Goal: Information Seeking & Learning: Learn about a topic

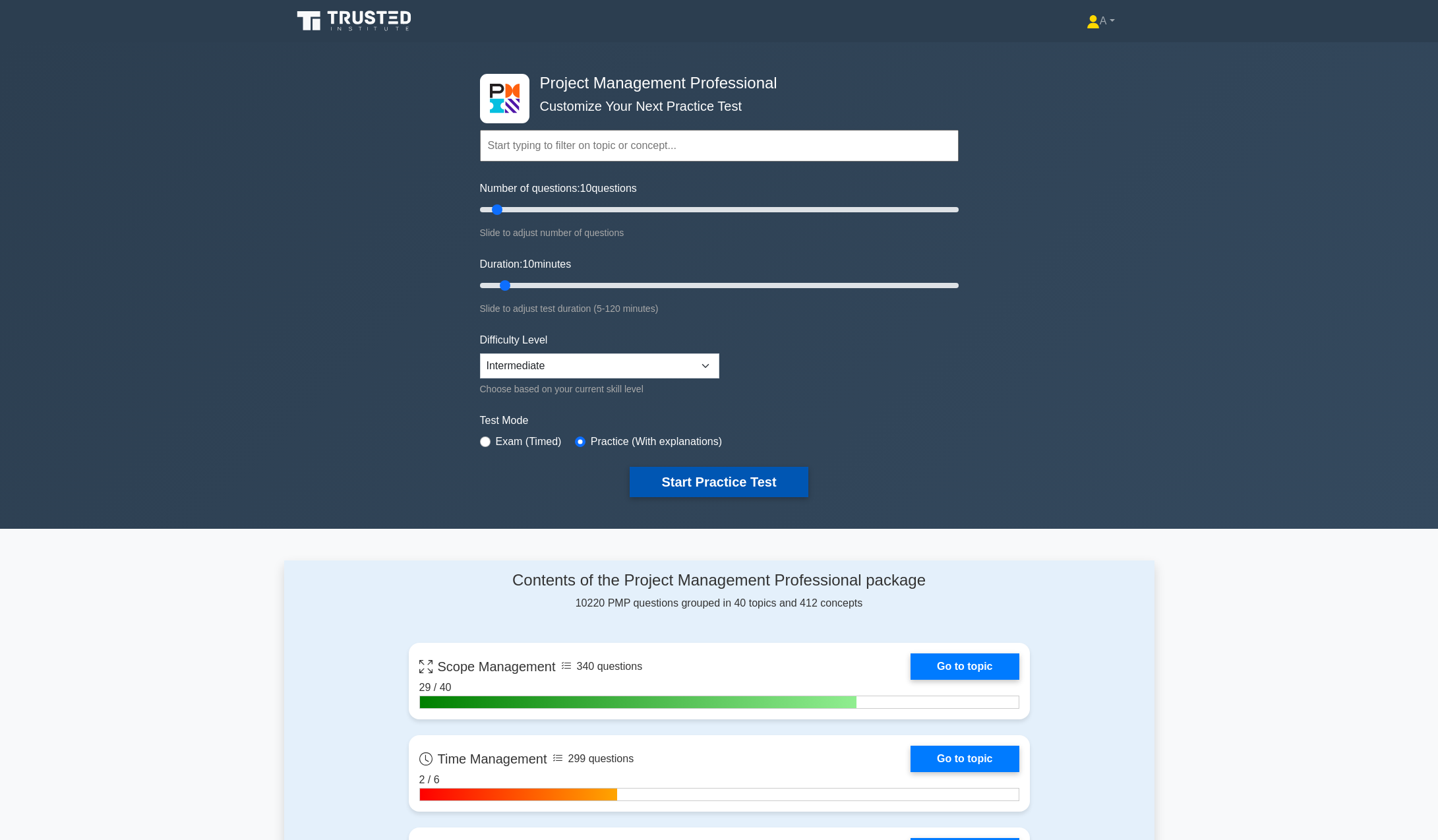
click at [695, 479] on button "Start Practice Test" at bounding box center [719, 482] width 178 height 30
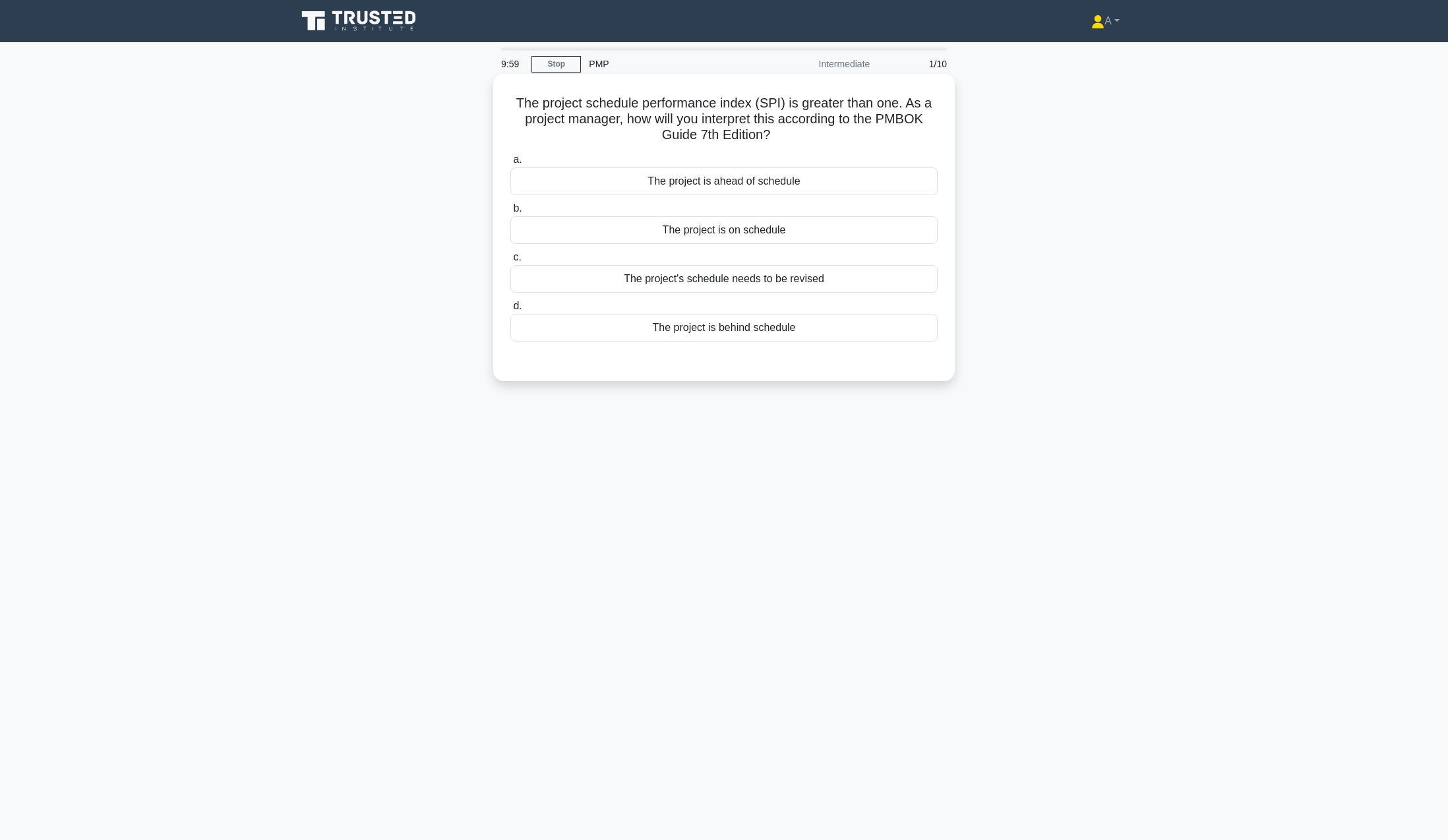
drag, startPoint x: 508, startPoint y: 94, endPoint x: 812, endPoint y: 330, distance: 384.9
click at [812, 330] on div "The project schedule performance index (SPI) is greater than one. As a project …" at bounding box center [724, 227] width 451 height 297
copy div "The project schedule performance index (SPI) is greater than one. As a project …"
click at [731, 188] on div "The project is ahead of schedule" at bounding box center [724, 181] width 428 height 27
click at [510, 164] on input "a. The project is ahead of schedule" at bounding box center [510, 160] width 0 height 9
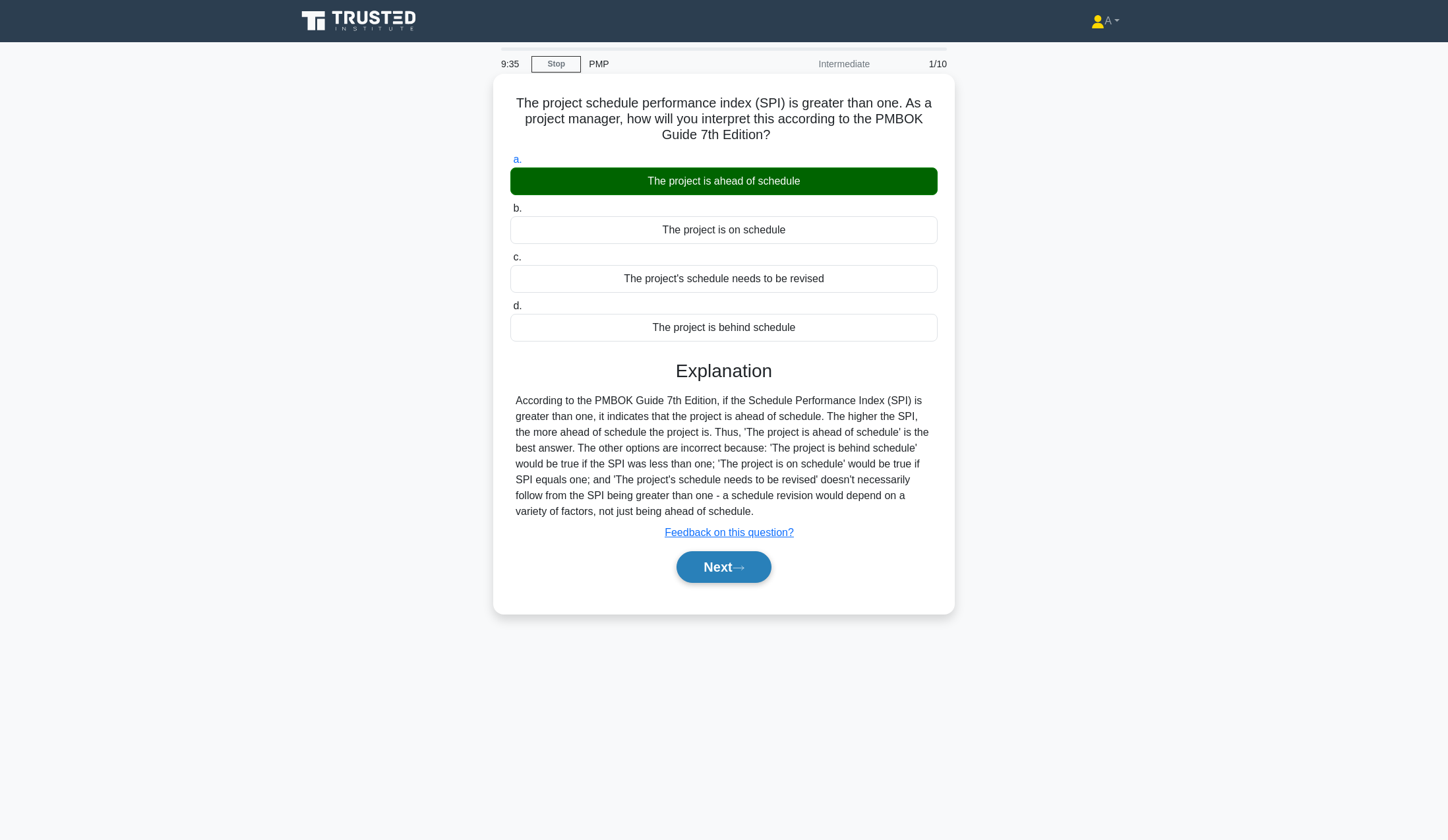
click at [723, 569] on button "Next" at bounding box center [724, 567] width 94 height 32
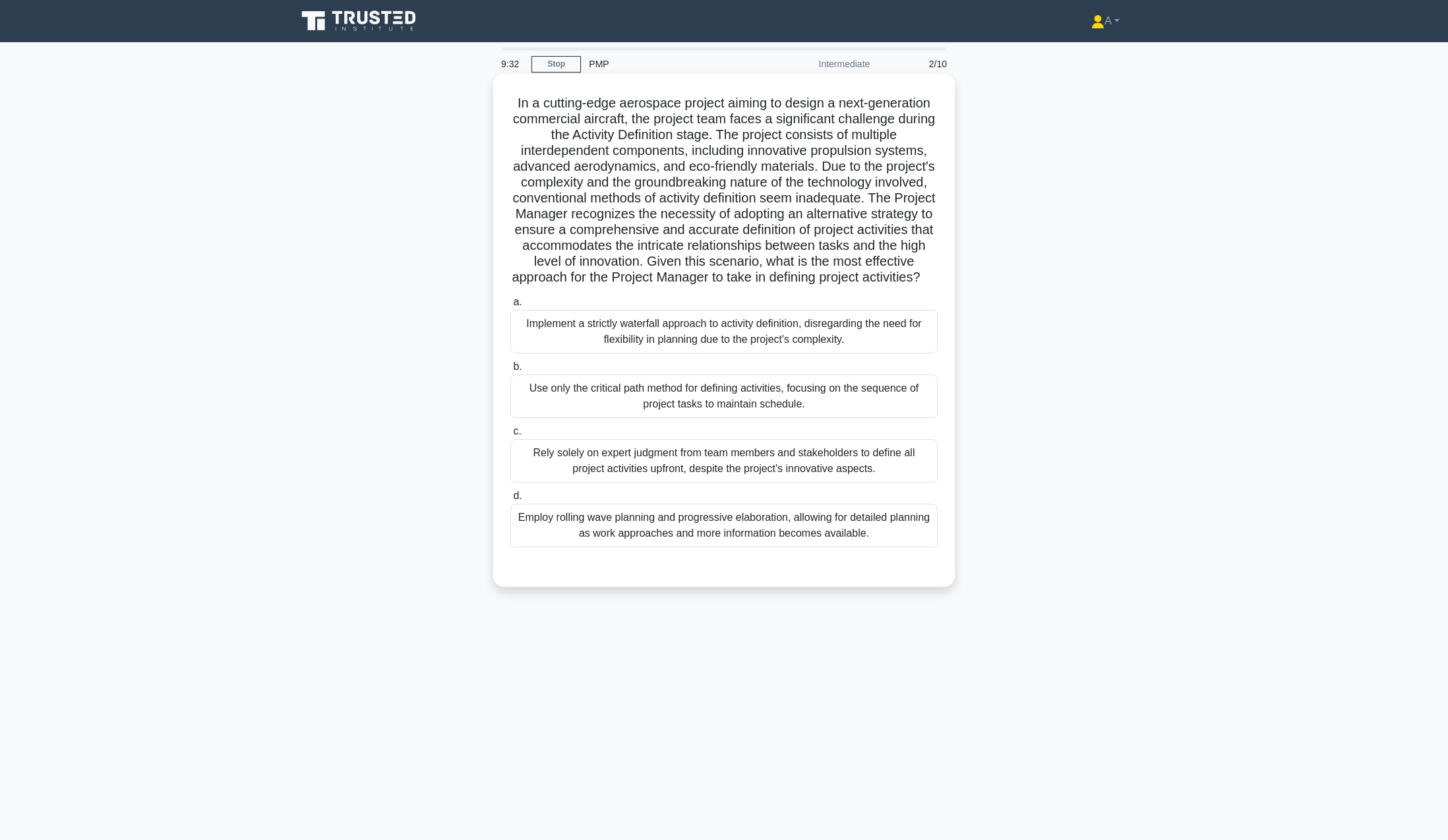
drag, startPoint x: 503, startPoint y: 99, endPoint x: 870, endPoint y: 555, distance: 585.3
click at [870, 555] on div "In a cutting-edge aerospace project aiming to design a next-generation commerci…" at bounding box center [724, 330] width 451 height 502
copy div "In a cutting-edge aerospace project aiming to design a next-generation commerci…"
click at [569, 541] on div "Employ rolling wave planning and progressive elaboration, allowing for detailed…" at bounding box center [724, 525] width 428 height 43
click at [510, 500] on input "d. Employ rolling wave planning and progressive elaboration, allowing for detai…" at bounding box center [510, 497] width 0 height 9
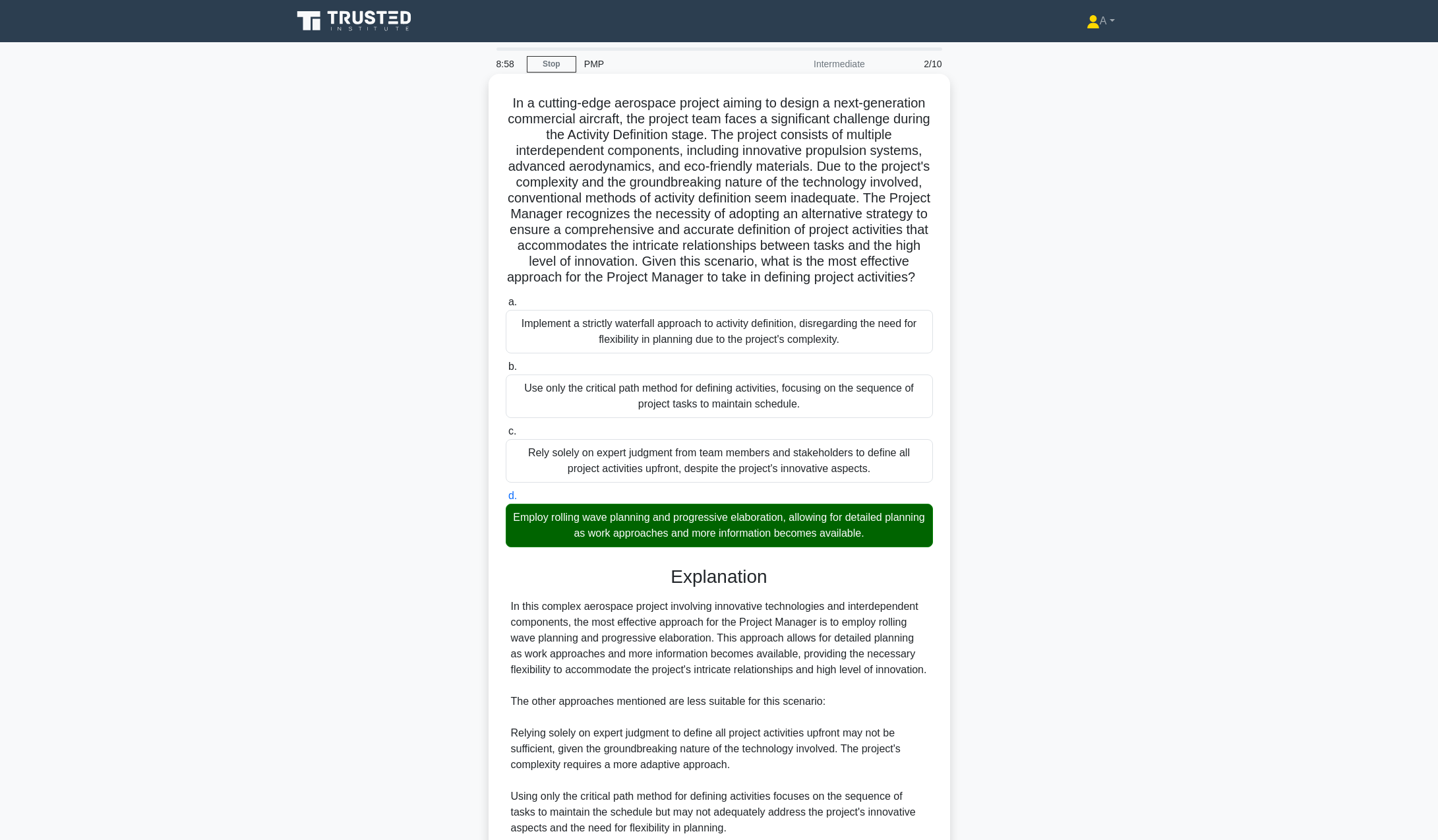
click at [525, 608] on div "Explanation In this complex aerospace project involving innovative technologies…" at bounding box center [719, 766] width 428 height 402
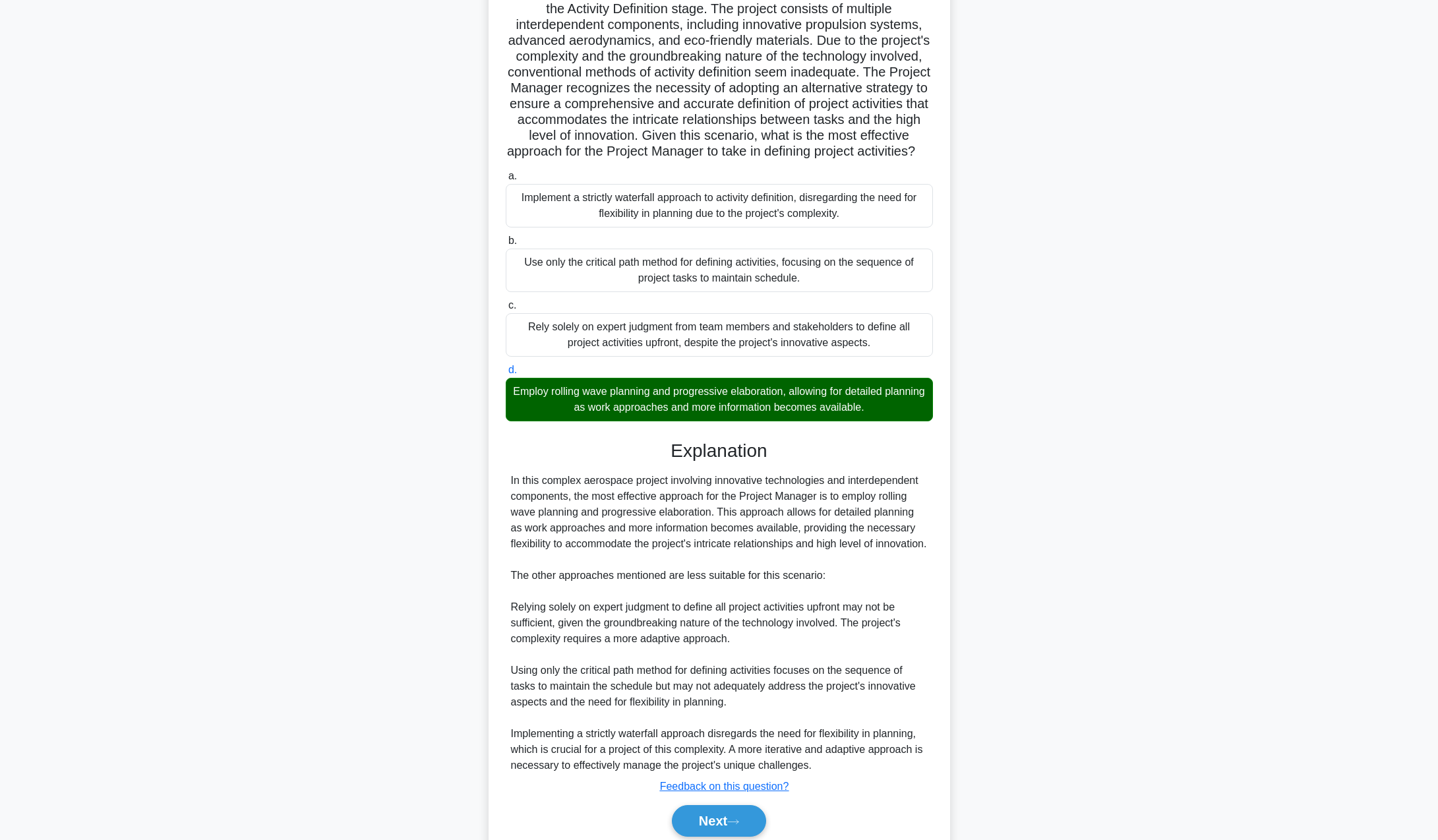
scroll to position [132, 0]
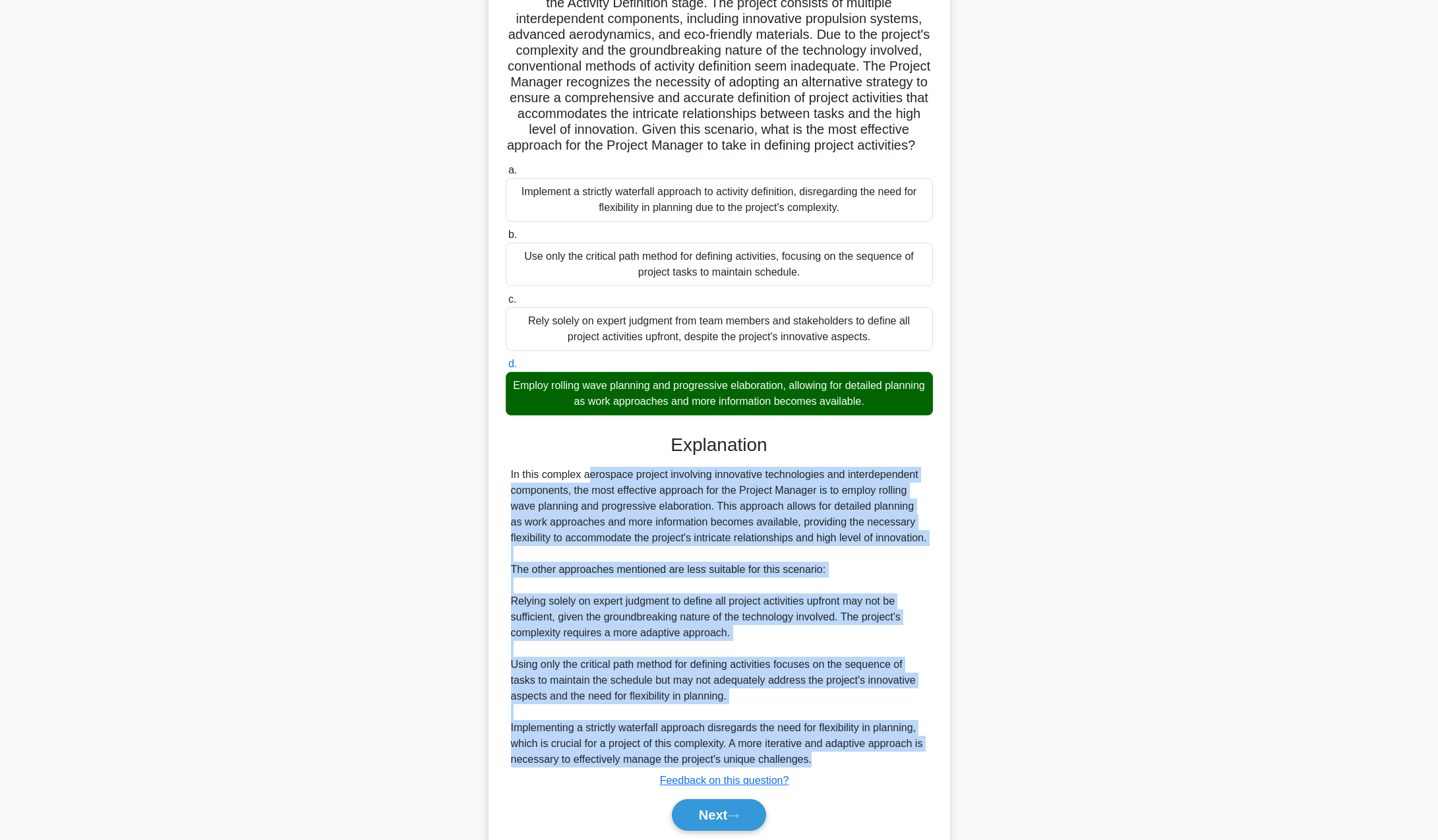
drag, startPoint x: 510, startPoint y: 490, endPoint x: 752, endPoint y: 777, distance: 375.4
click at [829, 790] on div "In a cutting-edge aerospace project aiming to design a next-generation commerci…" at bounding box center [719, 402] width 451 height 909
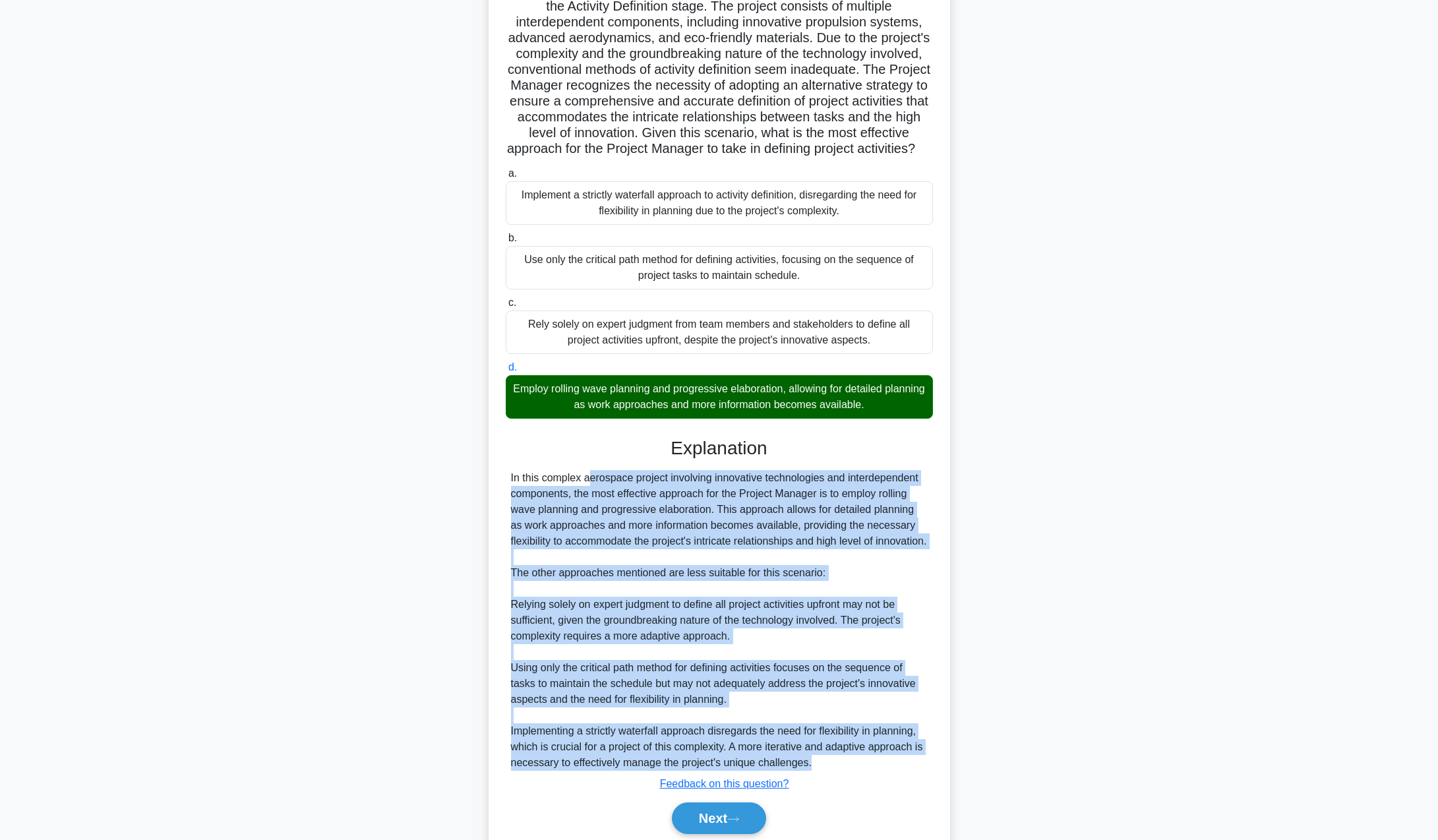
copy div "In this complex aerospace project involving innovative technologies and interde…"
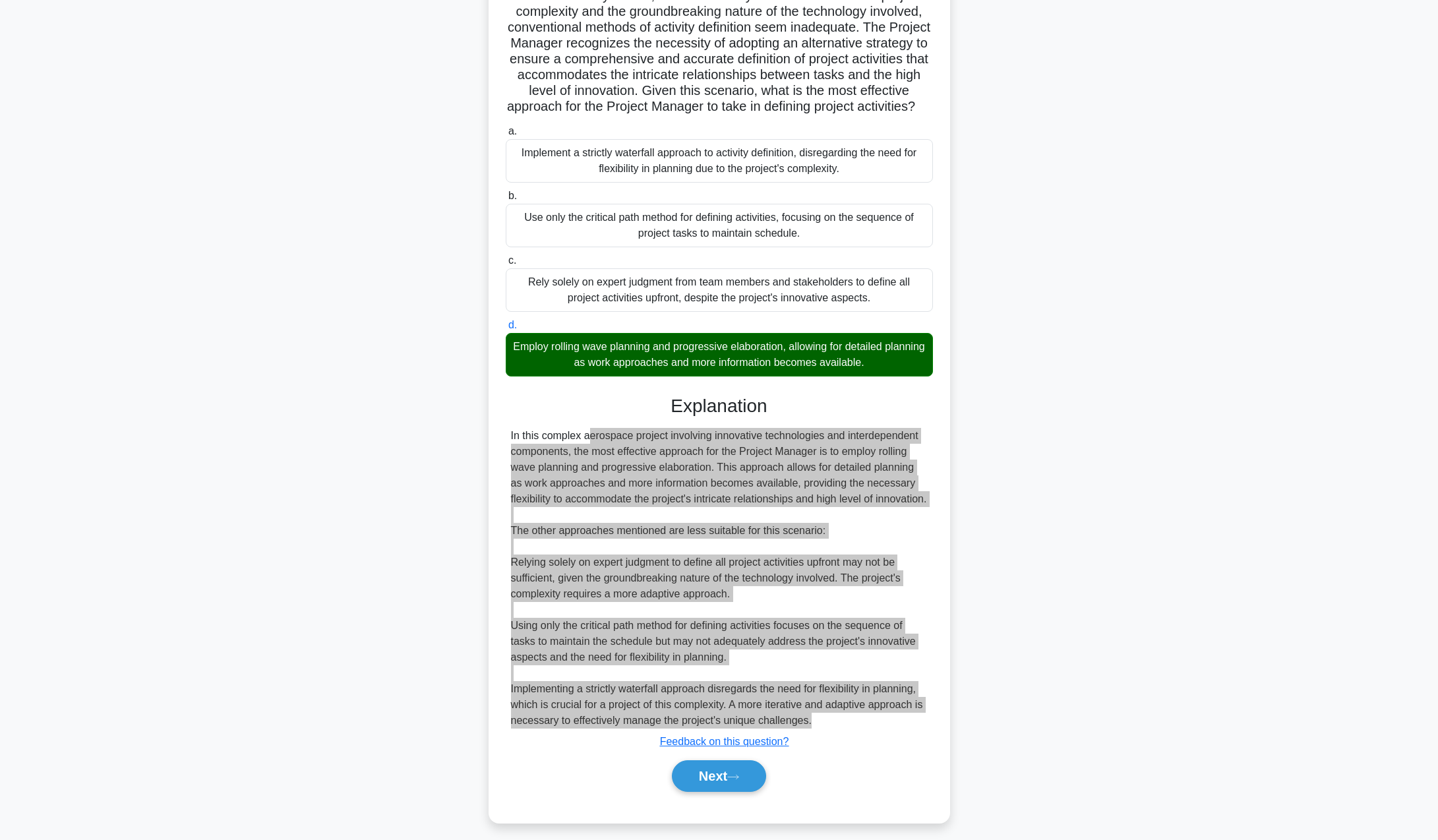
scroll to position [211, 0]
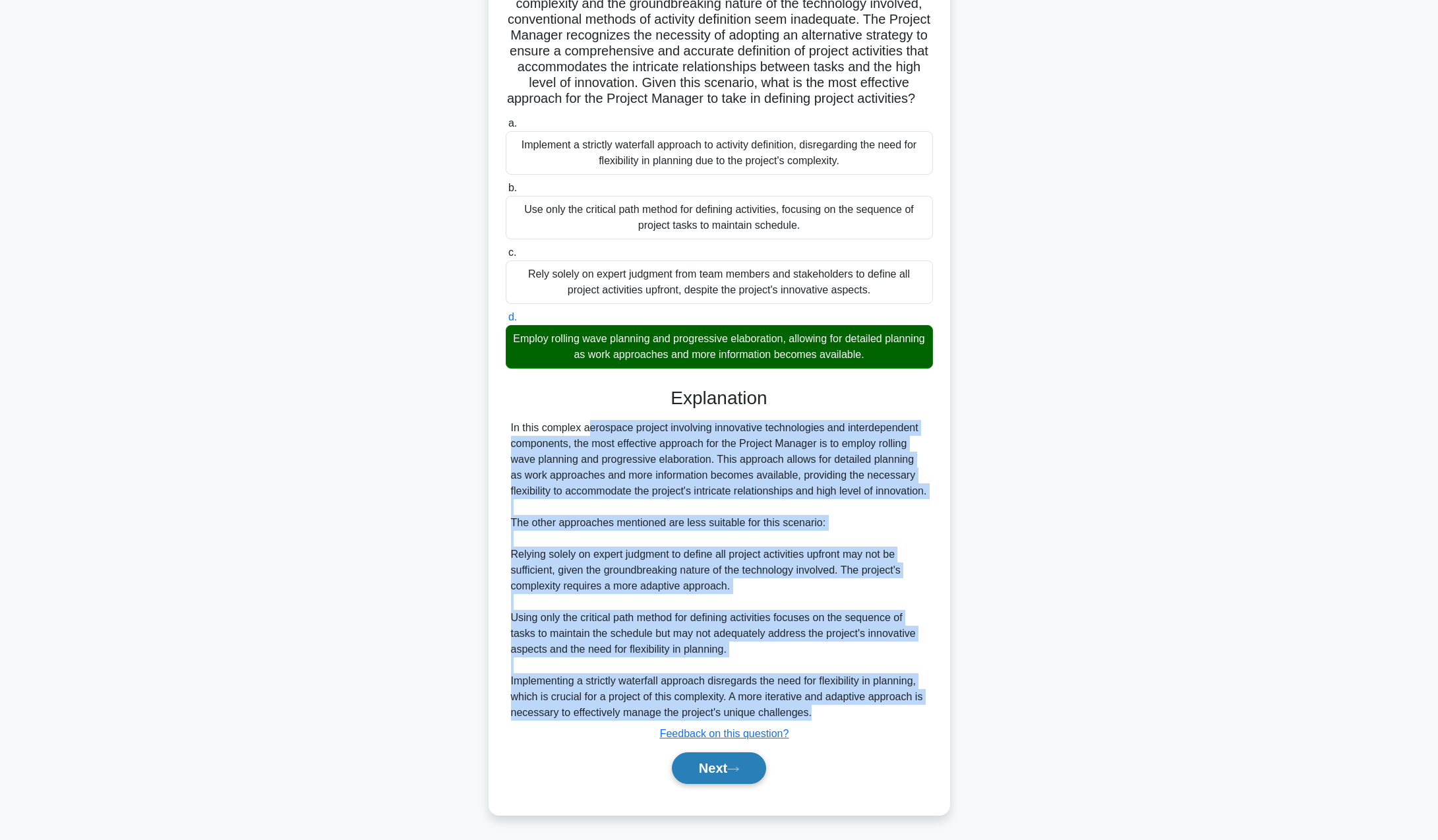
click at [756, 771] on button "Next" at bounding box center [719, 768] width 94 height 32
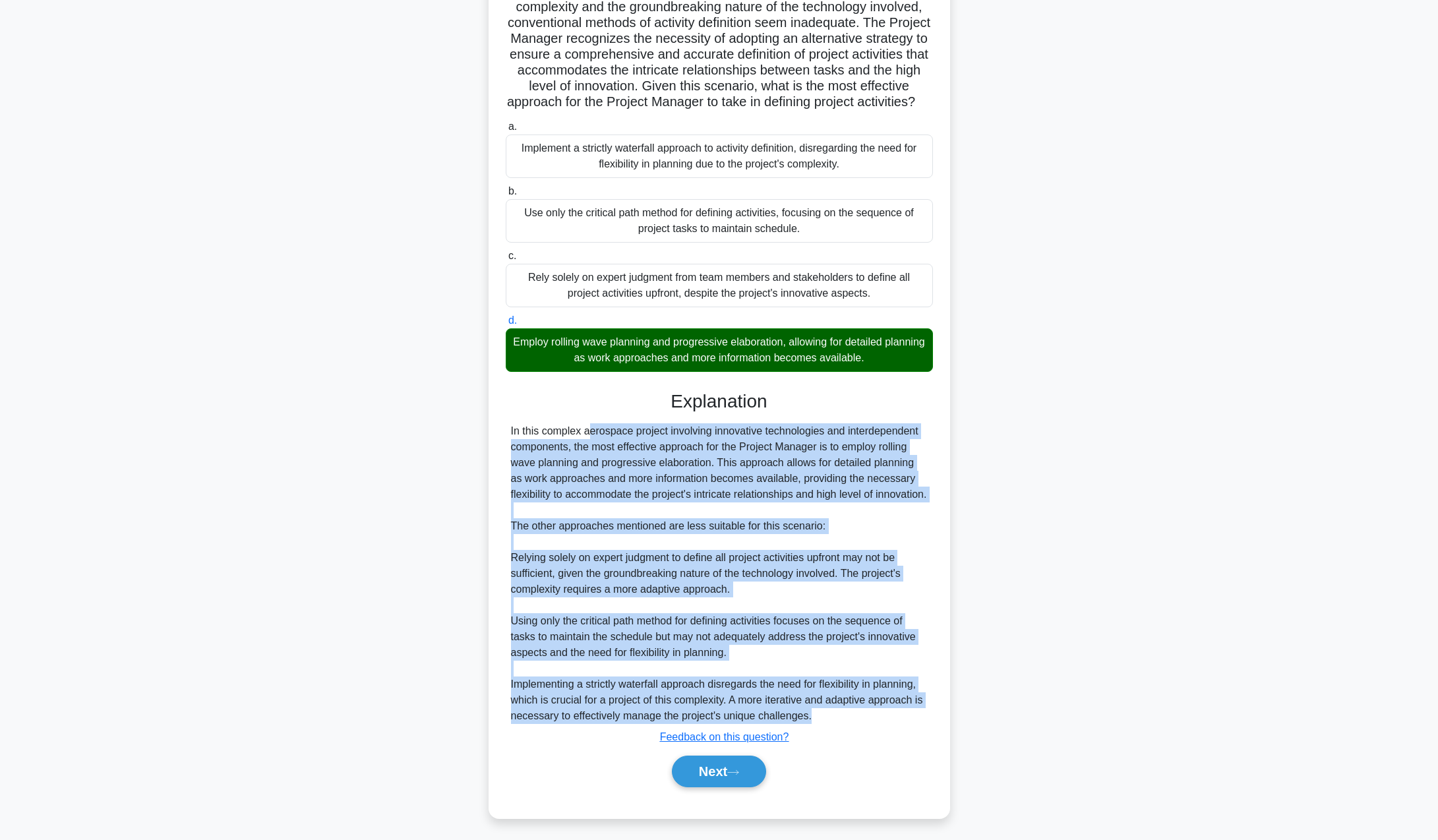
scroll to position [0, 0]
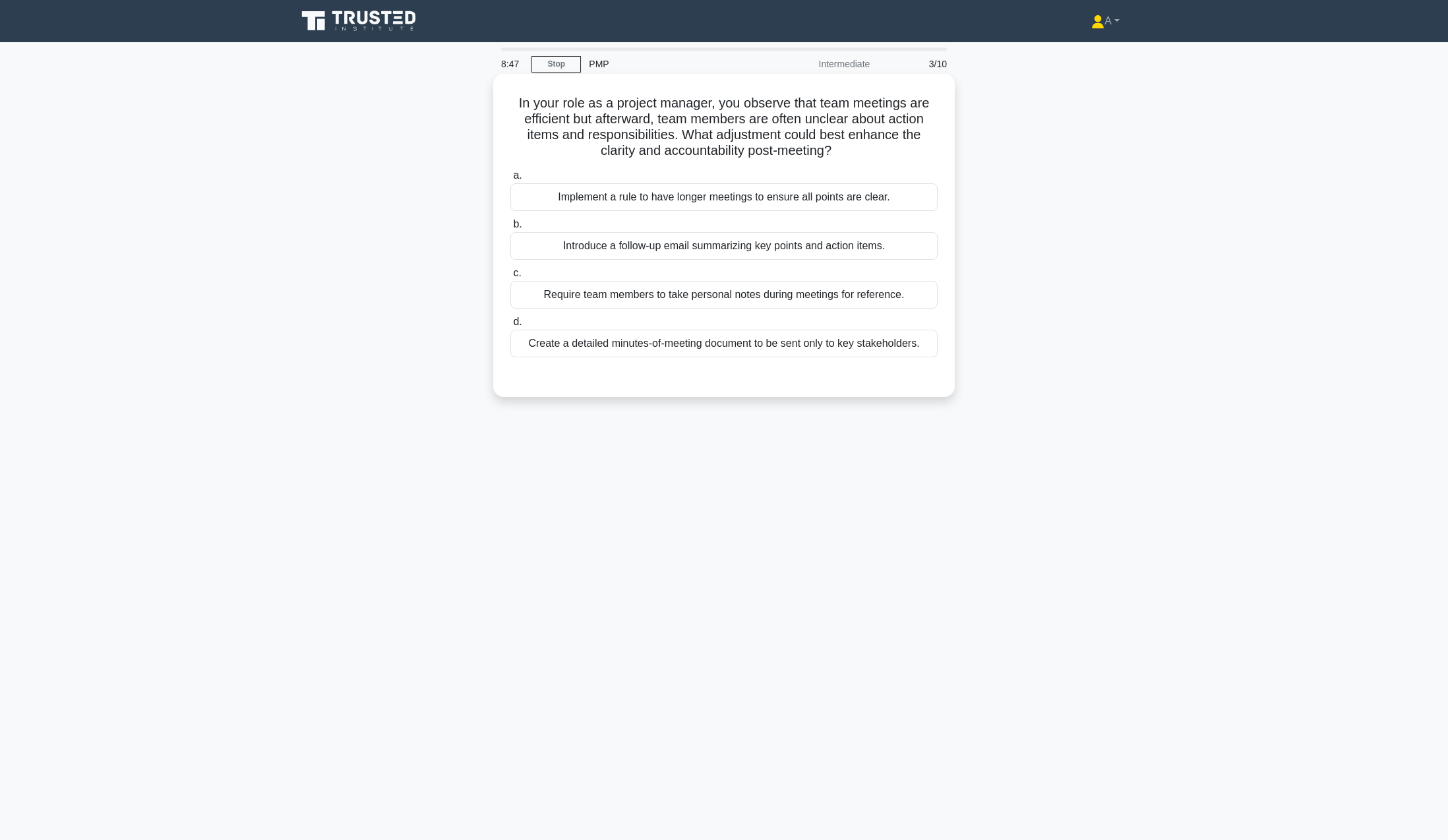
drag, startPoint x: 505, startPoint y: 99, endPoint x: 927, endPoint y: 348, distance: 490.0
click at [927, 348] on div "In your role as a project manager, you observe that team meetings are efficient…" at bounding box center [724, 235] width 451 height 312
copy div "In your role as a project manager, you observe that team meetings are efficient…"
click at [533, 295] on div "Require team members to take personal notes during meetings for reference." at bounding box center [724, 294] width 428 height 27
click at [510, 278] on input "c. Require team members to take personal notes during meetings for reference." at bounding box center [510, 273] width 0 height 9
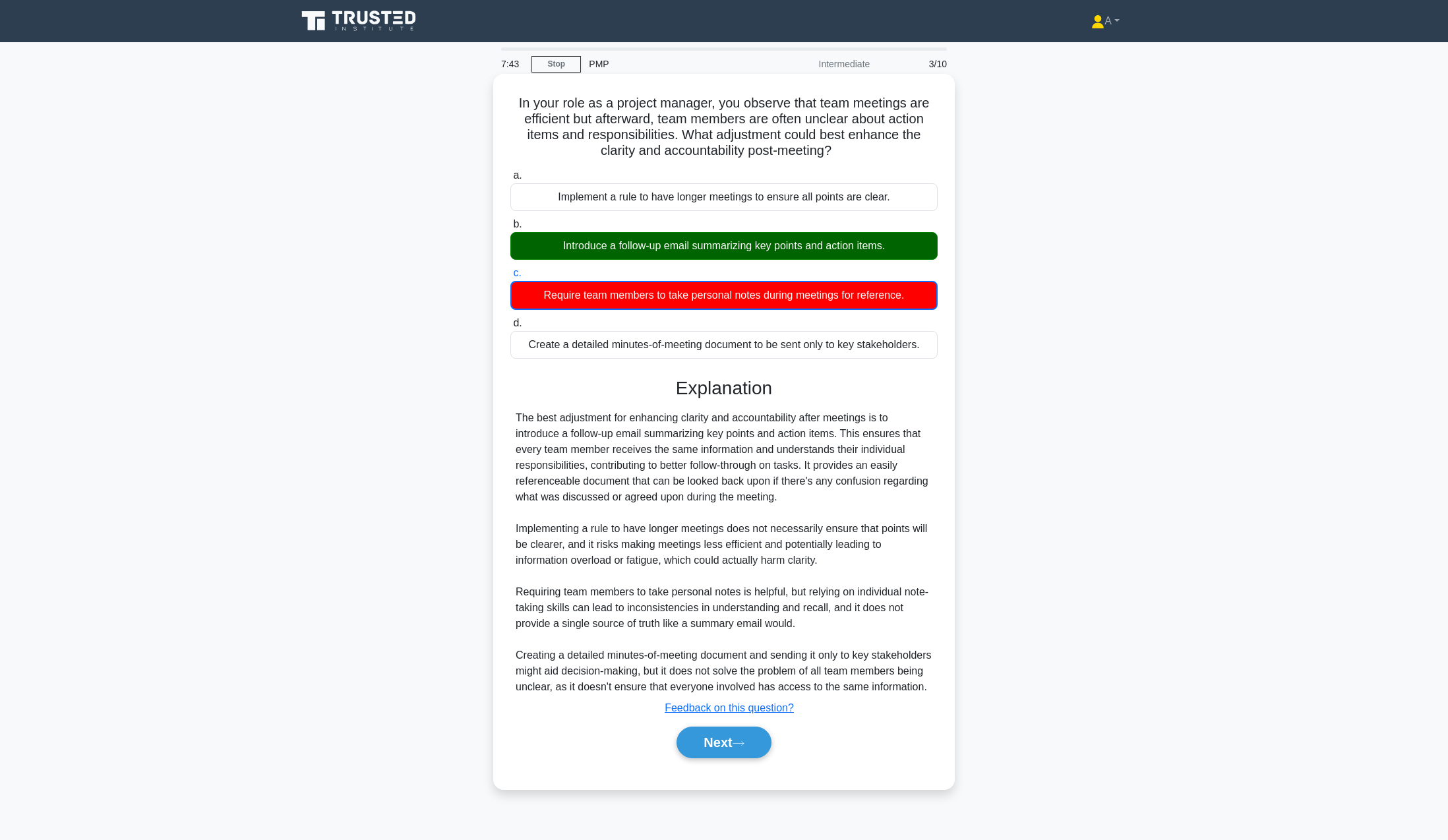
click at [563, 434] on div "The best adjustment for enhancing clarity and accountability after meetings is …" at bounding box center [724, 552] width 417 height 285
click at [710, 758] on button "Next" at bounding box center [724, 742] width 94 height 32
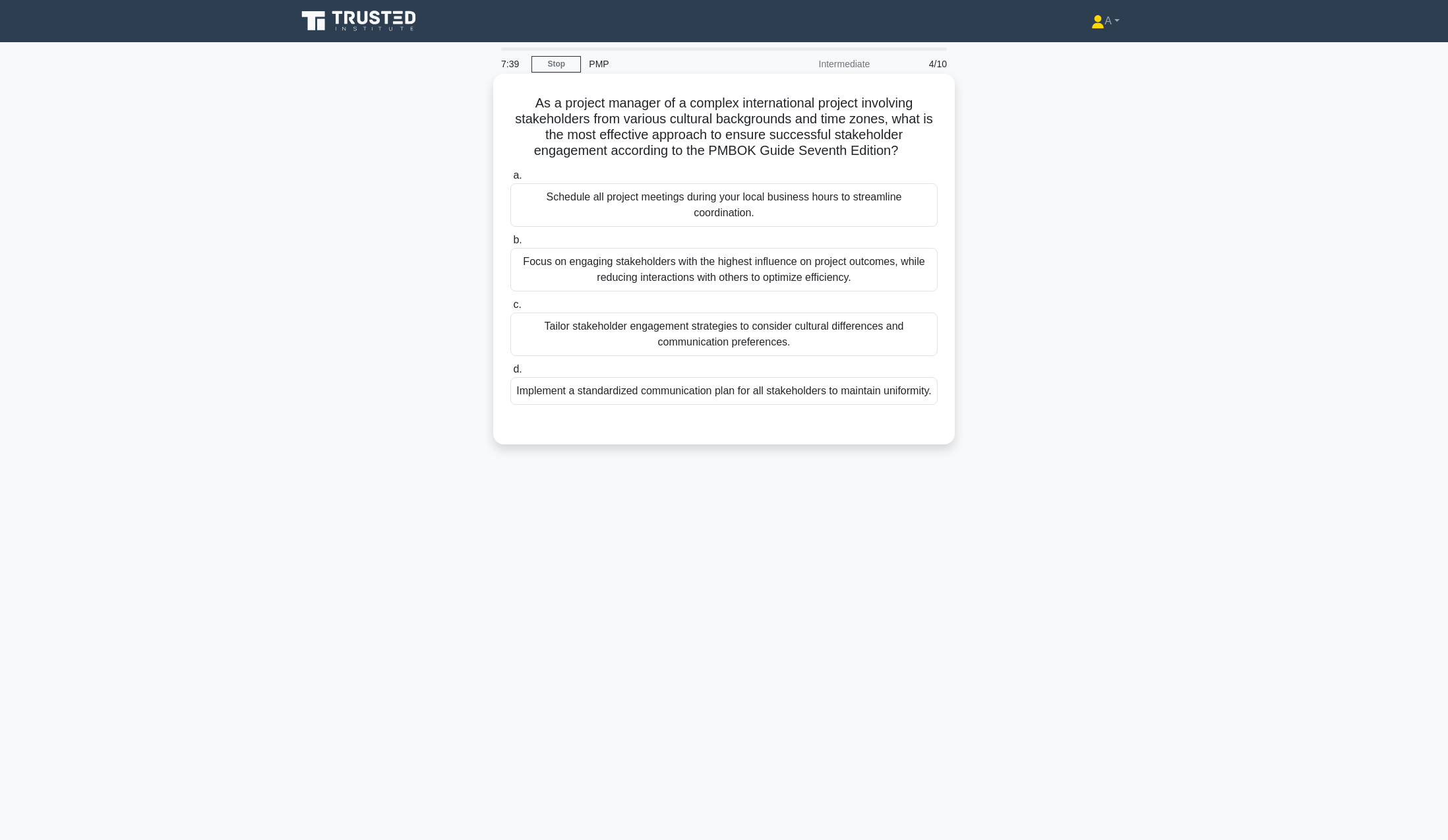
drag, startPoint x: 517, startPoint y: 82, endPoint x: 868, endPoint y: 412, distance: 481.8
click at [868, 412] on div "As a project manager of a complex international project involving stakeholders …" at bounding box center [724, 259] width 451 height 360
copy div "As a project manager of a complex international project involving stakeholders …"
click at [656, 401] on div "Implement a standardized communication plan for all stakeholders to maintain un…" at bounding box center [724, 390] width 428 height 27
click at [510, 373] on input "d. Implement a standardized communication plan for all stakeholders to maintain…" at bounding box center [510, 370] width 0 height 9
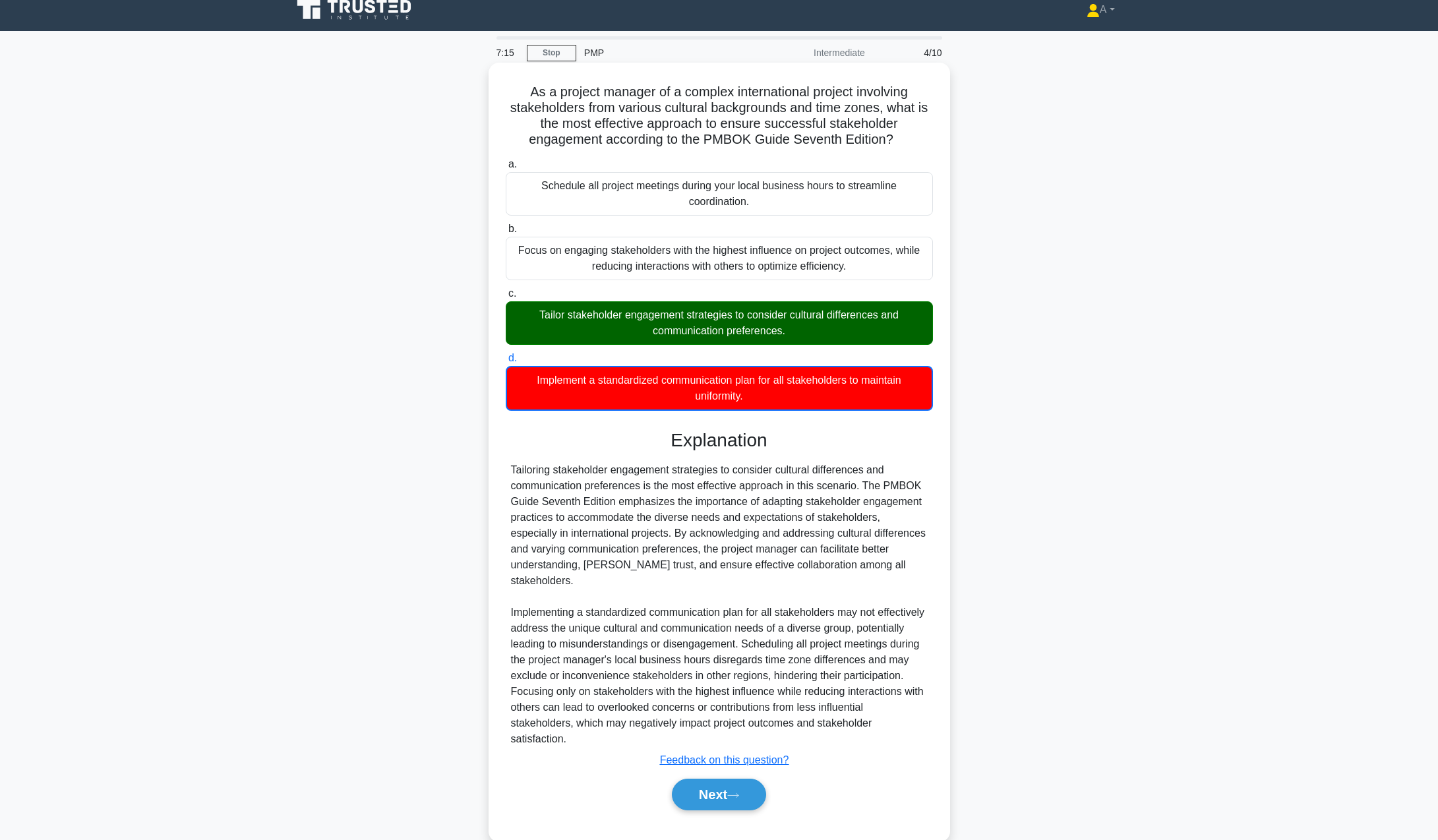
scroll to position [22, 0]
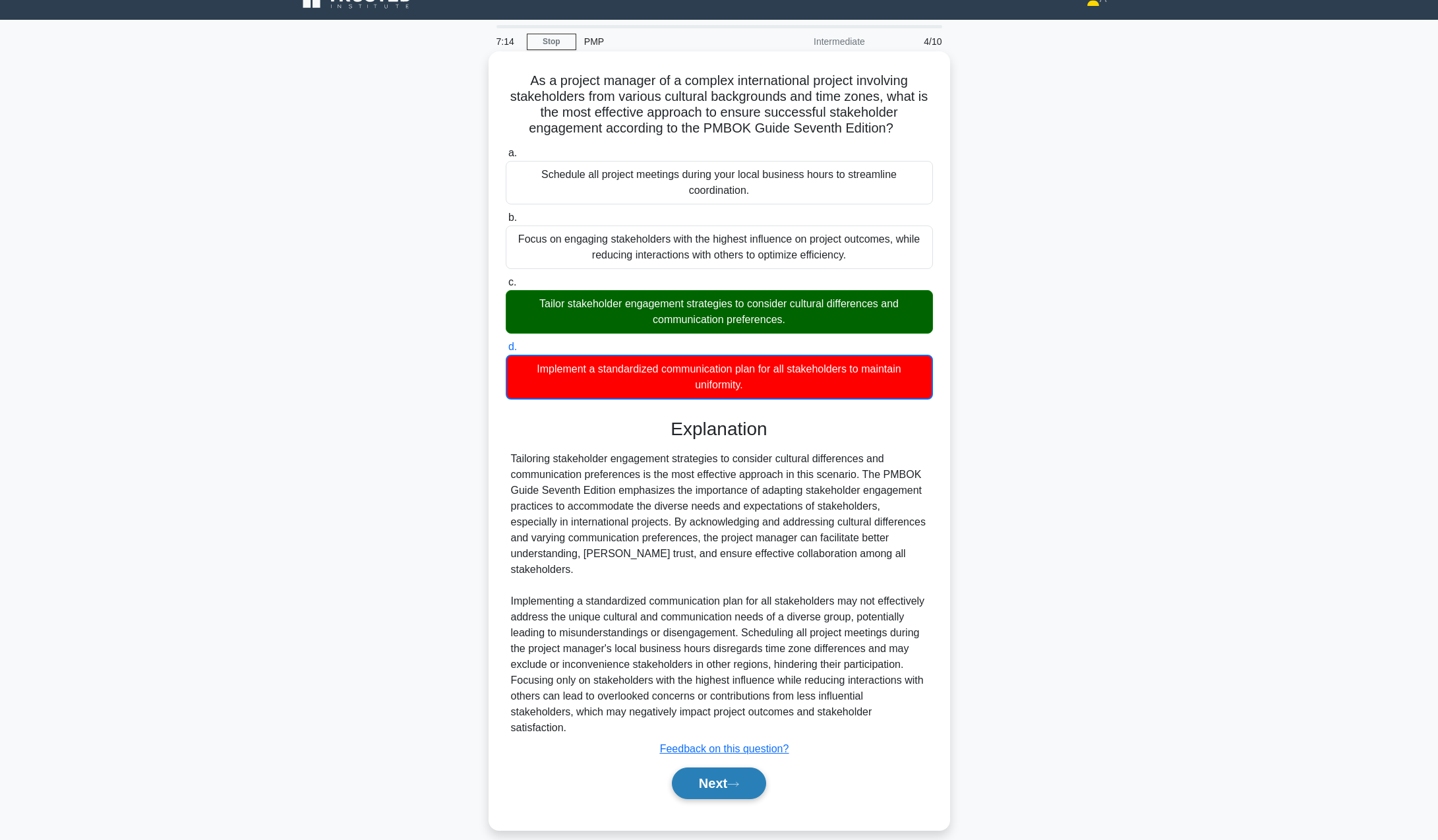
click at [750, 767] on button "Next" at bounding box center [719, 783] width 94 height 32
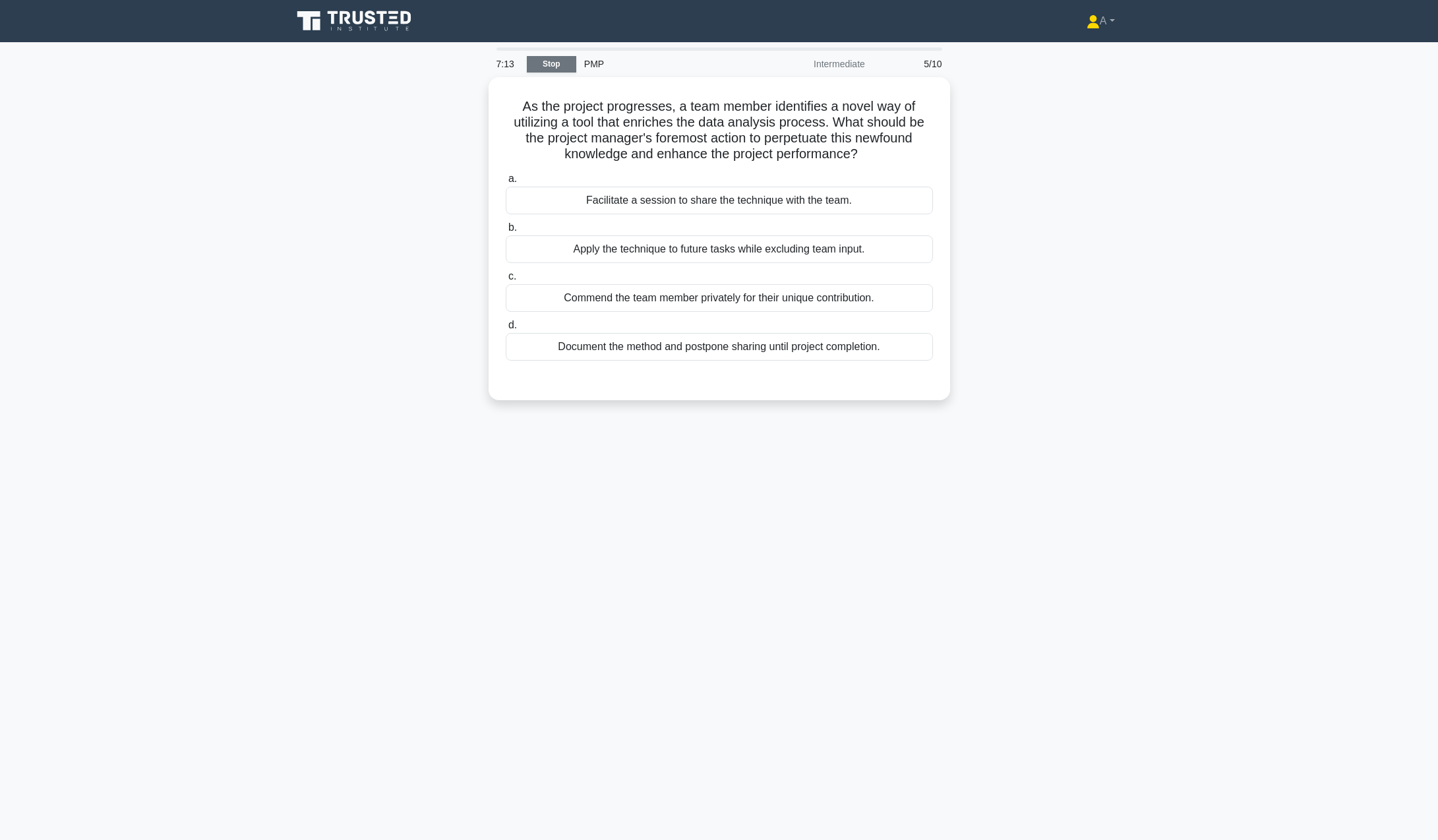
scroll to position [0, 0]
drag, startPoint x: 527, startPoint y: 102, endPoint x: 914, endPoint y: 352, distance: 460.7
click at [914, 352] on div "As the project progresses, a team member identifies a novel way of utilizing a …" at bounding box center [724, 235] width 451 height 312
copy div "As the project progresses, a team member identifies a novel way of utilizing a …"
click at [690, 449] on div "5:00 Stop PMP Intermediate 5/10 As the project progresses, a team member identi…" at bounding box center [724, 377] width 870 height 659
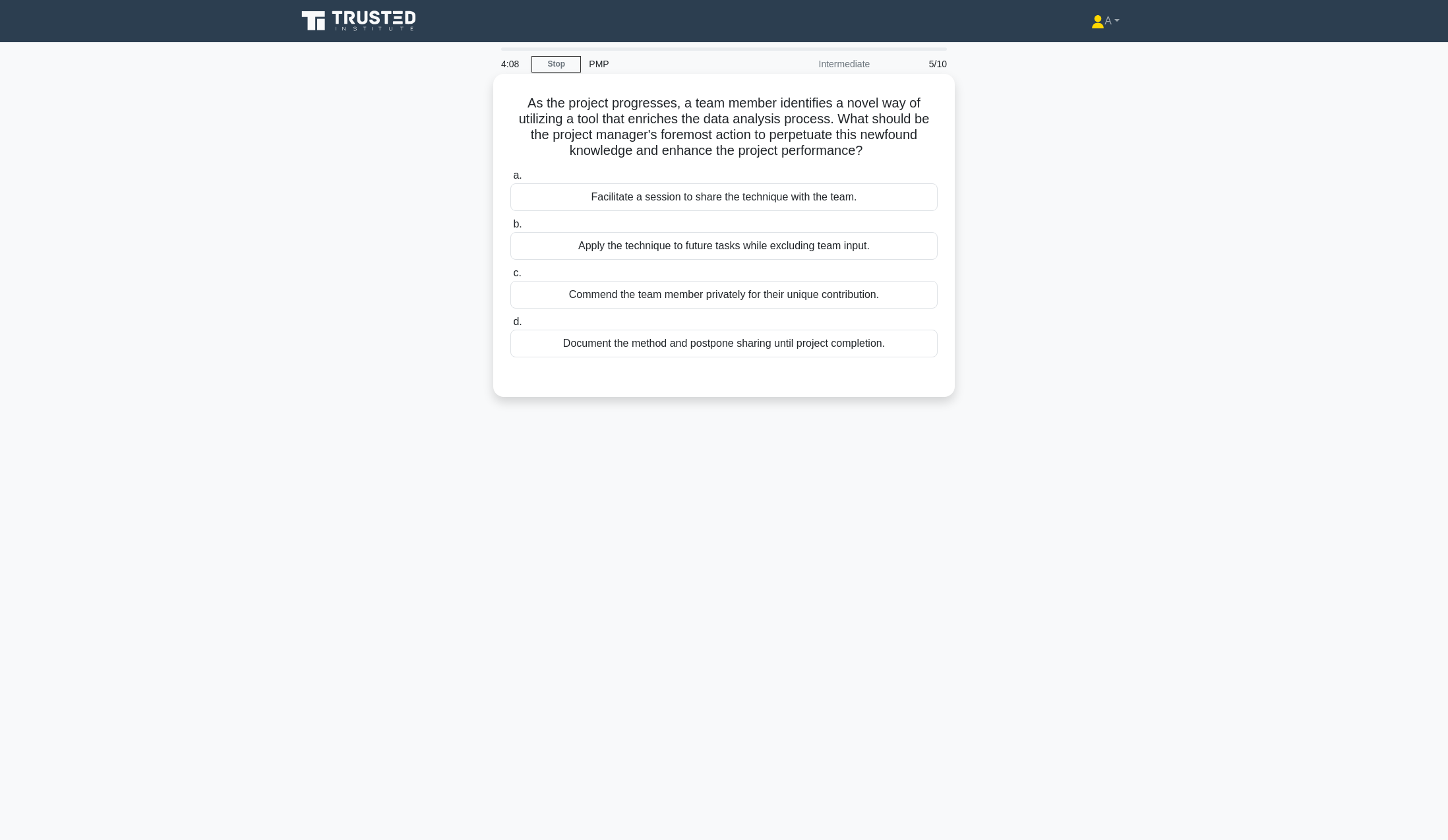
click at [622, 201] on div "Facilitate a session to share the technique with the team." at bounding box center [724, 197] width 428 height 27
click at [510, 180] on input "a. Facilitate a session to share the technique with the team." at bounding box center [510, 176] width 0 height 9
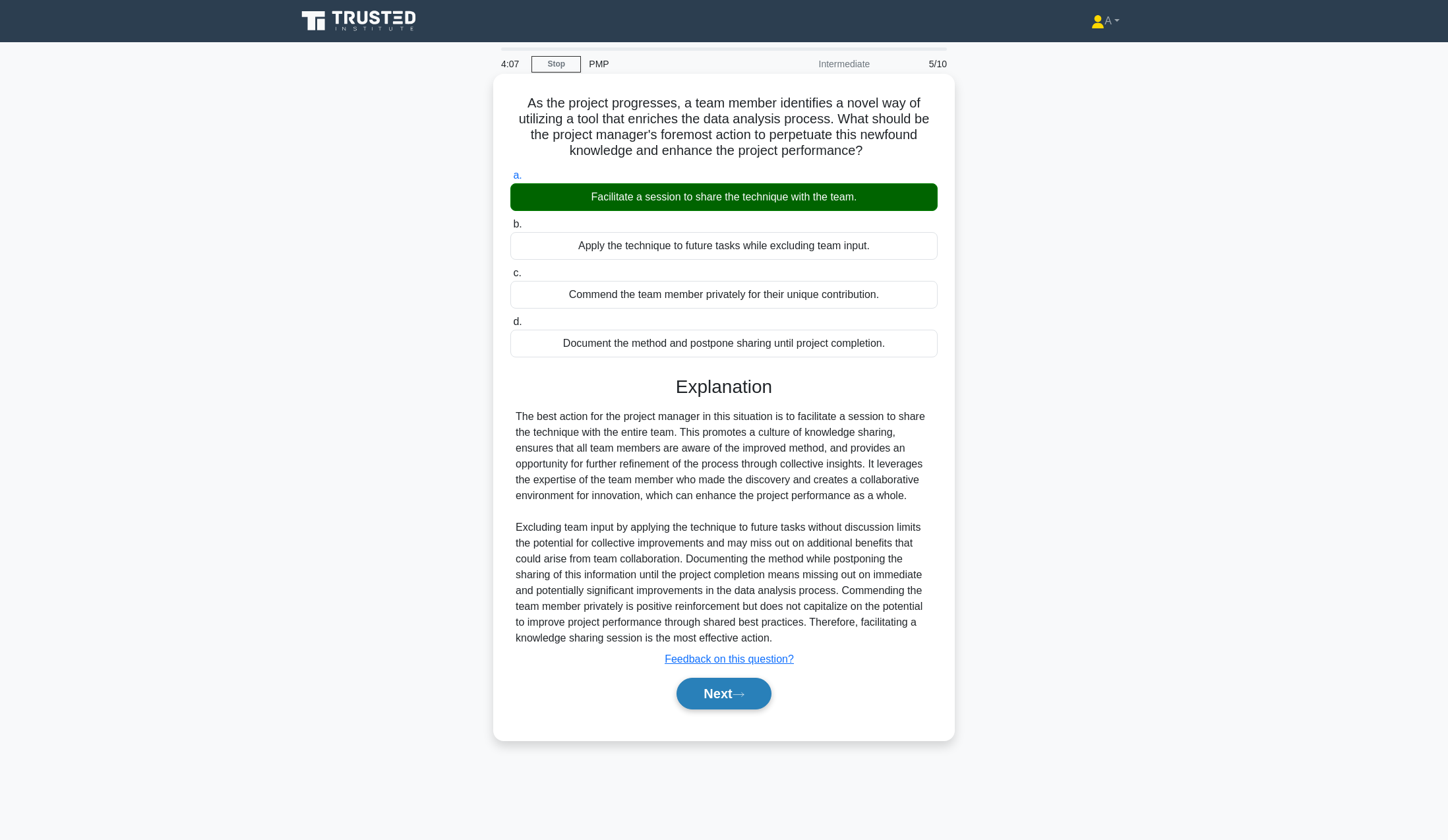
click at [736, 687] on button "Next" at bounding box center [724, 694] width 94 height 32
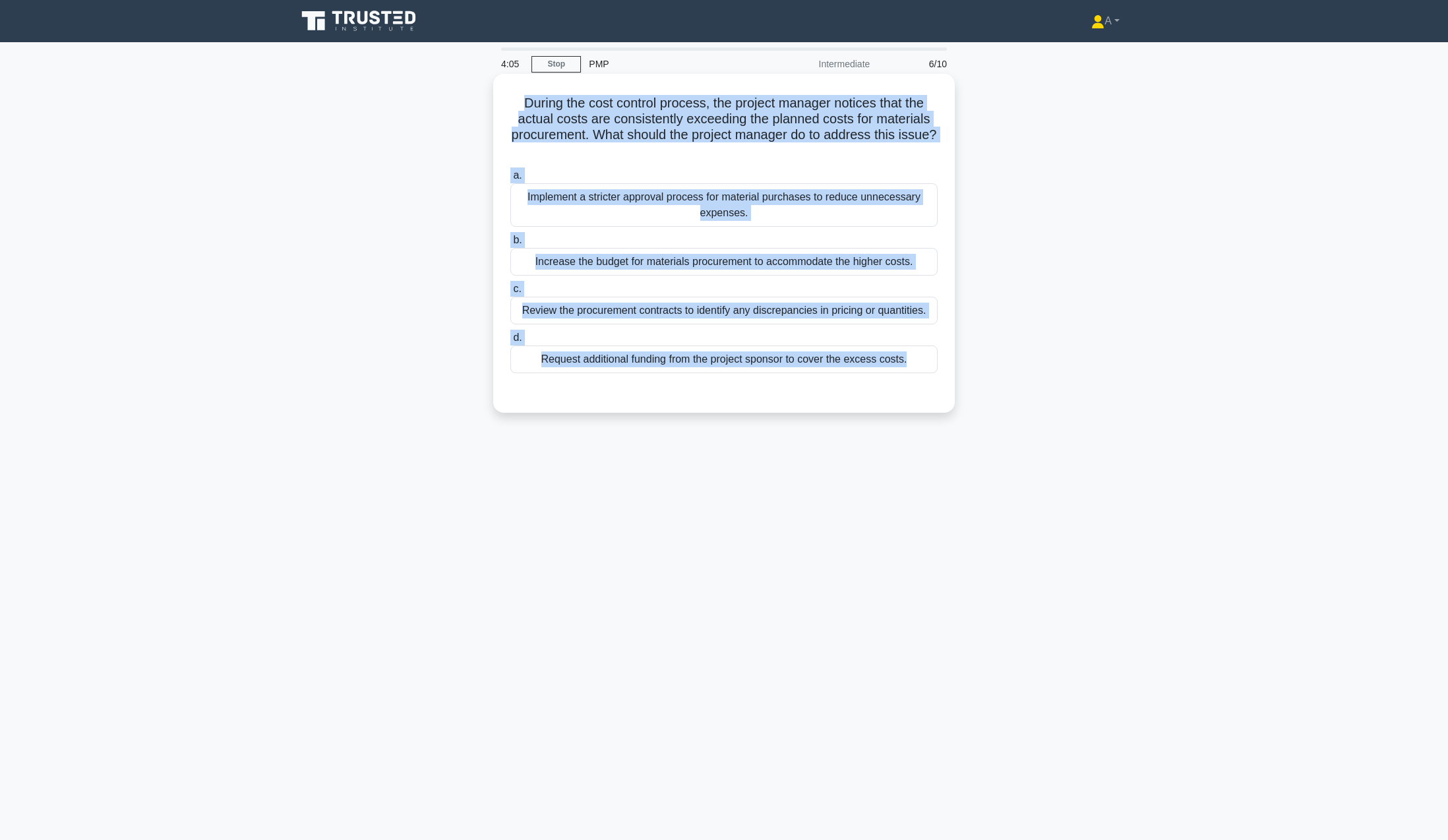
drag, startPoint x: 510, startPoint y: 94, endPoint x: 924, endPoint y: 383, distance: 504.9
click at [924, 383] on div "During the cost control process, the project manager notices that the actual co…" at bounding box center [724, 243] width 451 height 328
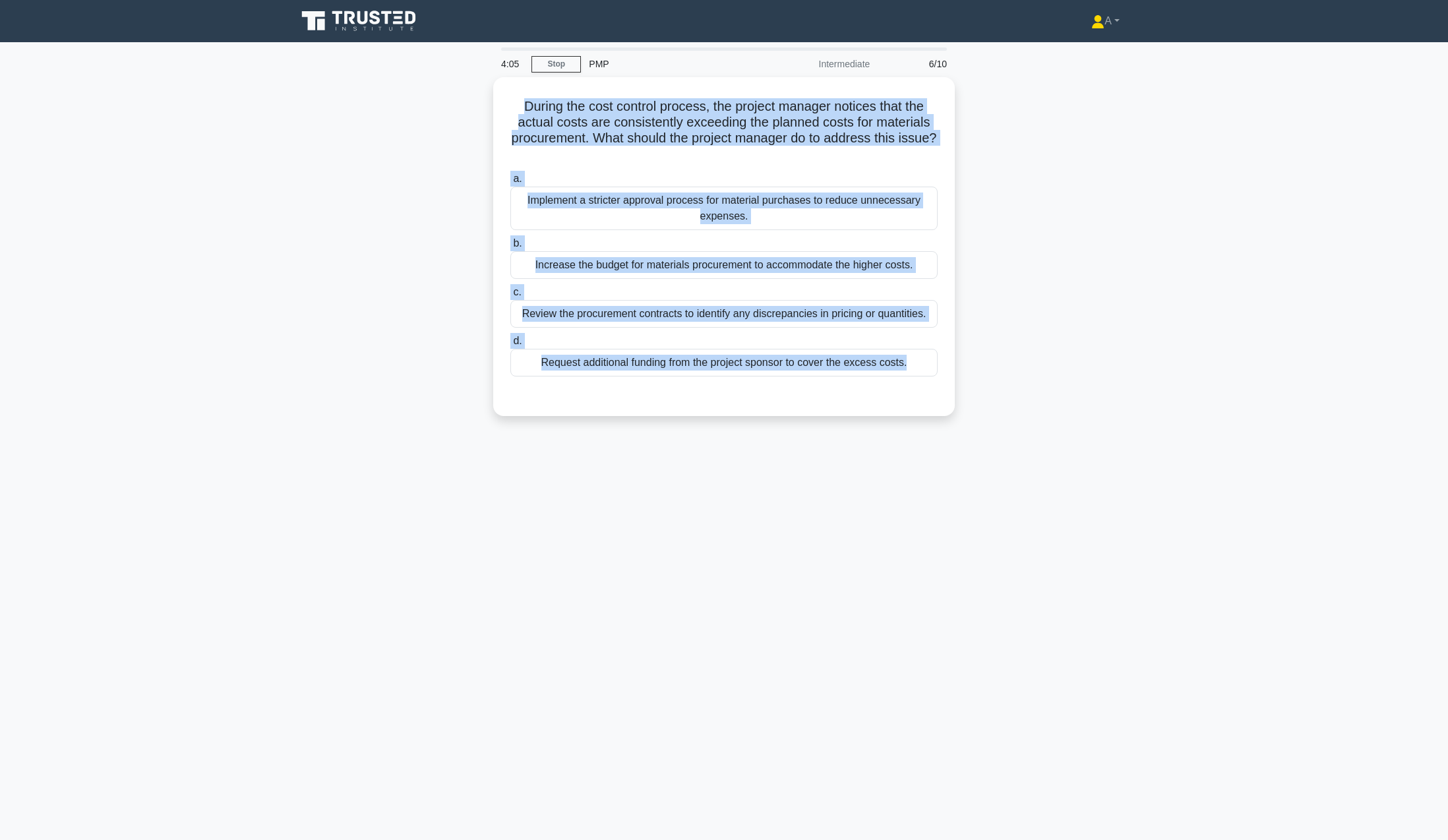
copy div "During the cost control process, the project manager notices that the actual co…"
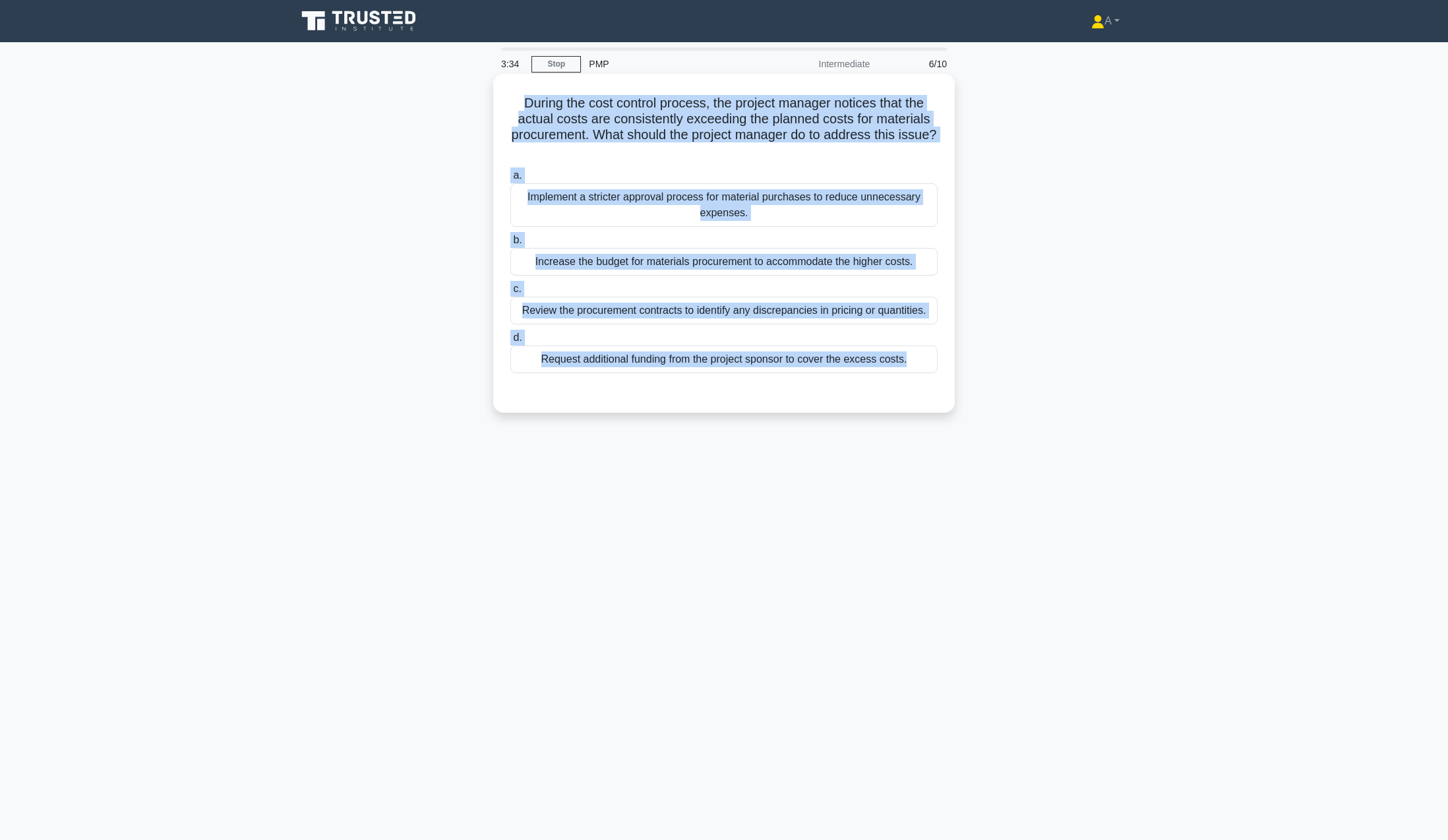
click at [555, 322] on div "Review the procurement contracts to identify any discrepancies in pricing or qu…" at bounding box center [724, 310] width 428 height 27
click at [510, 294] on input "c. Review the procurement contracts to identify any discrepancies in pricing or…" at bounding box center [510, 289] width 0 height 9
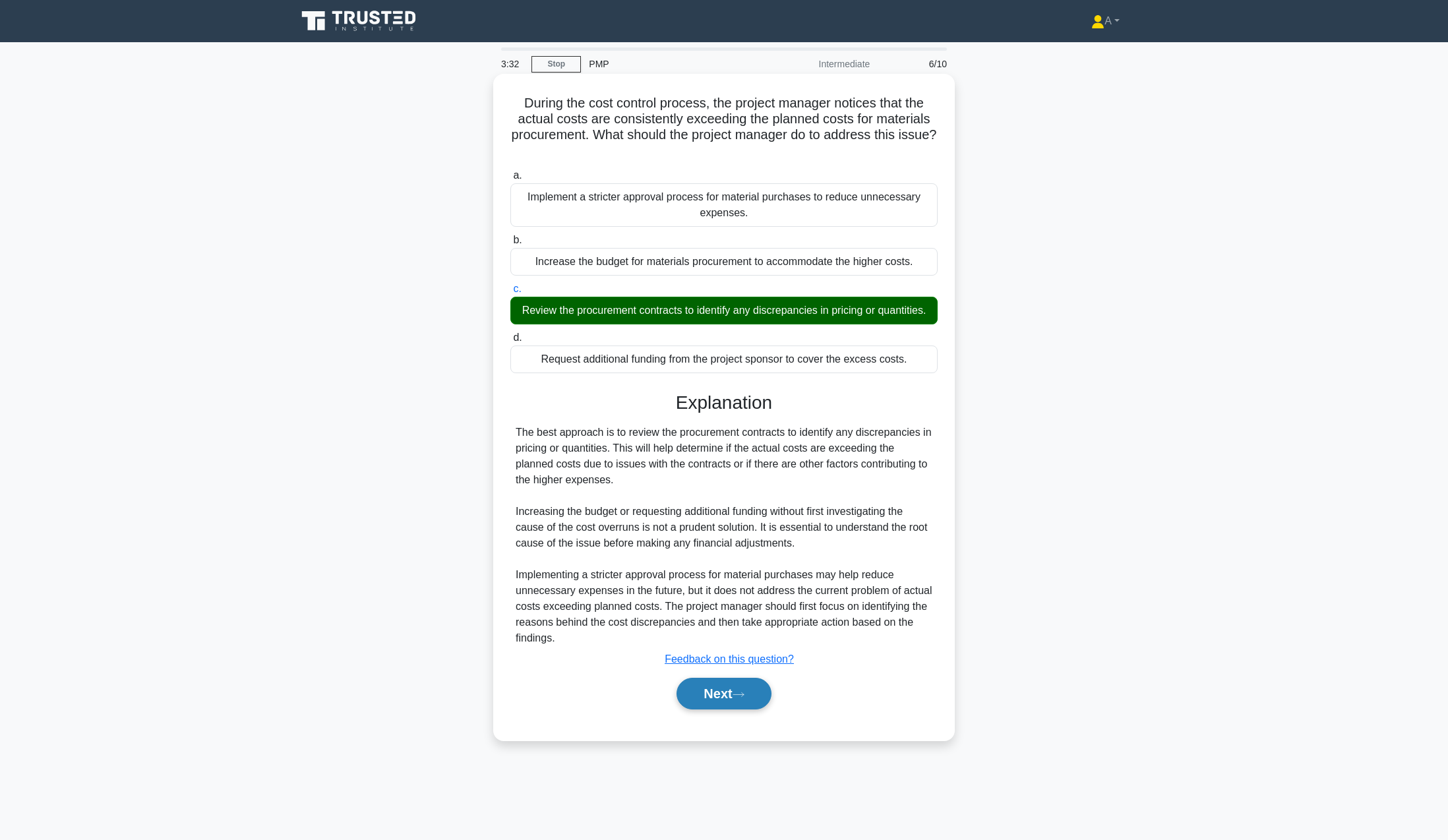
click at [760, 710] on button "Next" at bounding box center [724, 694] width 94 height 32
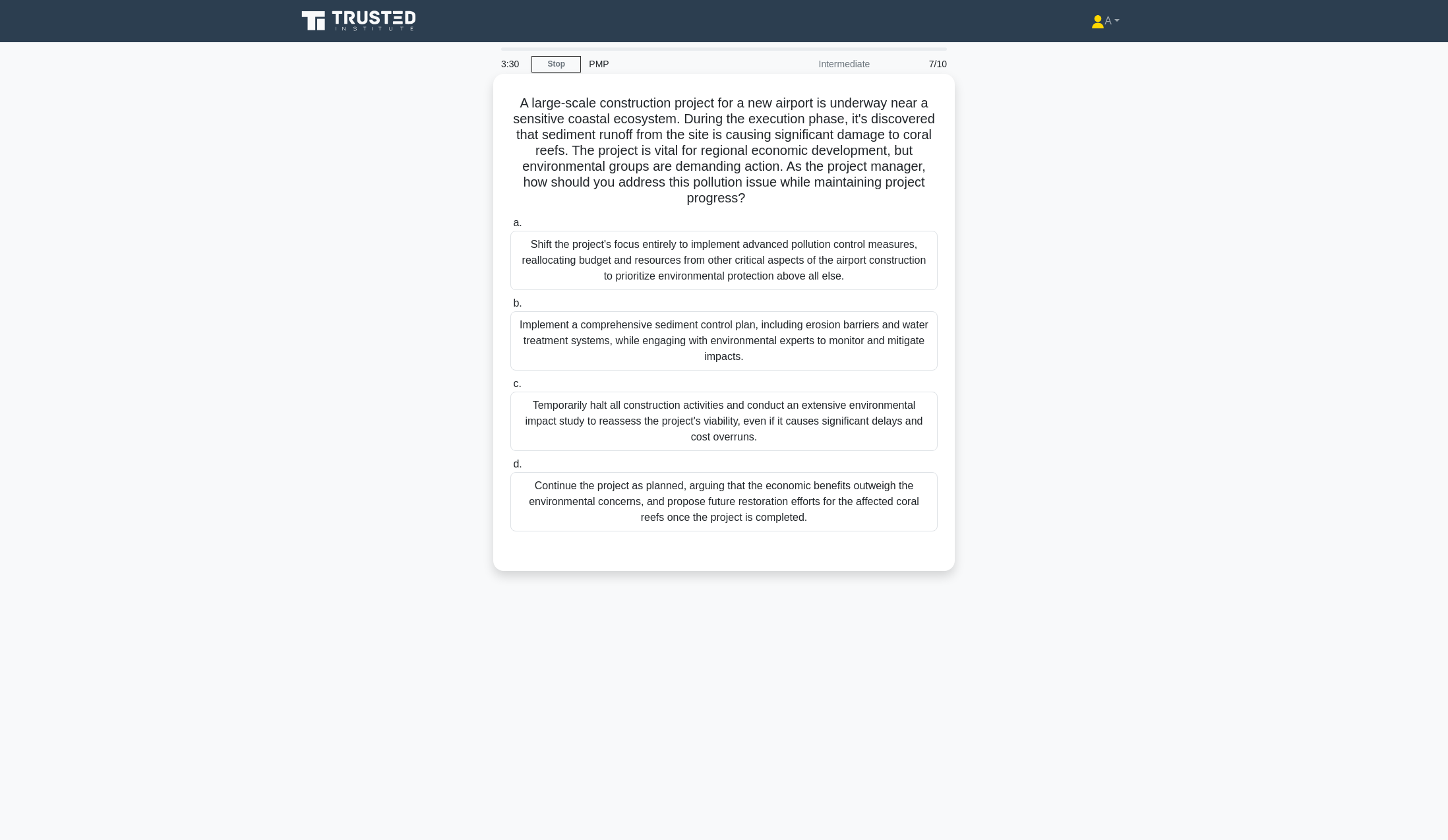
drag, startPoint x: 613, startPoint y: 165, endPoint x: 852, endPoint y: 521, distance: 428.8
click at [852, 521] on div "A large-scale construction project for a new airport is underway near a sensiti…" at bounding box center [724, 322] width 461 height 497
click at [552, 340] on div "Implement a comprehensive sediment control plan, including erosion barriers and…" at bounding box center [724, 341] width 428 height 59
click at [510, 308] on input "b. Implement a comprehensive sediment control plan, including erosion barriers …" at bounding box center [510, 303] width 0 height 9
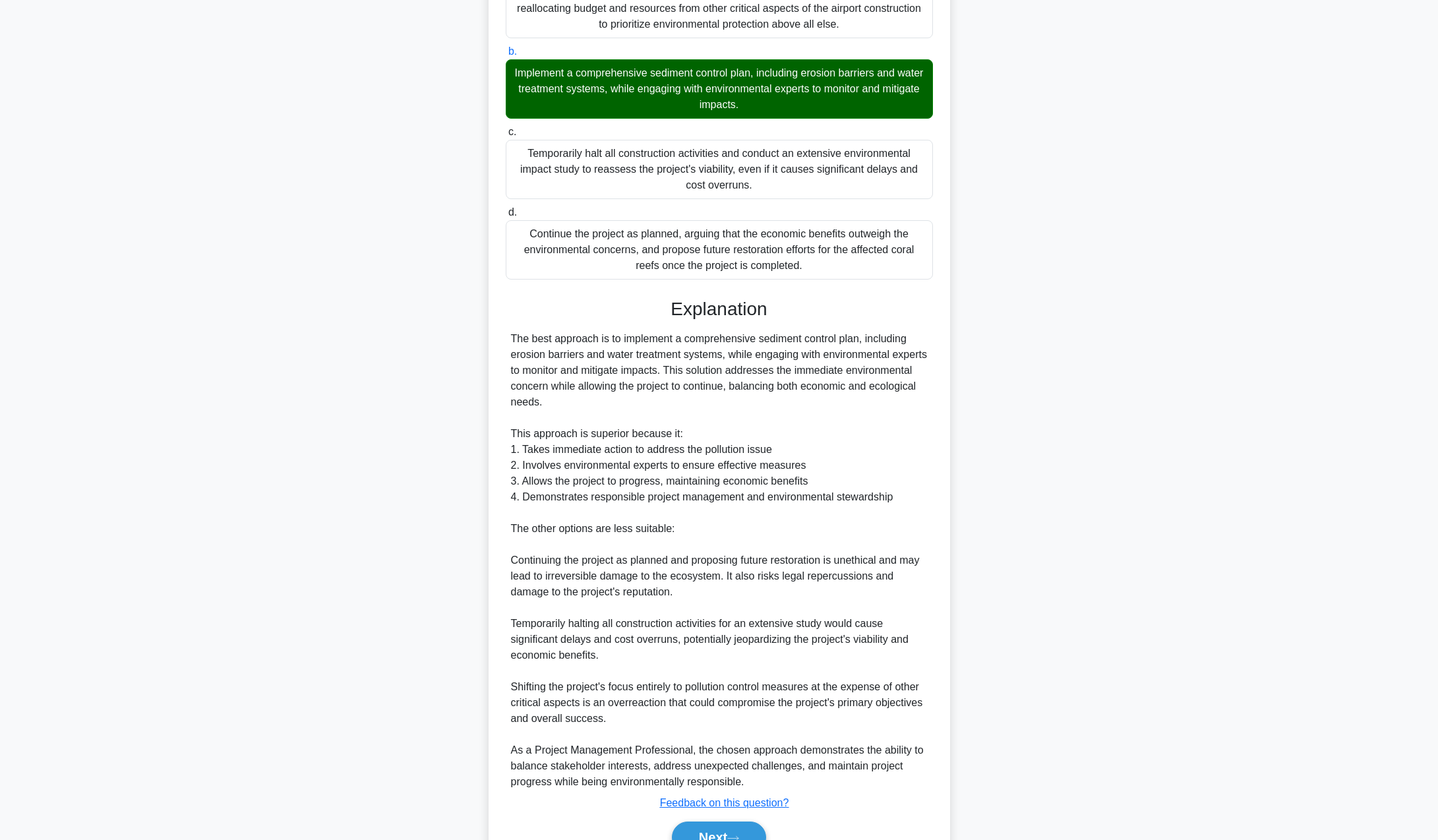
scroll to position [322, 0]
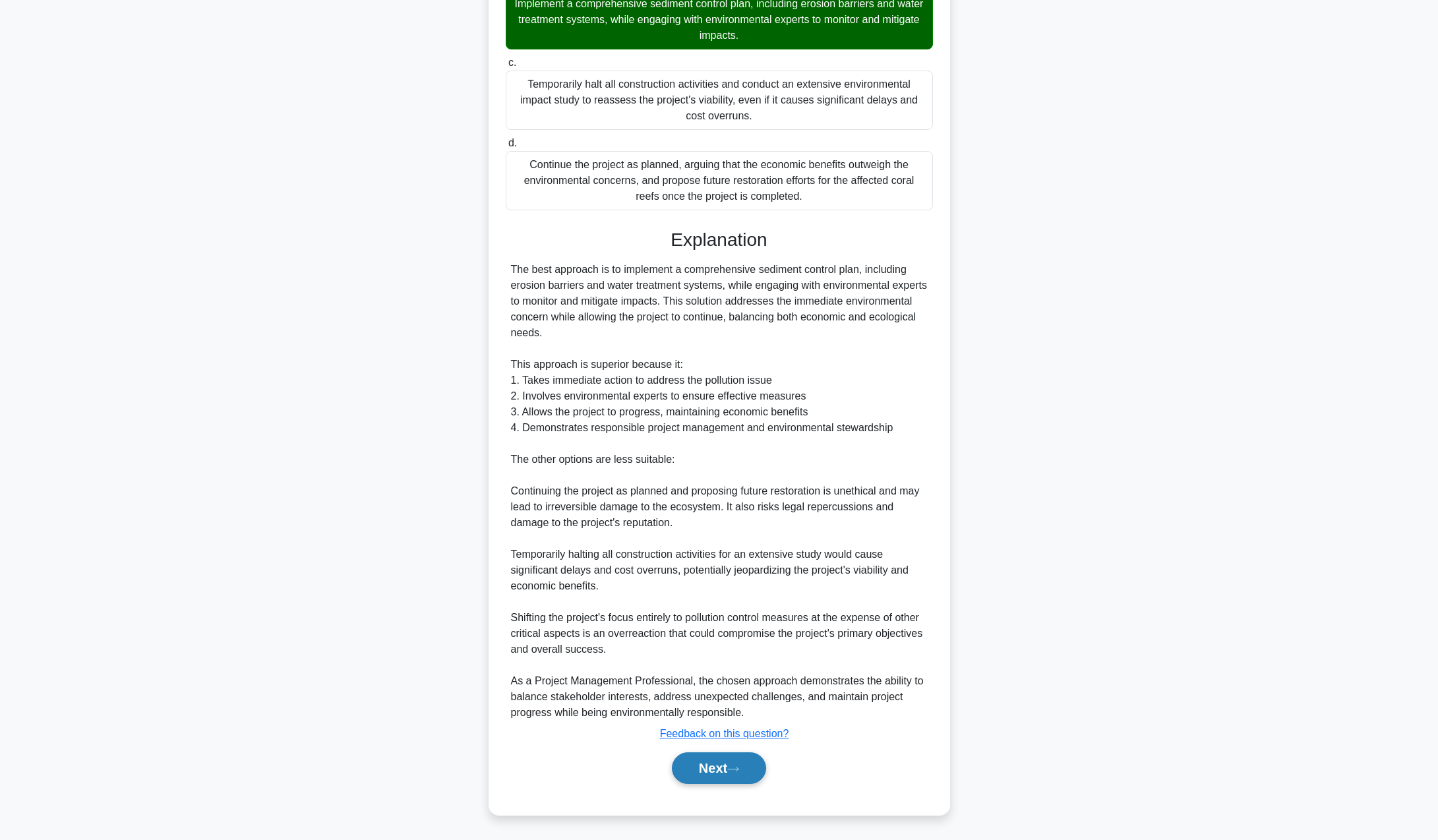
click at [697, 770] on button "Next" at bounding box center [719, 768] width 94 height 32
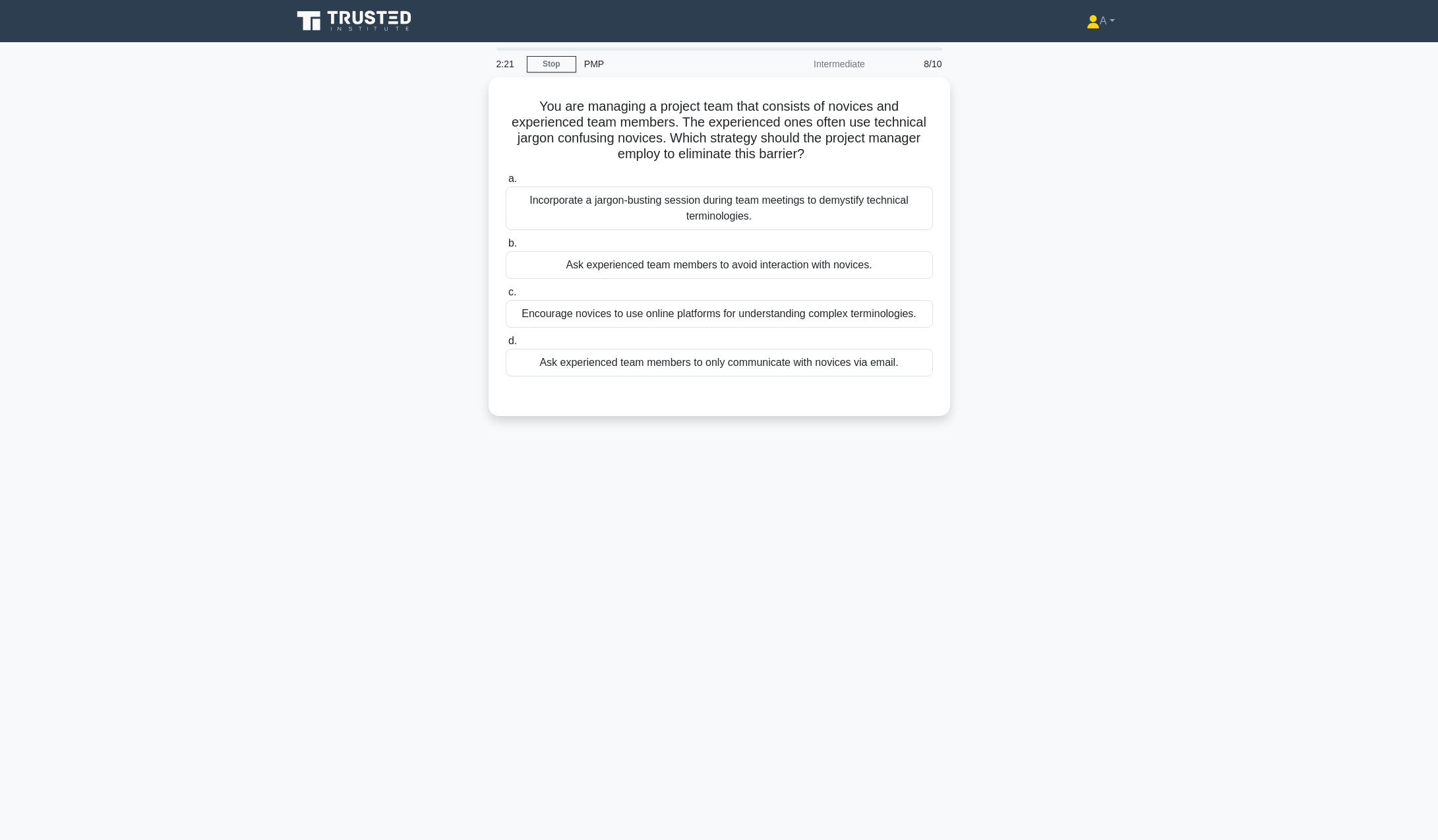
scroll to position [0, 0]
drag, startPoint x: 520, startPoint y: 94, endPoint x: 909, endPoint y: 369, distance: 476.4
click at [909, 369] on div "You are managing a project team that consists of novices and experienced team m…" at bounding box center [724, 243] width 451 height 328
copy div "You are managing a project team that consists of novices and experienced team m…"
click at [708, 213] on div "Incorporate a jargon-busting session during team meetings to demystify technica…" at bounding box center [724, 205] width 428 height 43
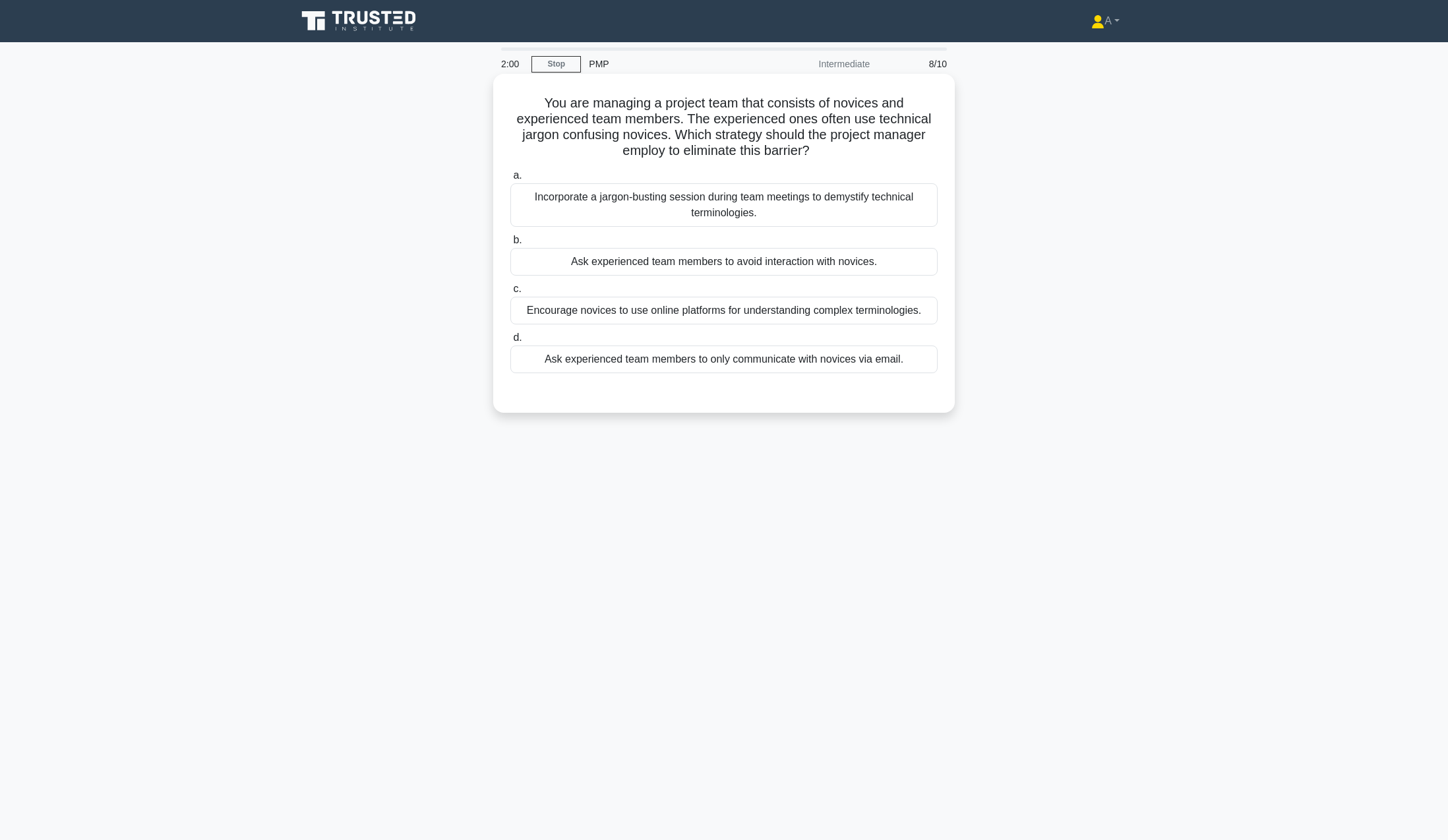
click at [510, 180] on input "a. Incorporate a jargon-busting session during team meetings to demystify techn…" at bounding box center [510, 176] width 0 height 9
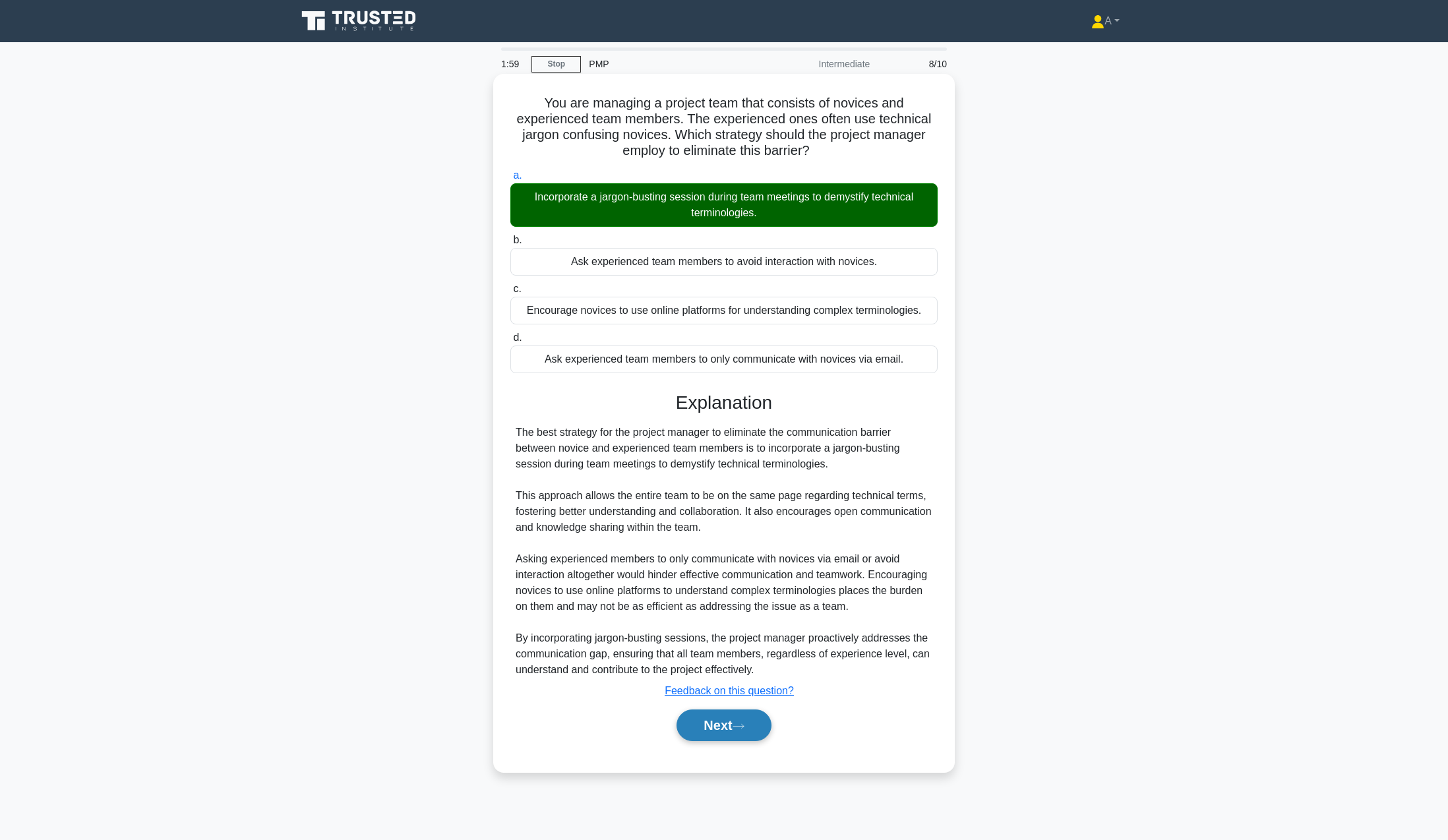
click at [692, 728] on button "Next" at bounding box center [724, 726] width 94 height 32
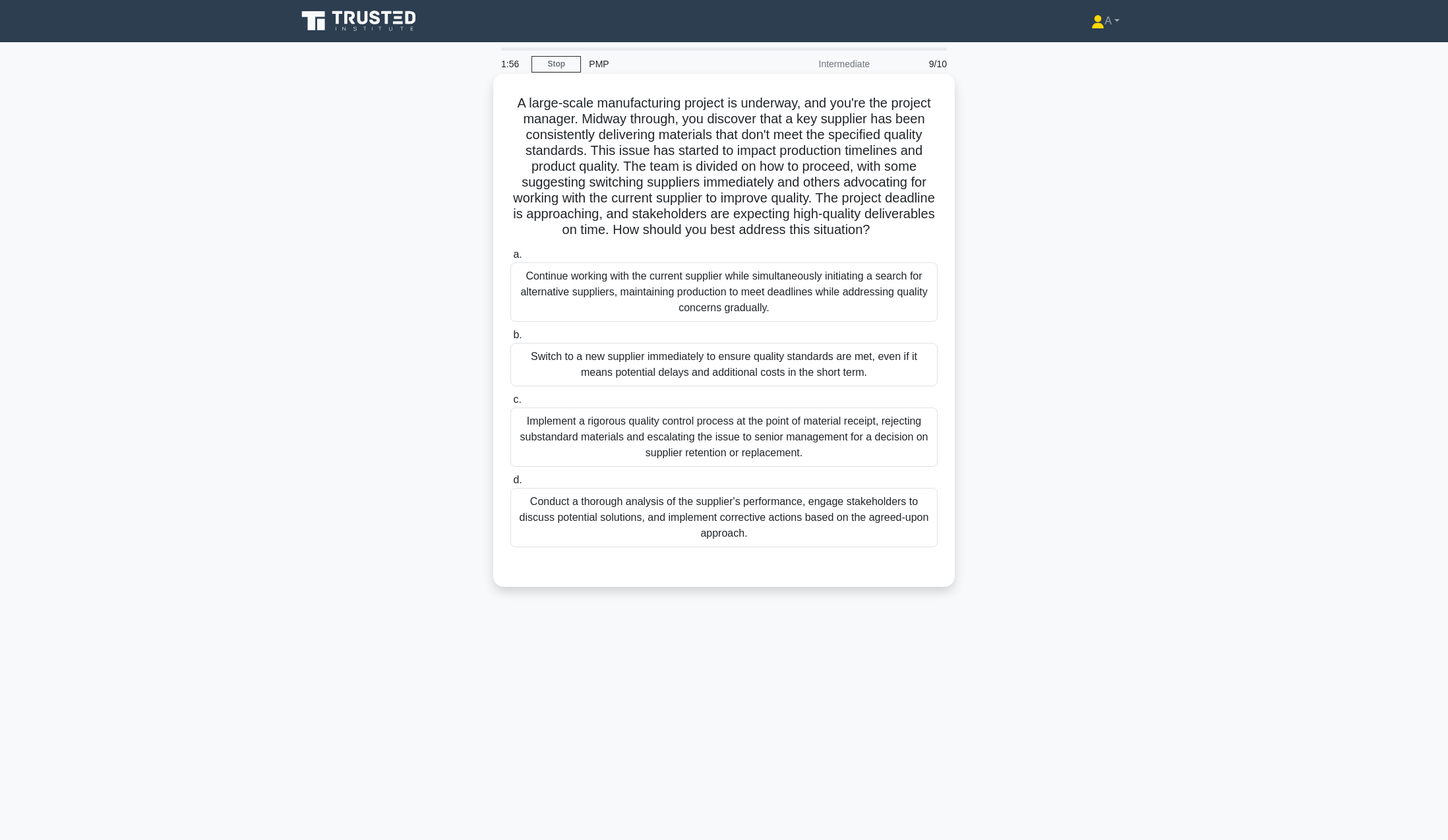
drag, startPoint x: 533, startPoint y: 118, endPoint x: 871, endPoint y: 531, distance: 533.7
click at [871, 531] on div "A large-scale manufacturing project is underway, and you're the project manager…" at bounding box center [724, 330] width 451 height 502
copy div "A large-scale manufacturing project is underway, and you're the project manager…"
click at [626, 445] on div "Implement a rigorous quality control process at the point of material receipt, …" at bounding box center [724, 436] width 428 height 59
click at [510, 404] on input "c. Implement a rigorous quality control process at the point of material receip…" at bounding box center [510, 400] width 0 height 9
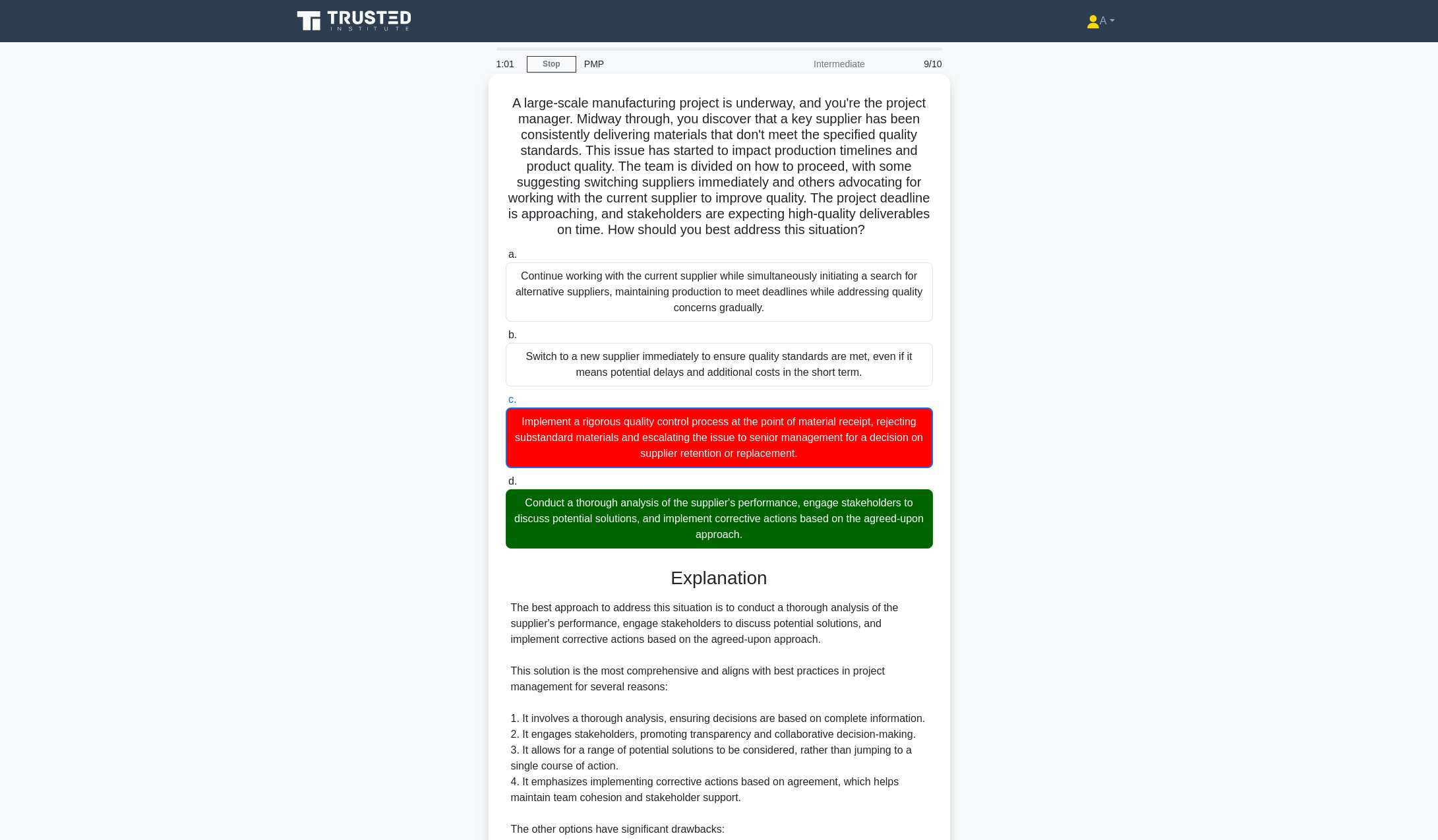
click at [543, 639] on div "The best approach to address this situation is to conduct a thorough analysis o…" at bounding box center [719, 844] width 417 height 491
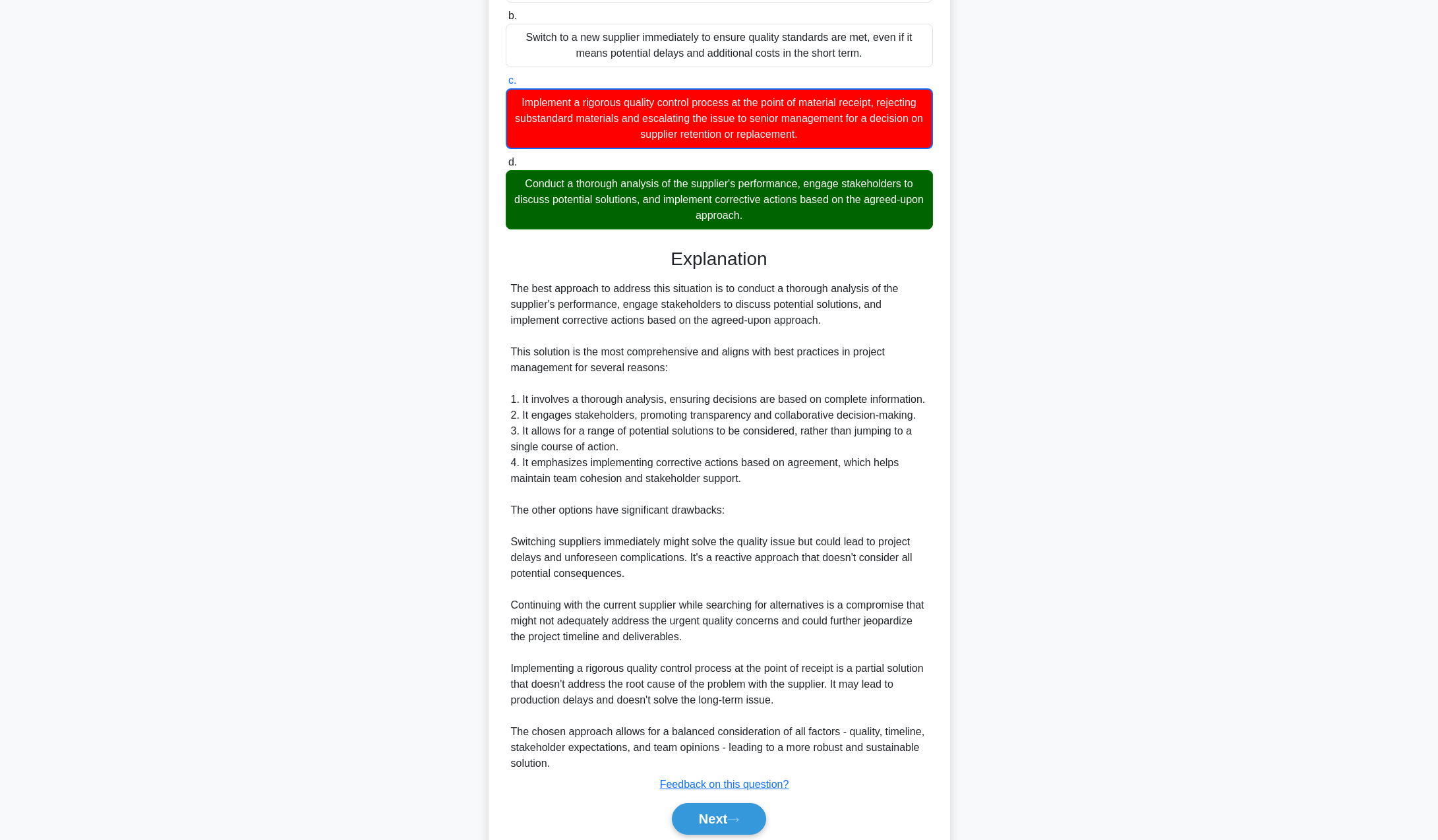
scroll to position [371, 0]
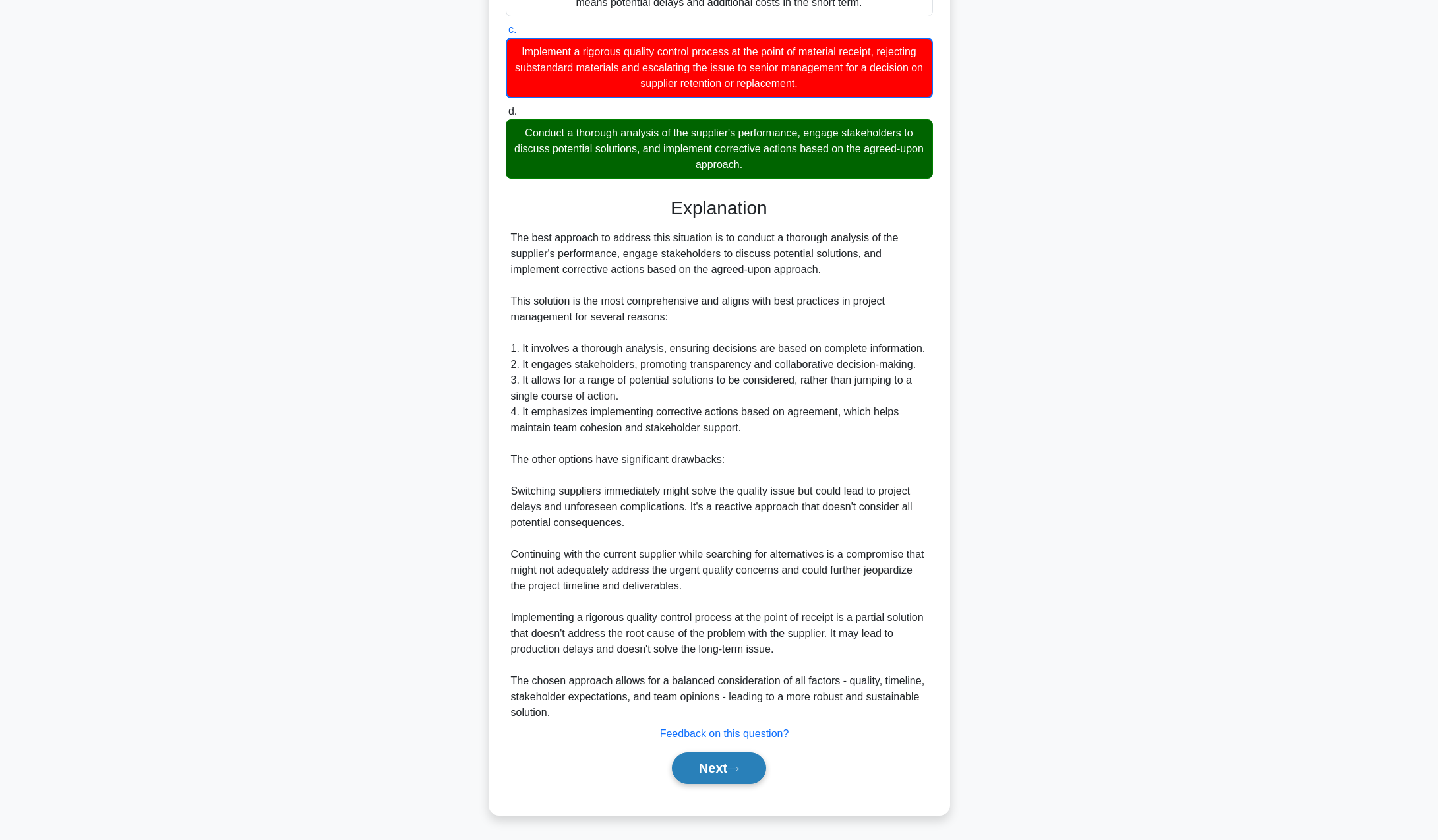
click at [716, 770] on button "Next" at bounding box center [719, 768] width 94 height 32
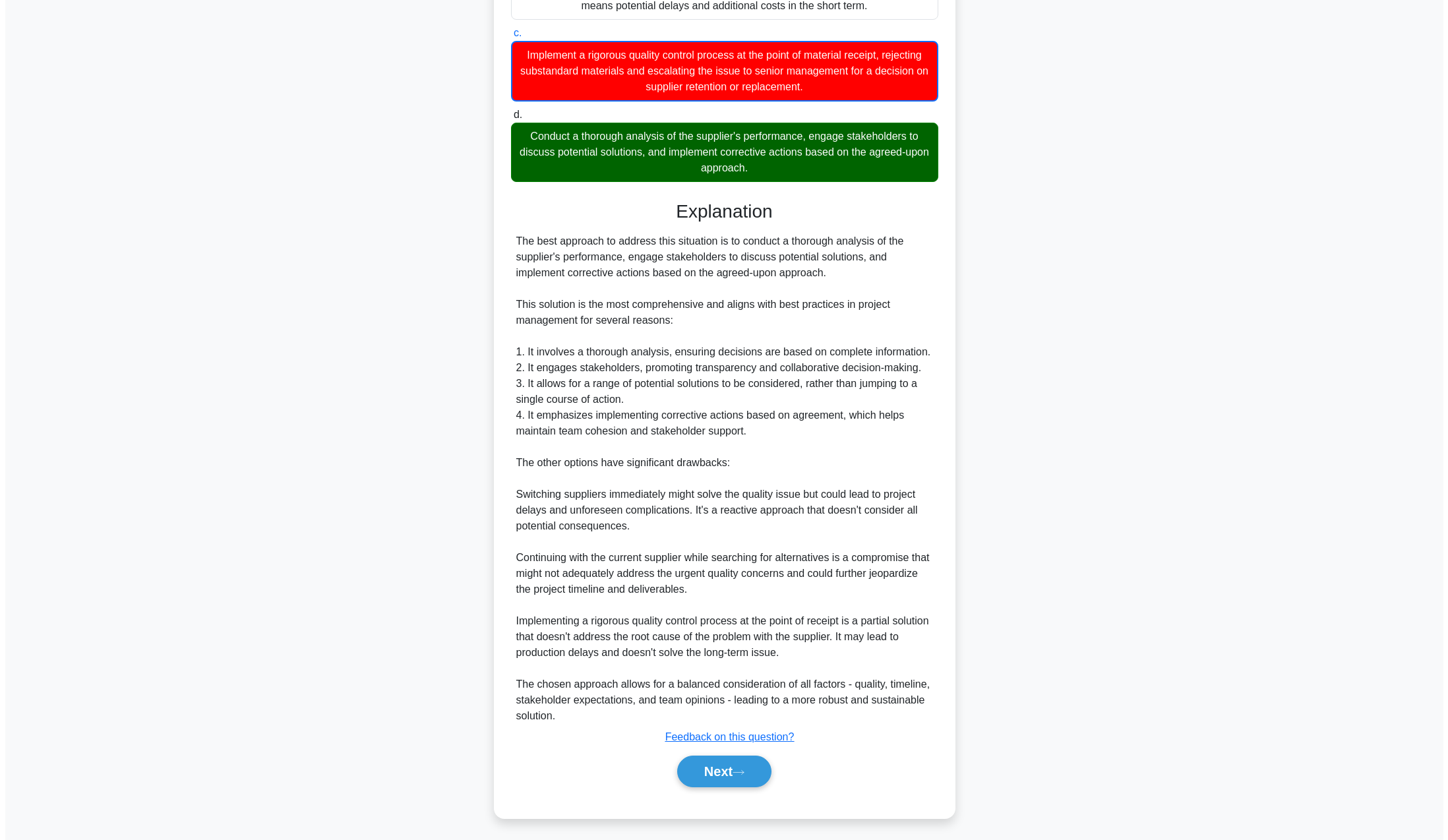
scroll to position [0, 0]
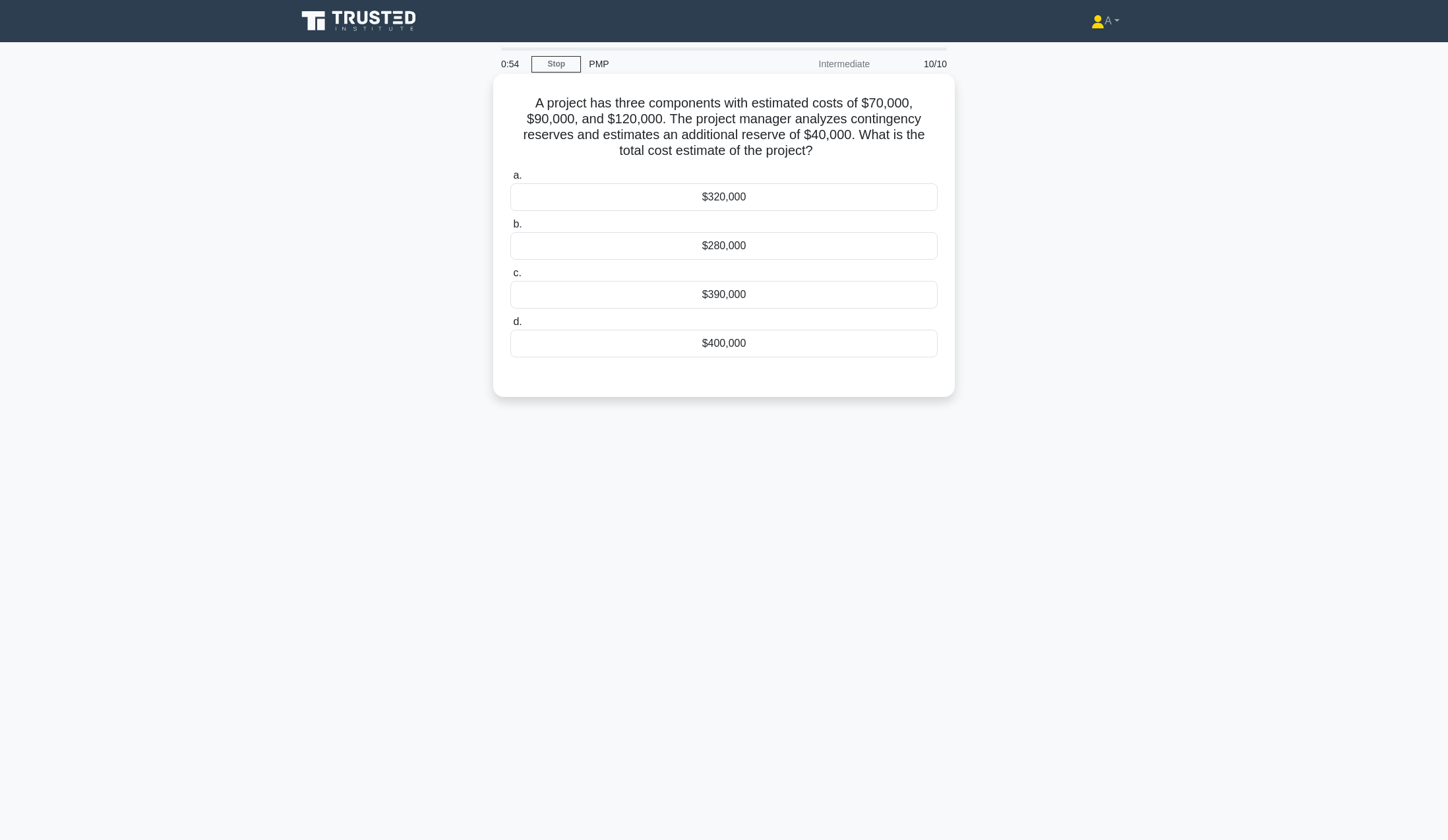
drag, startPoint x: 515, startPoint y: 94, endPoint x: 790, endPoint y: 339, distance: 368.3
click at [790, 339] on div "A project has three components with estimated costs of $70,000, $90,000, and $1…" at bounding box center [724, 235] width 451 height 312
copy div "A project has three components with estimated costs of $70,000, $90,000, and $1…"
click at [598, 249] on div "$280,000" at bounding box center [724, 246] width 428 height 27
click at [510, 229] on input "b. $280,000" at bounding box center [510, 224] width 0 height 9
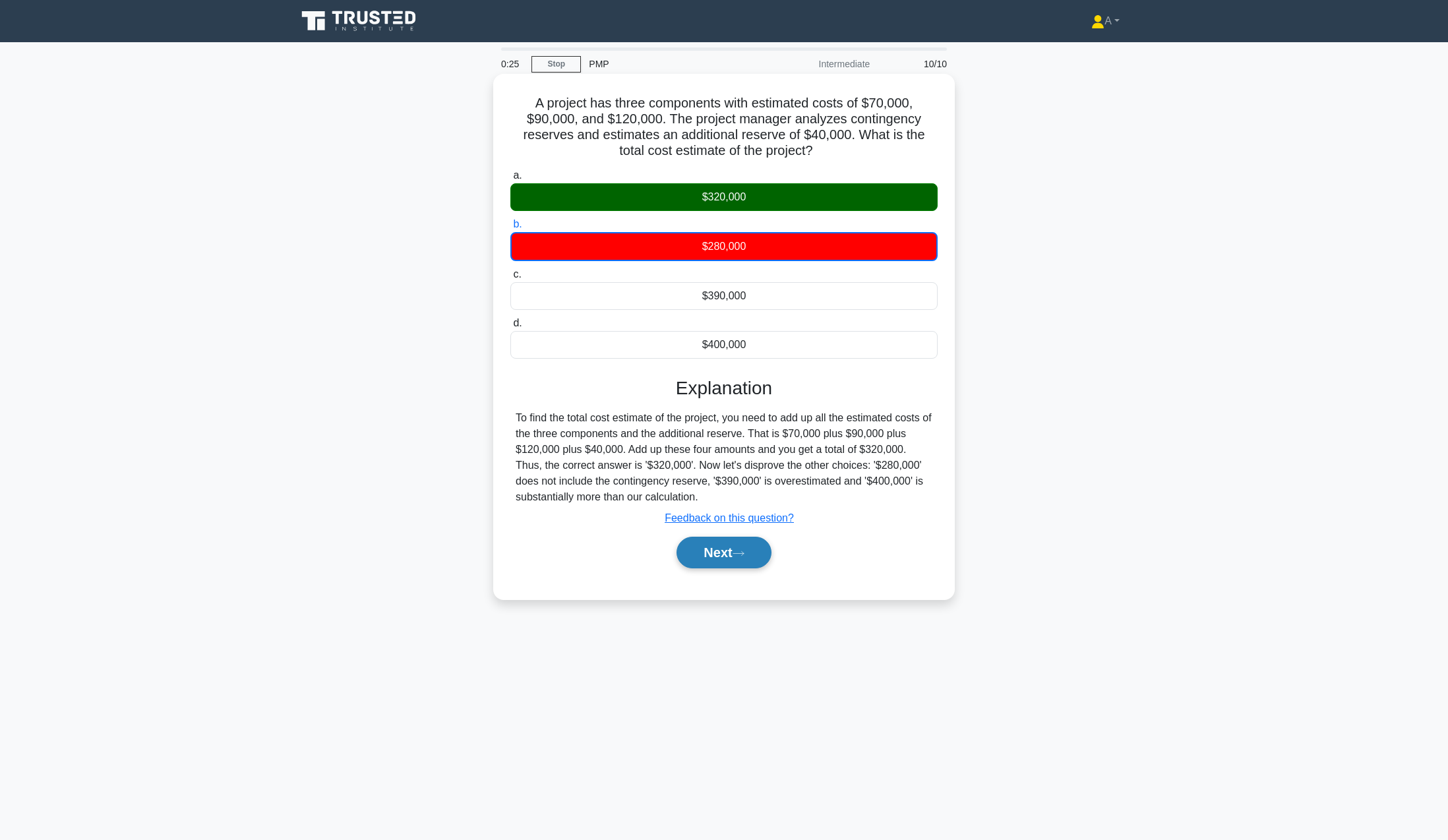
click at [713, 553] on button "Next" at bounding box center [724, 553] width 94 height 32
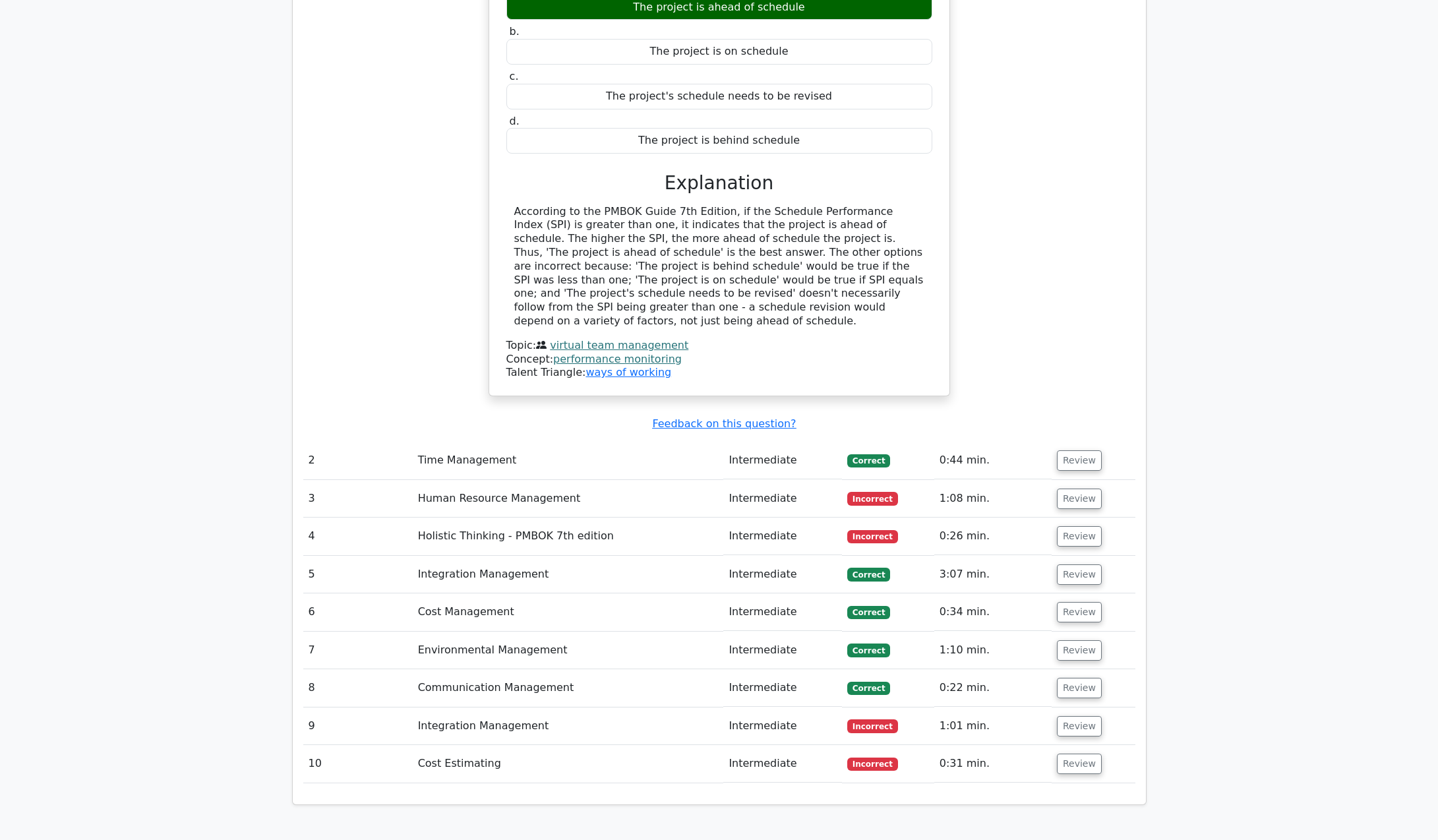
scroll to position [1187, 0]
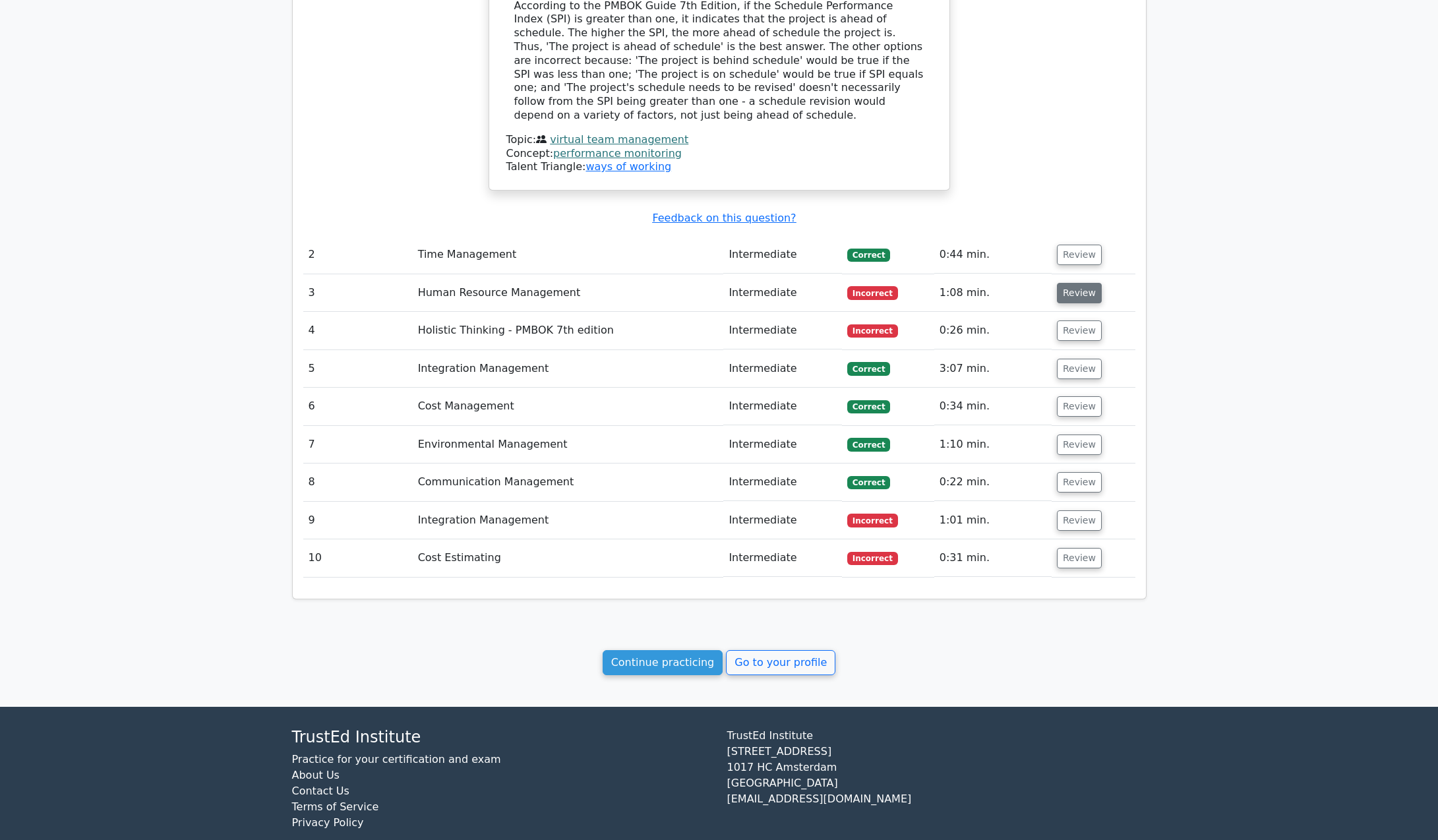
click at [1078, 294] on button "Review" at bounding box center [1080, 293] width 45 height 20
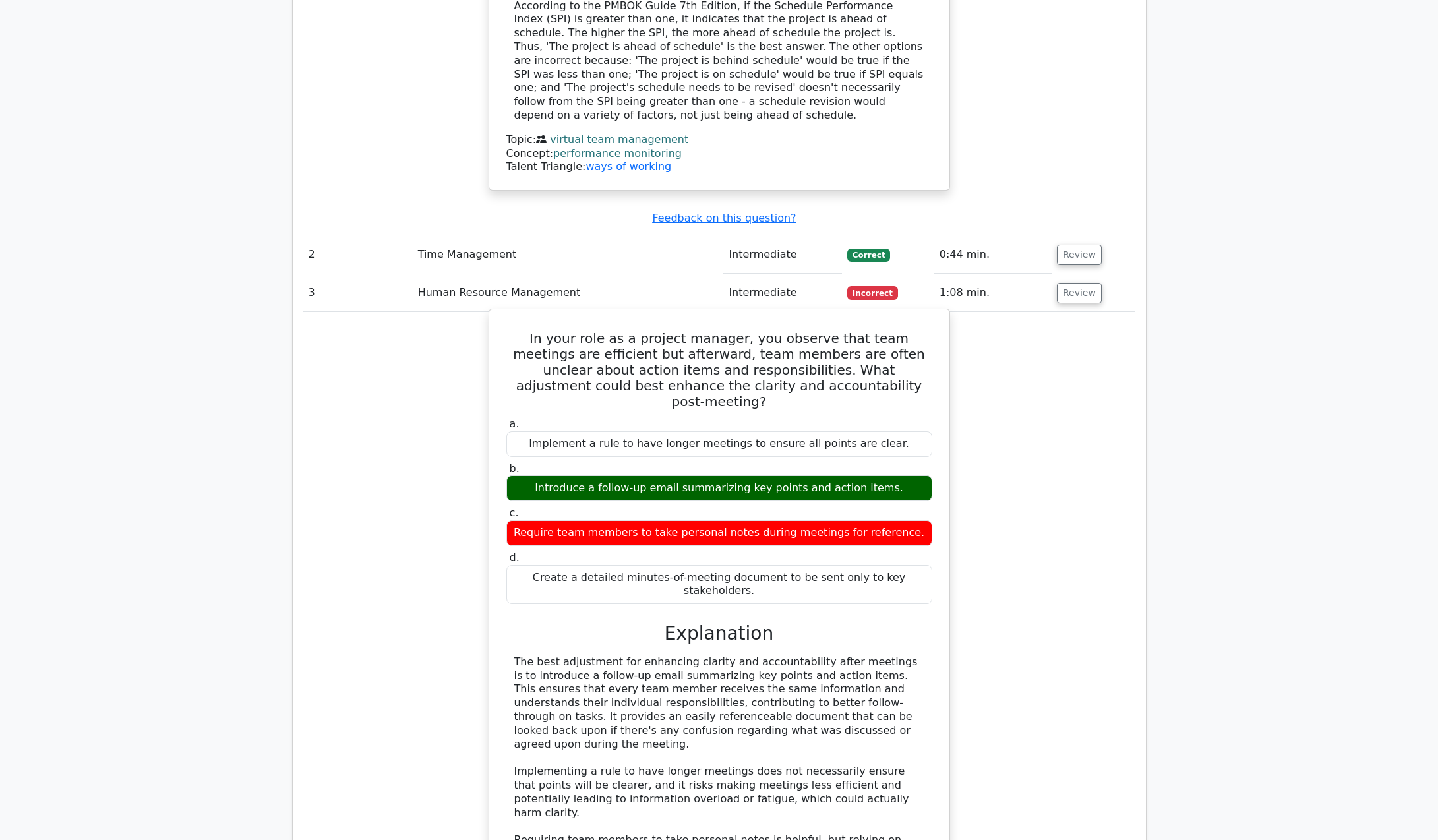
drag, startPoint x: 507, startPoint y: 334, endPoint x: 835, endPoint y: 570, distance: 404.1
click at [835, 570] on div "In your role as a project manager, you observe that team meetings are efficient…" at bounding box center [719, 667] width 450 height 705
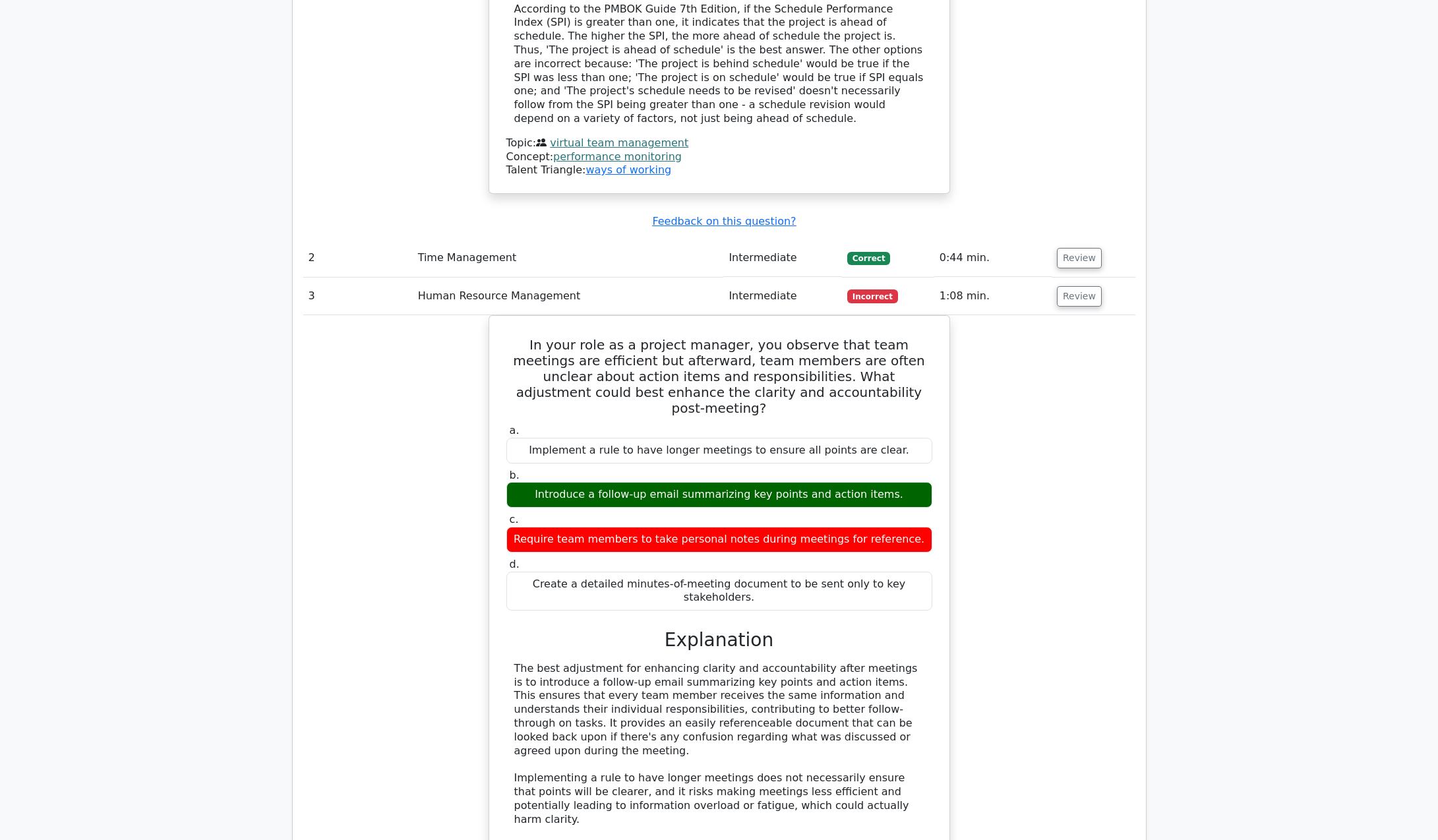
copy div "In your role as a project manager, you observe that team meetings are efficient…"
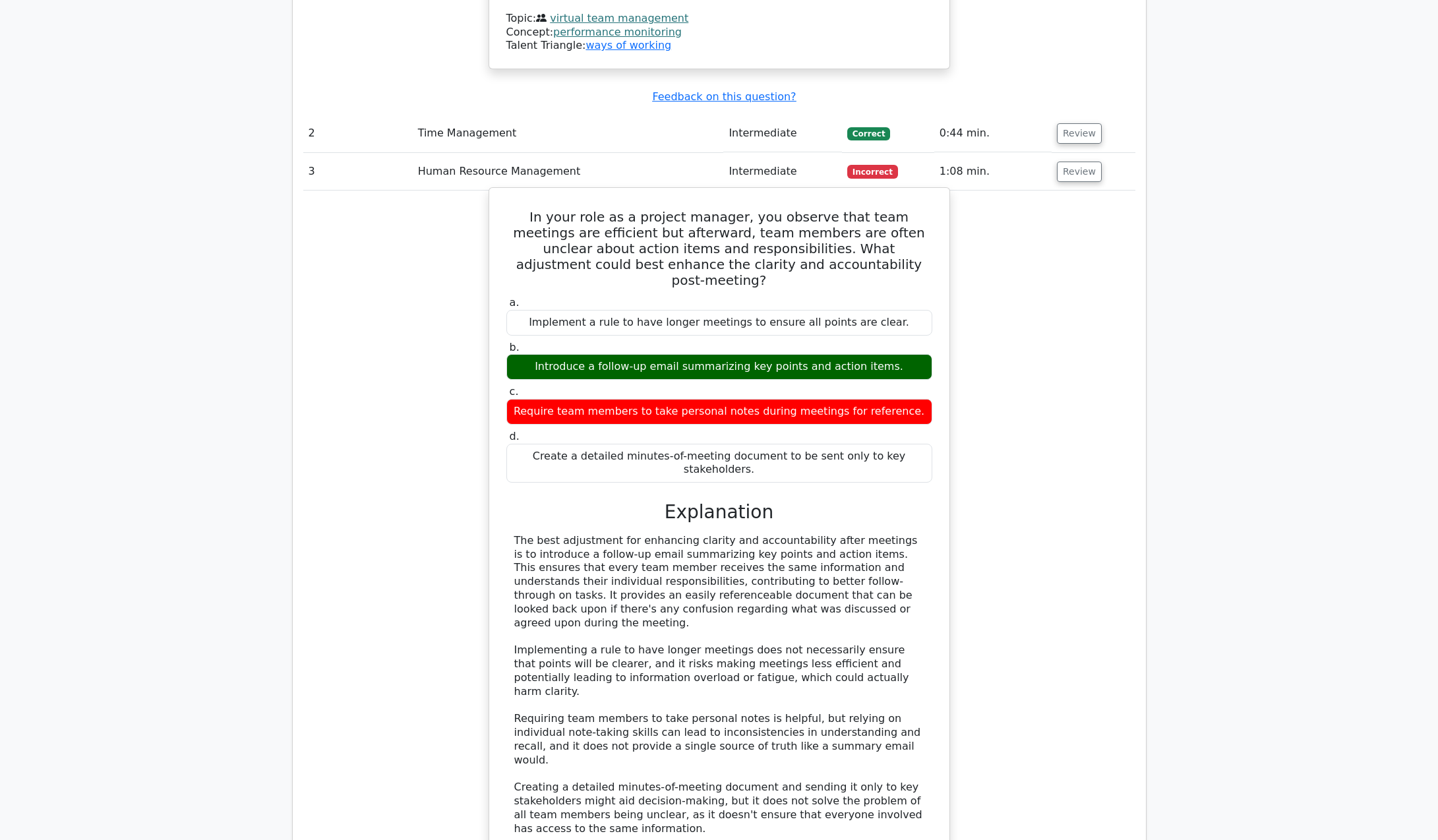
scroll to position [1319, 0]
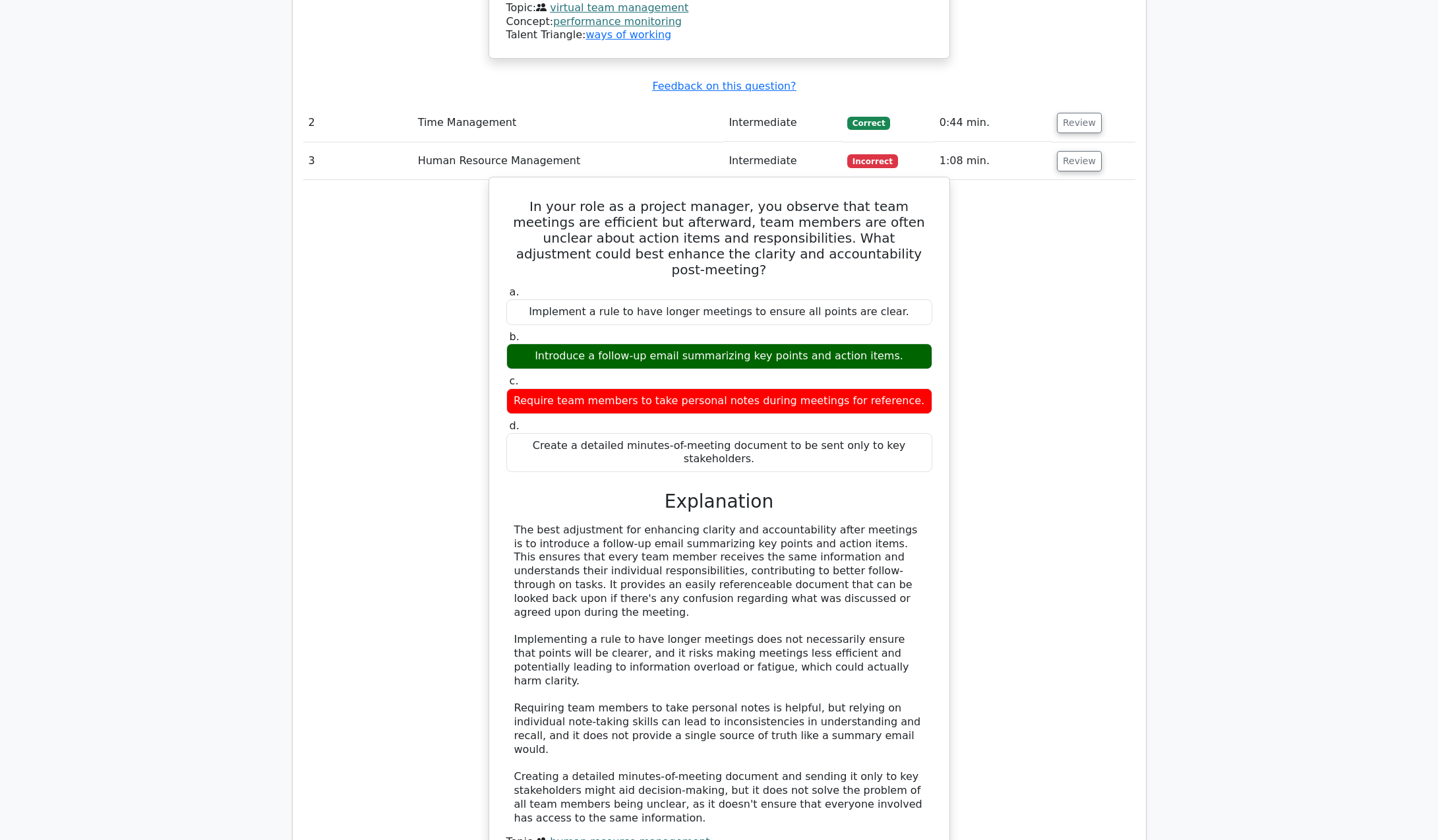
click at [587, 538] on div "The best adjustment for enhancing clarity and accountability after meetings is …" at bounding box center [719, 674] width 410 height 302
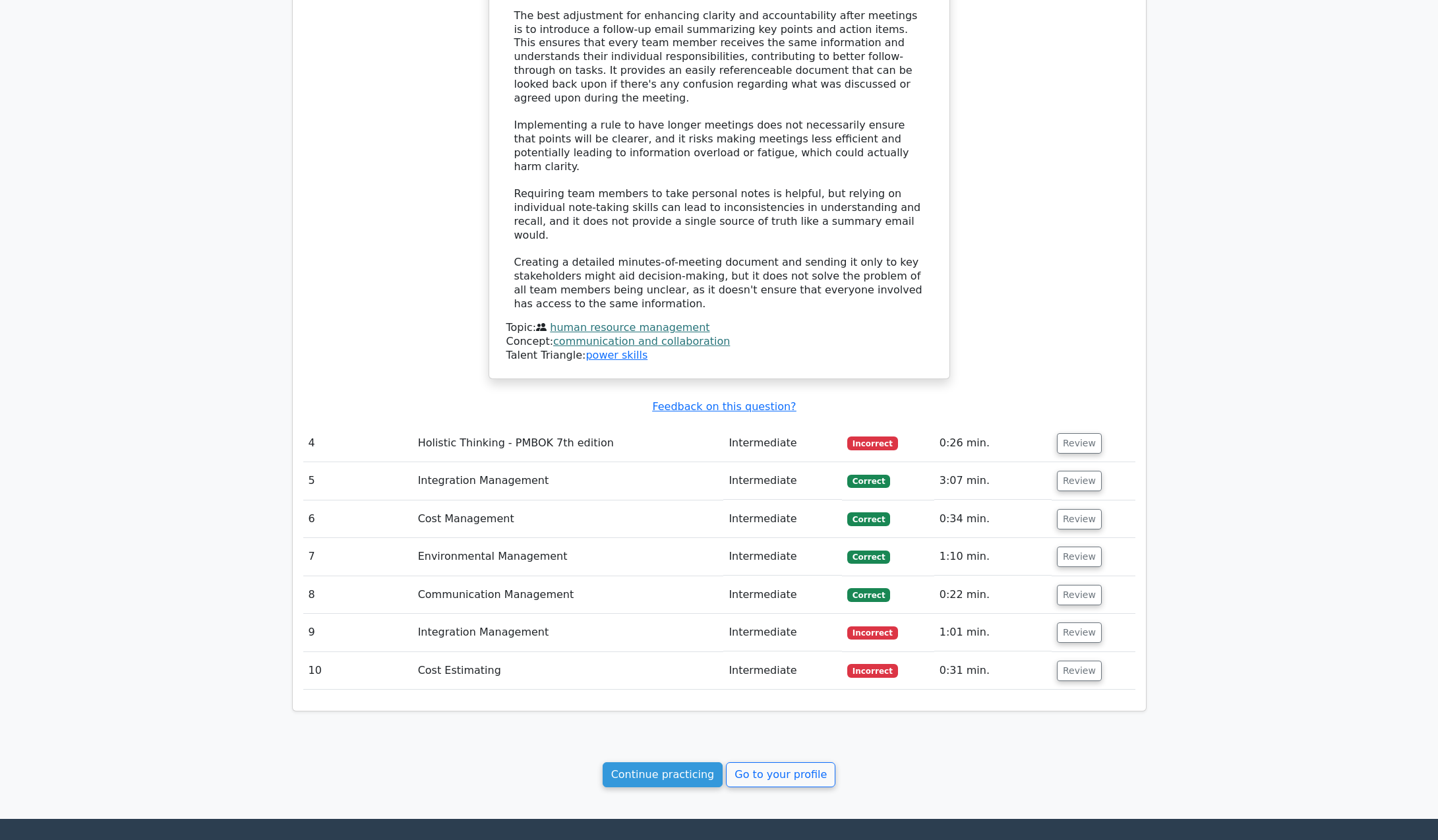
scroll to position [1951, 0]
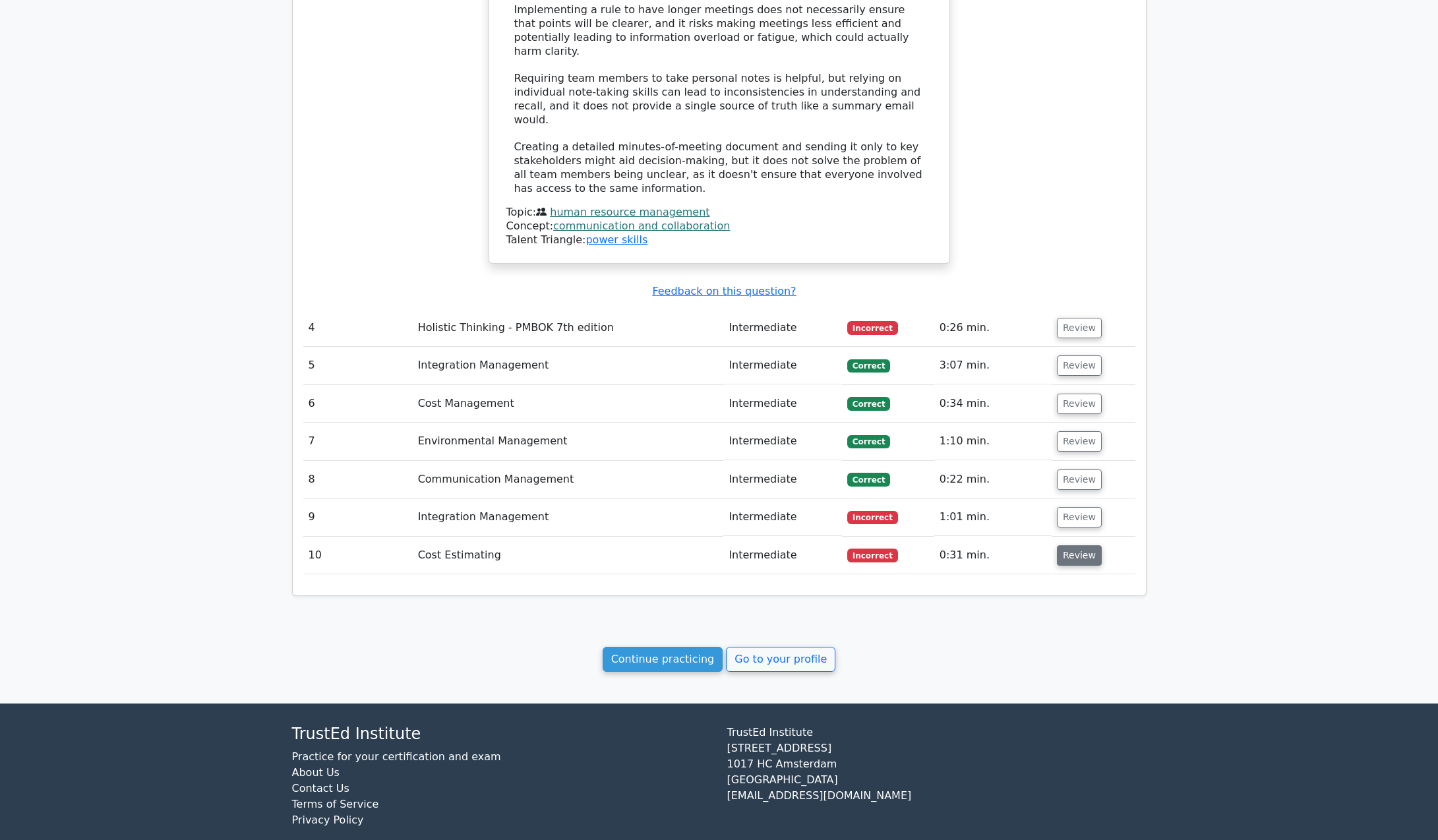
click at [1074, 546] on button "Review" at bounding box center [1080, 555] width 45 height 20
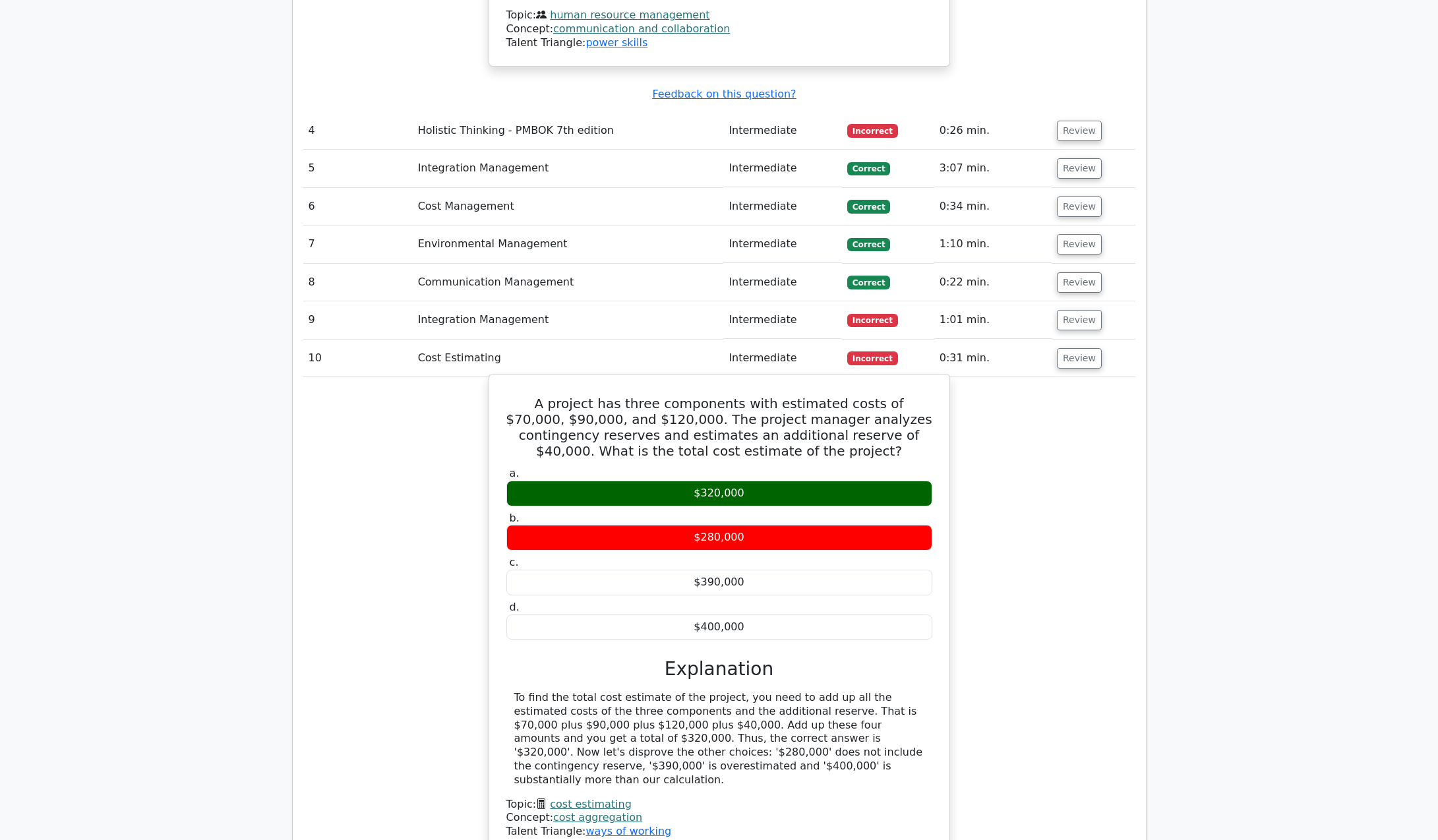
scroll to position [2149, 0]
drag, startPoint x: 509, startPoint y: 367, endPoint x: 791, endPoint y: 599, distance: 365.2
click at [791, 599] on div "A project has three components with estimated costs of $70,000, $90,000, and $1…" at bounding box center [719, 613] width 450 height 469
copy div "A project has three components with estimated costs of $70,000, $90,000, and $1…"
drag, startPoint x: 662, startPoint y: 628, endPoint x: 886, endPoint y: 744, distance: 252.3
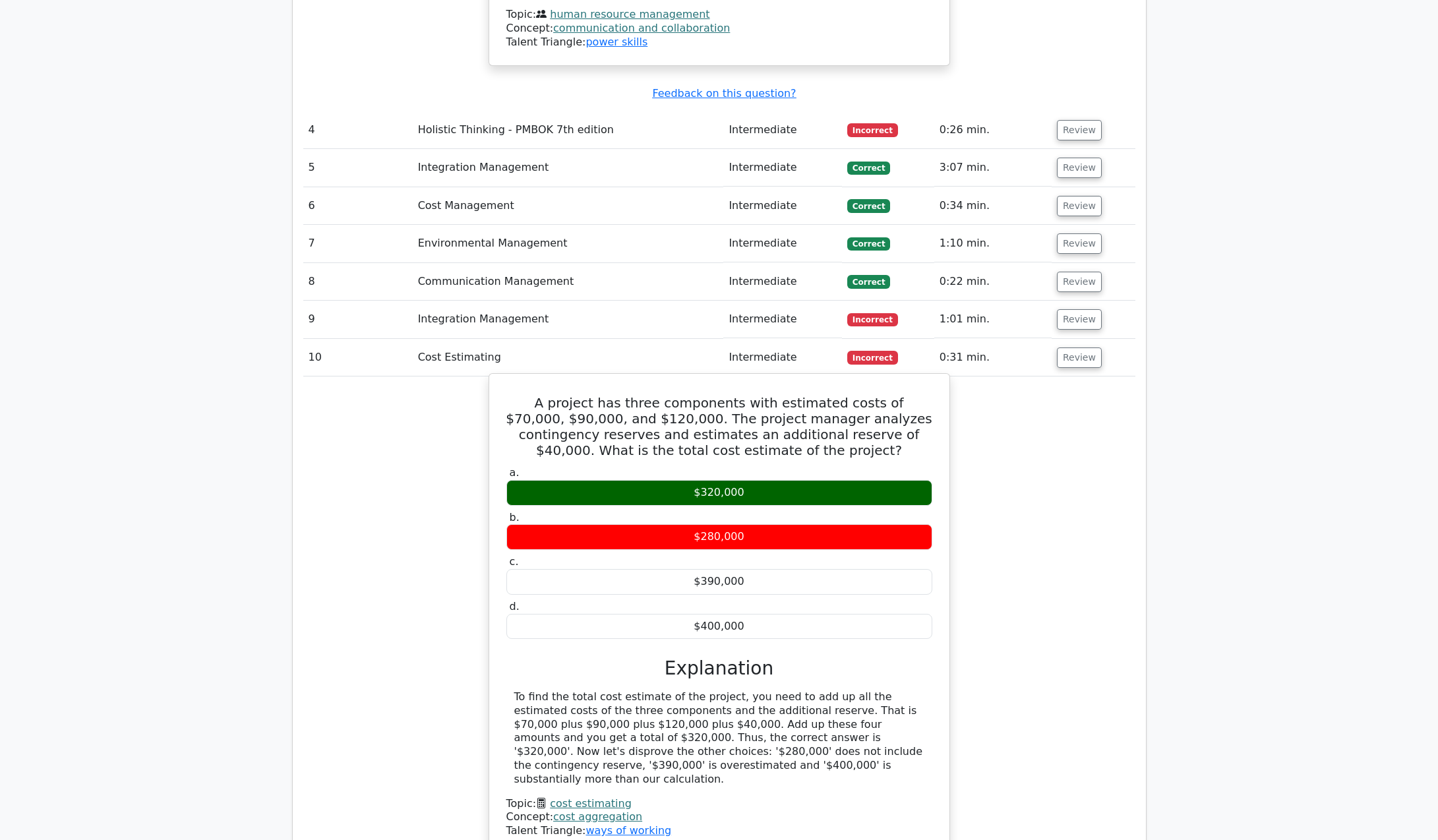
click at [886, 744] on div "a. $320,000 b. $280,000" at bounding box center [719, 651] width 428 height 374
copy div "Explanation To find the total cost estimate of the project, you need to add up …"
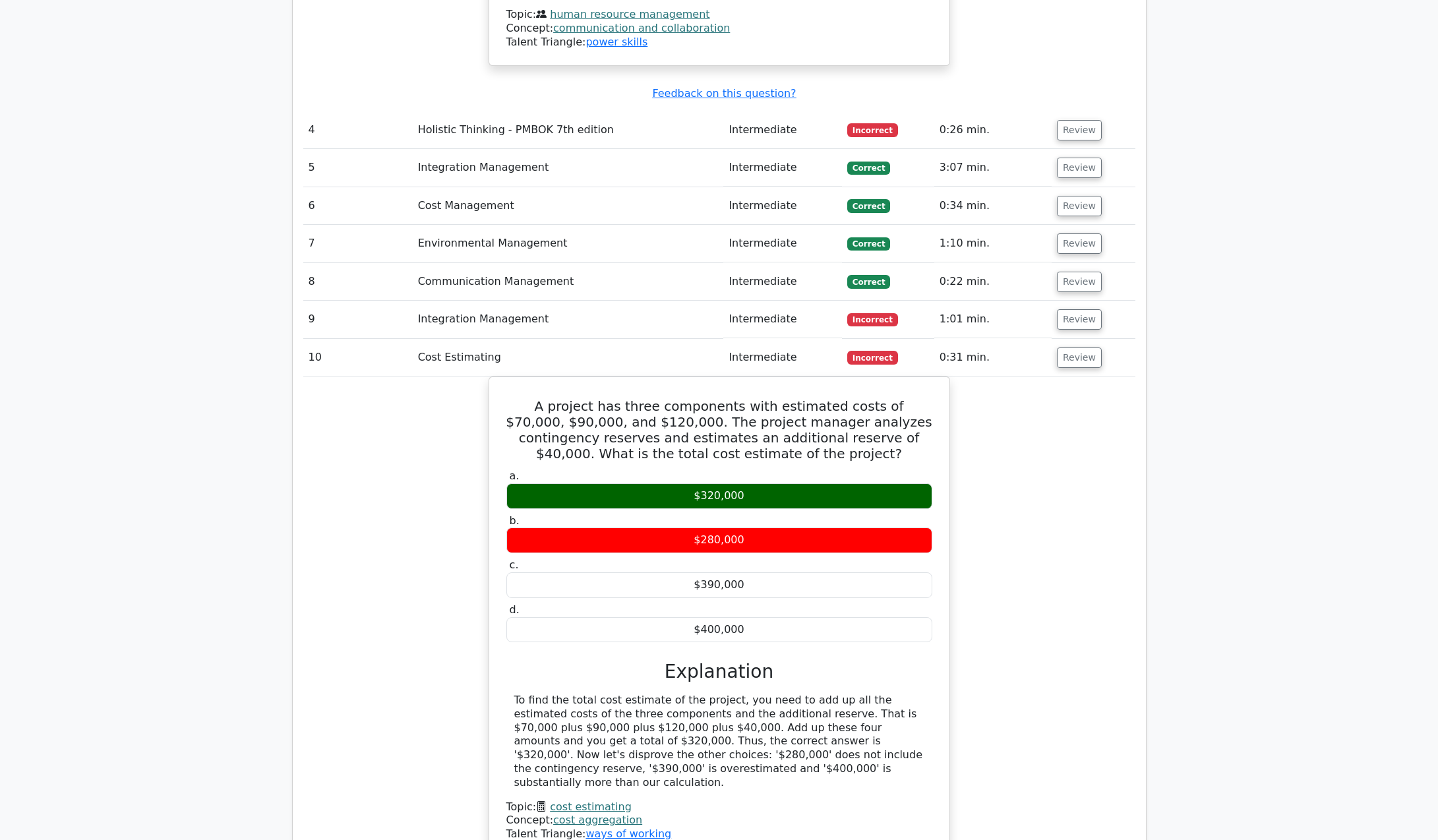
click at [423, 515] on div "A project has three components with estimated costs of $70,000, $90,000, and $1…" at bounding box center [719, 624] width 832 height 497
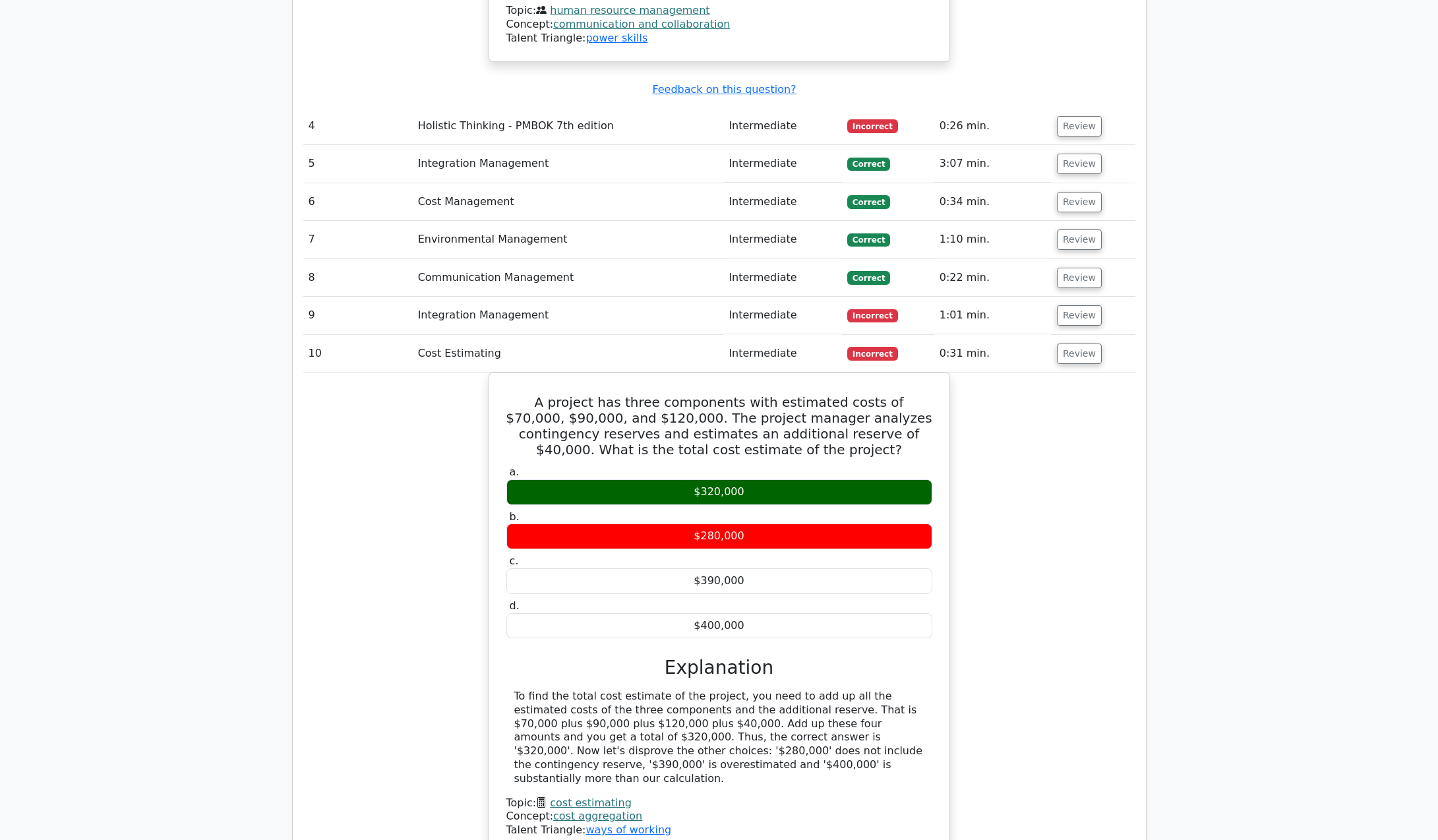
scroll to position [2083, 0]
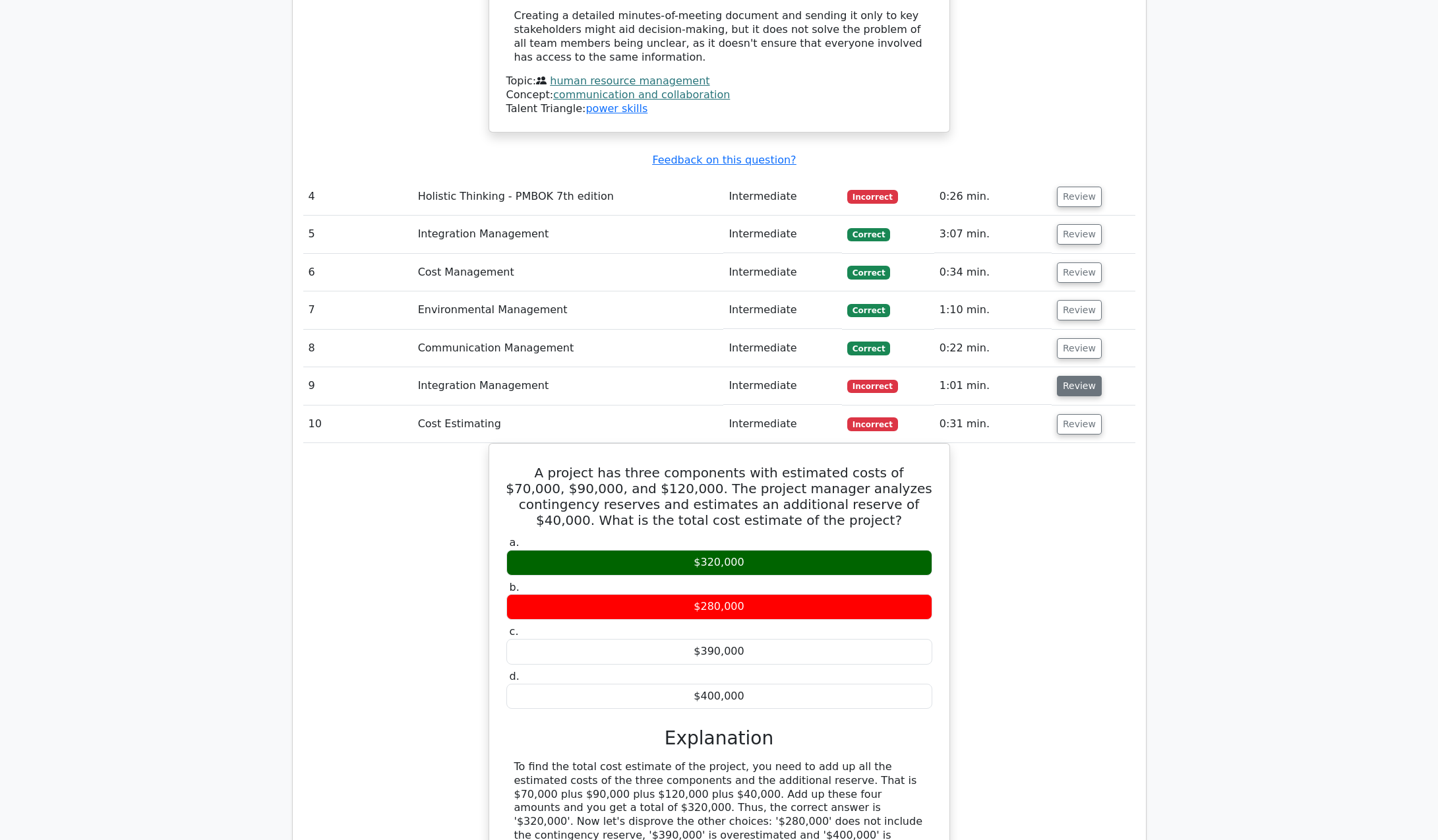
click at [1083, 376] on button "Review" at bounding box center [1080, 386] width 45 height 20
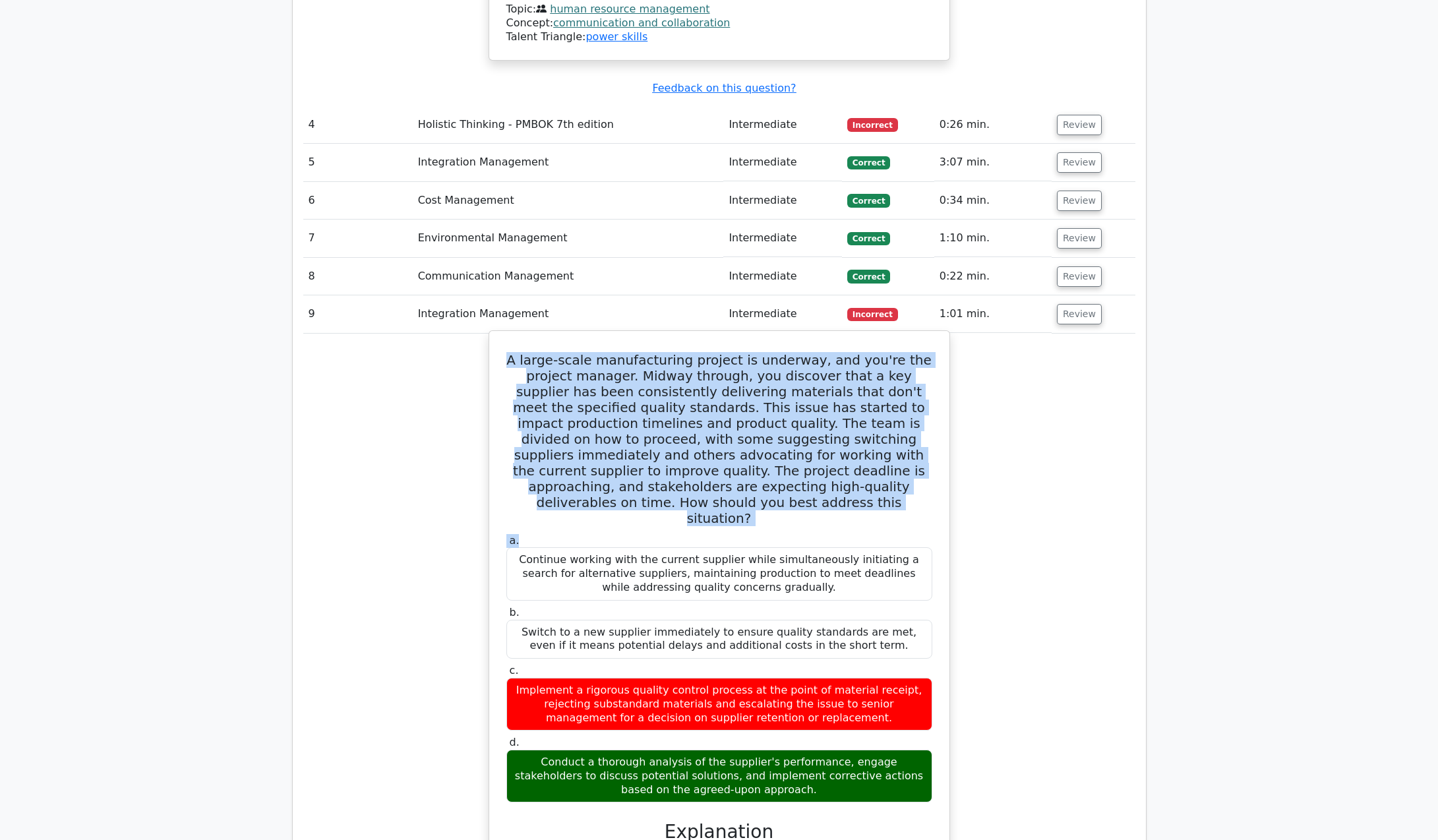
scroll to position [2281, 0]
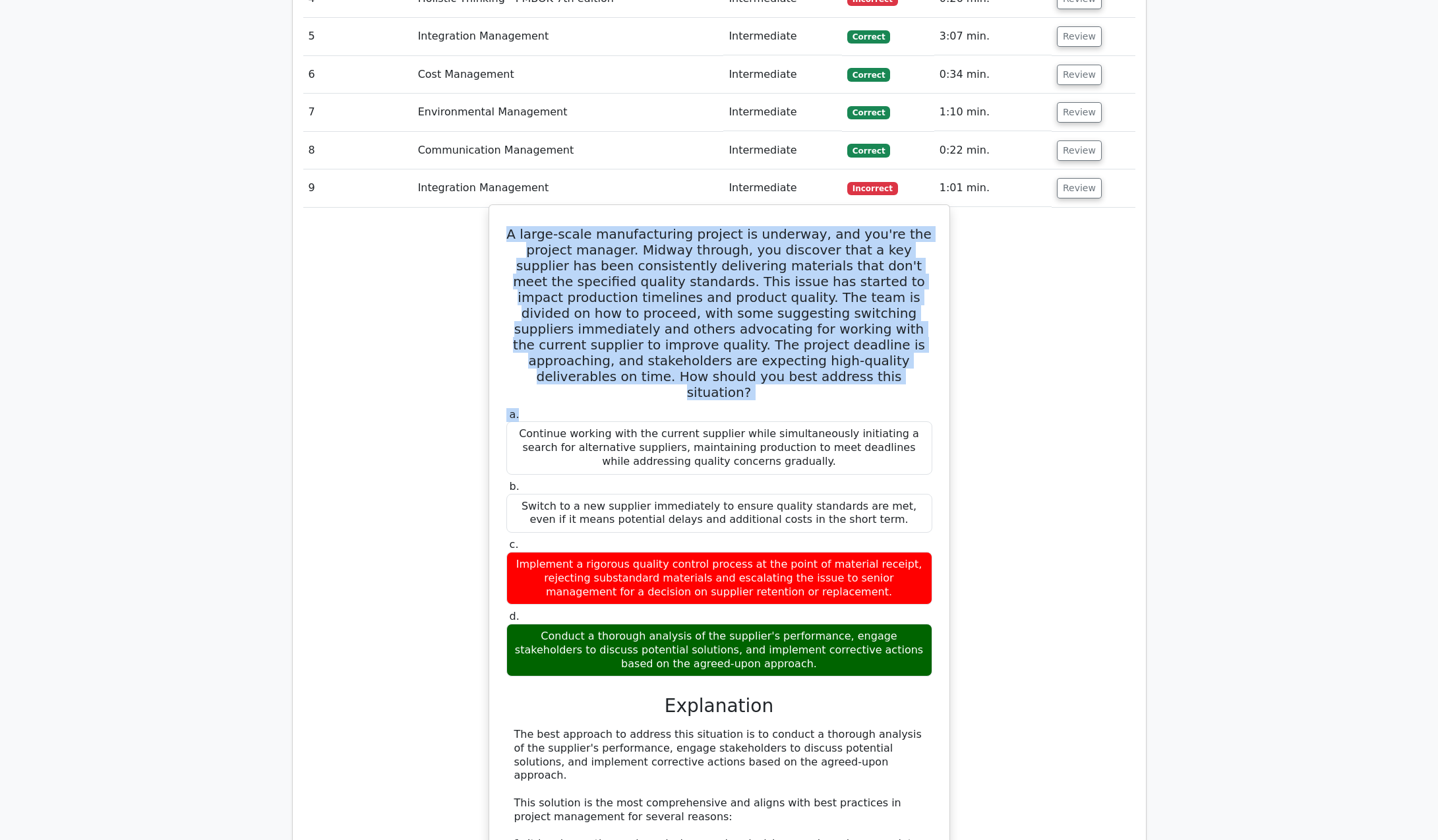
drag, startPoint x: 510, startPoint y: 396, endPoint x: 826, endPoint y: 621, distance: 387.9
click at [829, 616] on div "A large-scale manufacturing project is underway, and you're the project manager…" at bounding box center [719, 740] width 450 height 1060
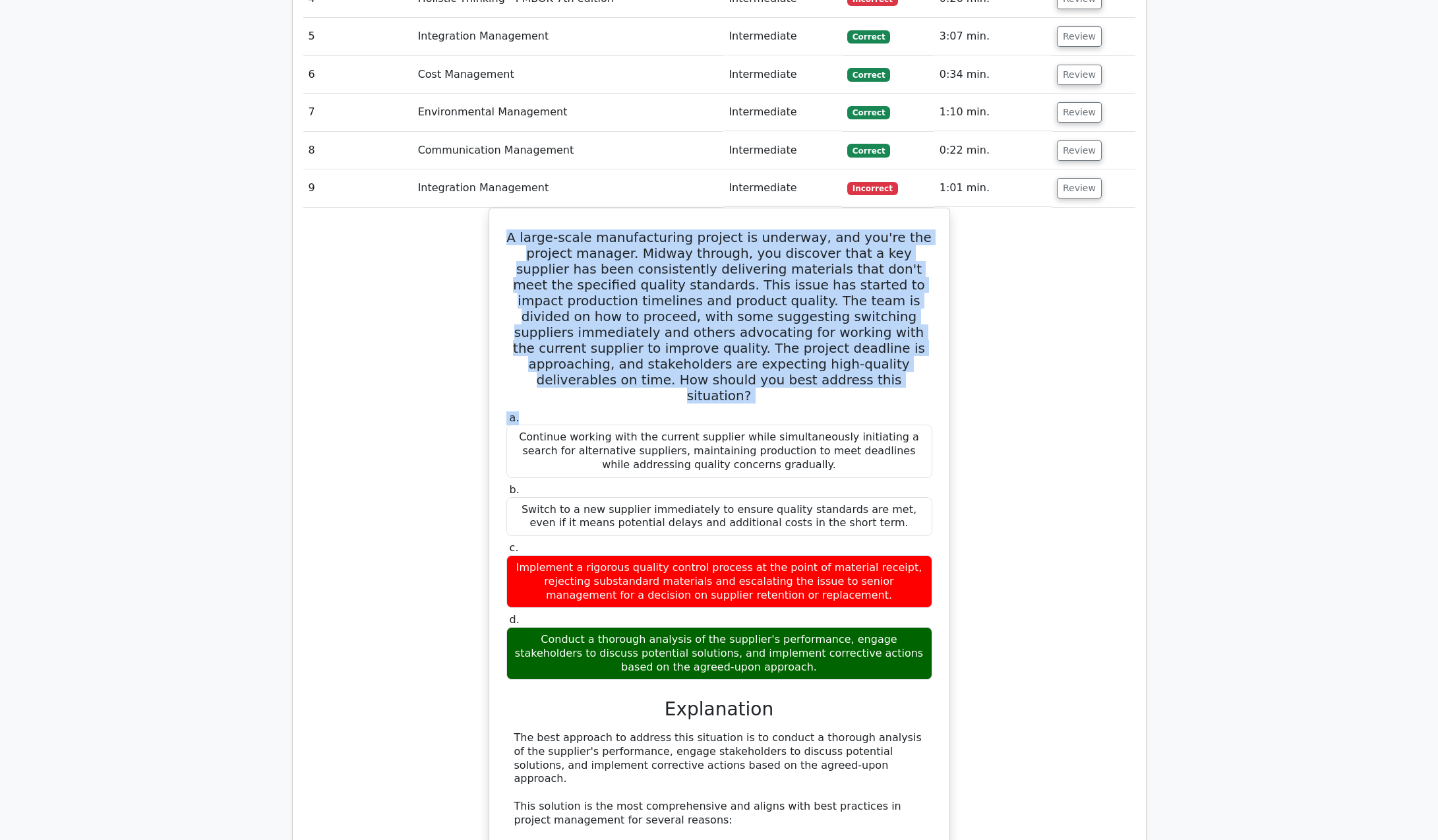
copy div "A large-scale manufacturing project is underway, and you're the project manager…"
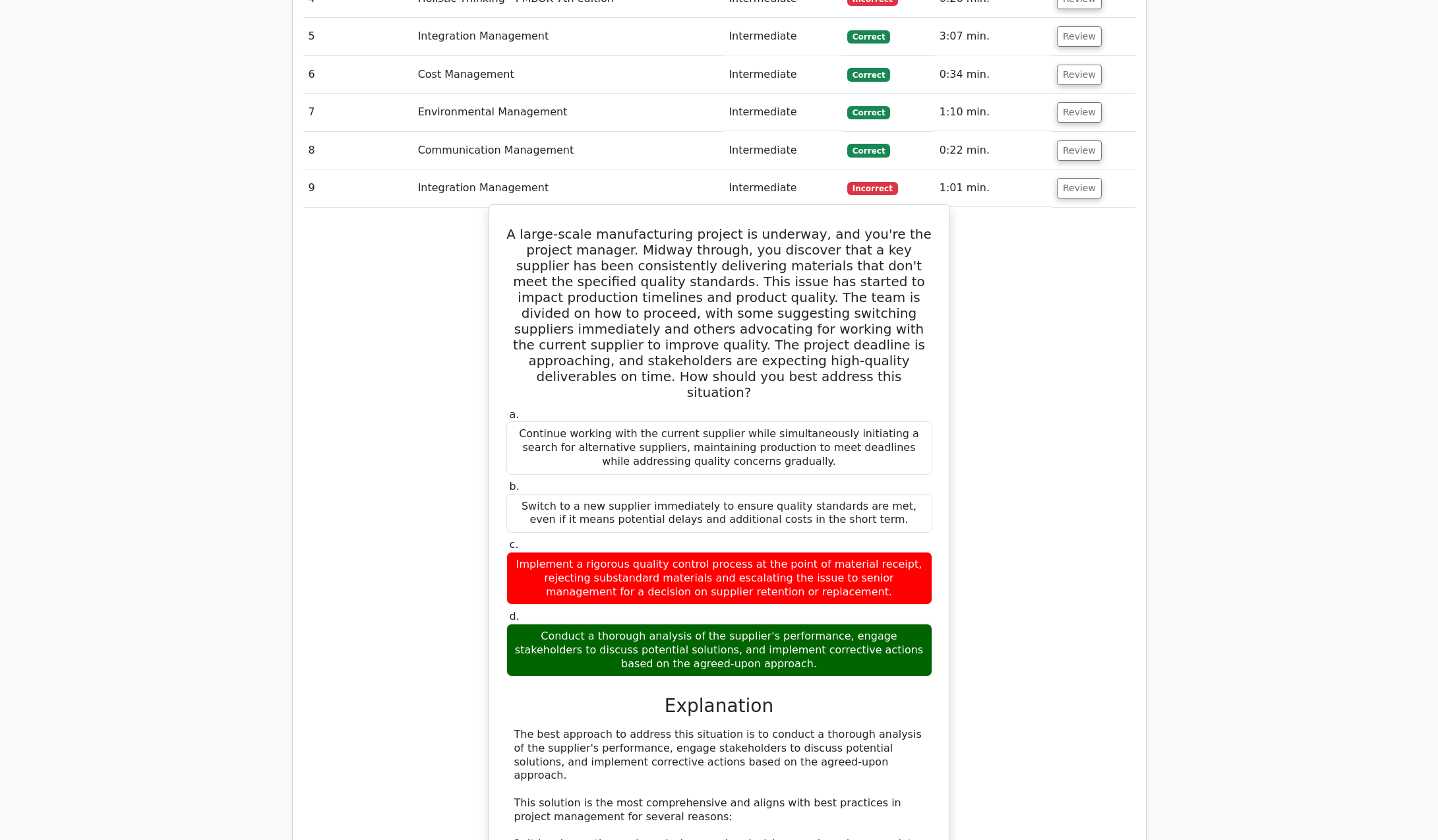
drag, startPoint x: 830, startPoint y: 747, endPoint x: 825, endPoint y: 716, distance: 31.4
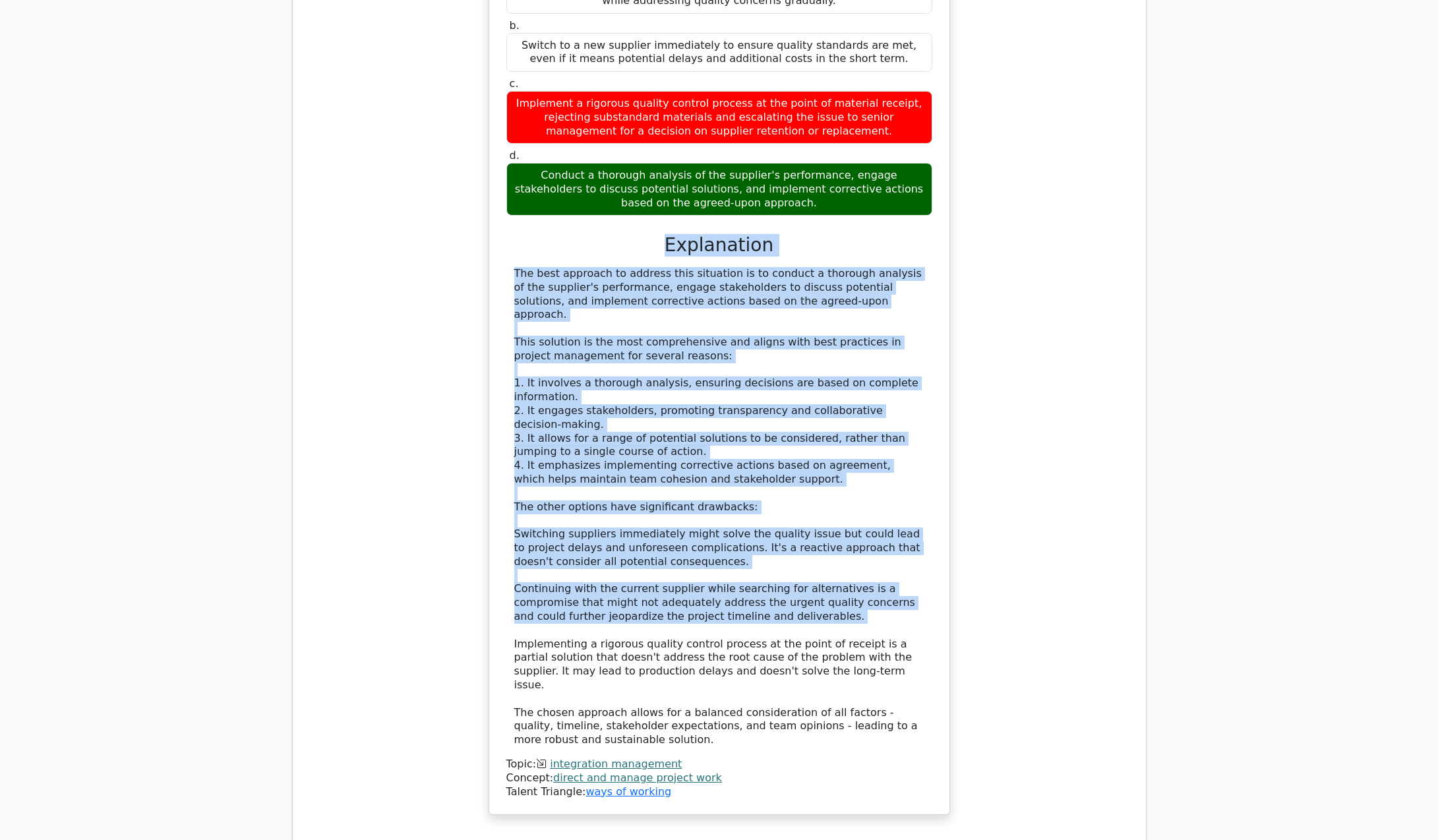
scroll to position [2743, 0]
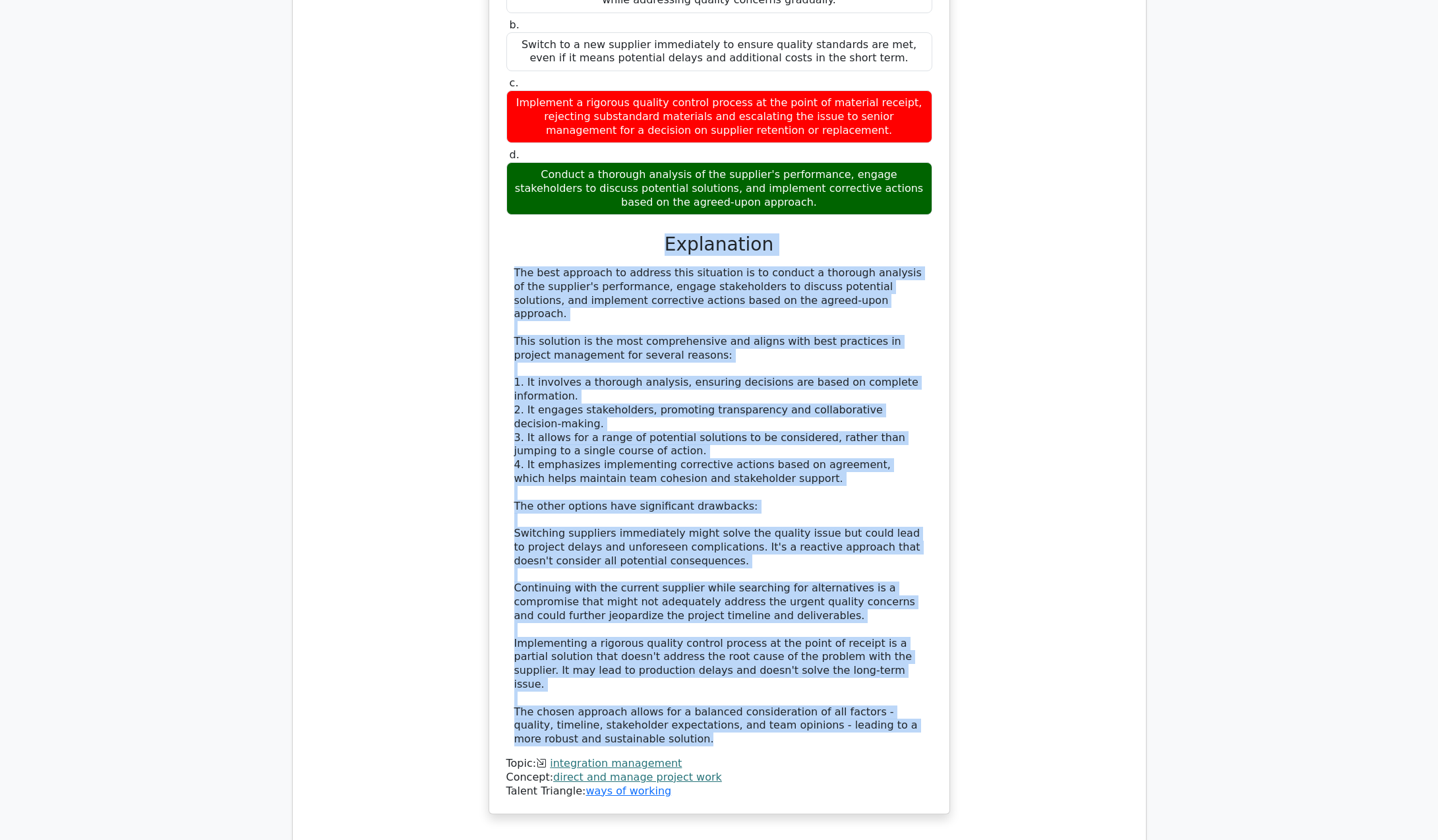
drag, startPoint x: 661, startPoint y: 393, endPoint x: 734, endPoint y: 664, distance: 280.7
click at [734, 664] on div "a. Continue working with the current supplier while simultaneously initiating a…" at bounding box center [719, 371] width 428 height 854
copy div "Explanation The best approach to address this situation is to conduct a thoroug…"
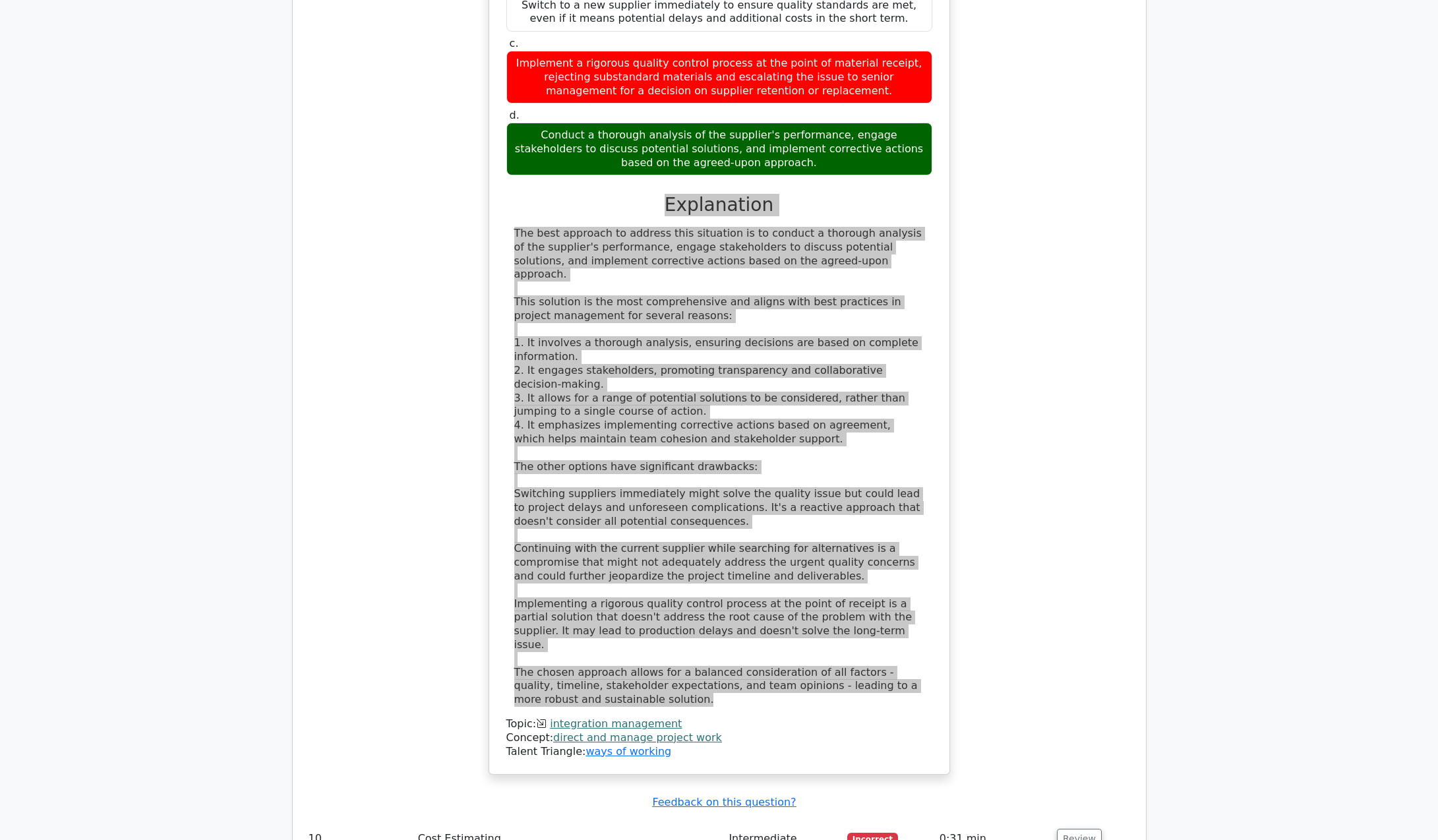
scroll to position [2808, 0]
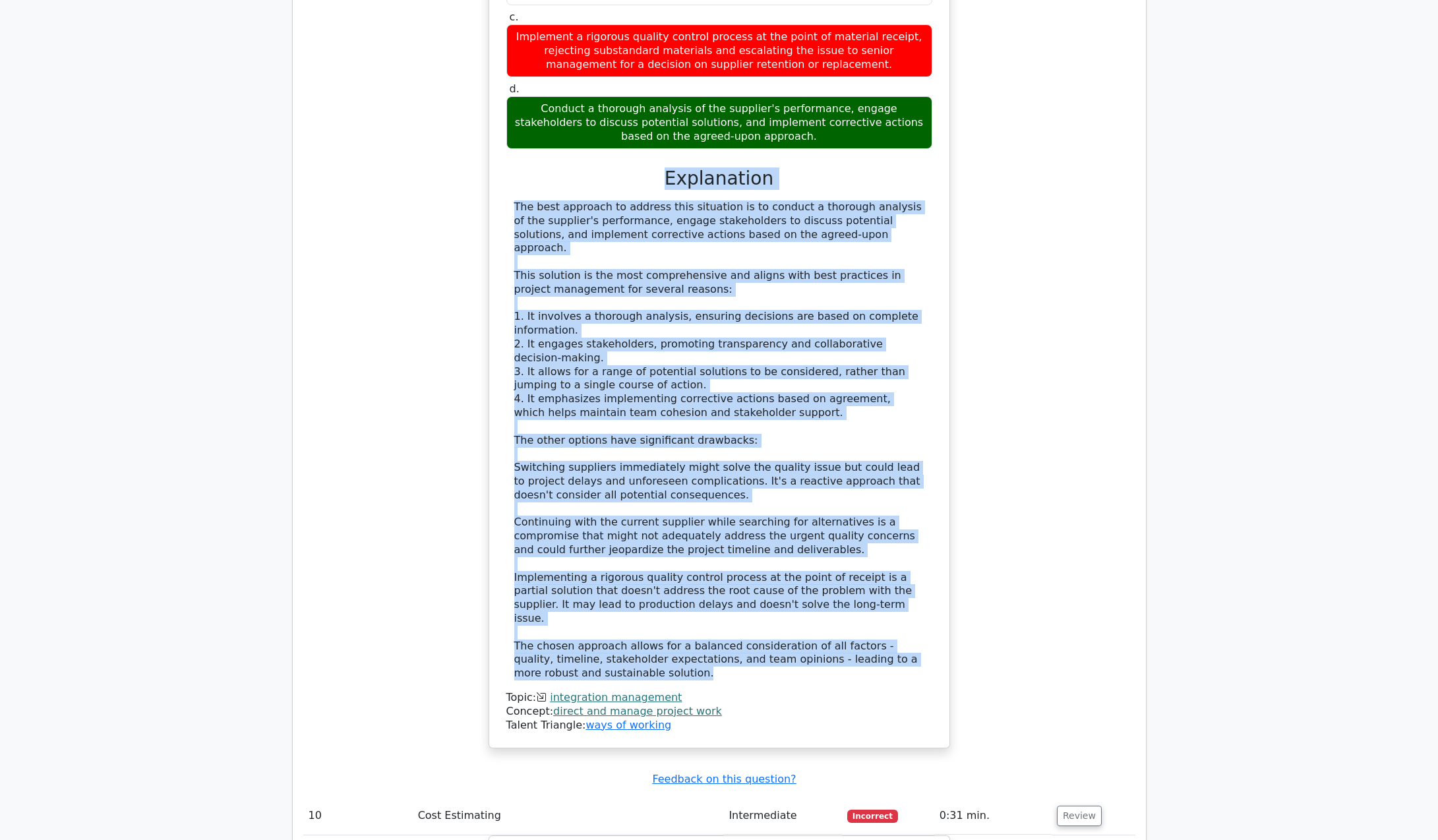
click at [499, 432] on div "A large-scale manufacturing project is underway, and you're the project manager…" at bounding box center [719, 212] width 450 height 1060
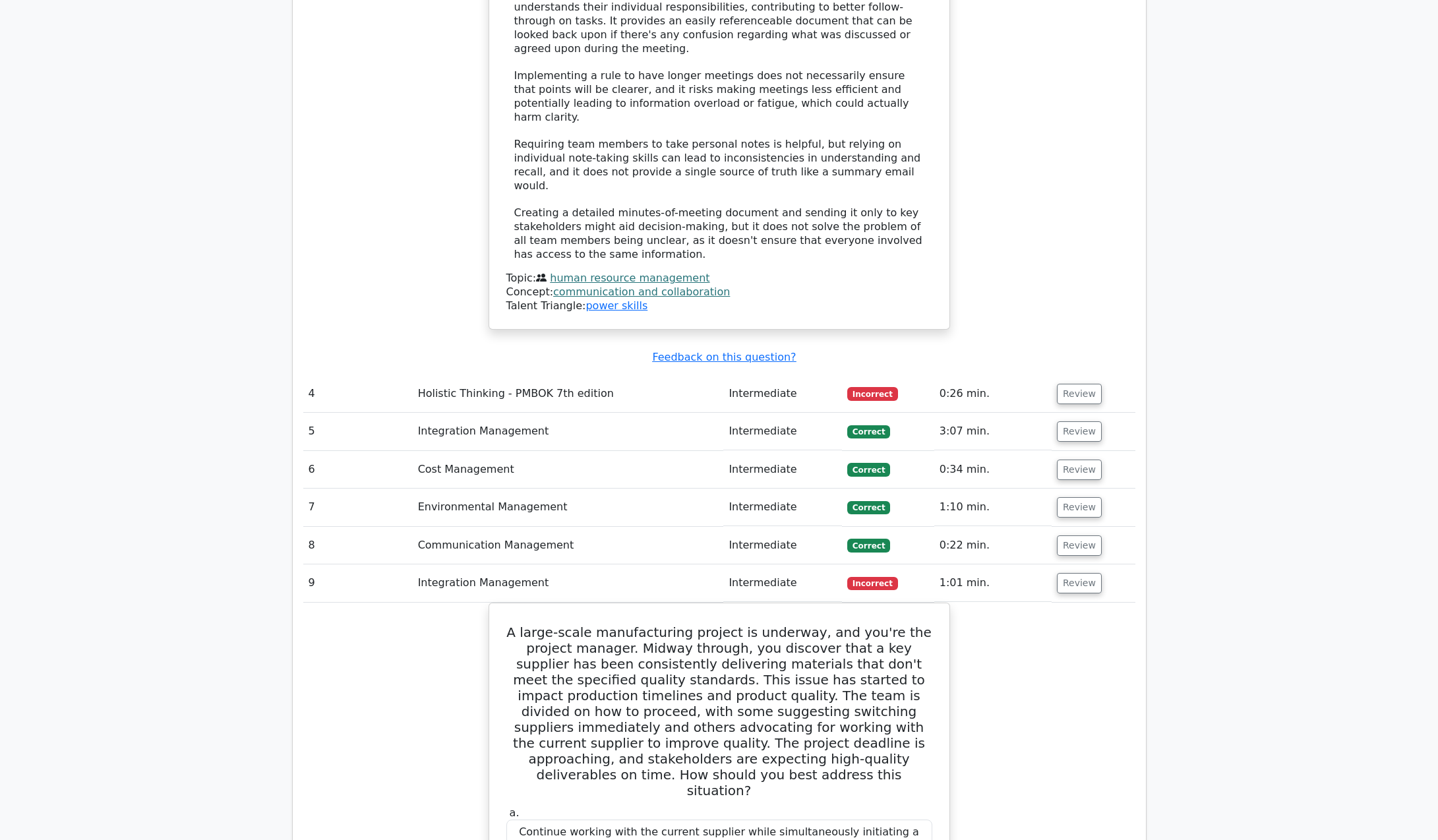
scroll to position [1885, 0]
click at [1067, 384] on button "Review" at bounding box center [1080, 394] width 45 height 20
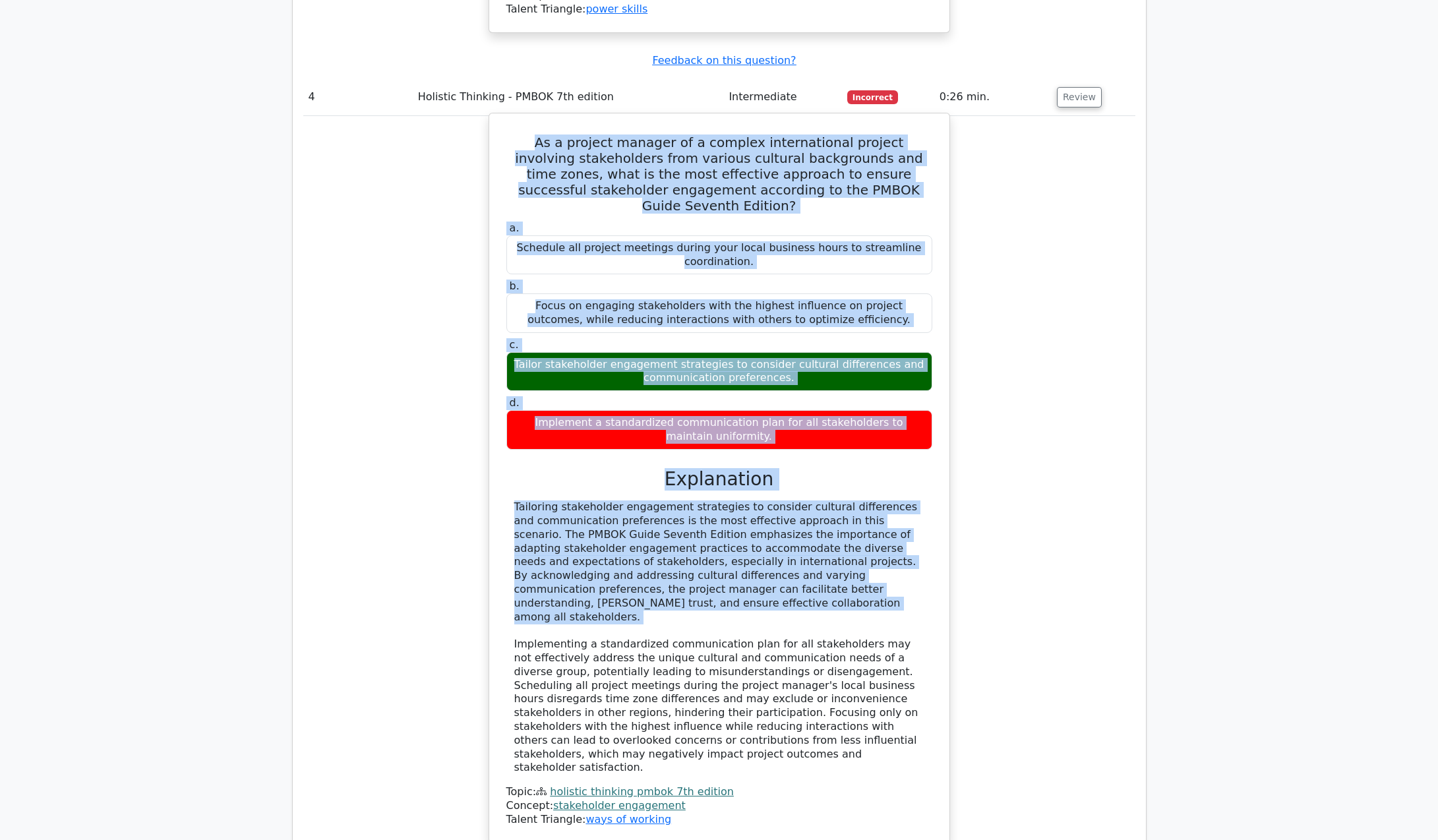
scroll to position [2215, 0]
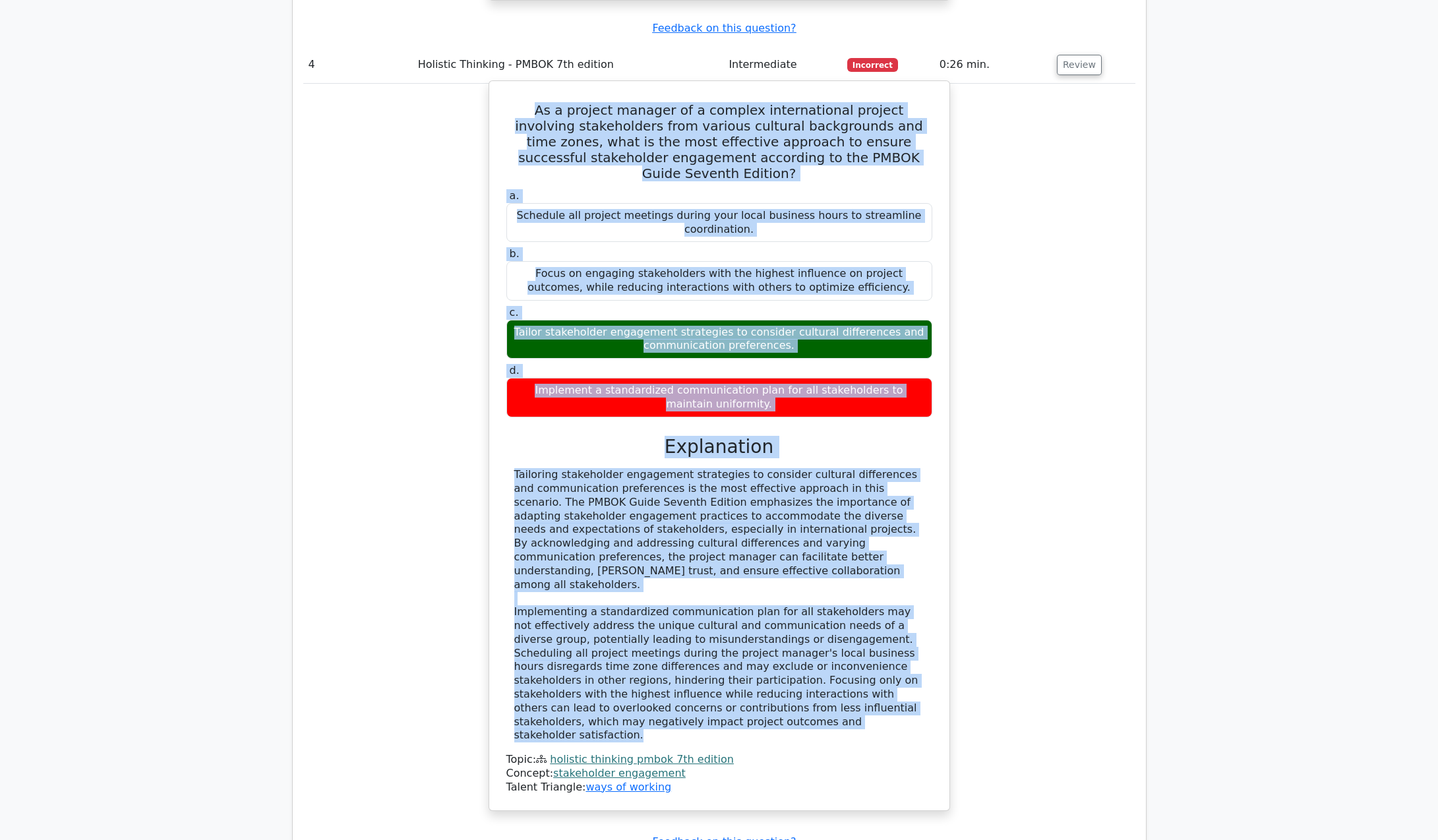
drag, startPoint x: 510, startPoint y: 404, endPoint x: 846, endPoint y: 679, distance: 434.2
click at [846, 679] on div "As a project manager of a complex international project involving stakeholders …" at bounding box center [719, 444] width 450 height 718
copy div "As a project manager of a complex international project involving stakeholders …"
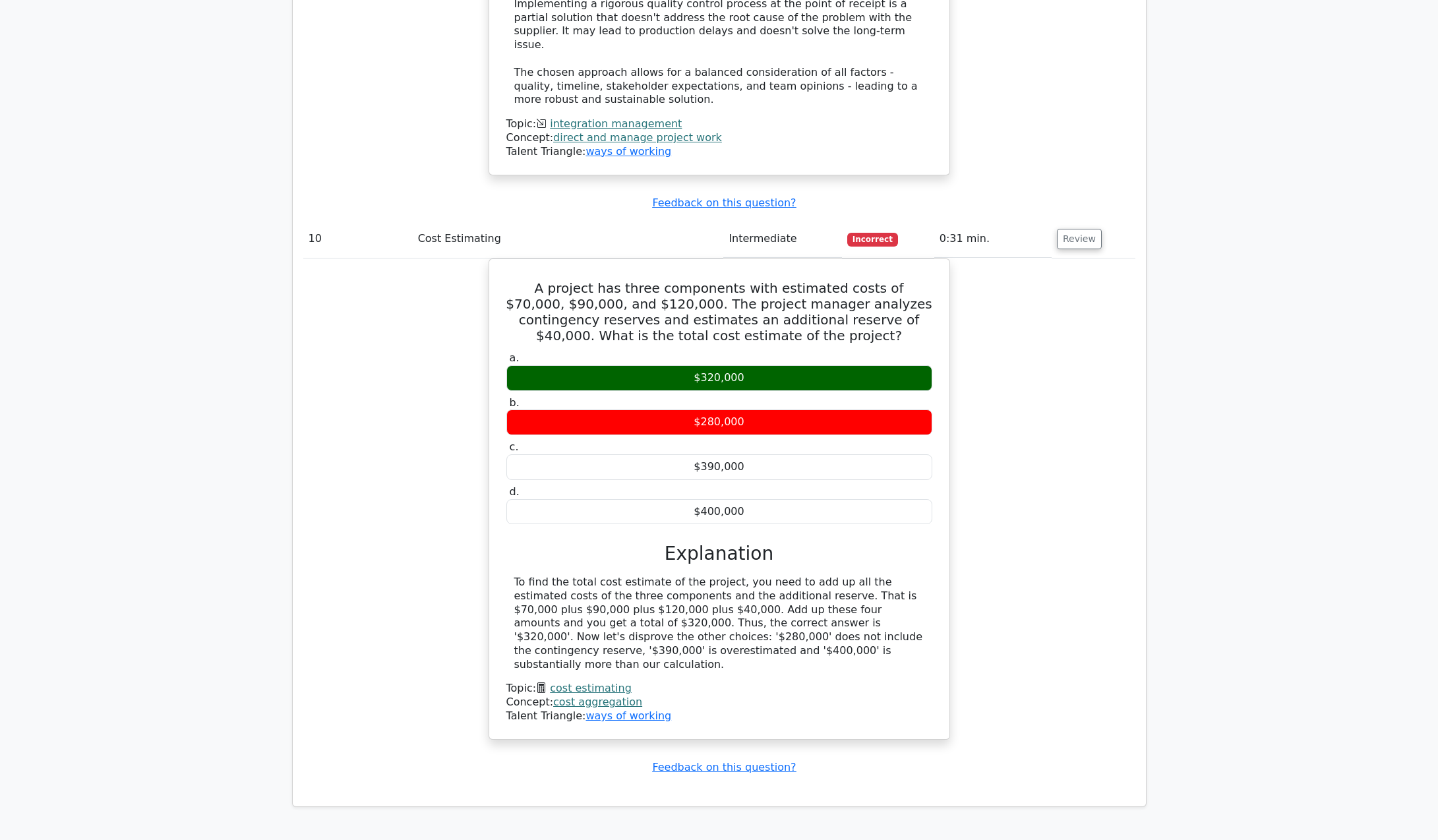
scroll to position [4300, 0]
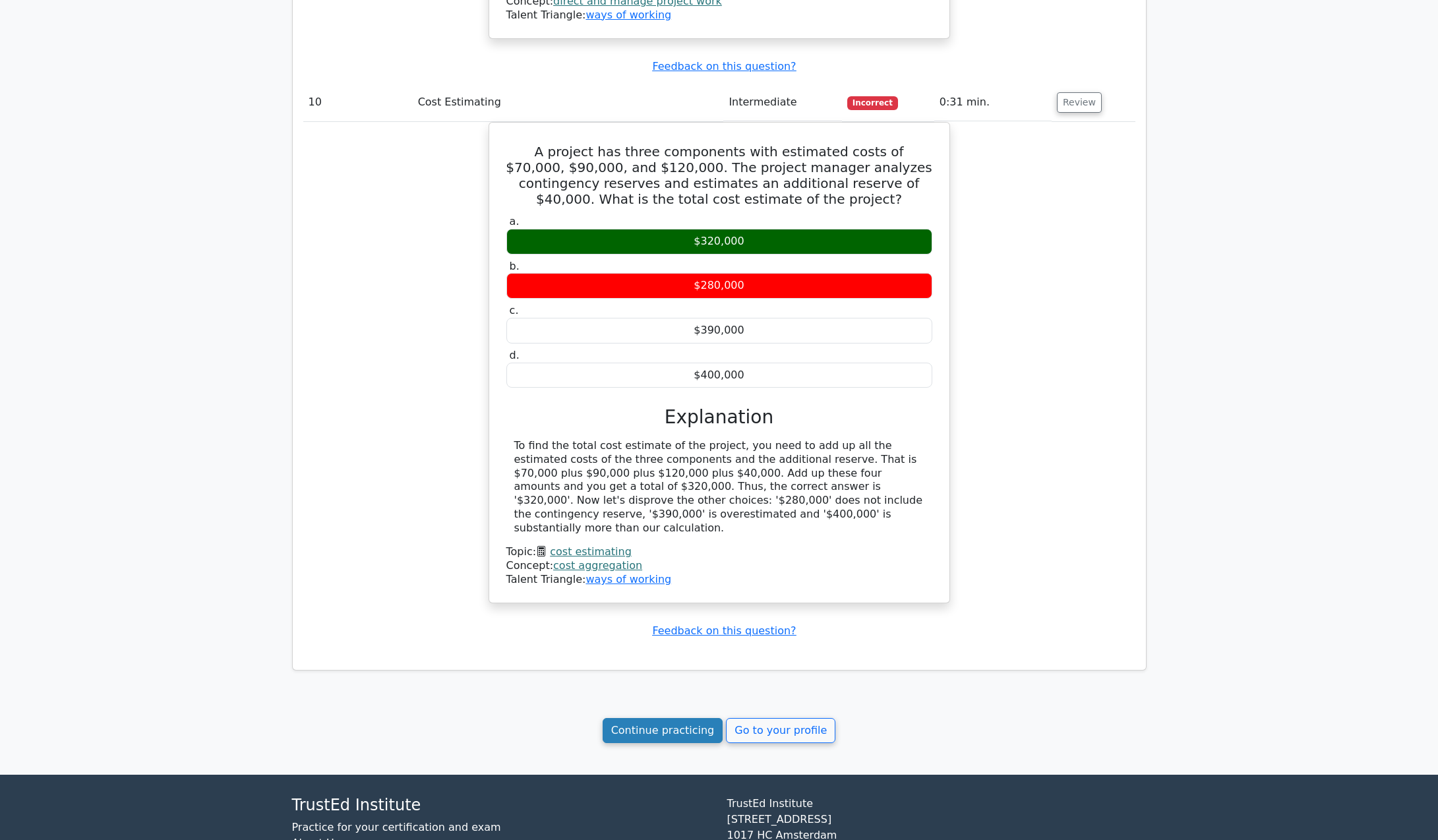
click at [687, 718] on link "Continue practicing" at bounding box center [663, 730] width 121 height 25
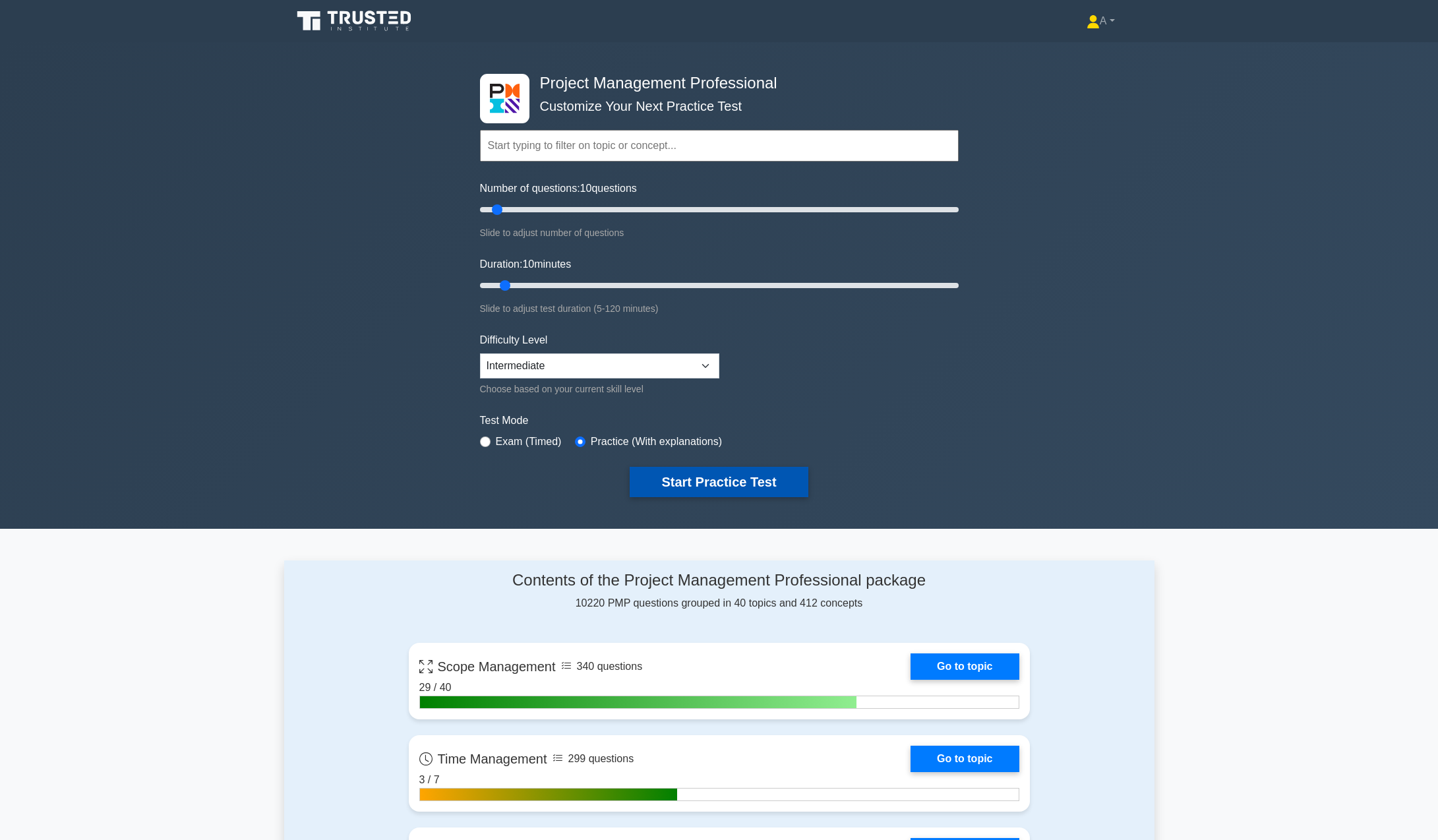
click at [756, 478] on button "Start Practice Test" at bounding box center [719, 482] width 178 height 30
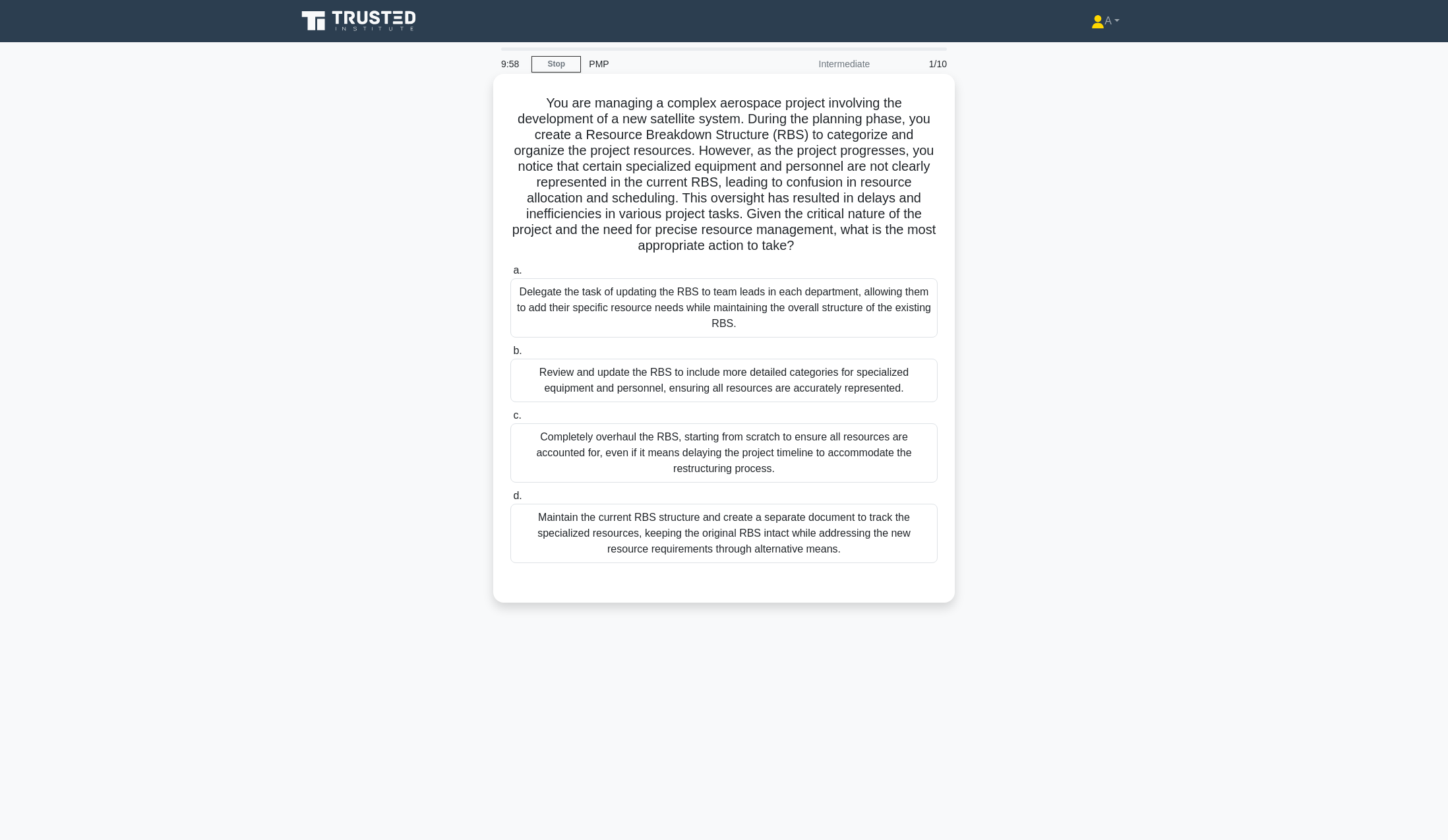
drag, startPoint x: 535, startPoint y: 98, endPoint x: 835, endPoint y: 552, distance: 544.2
click at [835, 552] on div "You are managing a complex aerospace project involving the development of a new…" at bounding box center [724, 338] width 451 height 518
copy div "You are managing a complex aerospace project involving the development of a new…"
click at [582, 373] on div "Review and update the RBS to include more detailed categories for specialized e…" at bounding box center [724, 380] width 428 height 43
click at [510, 356] on input "b. Review and update the RBS to include more detailed categories for specialize…" at bounding box center [510, 351] width 0 height 9
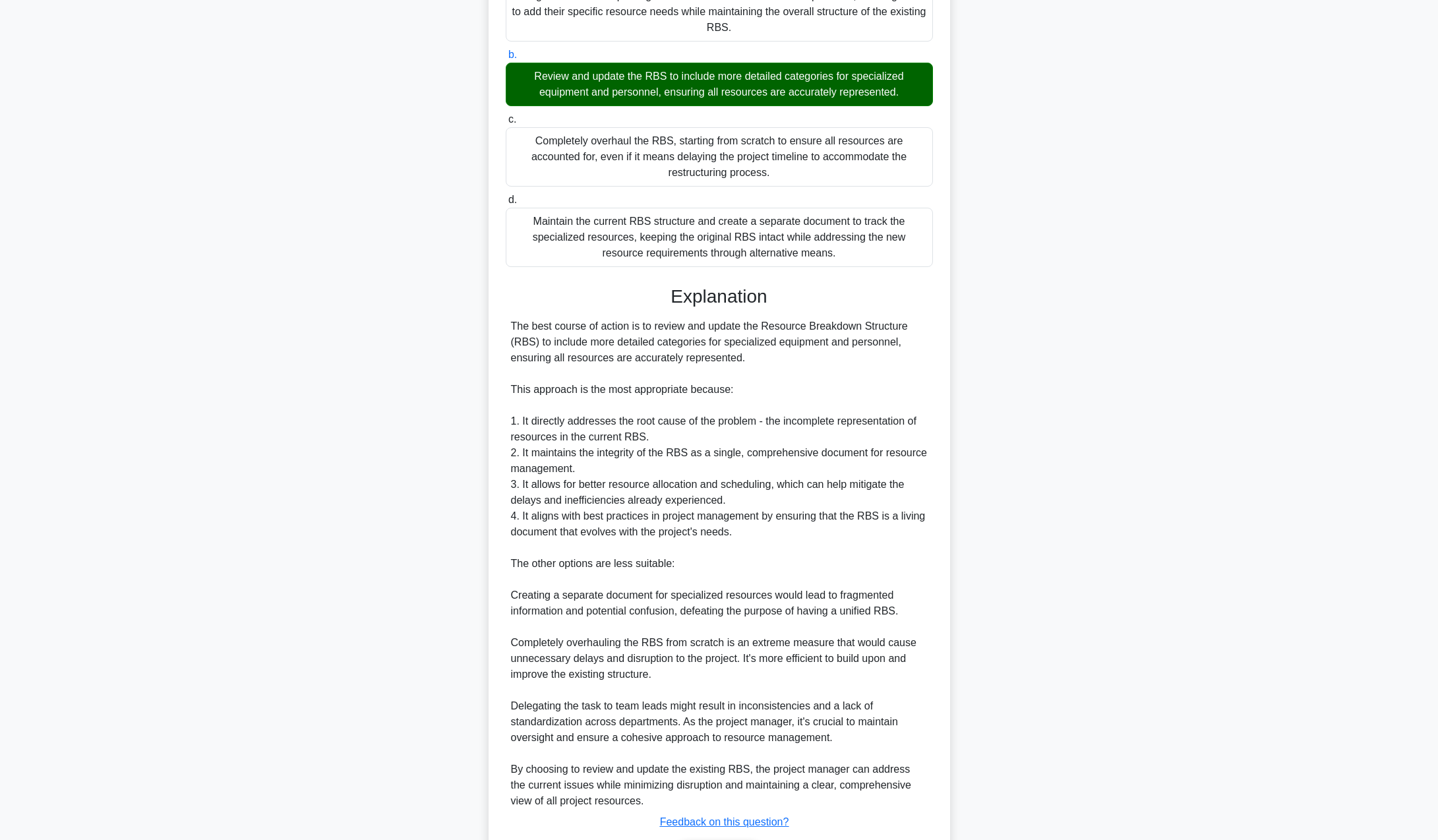
scroll to position [385, 0]
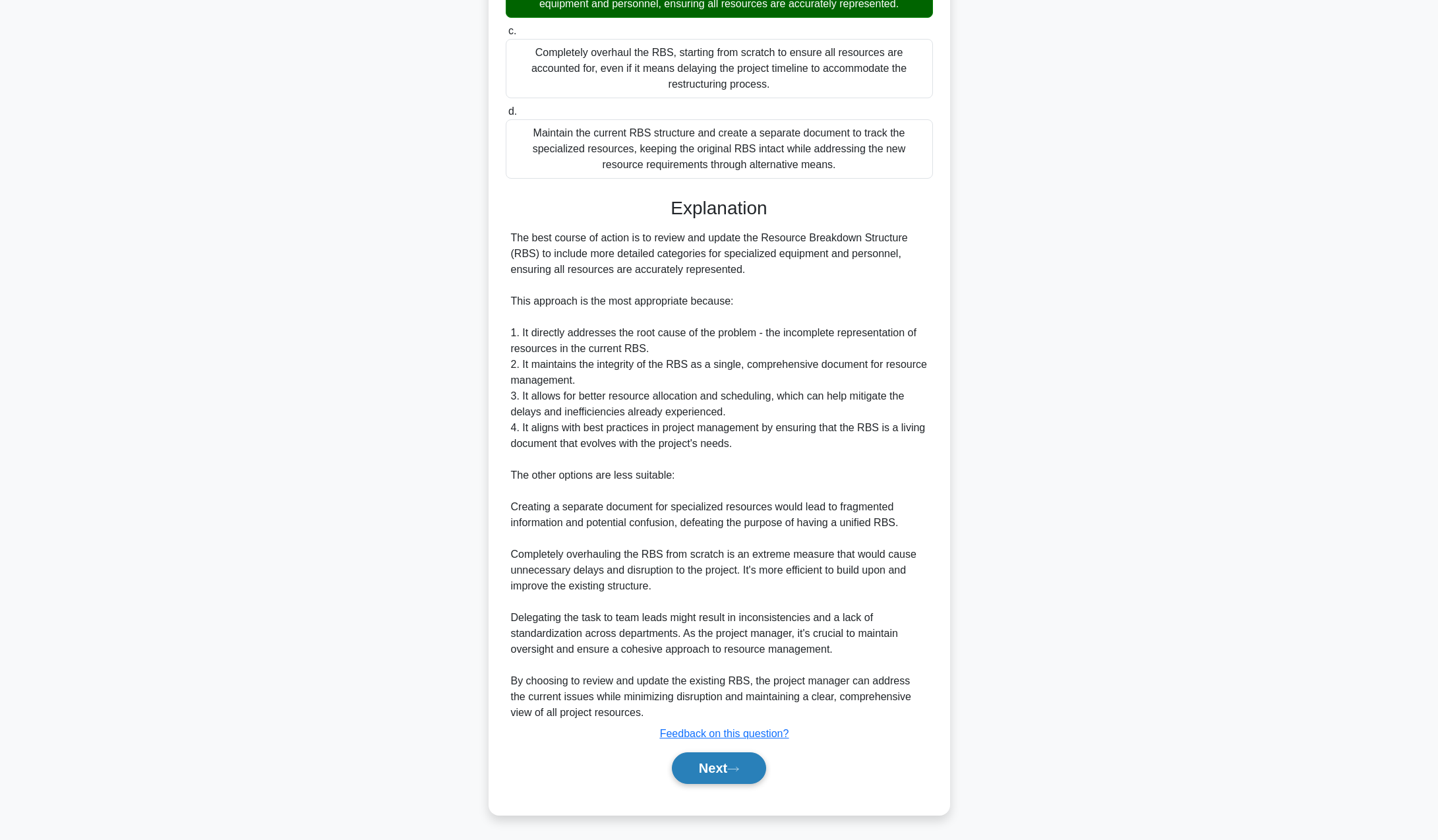
click at [728, 762] on button "Next" at bounding box center [719, 768] width 94 height 32
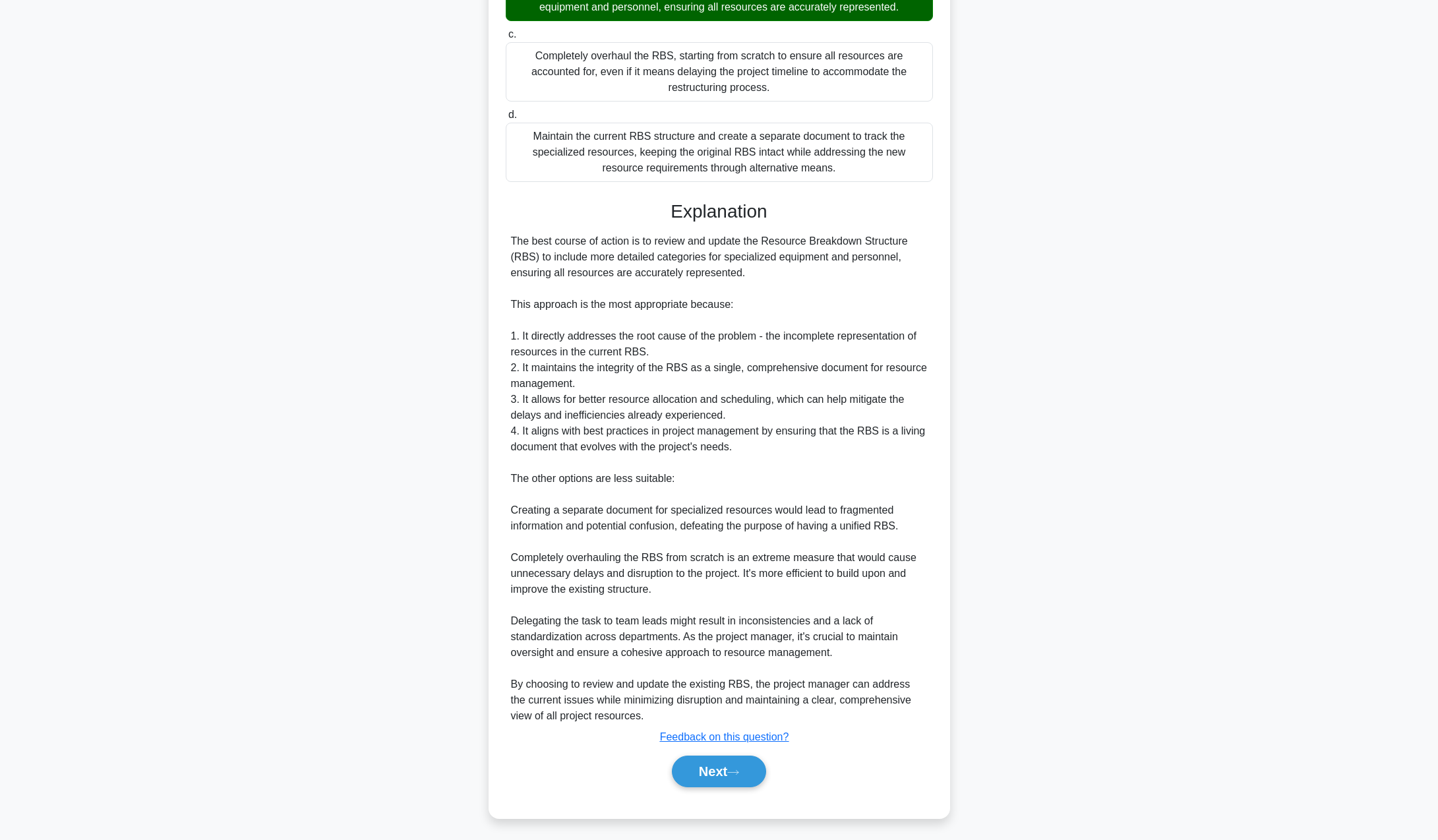
scroll to position [0, 0]
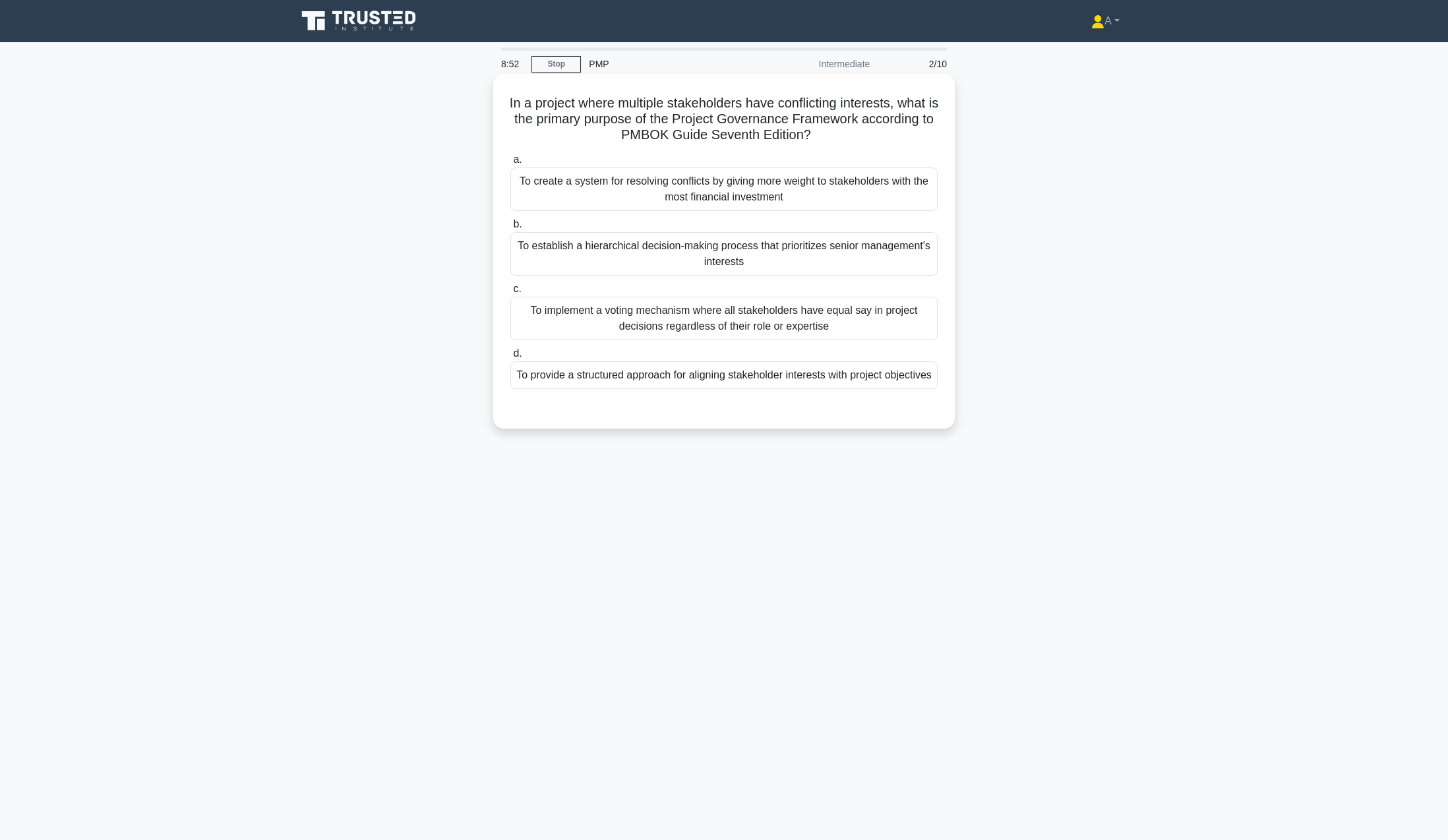
drag, startPoint x: 507, startPoint y: 91, endPoint x: 764, endPoint y: 396, distance: 398.8
click at [764, 396] on div "In a project where multiple stakeholders have conflicting interests, what is th…" at bounding box center [724, 251] width 451 height 344
copy div "In a project where multiple stakeholders have conflicting interests, what is th…"
click at [635, 326] on div "To implement a voting mechanism where all stakeholders have equal say in projec…" at bounding box center [724, 318] width 428 height 43
click at [510, 294] on input "c. To implement a voting mechanism where all stakeholders have equal say in pro…" at bounding box center [510, 289] width 0 height 9
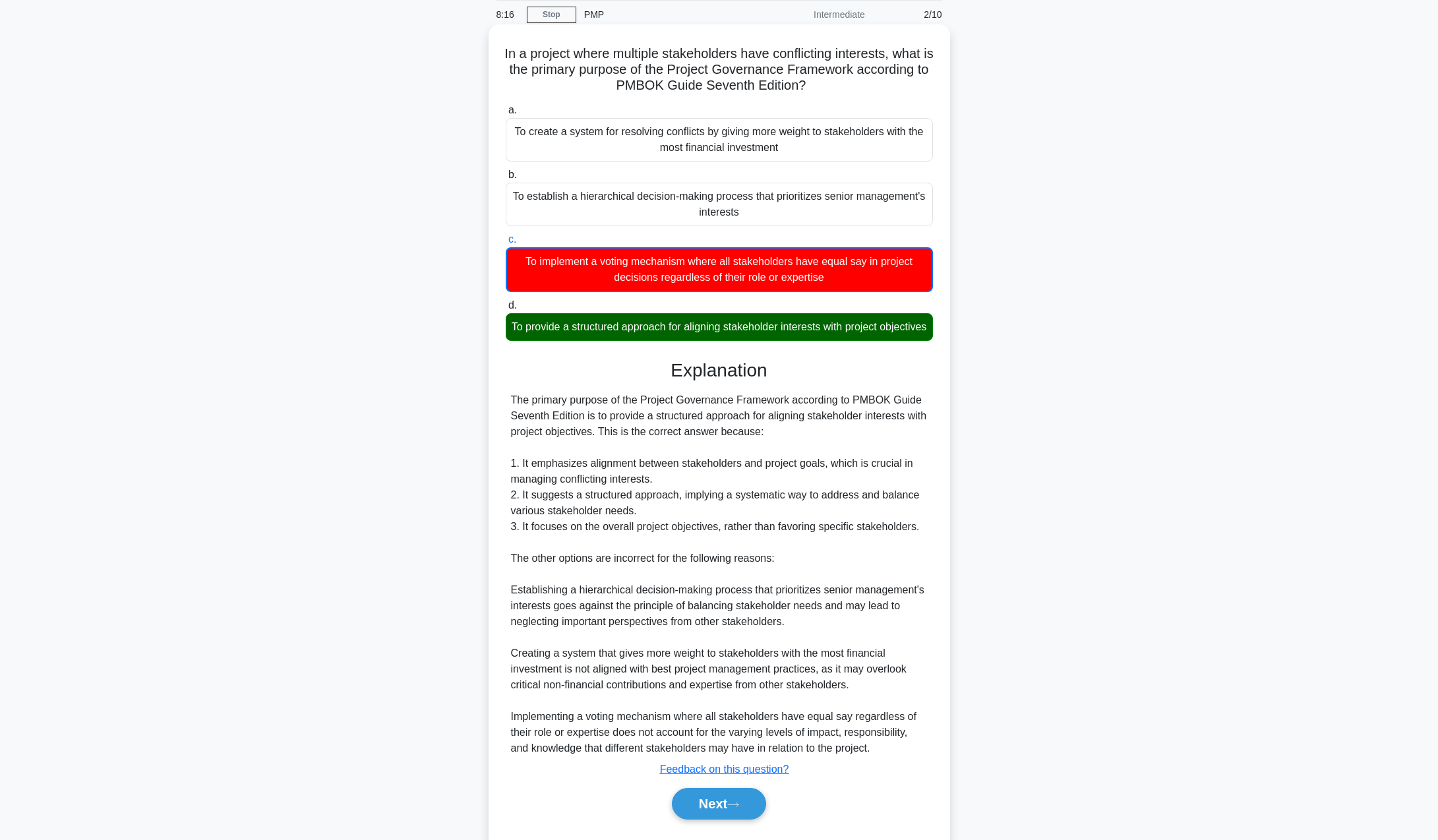
scroll to position [101, 0]
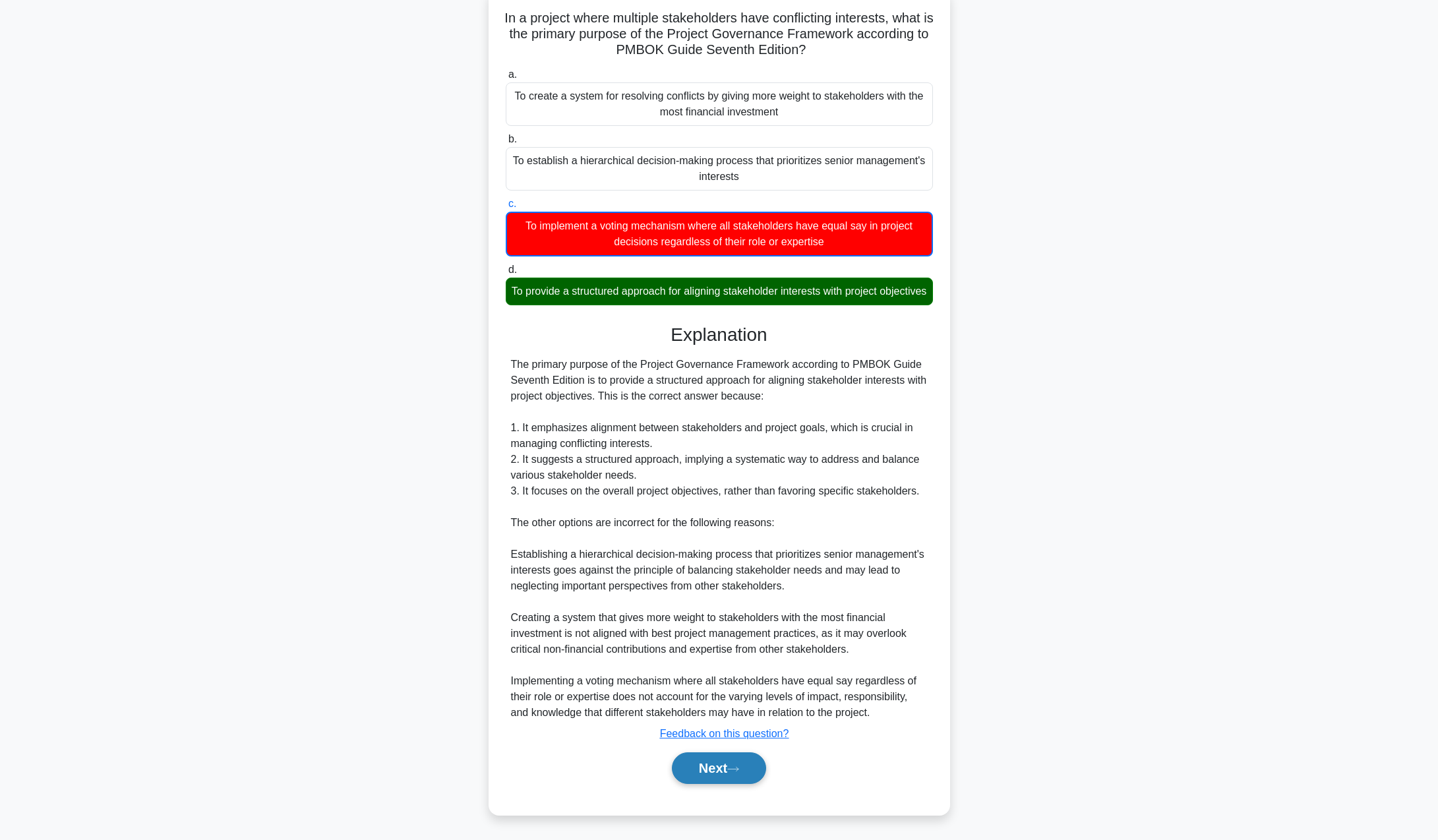
click at [718, 765] on button "Next" at bounding box center [719, 768] width 94 height 32
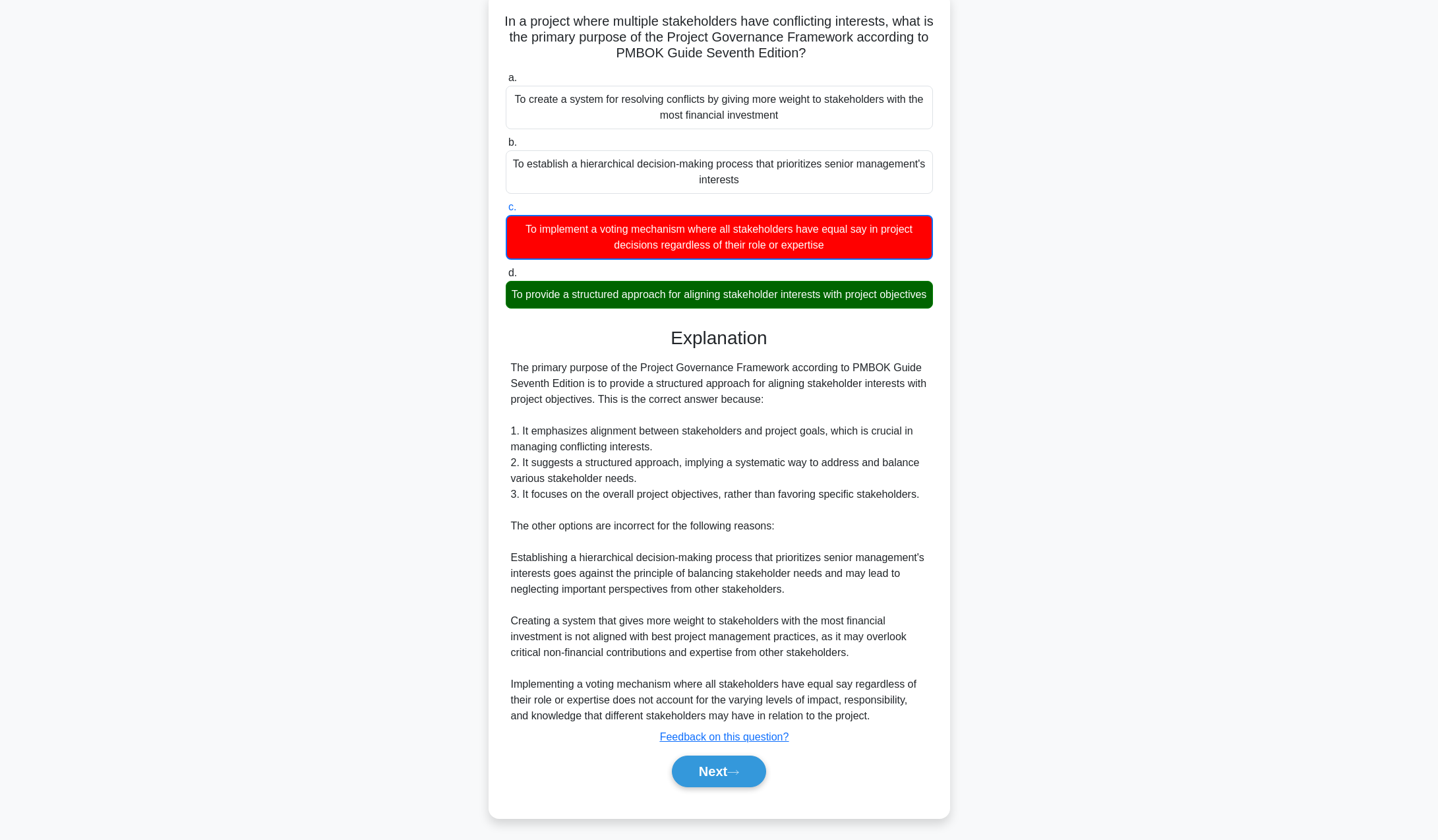
scroll to position [0, 0]
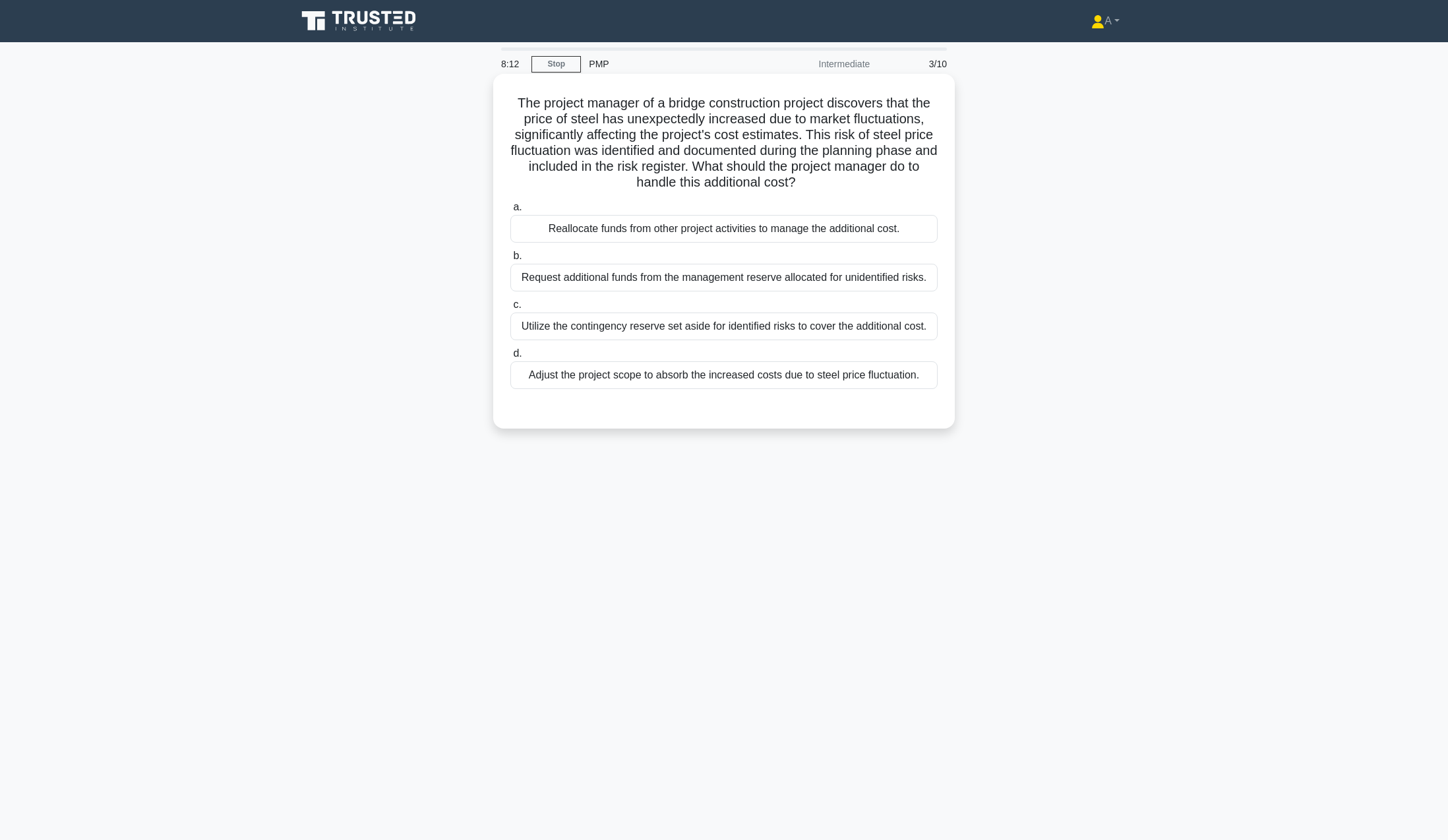
drag, startPoint x: 502, startPoint y: 98, endPoint x: 921, endPoint y: 381, distance: 505.6
click at [921, 381] on div "The project manager of a bridge construction project discovers that the price o…" at bounding box center [724, 251] width 451 height 344
copy div "The project manager of a bridge construction project discovers that the price o…"
click at [693, 330] on div "Utilize the contingency reserve set aside for identified risks to cover the add…" at bounding box center [724, 326] width 428 height 27
click at [510, 310] on input "c. Utilize the contingency reserve set aside for identified risks to cover the …" at bounding box center [510, 305] width 0 height 9
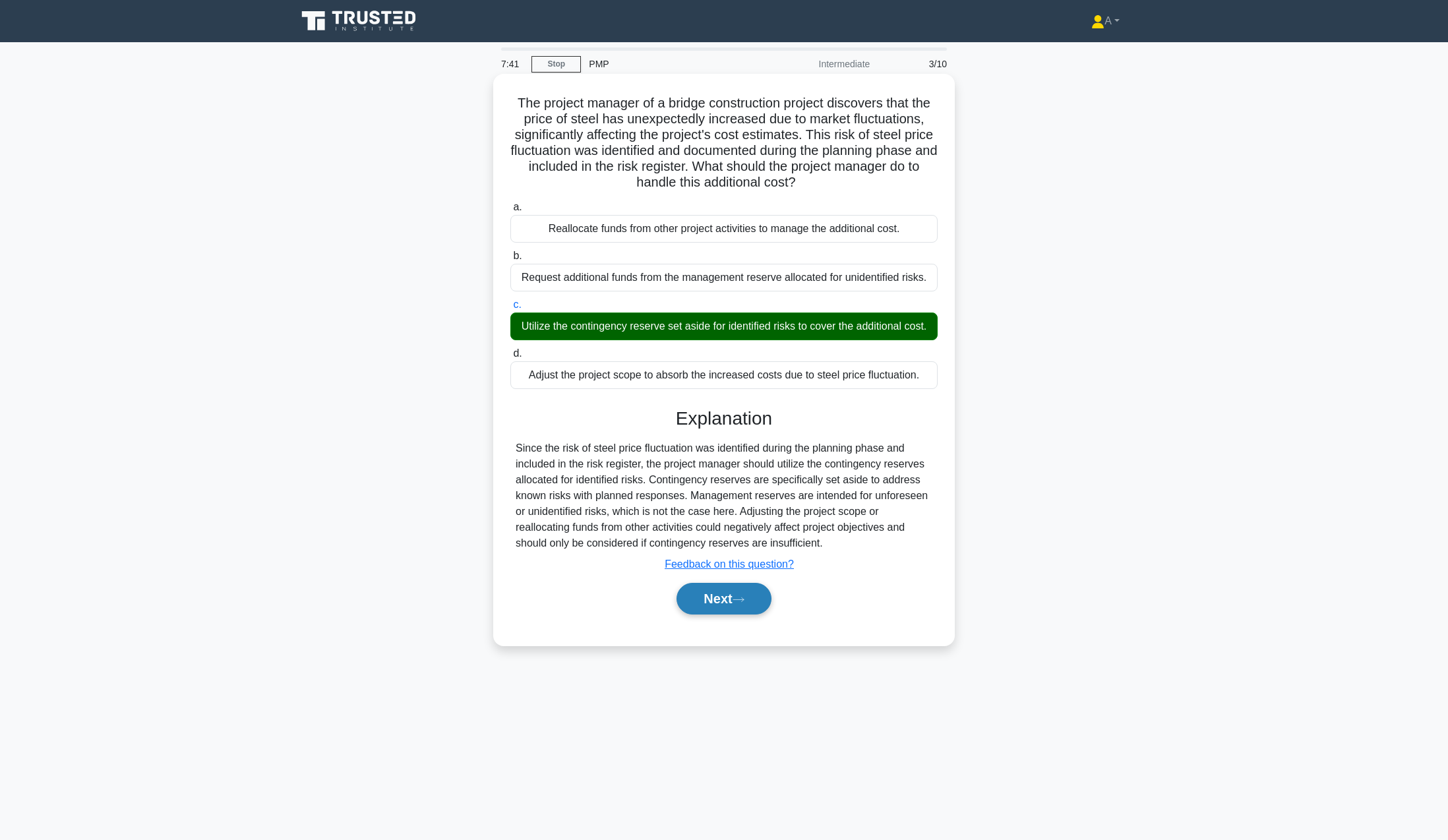
click at [703, 613] on button "Next" at bounding box center [724, 599] width 94 height 32
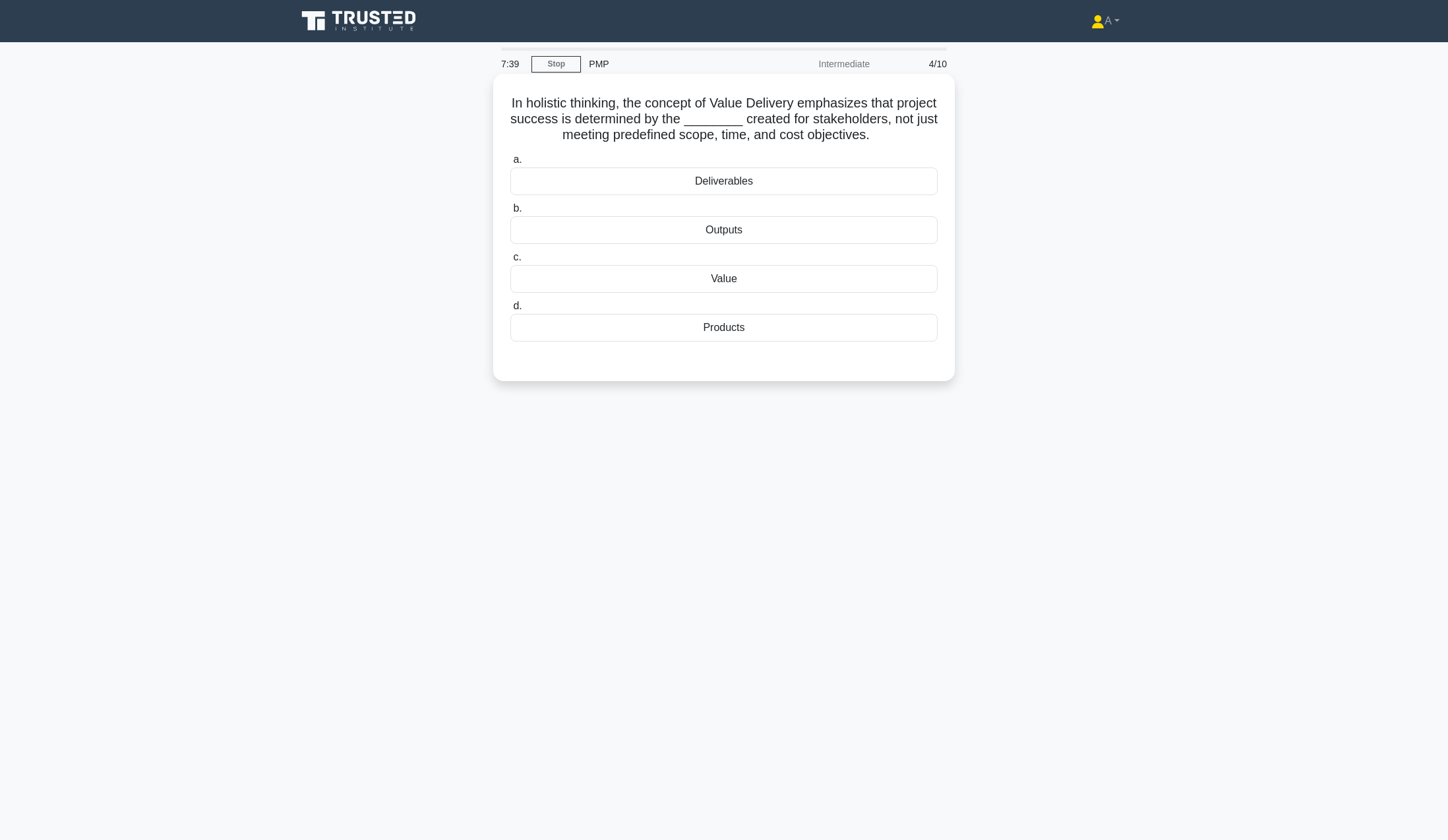
drag, startPoint x: 517, startPoint y: 94, endPoint x: 792, endPoint y: 318, distance: 354.7
click at [792, 318] on div "In holistic thinking, the concept of Value Delivery emphasizes that project suc…" at bounding box center [724, 227] width 451 height 297
copy div "In holistic thinking, the concept of Value Delivery emphasizes that project suc…"
click at [735, 551] on div "7:03 Stop PMP Intermediate 4/10 In holistic thinking, the concept of Value Deli…" at bounding box center [724, 377] width 870 height 659
click at [870, 180] on div "Deliverables" at bounding box center [724, 181] width 428 height 27
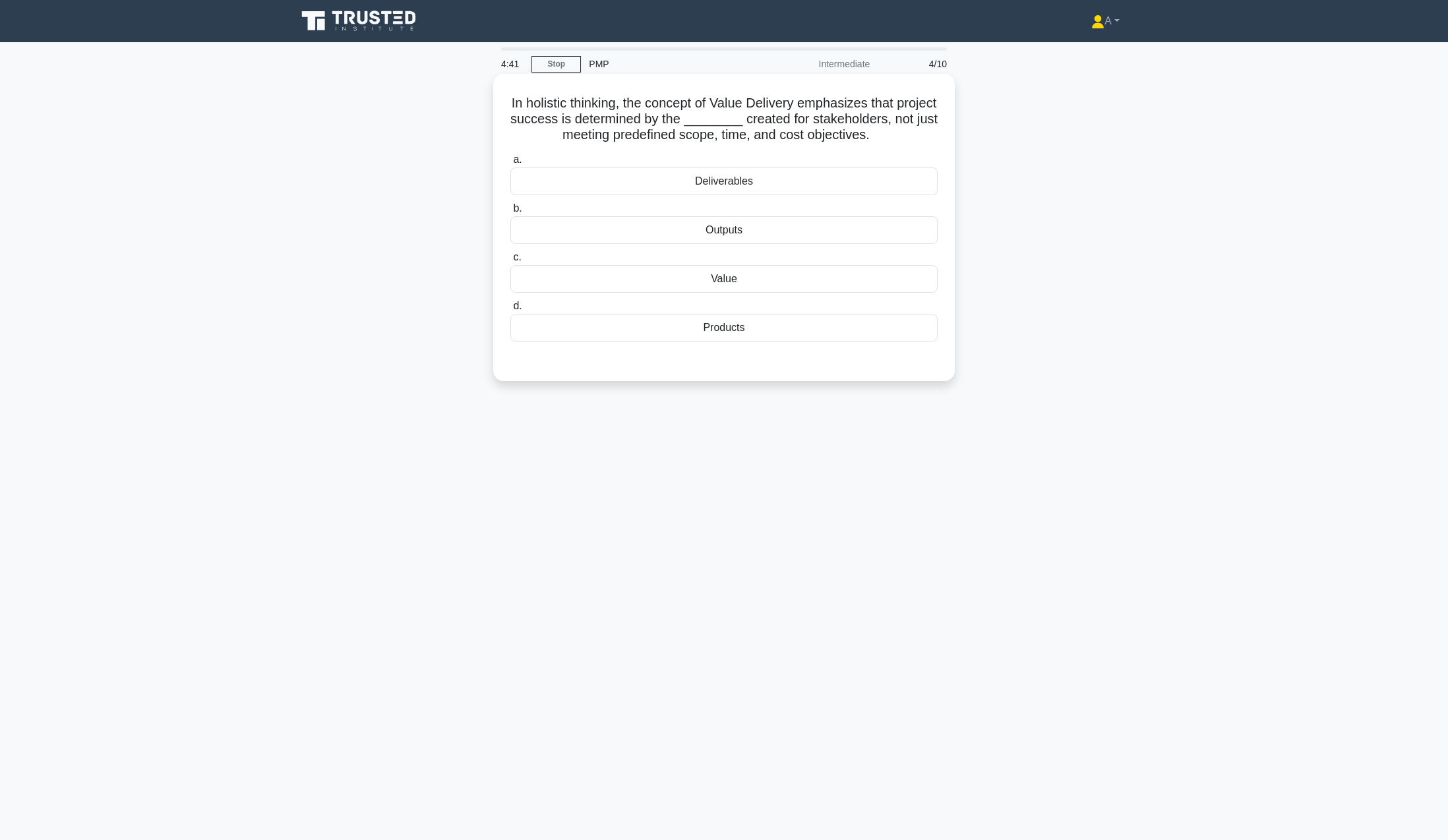
click at [510, 164] on input "a. Deliverables" at bounding box center [510, 160] width 0 height 9
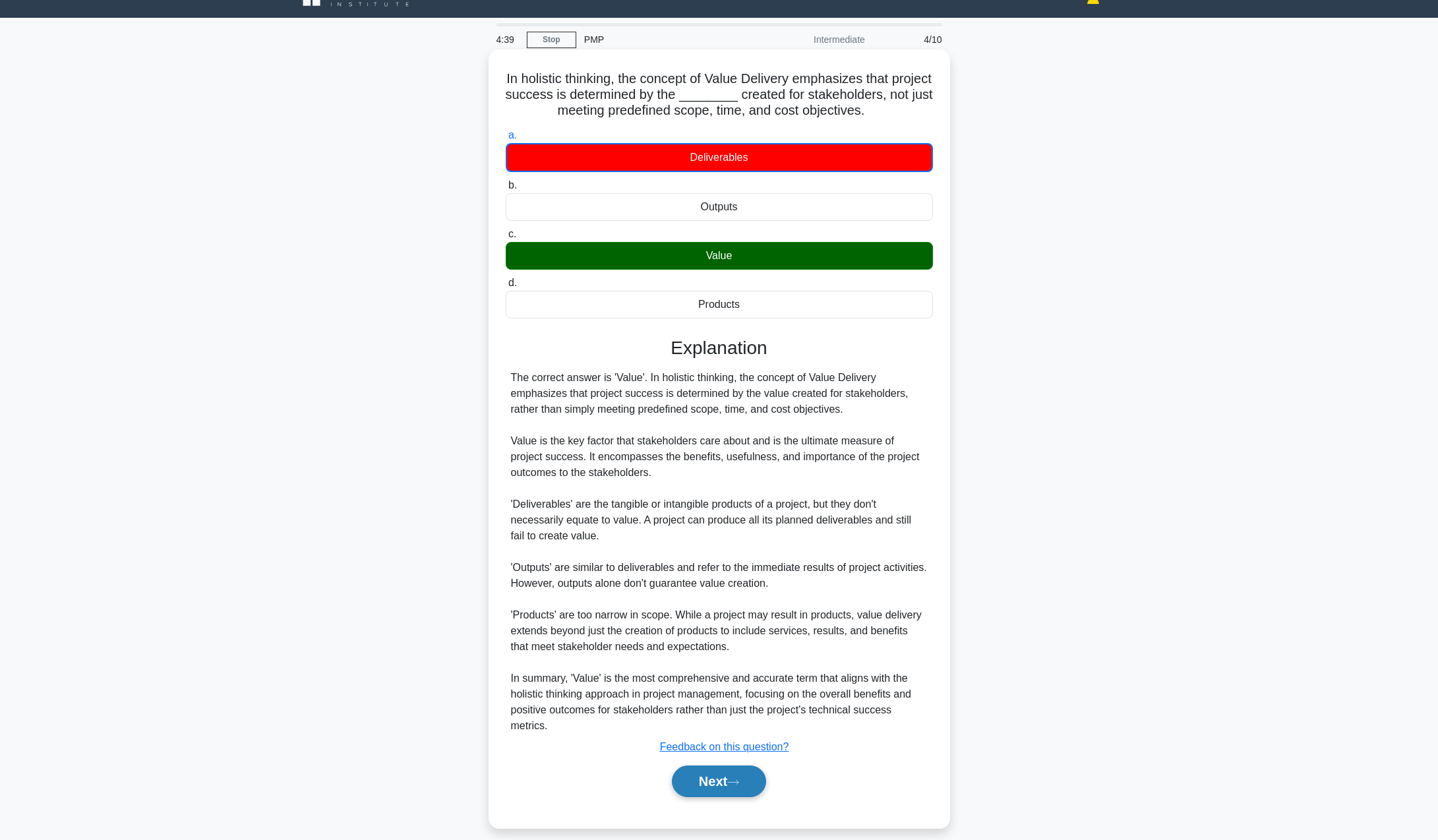
scroll to position [38, 0]
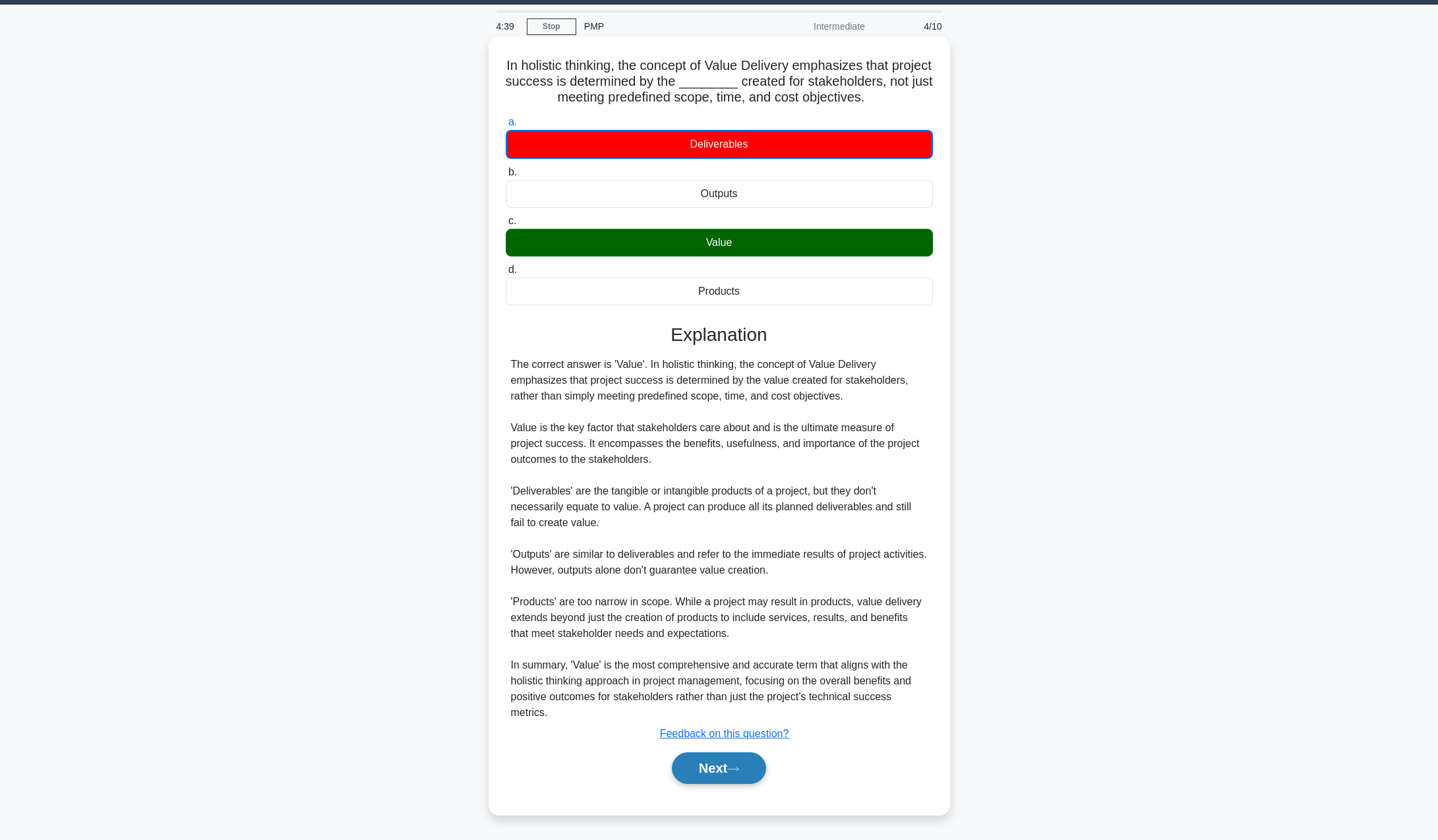
click at [725, 774] on button "Next" at bounding box center [719, 768] width 94 height 32
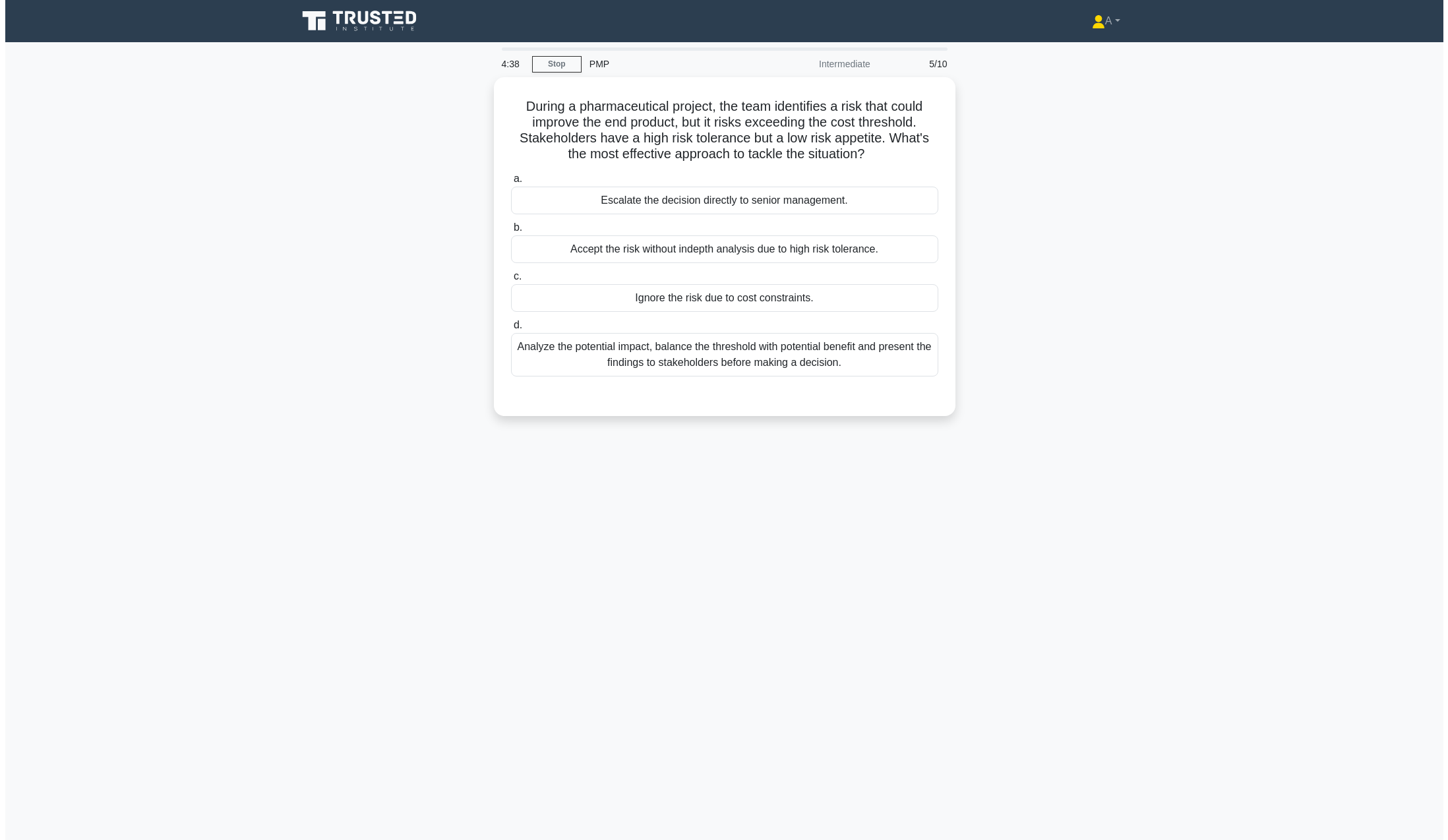
scroll to position [0, 0]
drag, startPoint x: 501, startPoint y: 94, endPoint x: 902, endPoint y: 370, distance: 486.8
click at [902, 370] on div "During a pharmaceutical project, the team identifies a risk that could improve …" at bounding box center [724, 243] width 451 height 328
copy div "During a pharmaceutical project, the team identifies a risk that could improve …"
click at [639, 353] on div "Analyze the potential impact, balance the threshold with potential benefit and …" at bounding box center [724, 351] width 428 height 43
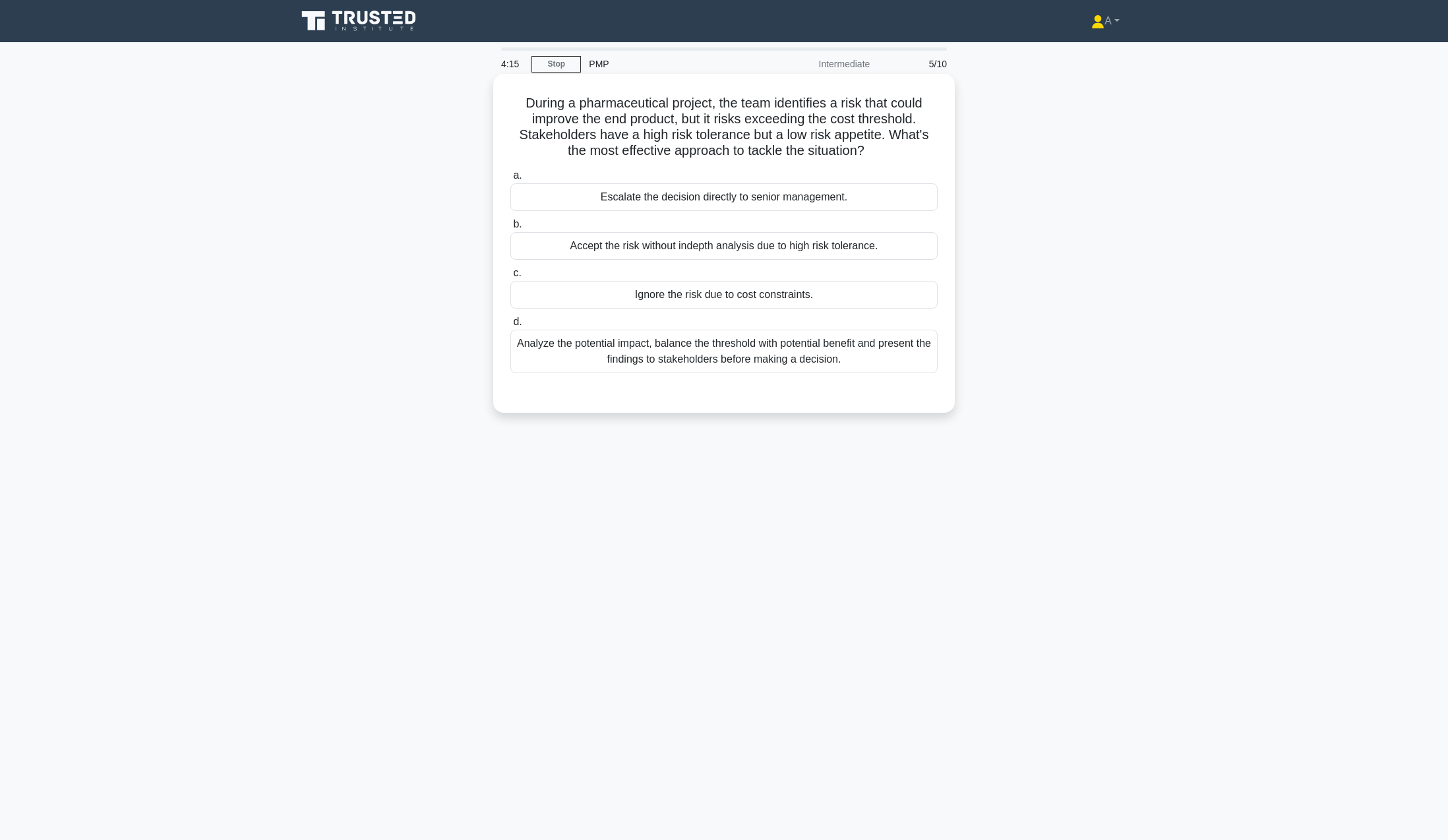
click at [510, 326] on input "d. Analyze the potential impact, balance the threshold with potential benefit a…" at bounding box center [510, 322] width 0 height 9
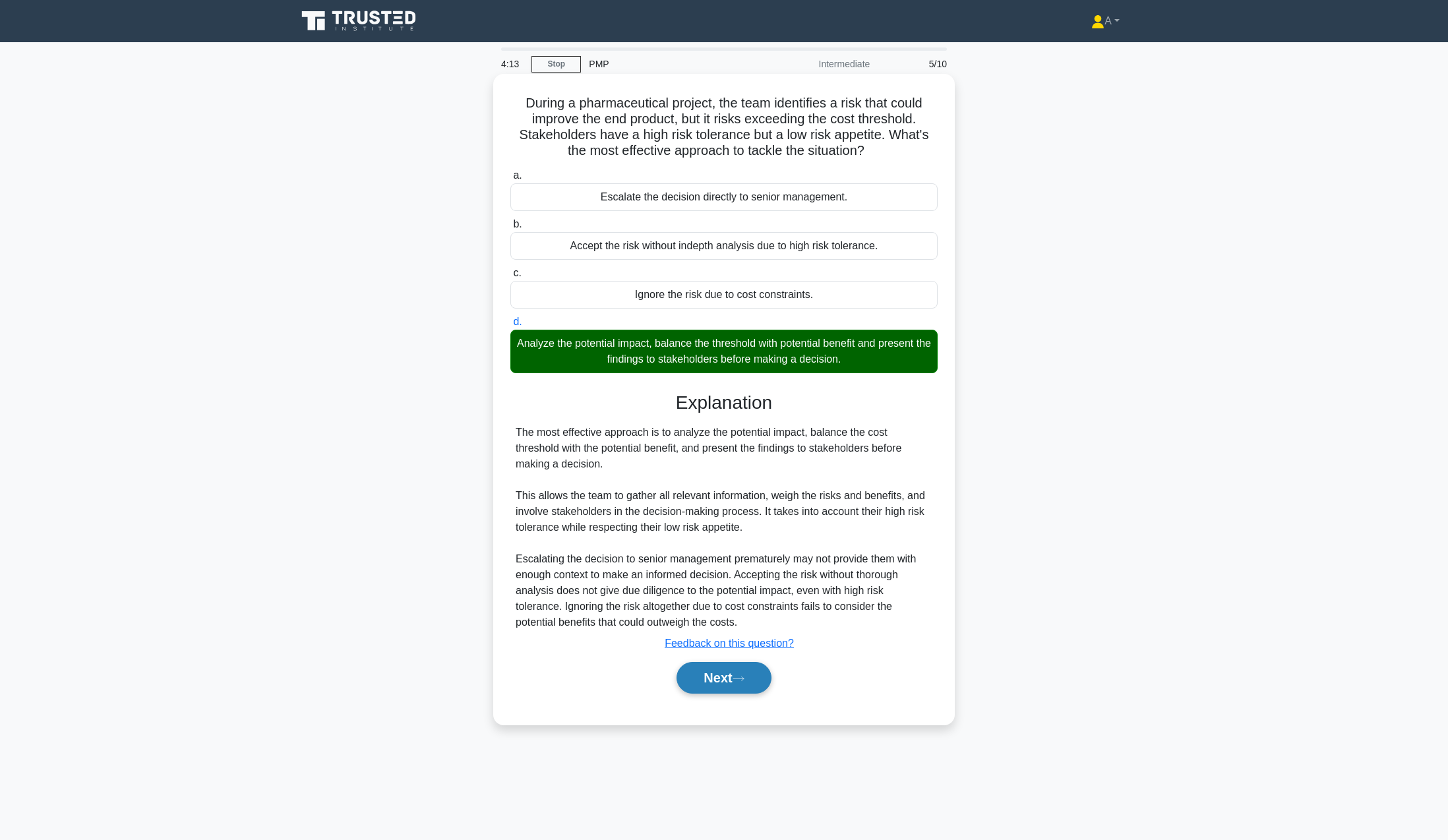
click at [712, 677] on button "Next" at bounding box center [724, 678] width 94 height 32
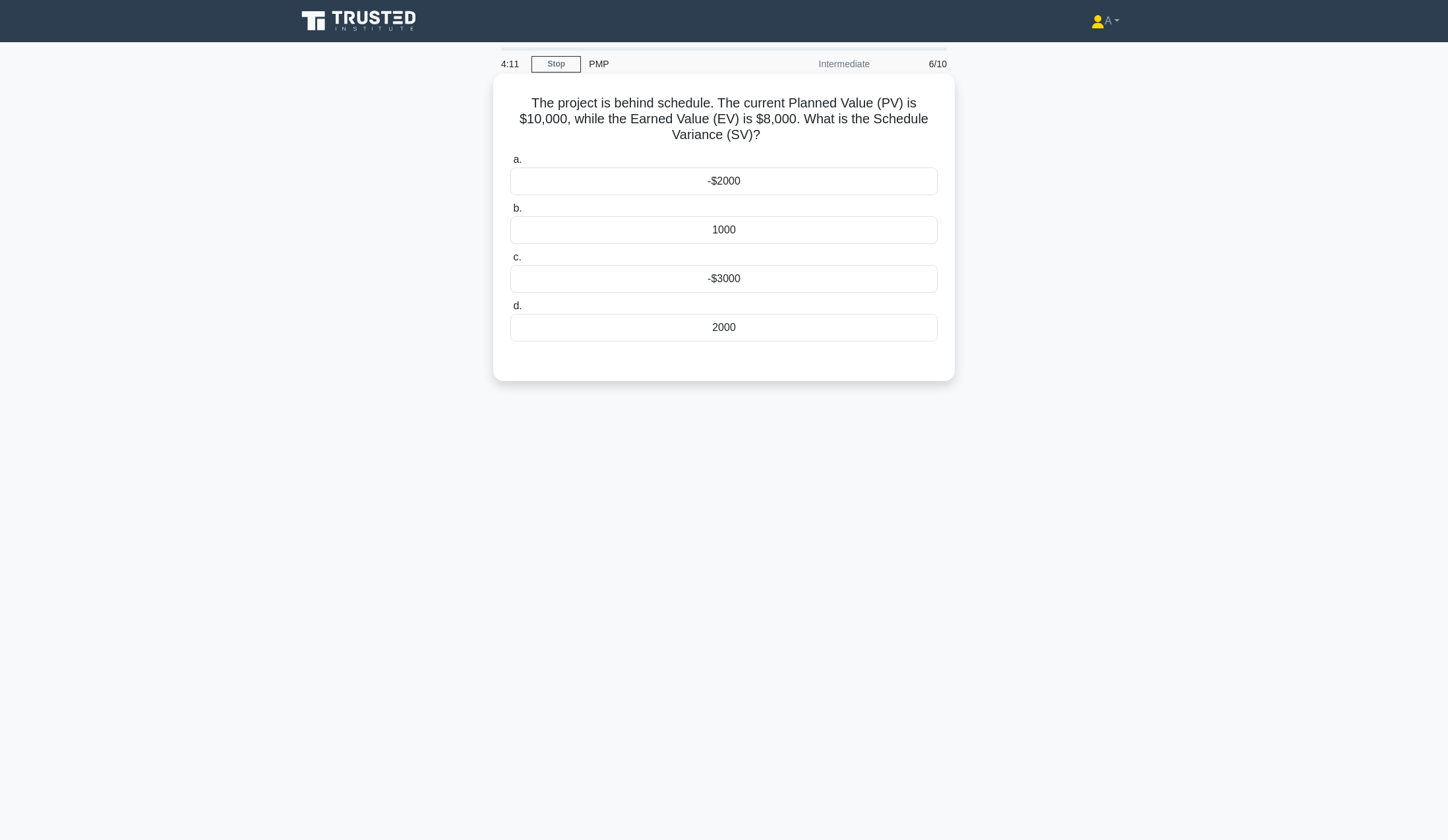
drag, startPoint x: 630, startPoint y: 139, endPoint x: 814, endPoint y: 325, distance: 261.6
click at [814, 325] on div "The project is behind schedule. The current Planned Value (PV) is $10,000, whil…" at bounding box center [724, 227] width 451 height 297
copy div "The project is behind schedule. The current Planned Value (PV) is $10,000, whil…"
click at [791, 132] on h5 "The project is behind schedule. The current Planned Value (PV) is $10,000, whil…" at bounding box center [724, 119] width 430 height 49
click at [664, 186] on div "-$2000" at bounding box center [724, 181] width 428 height 27
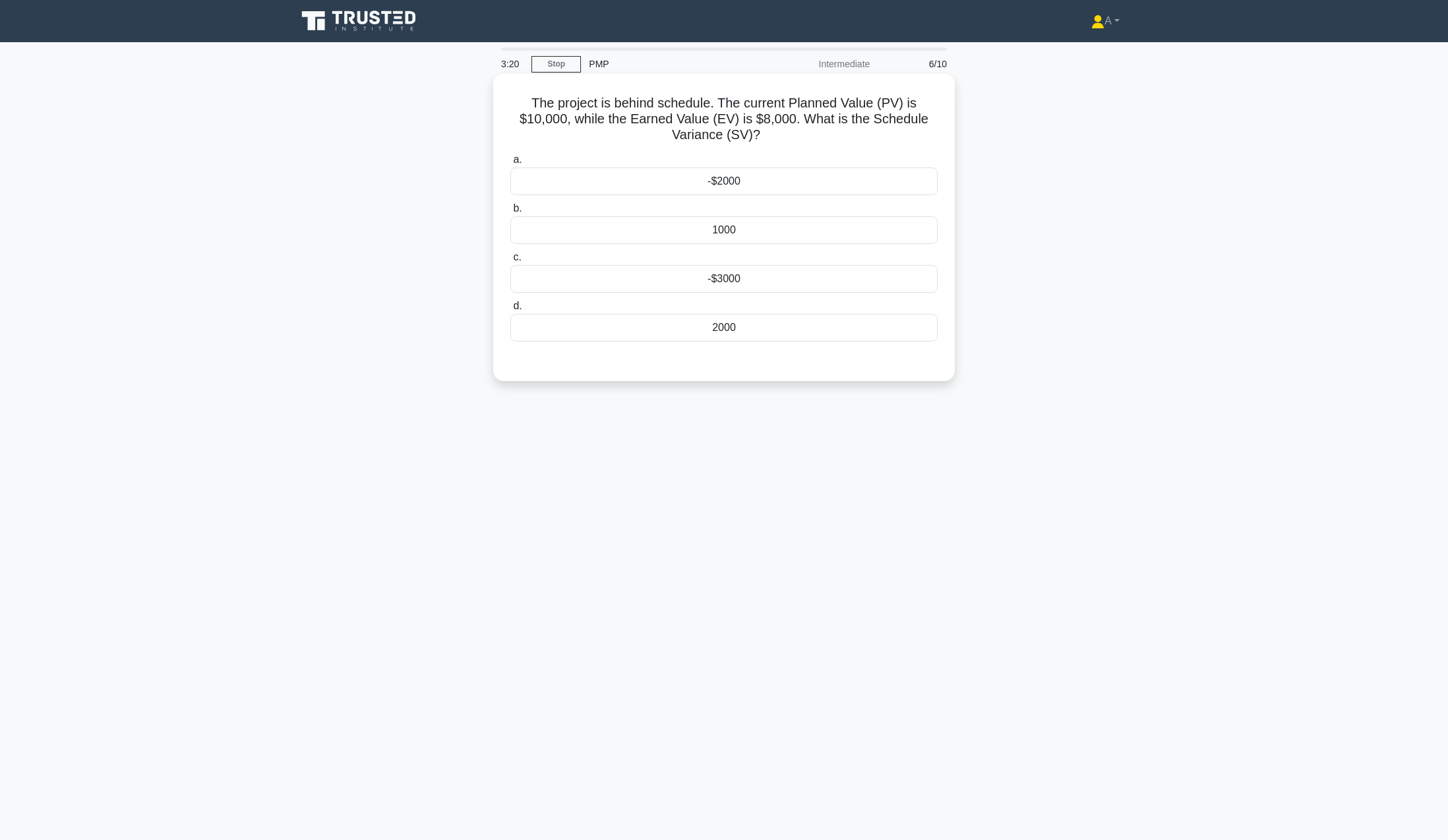
click at [510, 164] on input "a. -$2000" at bounding box center [510, 160] width 0 height 9
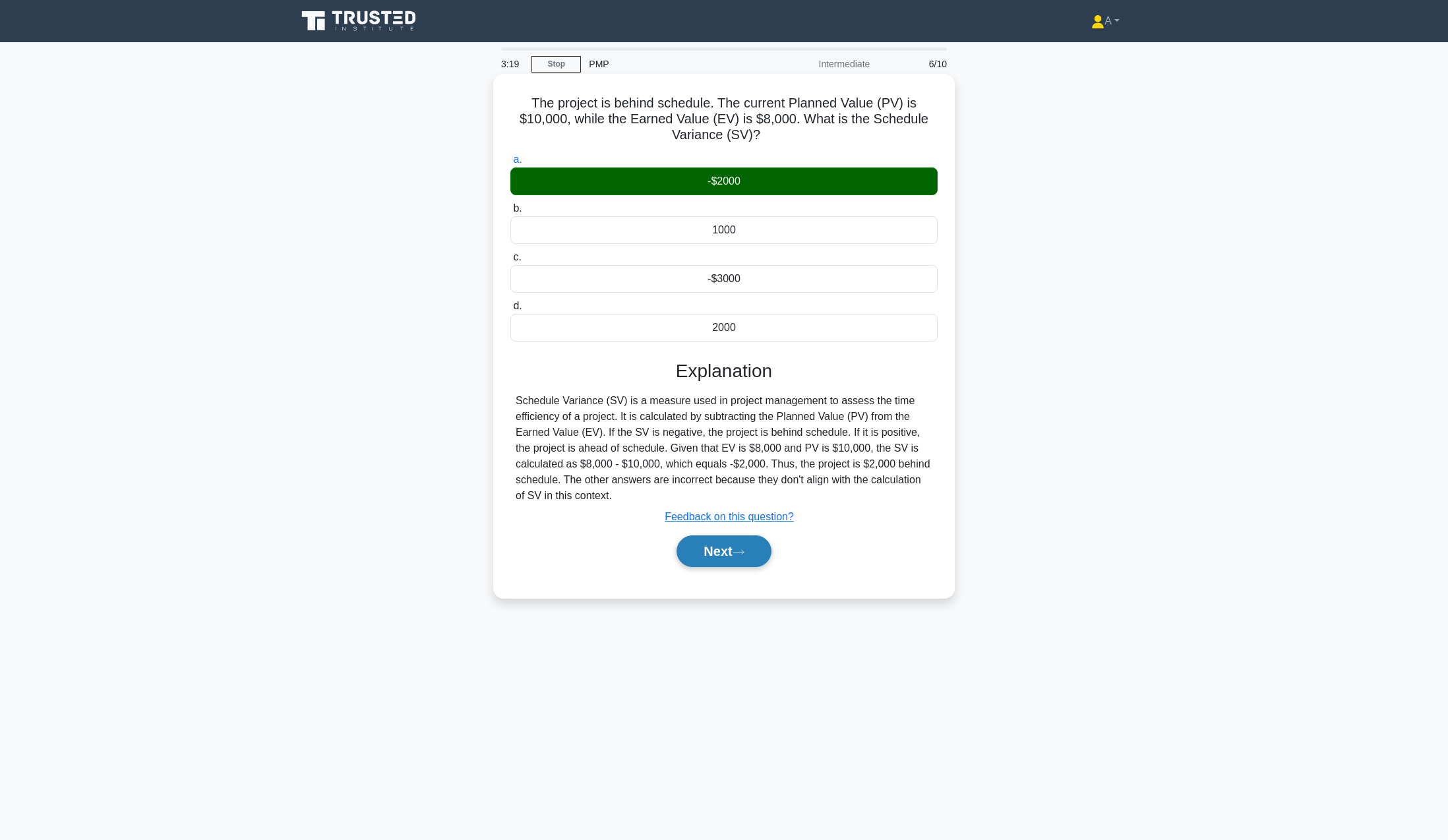
click at [764, 558] on button "Next" at bounding box center [724, 552] width 94 height 32
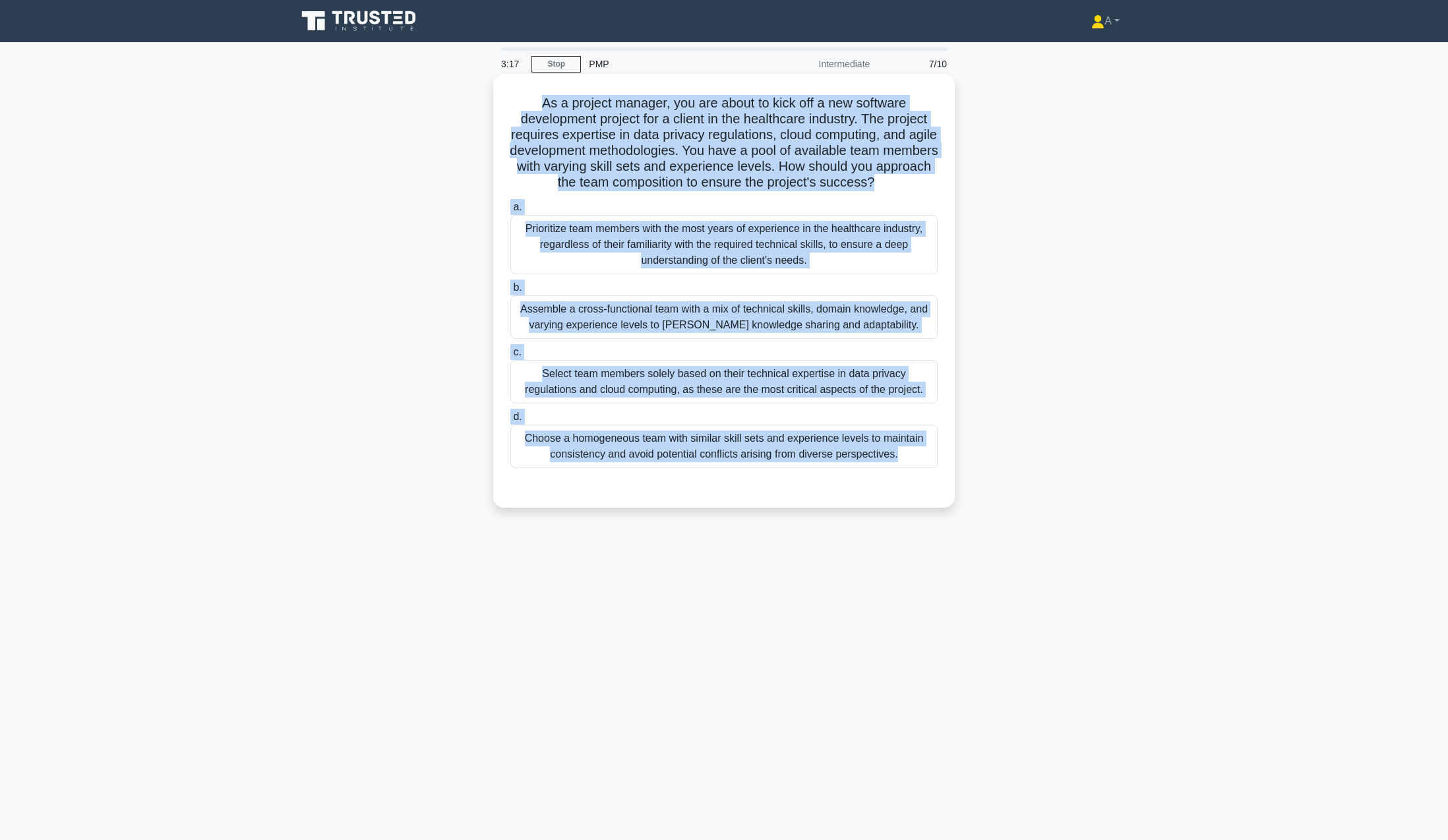
drag, startPoint x: 525, startPoint y: 100, endPoint x: 905, endPoint y: 478, distance: 536.0
click at [905, 478] on div "As a project manager, you are about to kick off a new software development proj…" at bounding box center [724, 290] width 451 height 423
copy div "As a project manager, you are about to kick off a new software development proj…"
click at [712, 444] on div "Choose a homogeneous team with similar skill sets and experience levels to main…" at bounding box center [724, 446] width 428 height 43
click at [510, 421] on input "d. Choose a homogeneous team with similar skill sets and experience levels to m…" at bounding box center [510, 417] width 0 height 9
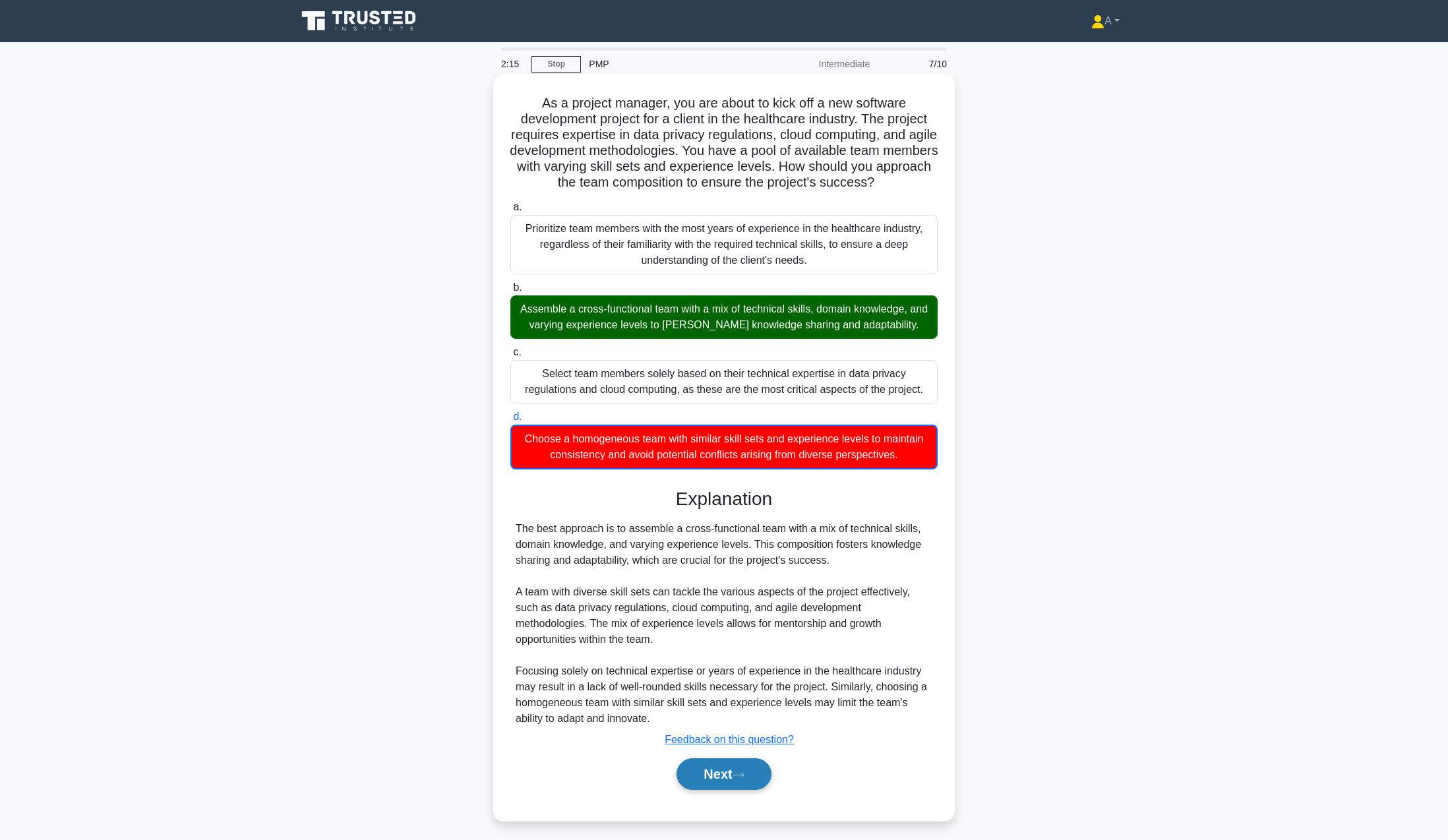
click at [754, 762] on button "Next" at bounding box center [724, 774] width 94 height 32
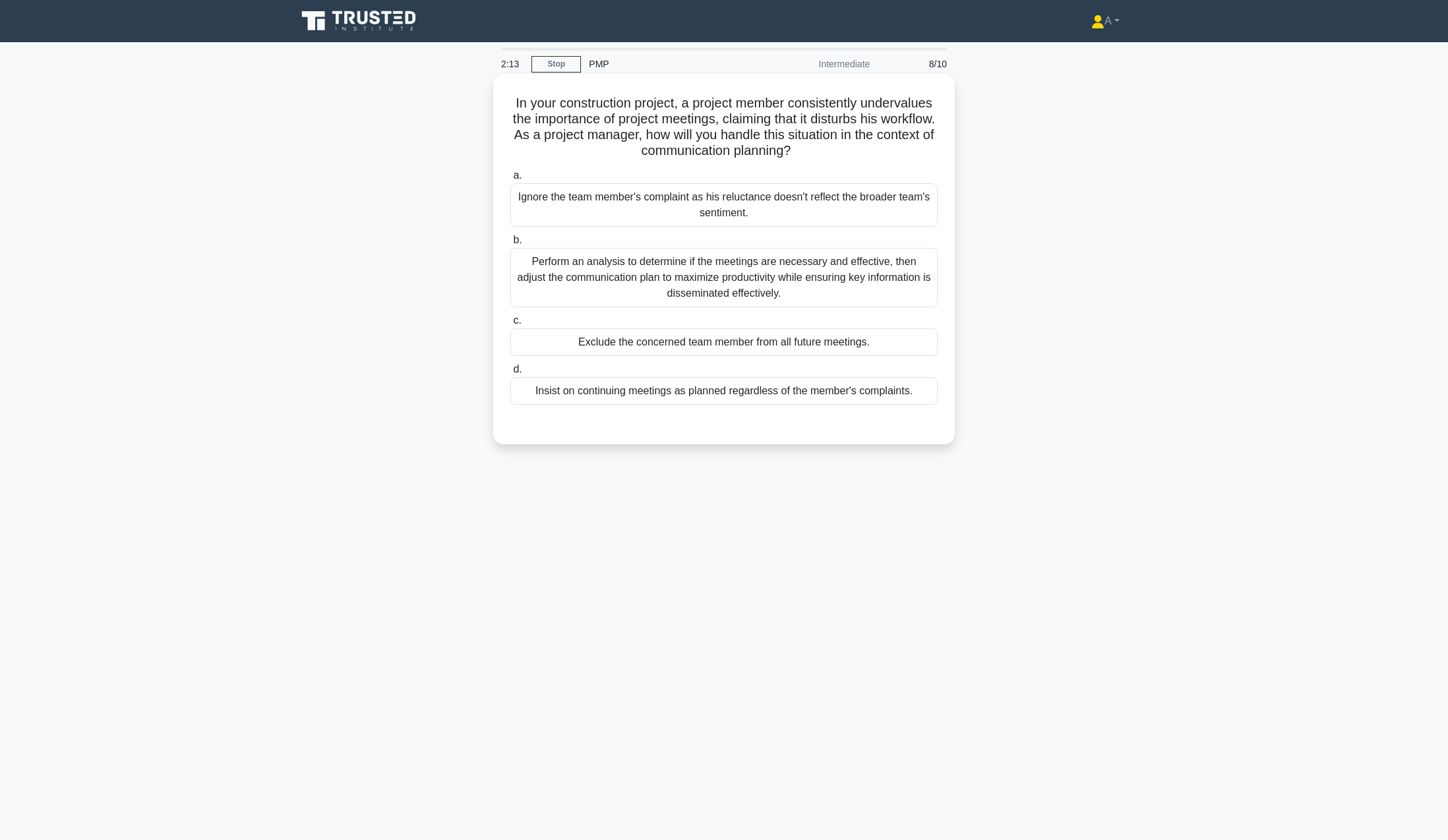
drag, startPoint x: 543, startPoint y: 103, endPoint x: 938, endPoint y: 389, distance: 487.7
click at [938, 389] on div "In your construction project, a project member consistently undervalues the imp…" at bounding box center [724, 259] width 451 height 360
copy div "In your construction project, a project member consistently undervalues the imp…"
click at [712, 289] on div "Perform an analysis to determine if the meetings are necessary and effective, t…" at bounding box center [724, 277] width 428 height 59
click at [510, 245] on input "b. Perform an analysis to determine if the meetings are necessary and effective…" at bounding box center [510, 240] width 0 height 9
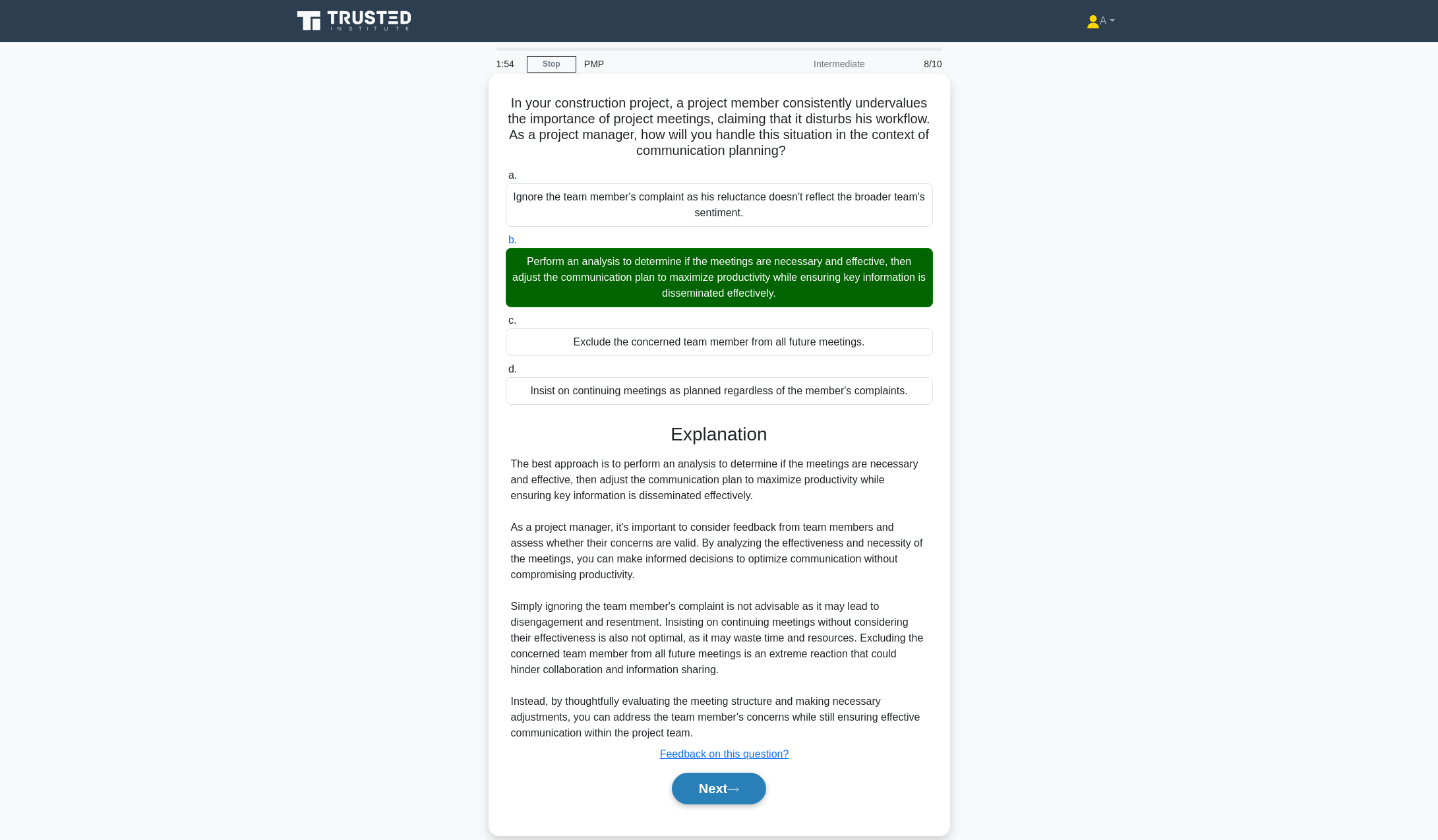
click at [709, 789] on button "Next" at bounding box center [719, 789] width 94 height 32
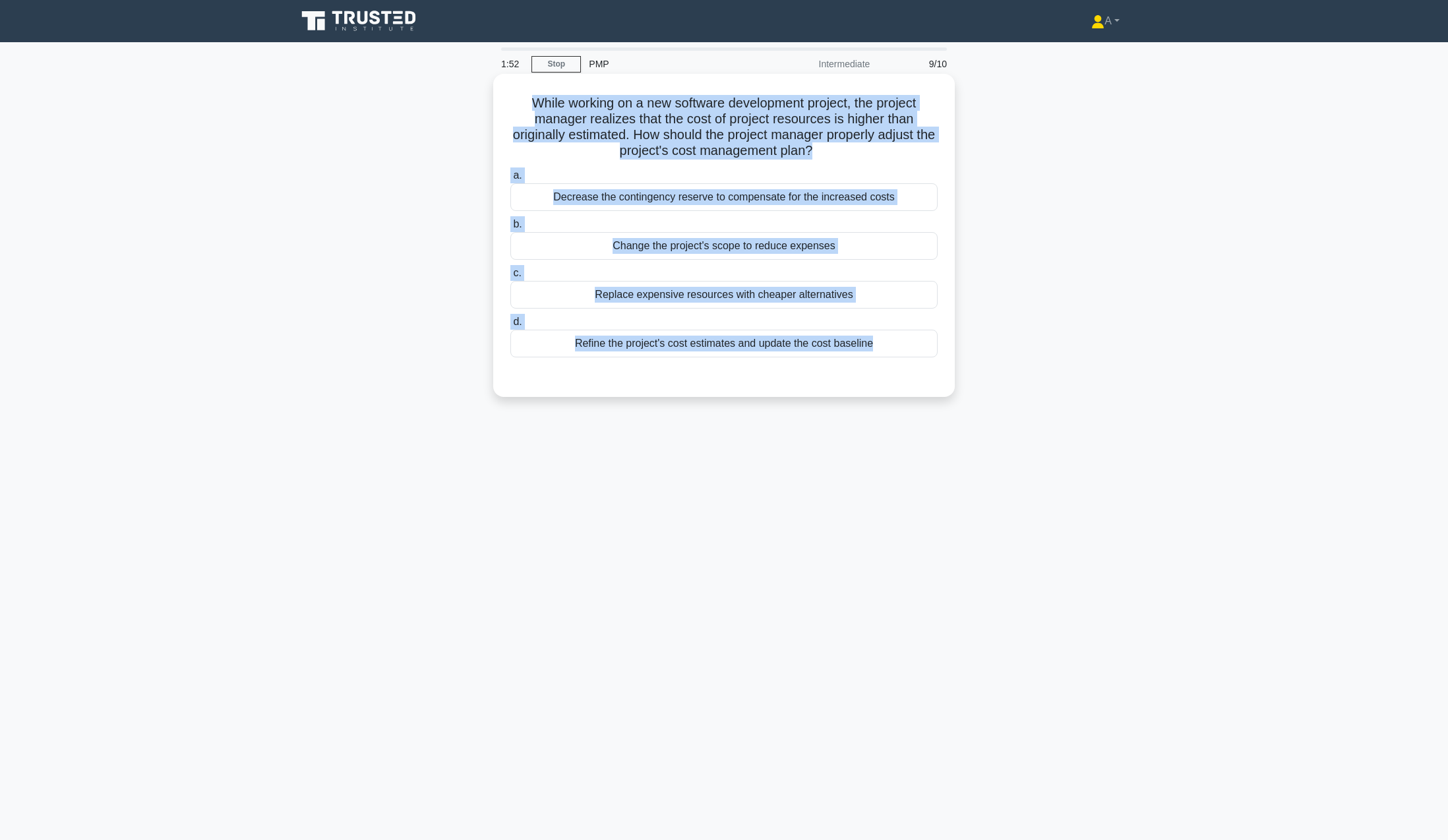
drag, startPoint x: 502, startPoint y: 91, endPoint x: 953, endPoint y: 373, distance: 531.9
click at [953, 373] on div "While working on a new software development project, the project manager realiz…" at bounding box center [724, 235] width 461 height 323
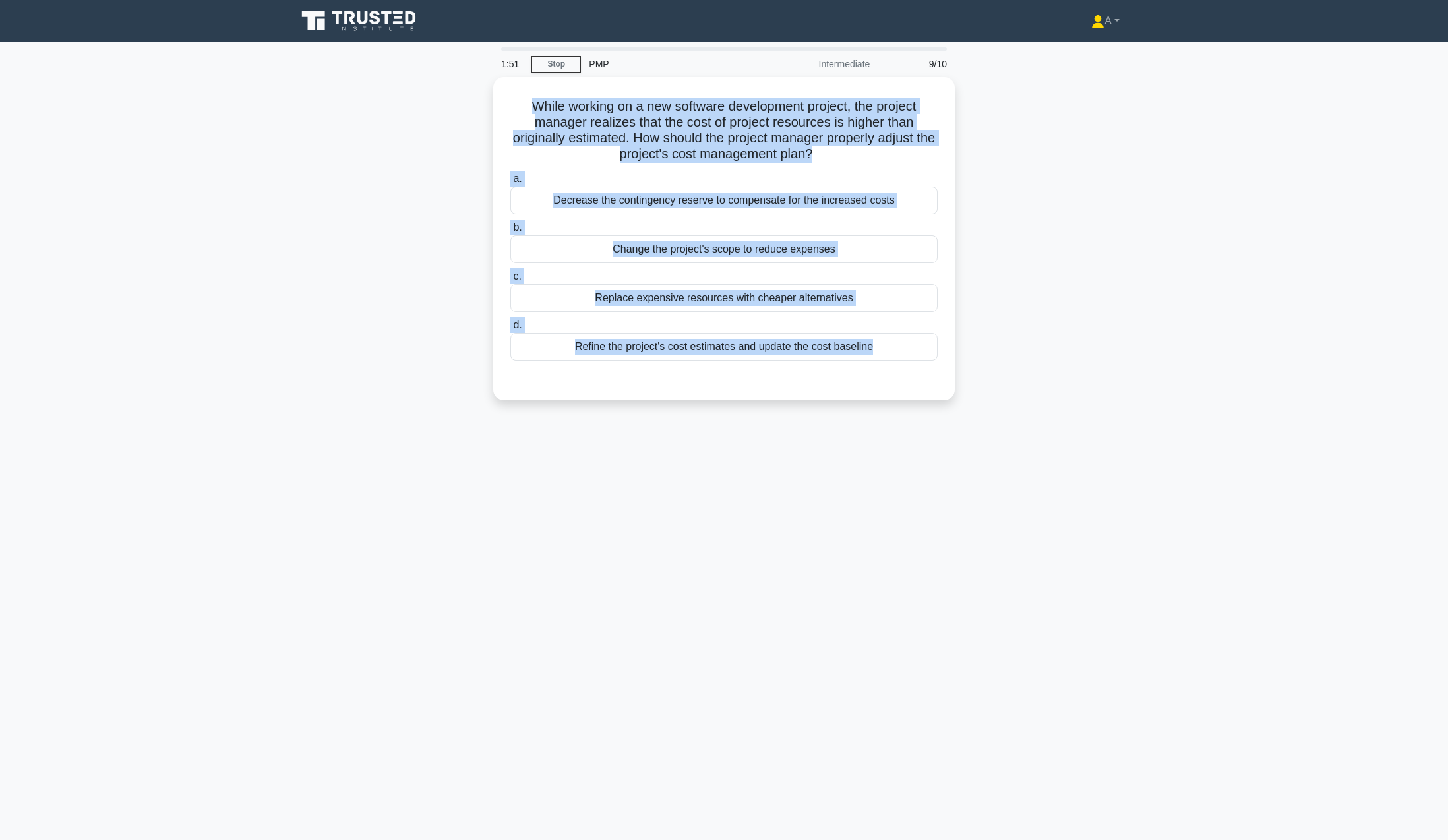
copy div "While working on a new software development project, the project manager realiz…"
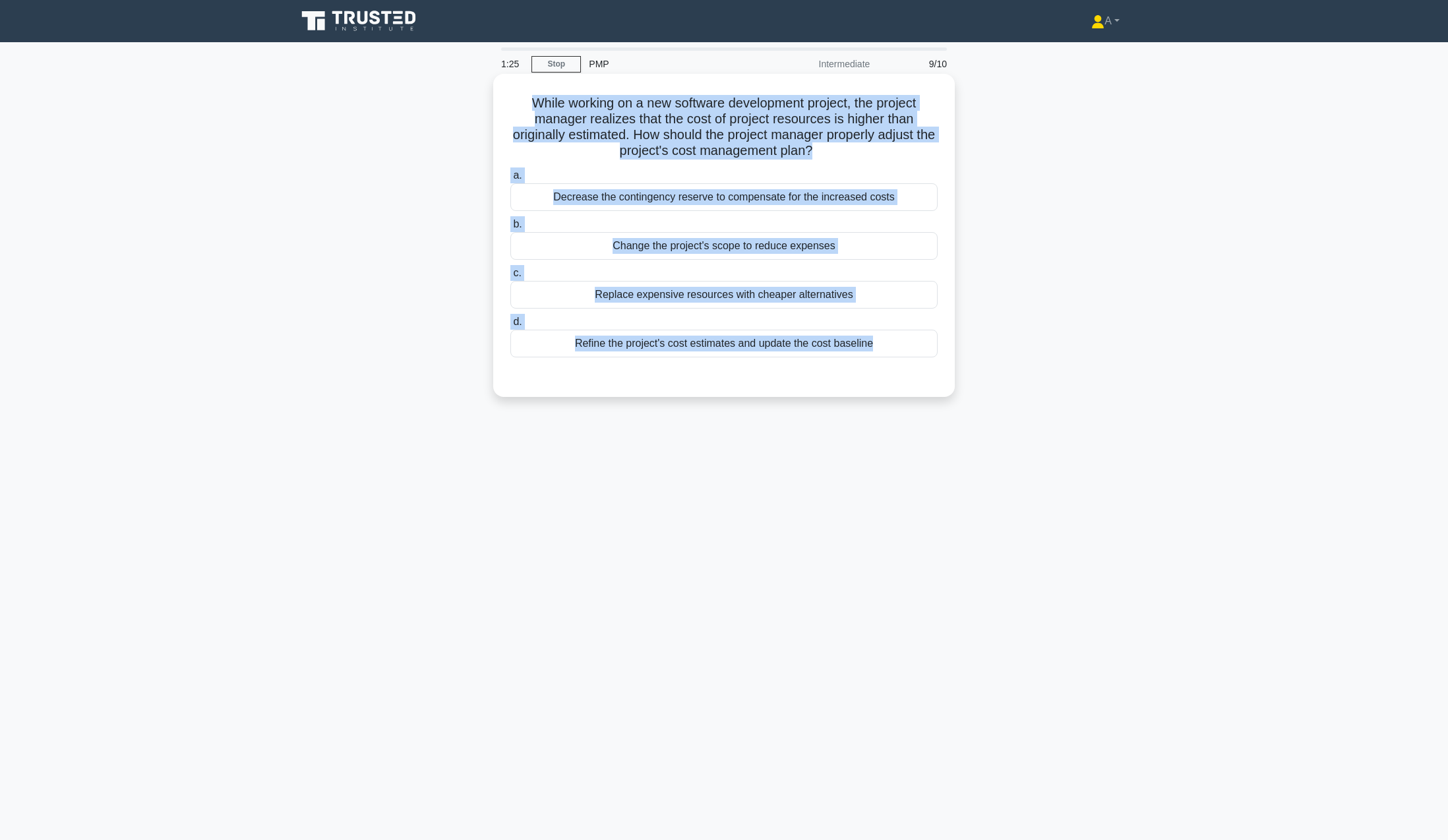
click at [696, 346] on div "Refine the project's cost estimates and update the cost baseline" at bounding box center [724, 343] width 428 height 27
click at [510, 326] on input "d. Refine the project's cost estimates and update the cost baseline" at bounding box center [510, 322] width 0 height 9
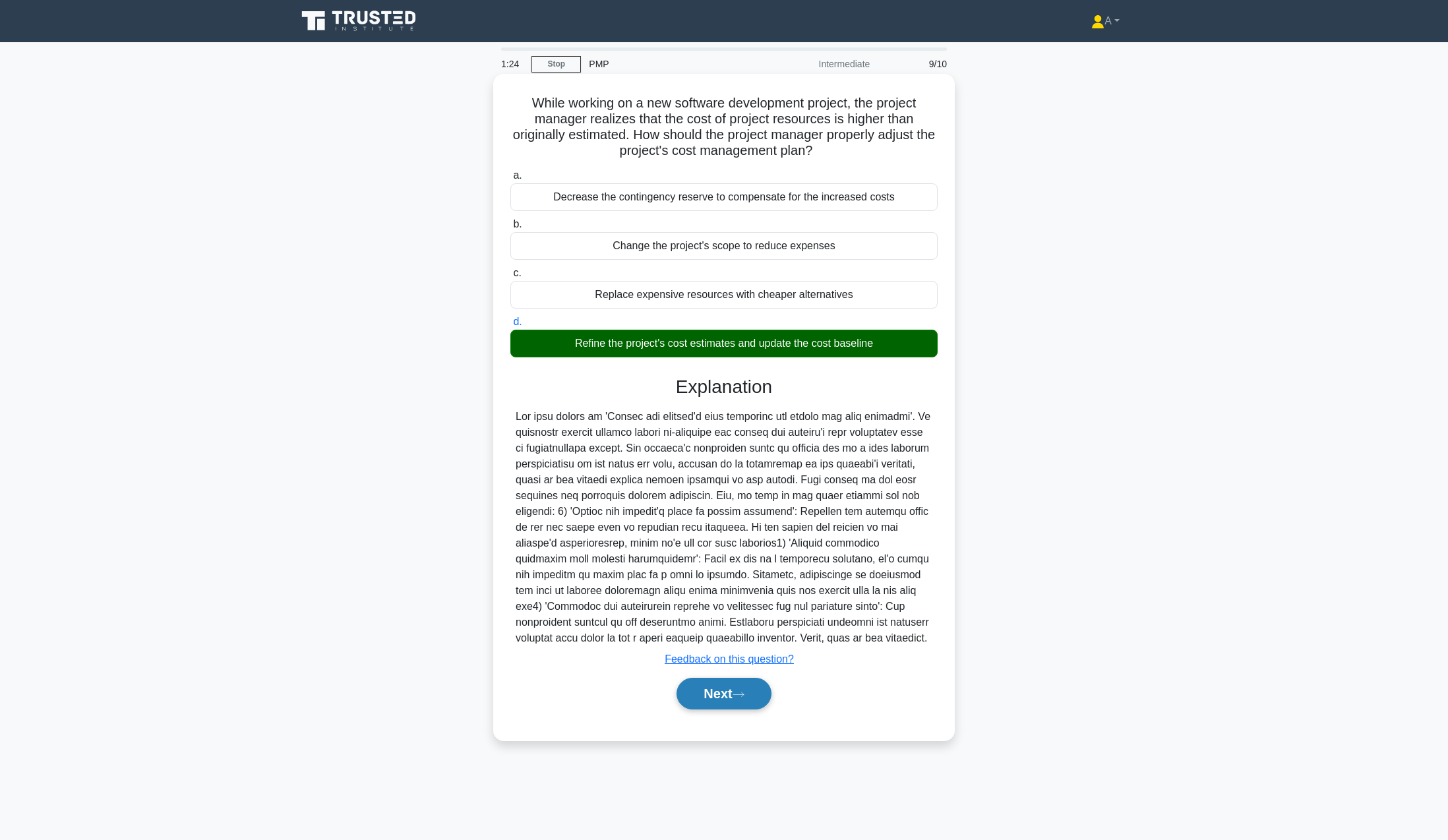
click at [731, 692] on button "Next" at bounding box center [724, 694] width 94 height 32
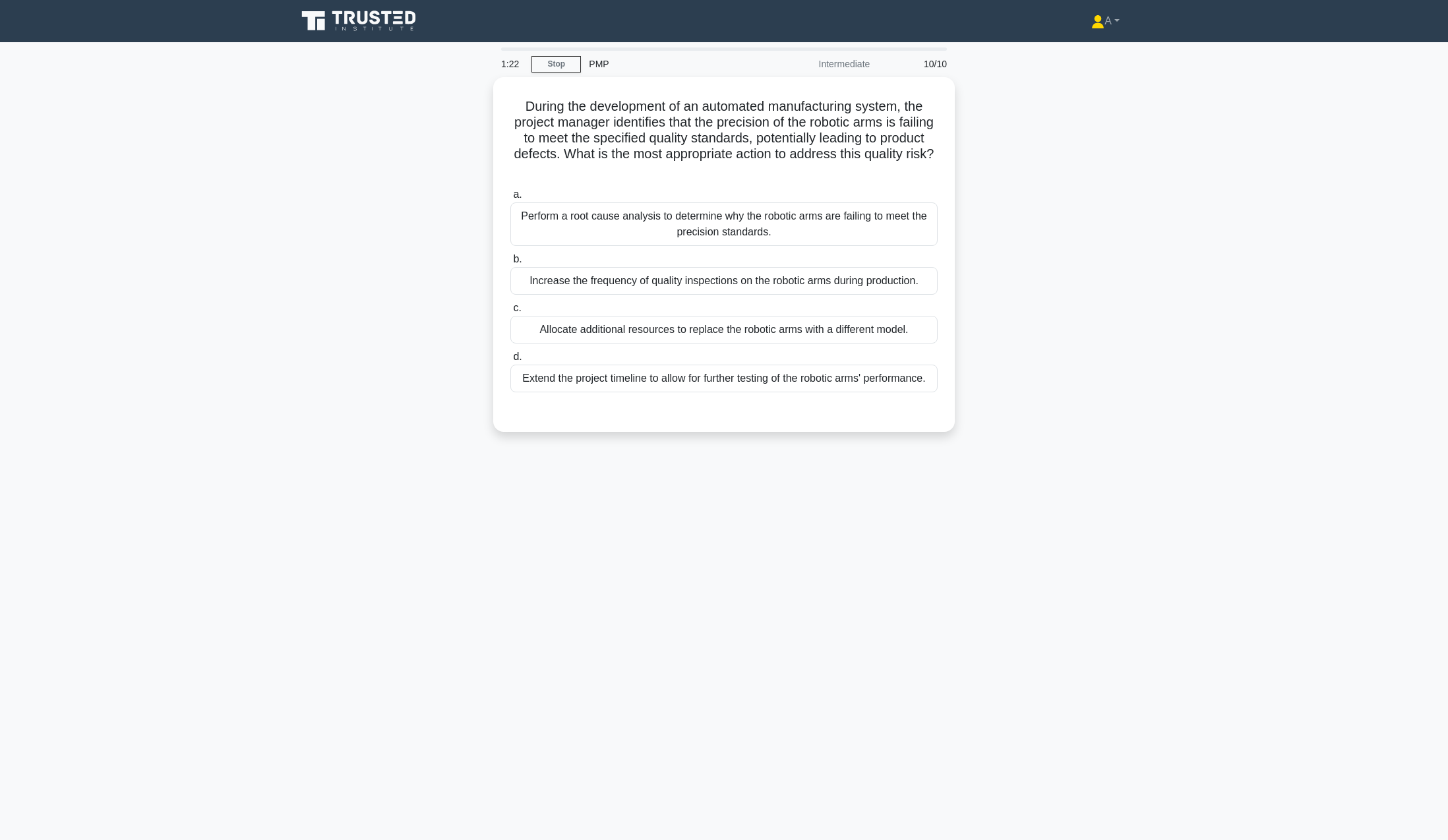
drag, startPoint x: 508, startPoint y: 101, endPoint x: 1005, endPoint y: 391, distance: 575.4
click at [1005, 391] on div "During the development of an automated manufacturing system, the project manage…" at bounding box center [724, 263] width 870 height 371
copy div "During the development of an automated manufacturing system, the project manage…"
click at [1083, 112] on div "During the development of an automated manufacturing system, the project manage…" at bounding box center [724, 263] width 870 height 371
click at [733, 224] on div "Perform a root cause analysis to determine why the robotic arms are failing to …" at bounding box center [724, 220] width 428 height 43
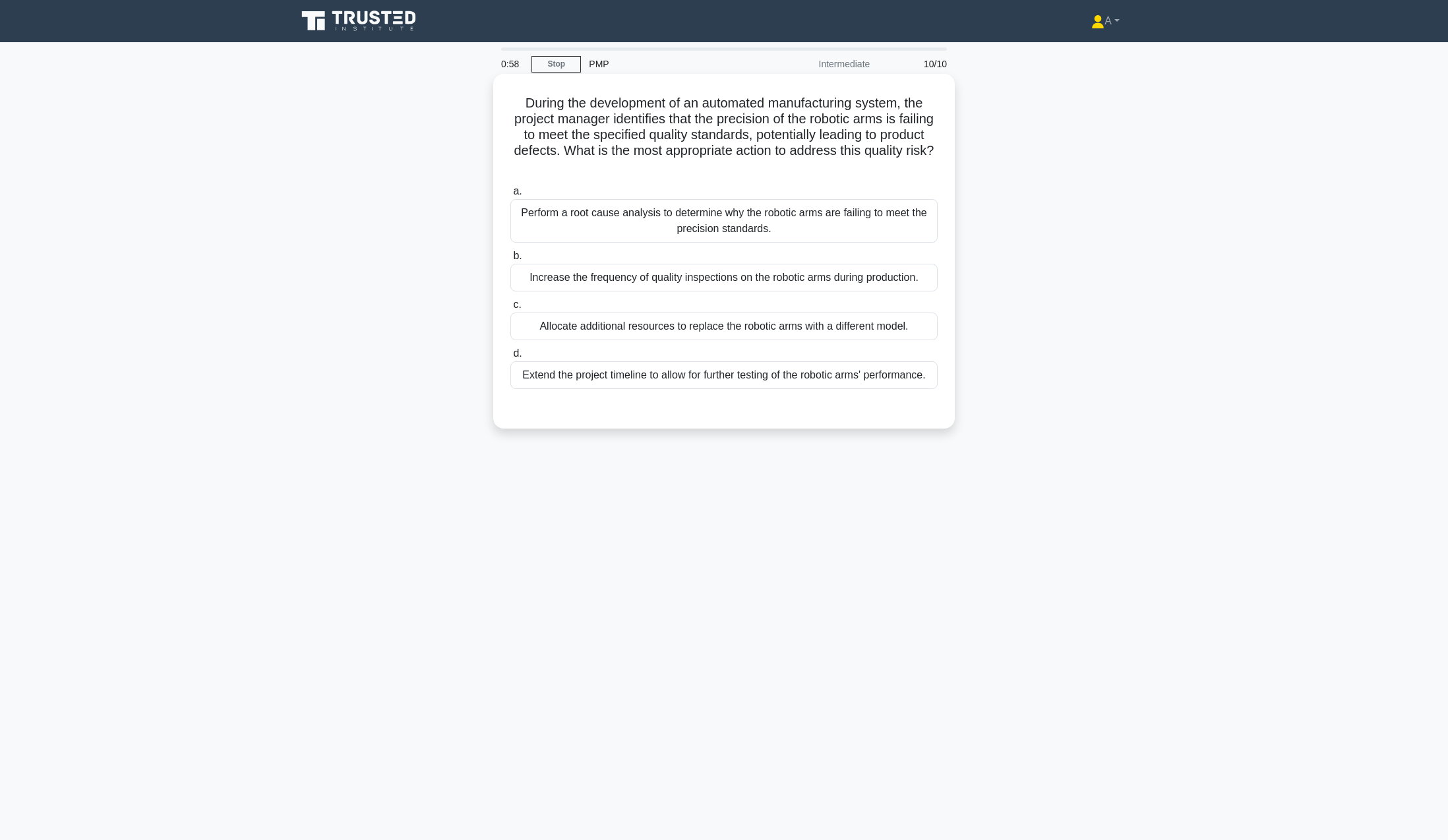
click at [510, 196] on input "a. Perform a root cause analysis to determine why the robotic arms are failing …" at bounding box center [510, 192] width 0 height 9
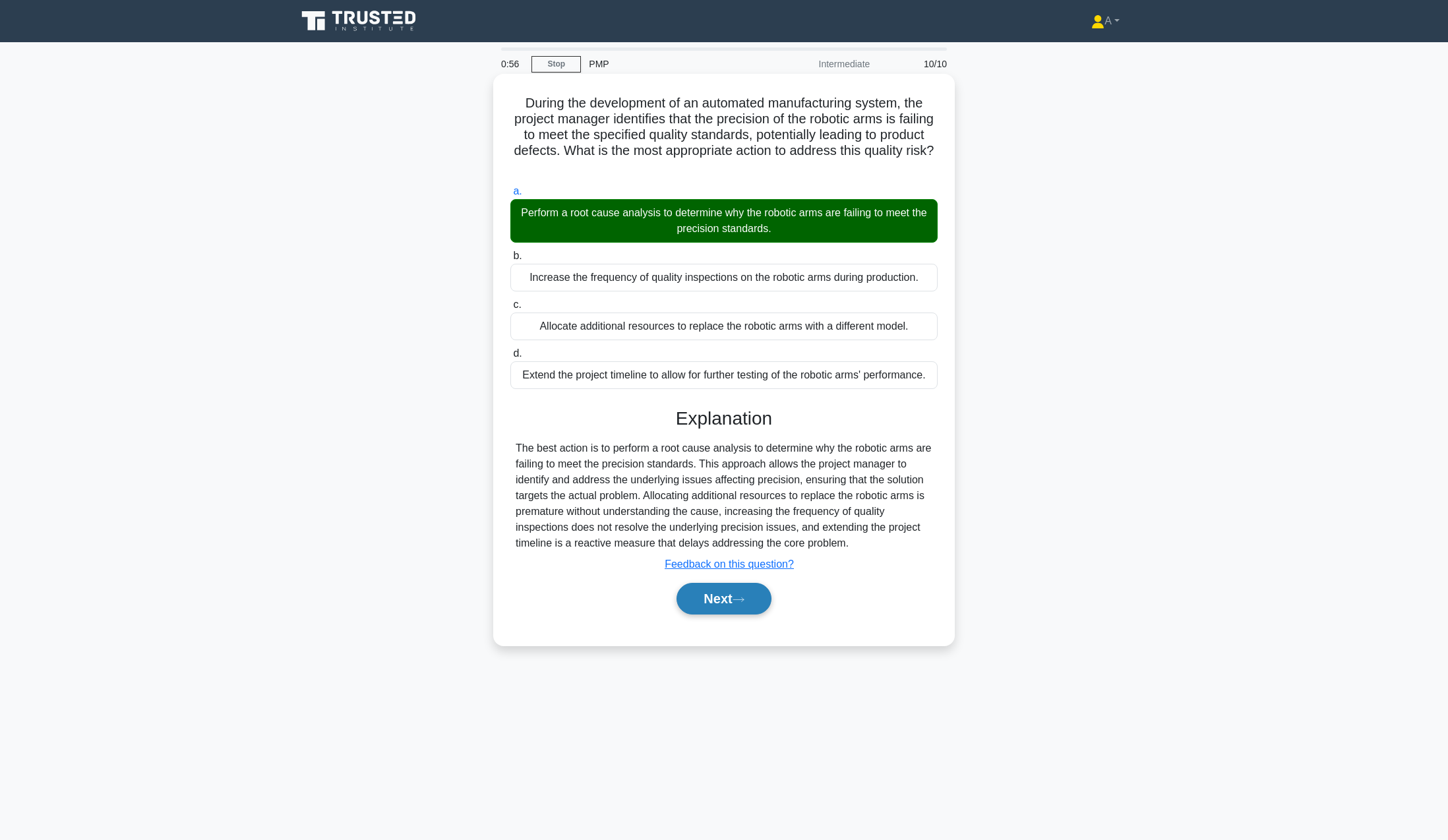
click at [744, 601] on icon at bounding box center [738, 600] width 12 height 7
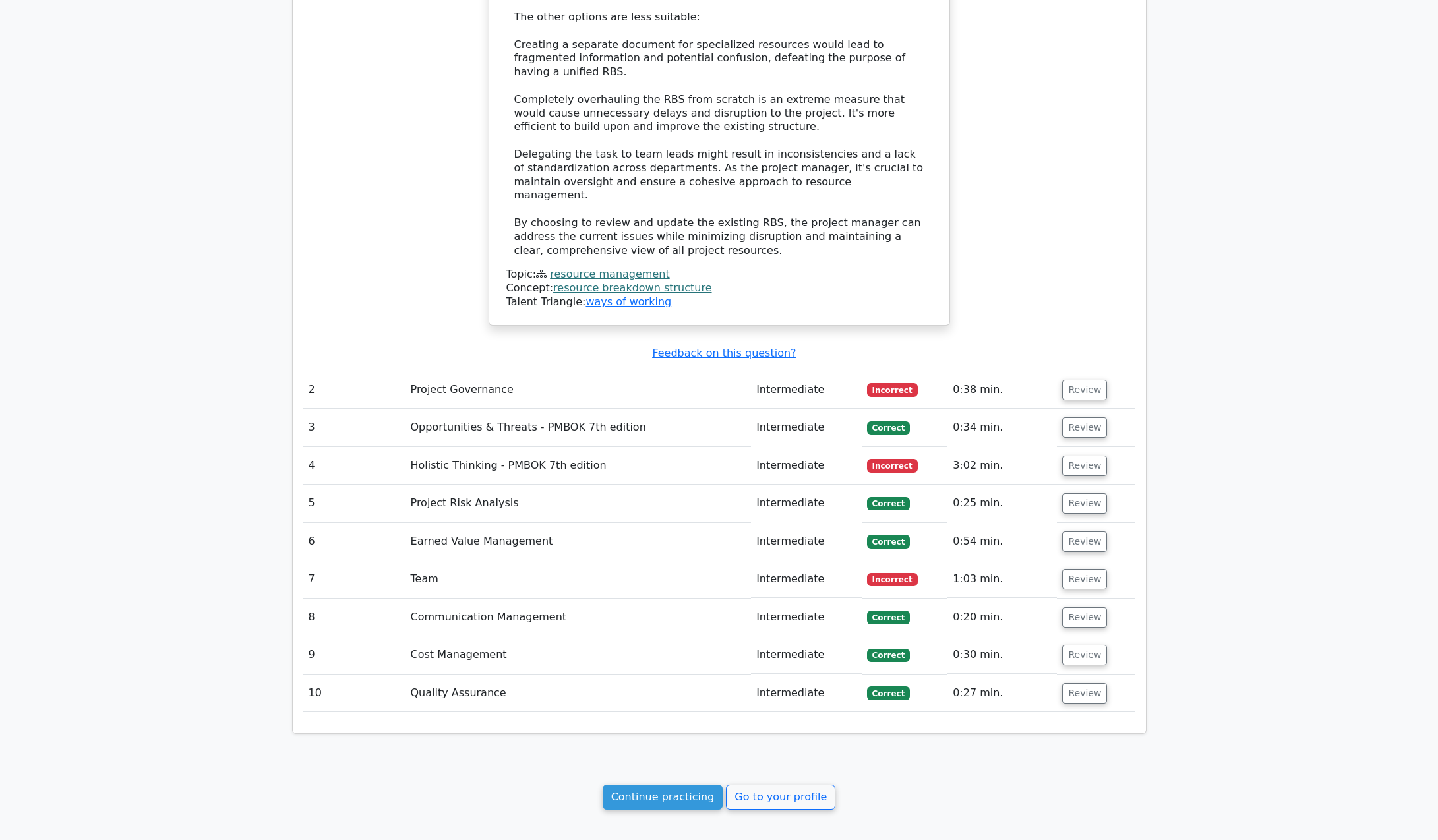
scroll to position [1645, 0]
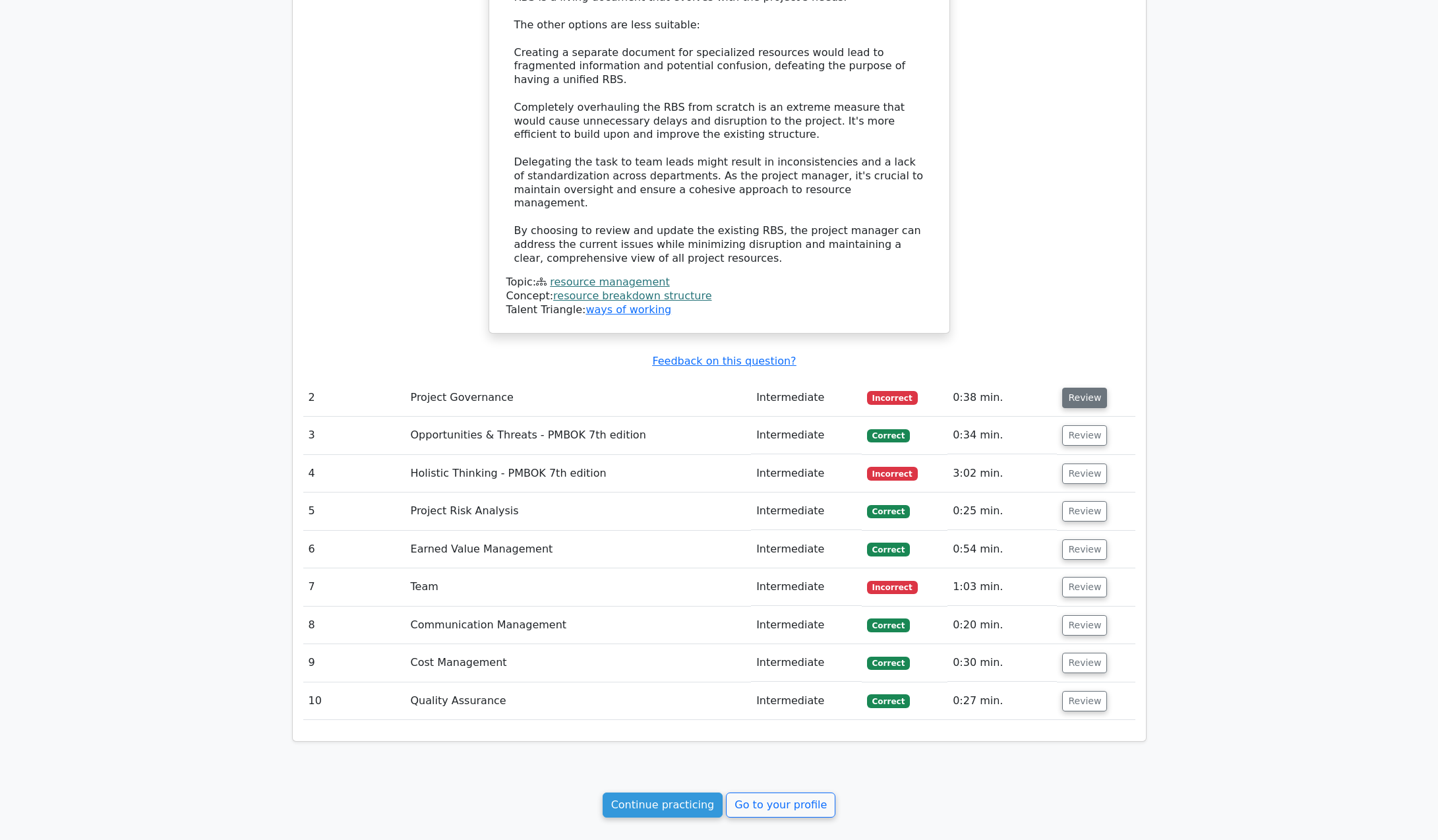
click at [1081, 388] on button "Review" at bounding box center [1085, 397] width 45 height 20
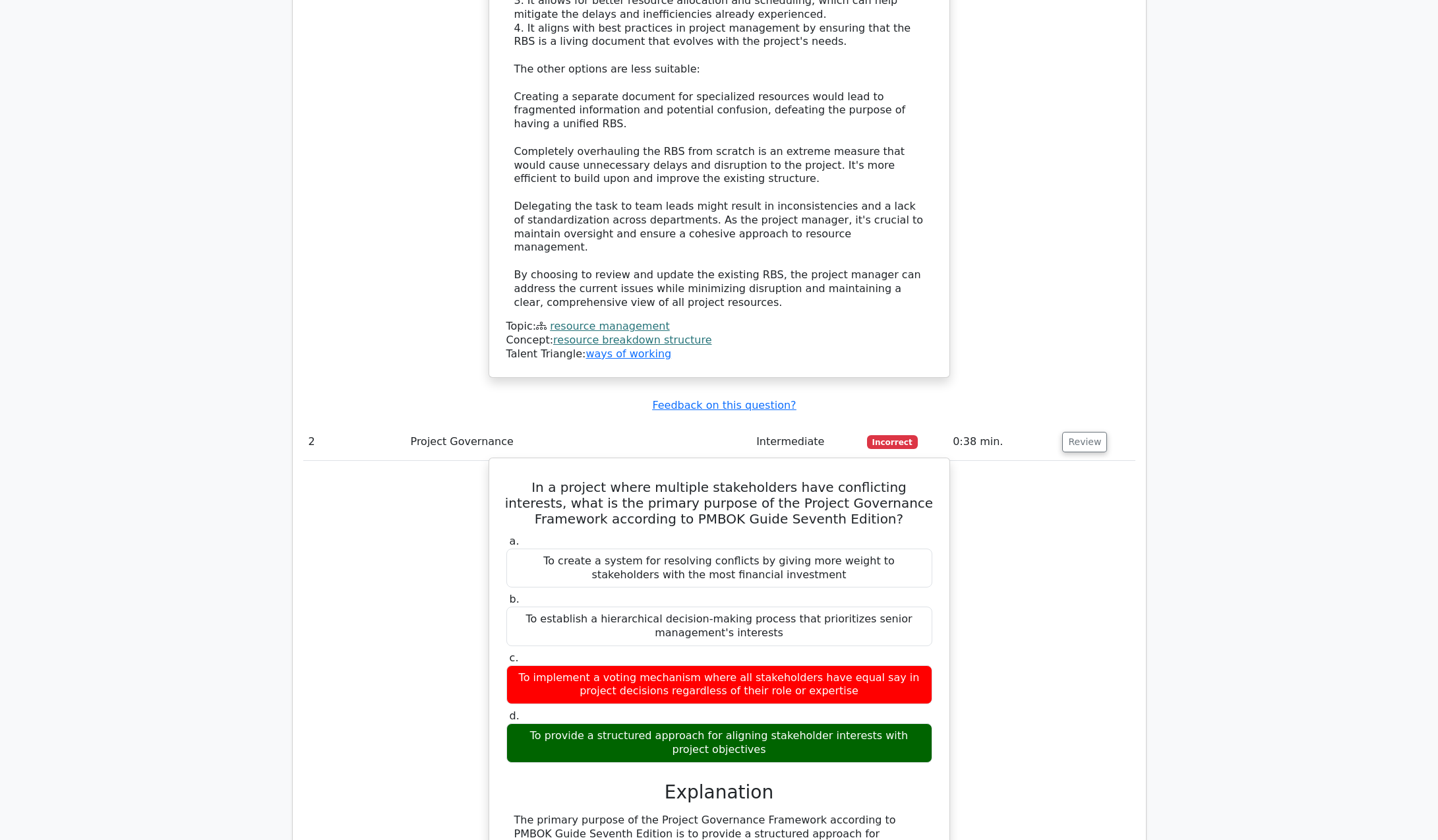
scroll to position [1711, 0]
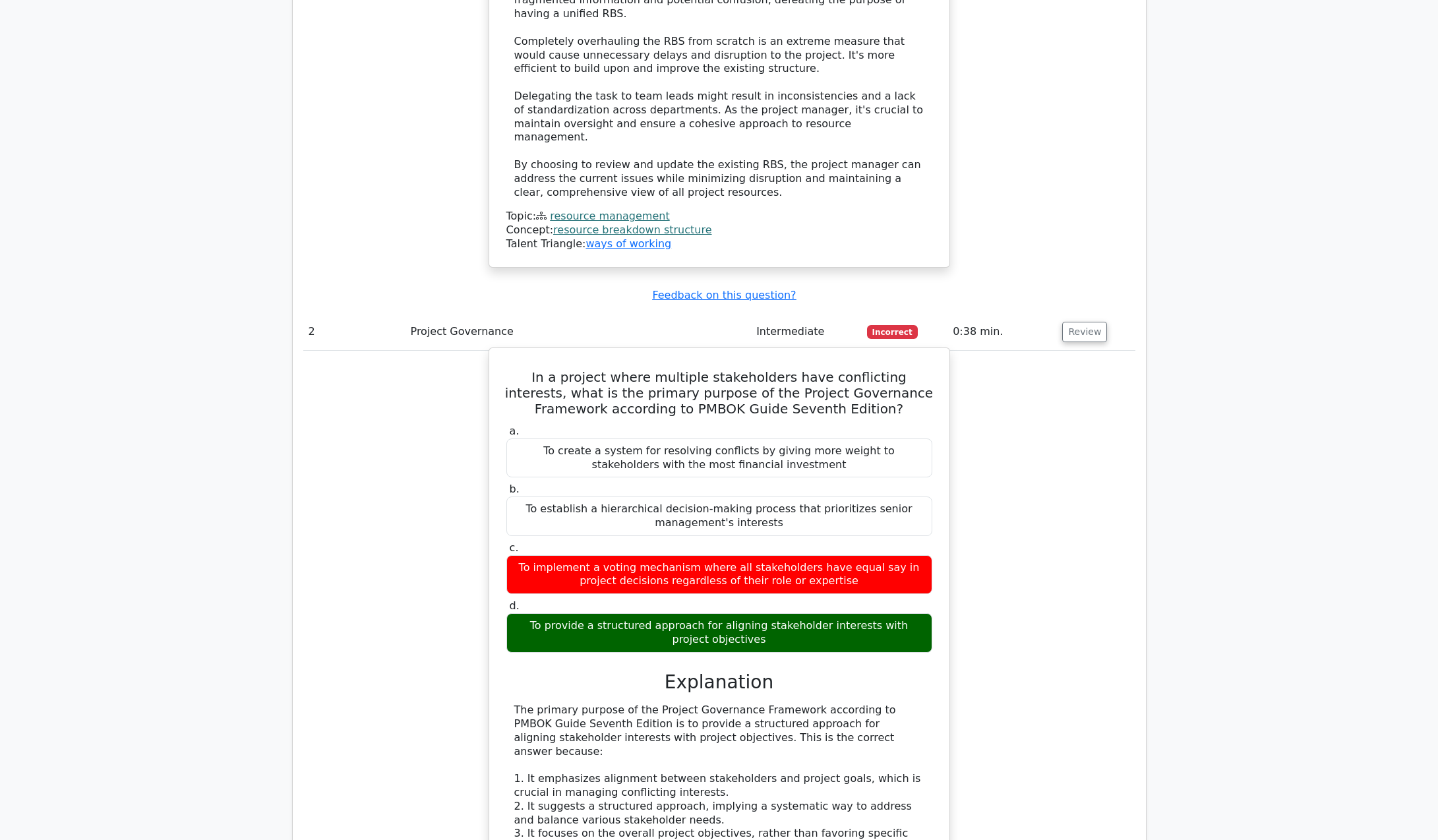
drag, startPoint x: 511, startPoint y: 325, endPoint x: 777, endPoint y: 596, distance: 379.7
click at [777, 596] on div "In a project where multiple stakeholders have conflicting interests, what is th…" at bounding box center [719, 751] width 450 height 797
copy div "In a project where multiple stakeholders have conflicting interests, what is th…"
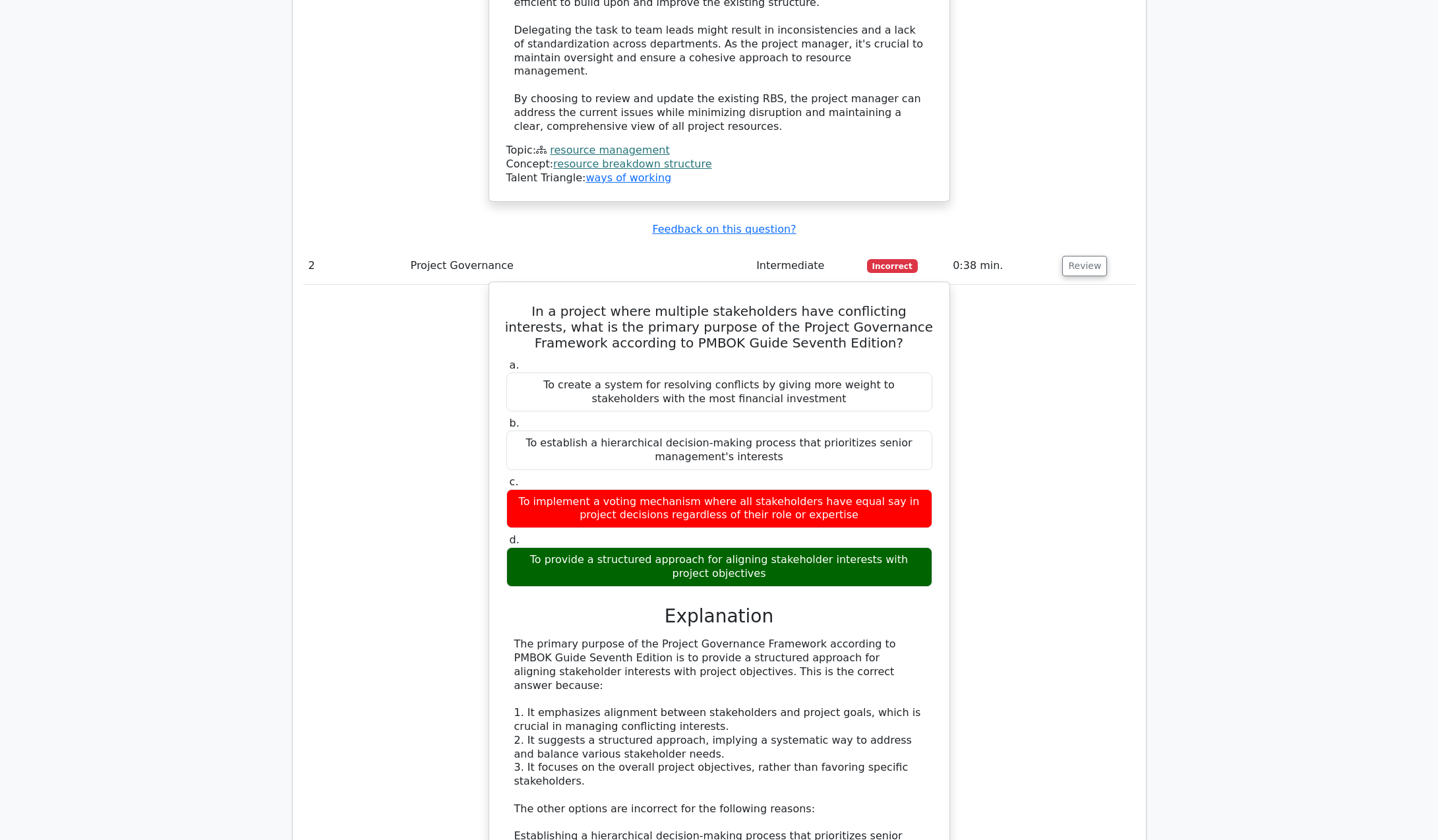
click at [575, 605] on h3 "Explanation" at bounding box center [719, 616] width 410 height 22
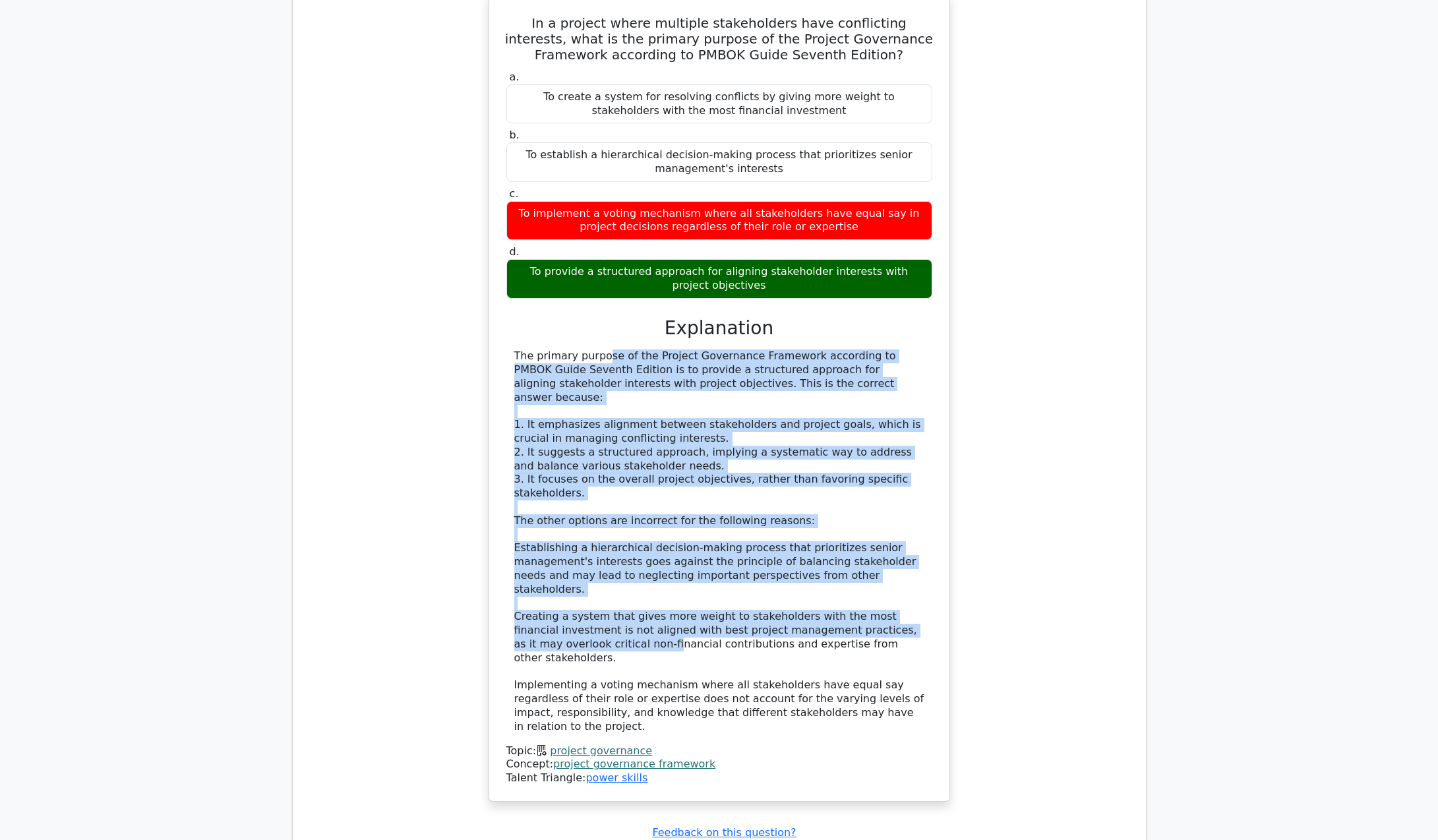
scroll to position [2107, 0]
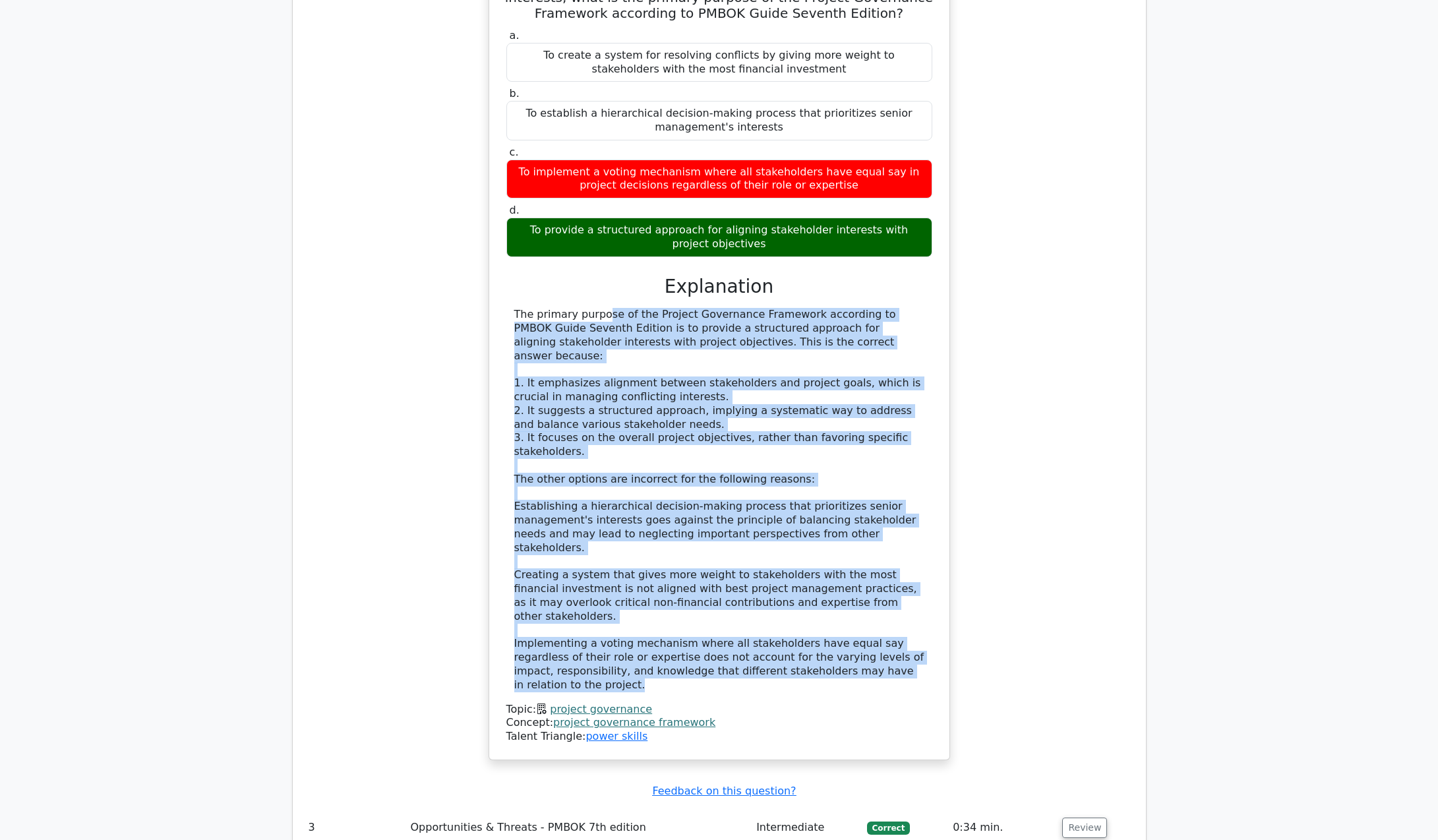
drag, startPoint x: 507, startPoint y: 465, endPoint x: 677, endPoint y: 631, distance: 237.6
click at [677, 631] on div "The primary purpose of the Project Governance Framework according to PMBOK Guid…" at bounding box center [719, 499] width 426 height 384
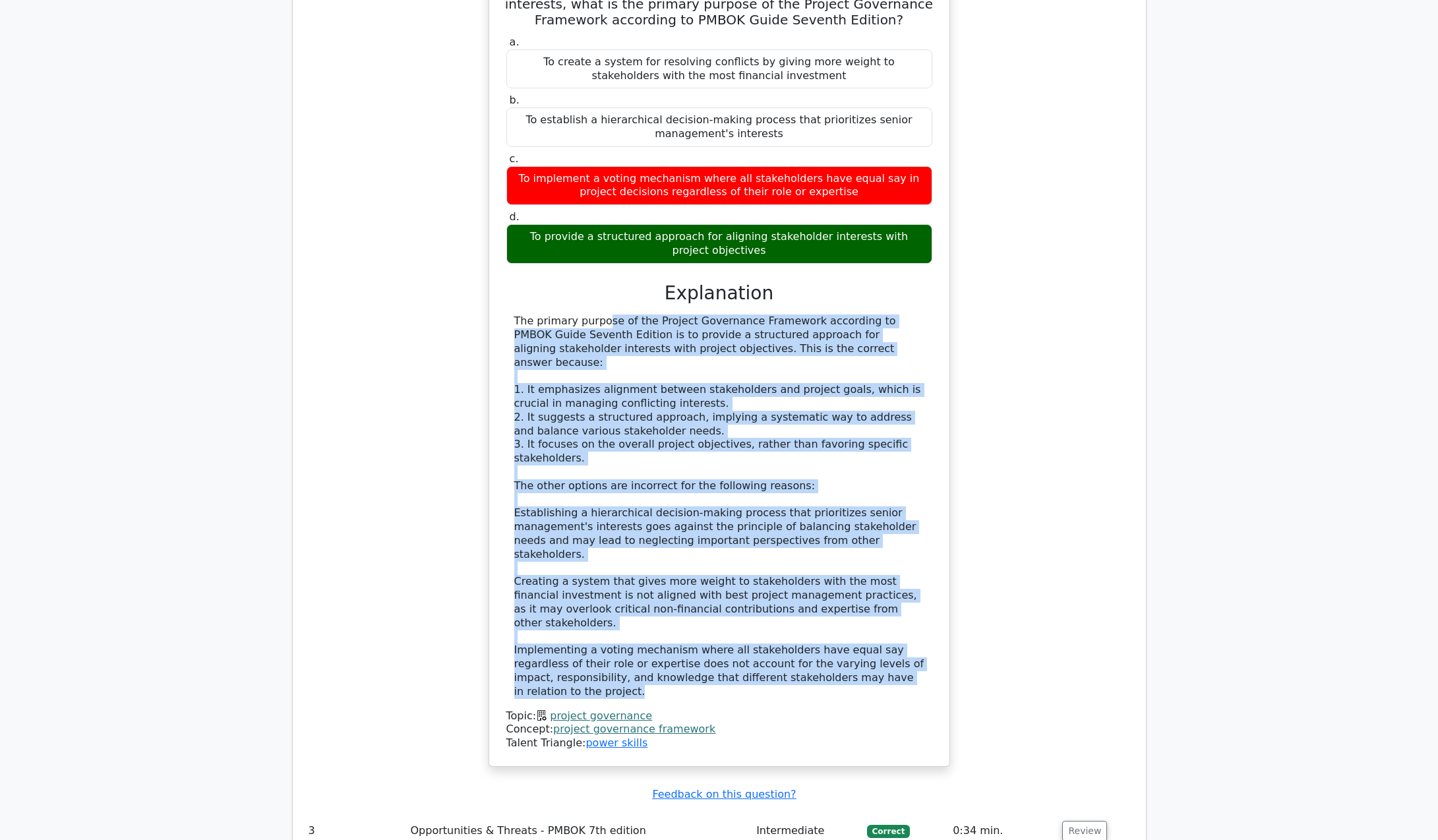
copy div "The primary purpose of the Project Governance Framework according to PMBOK Guid…"
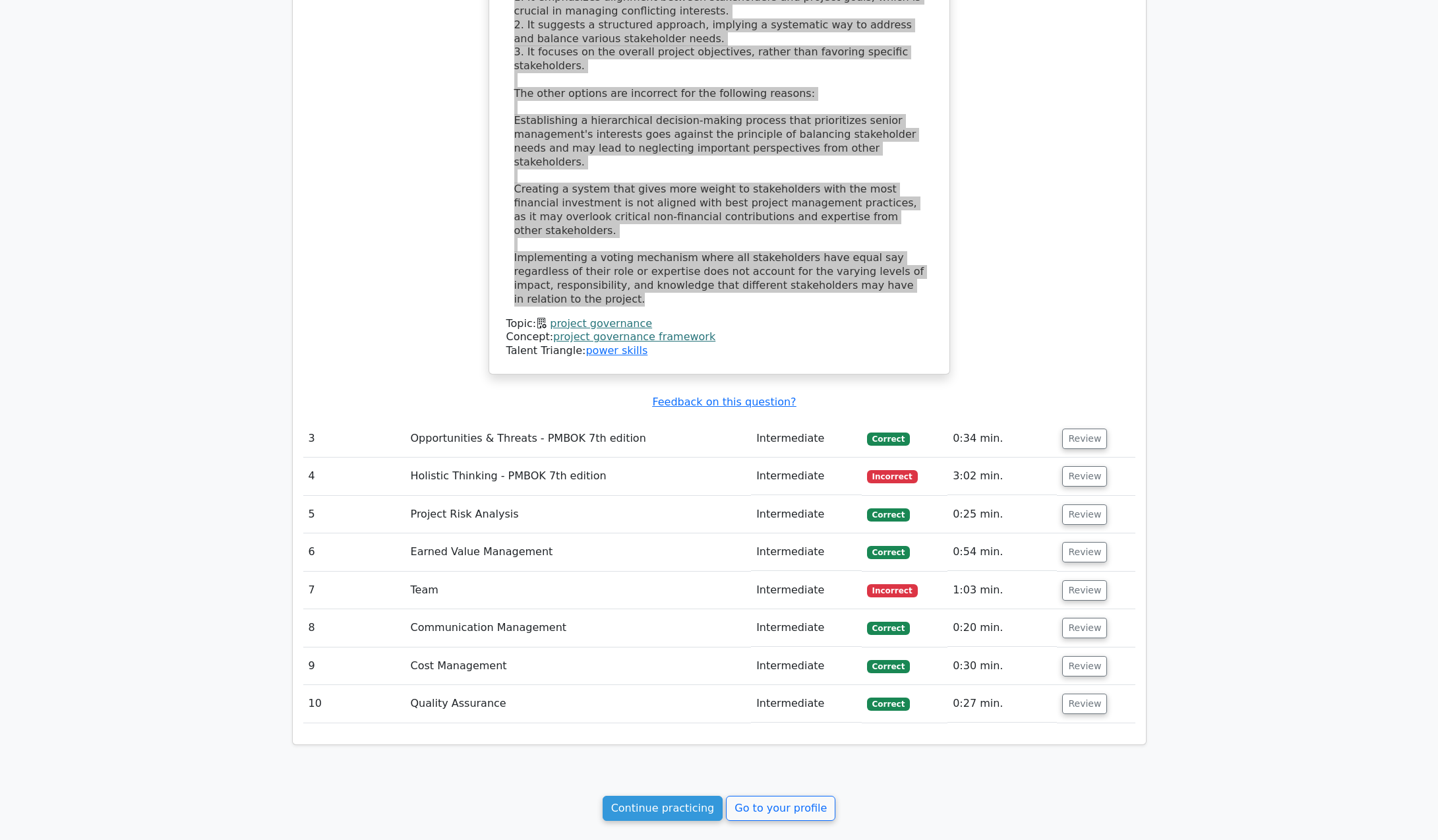
scroll to position [2502, 0]
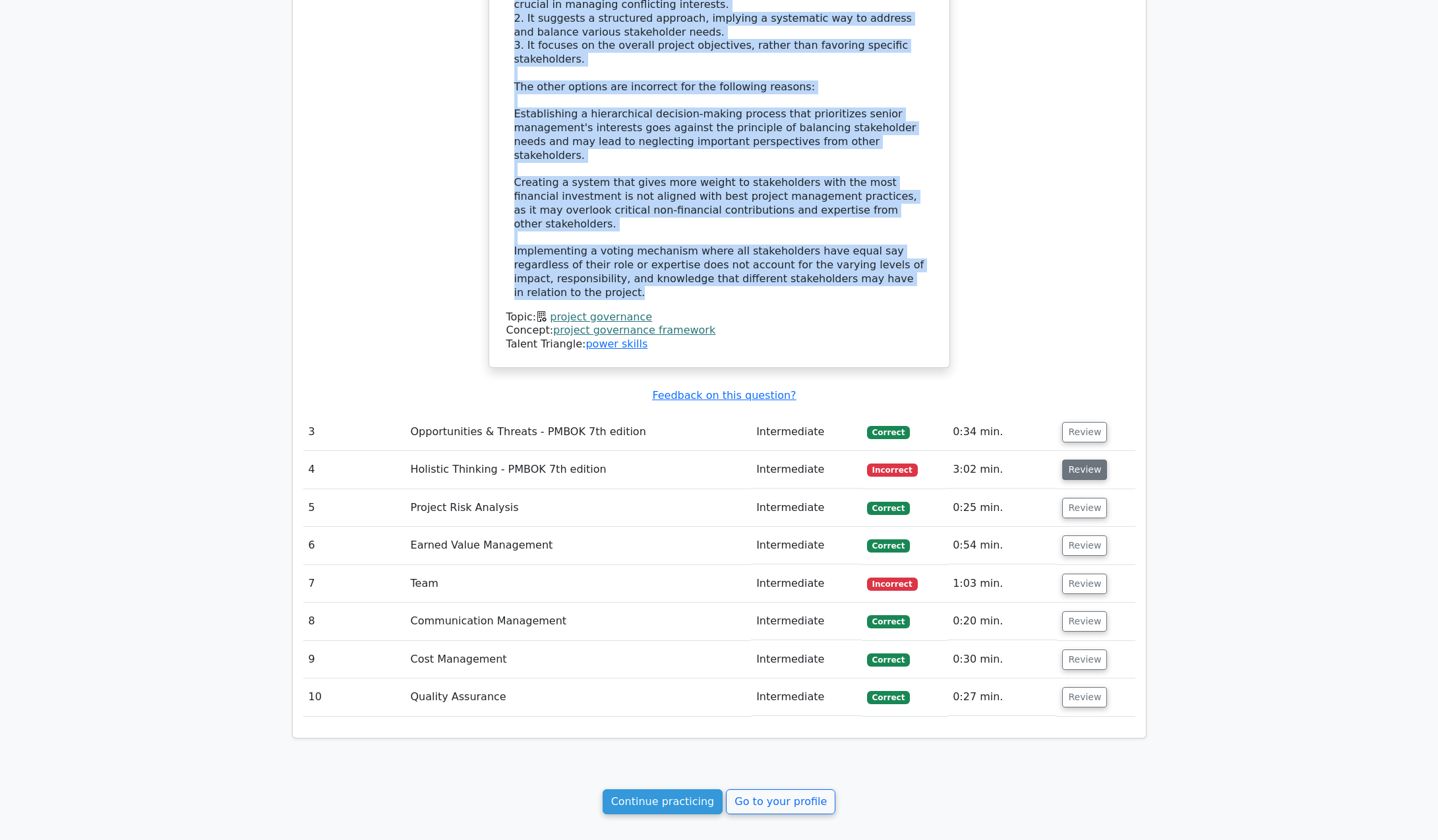
click at [1096, 459] on button "Review" at bounding box center [1085, 469] width 45 height 20
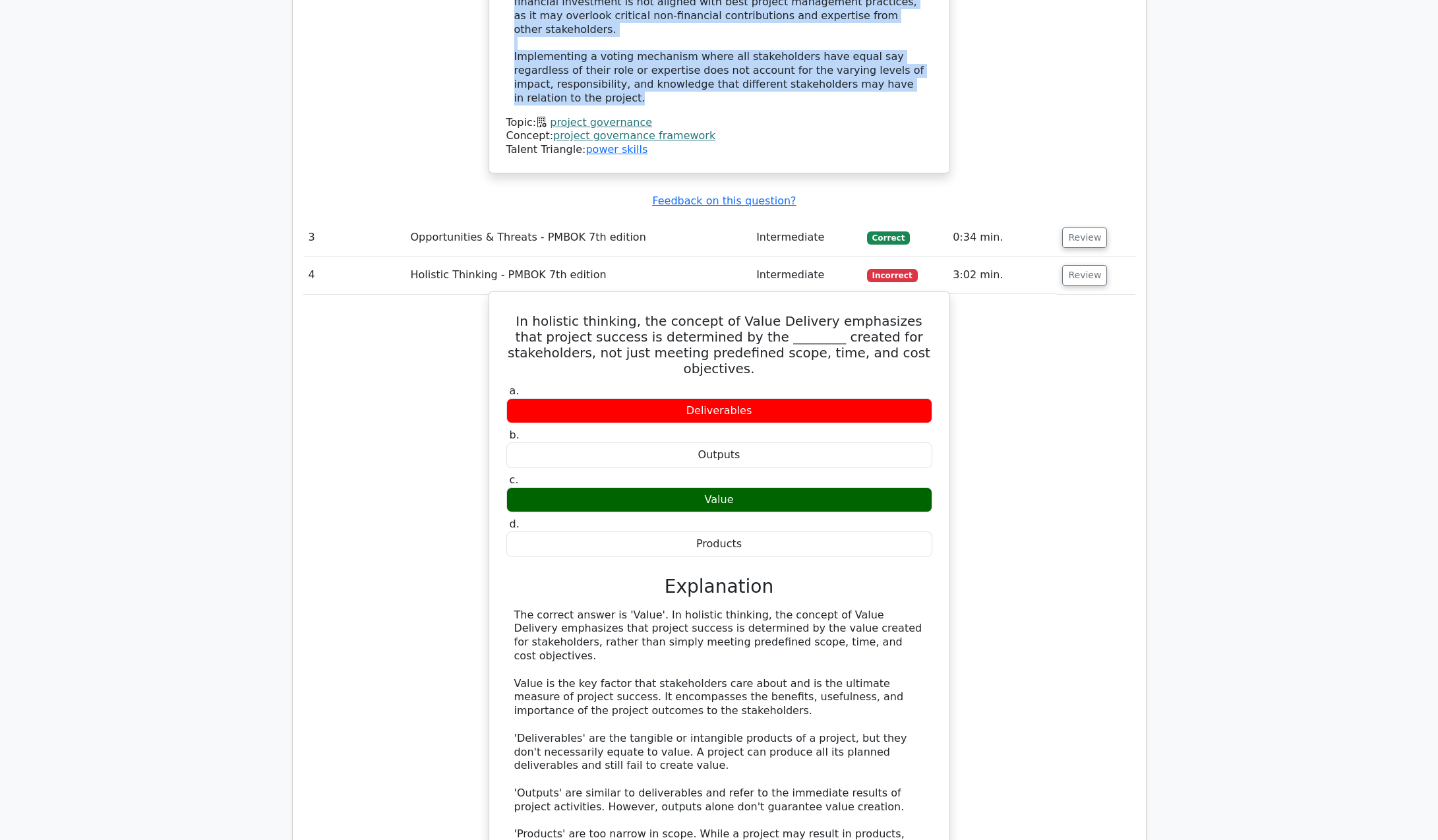
scroll to position [2700, 0]
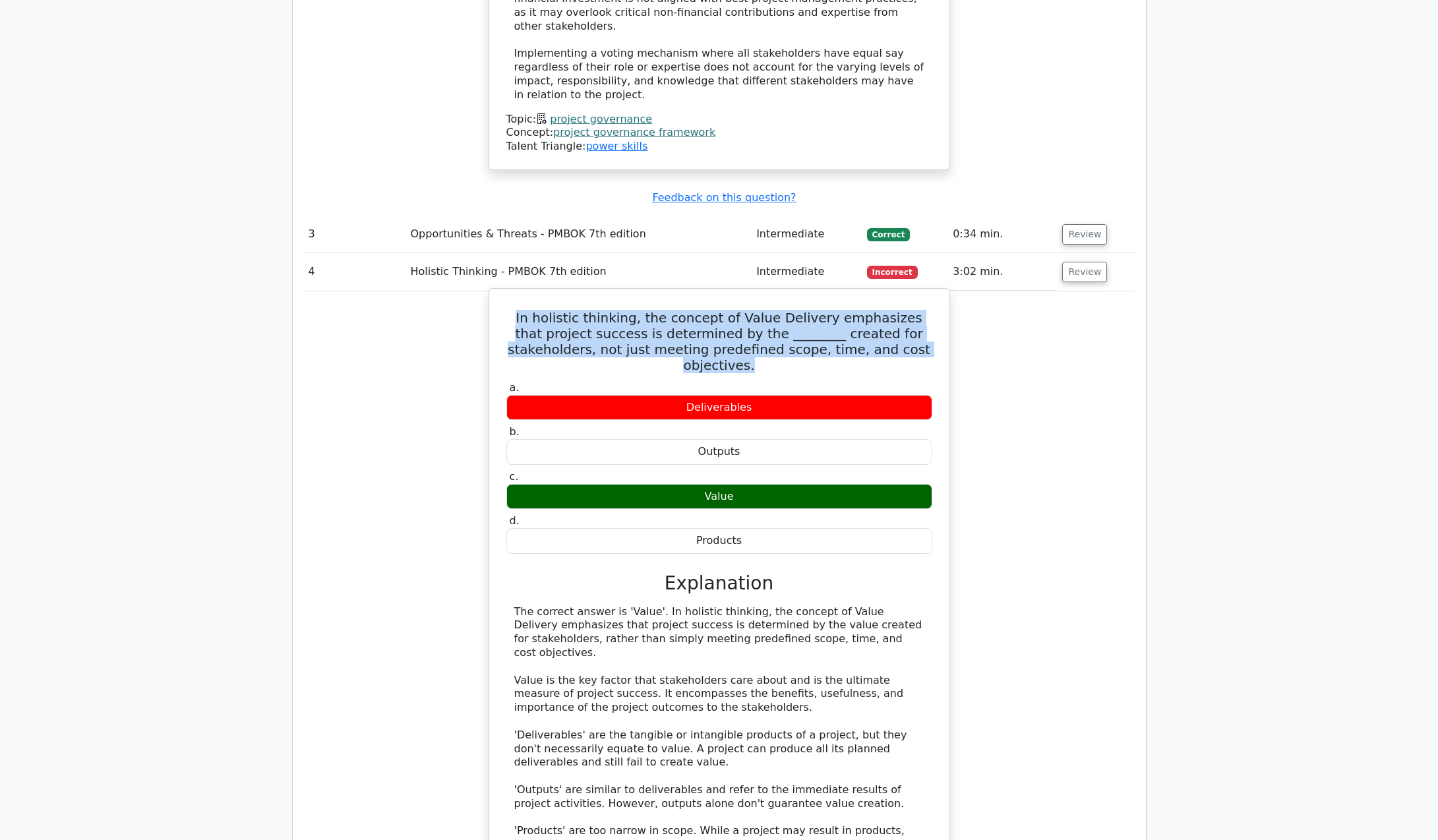
drag, startPoint x: 530, startPoint y: 263, endPoint x: 776, endPoint y: 314, distance: 251.2
click at [776, 314] on h5 "In holistic thinking, the concept of Value Delivery emphasizes that project suc…" at bounding box center [719, 341] width 428 height 63
copy h5 "In holistic thinking, the concept of Value Delivery emphasizes that project suc…"
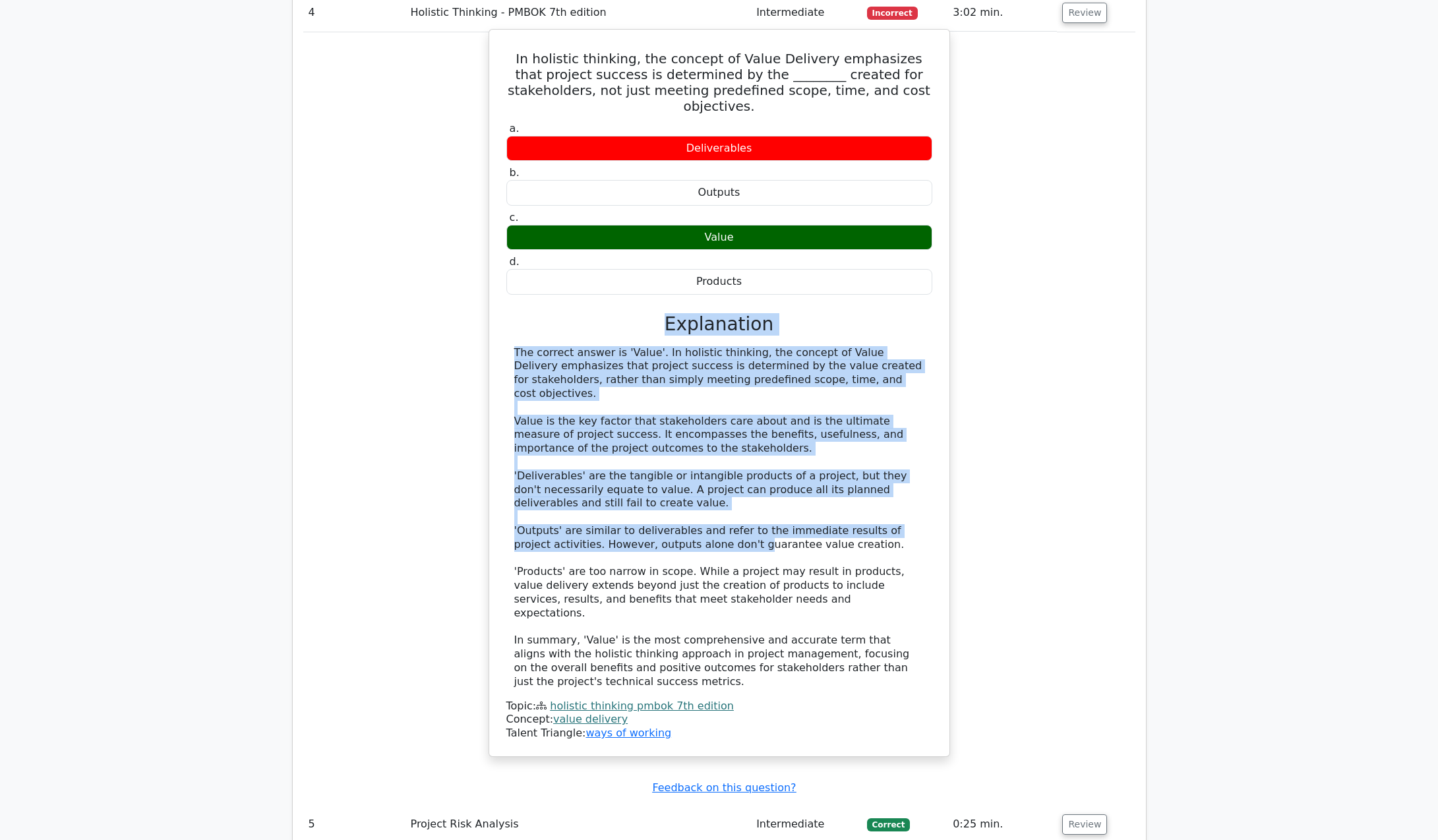
scroll to position [2964, 0]
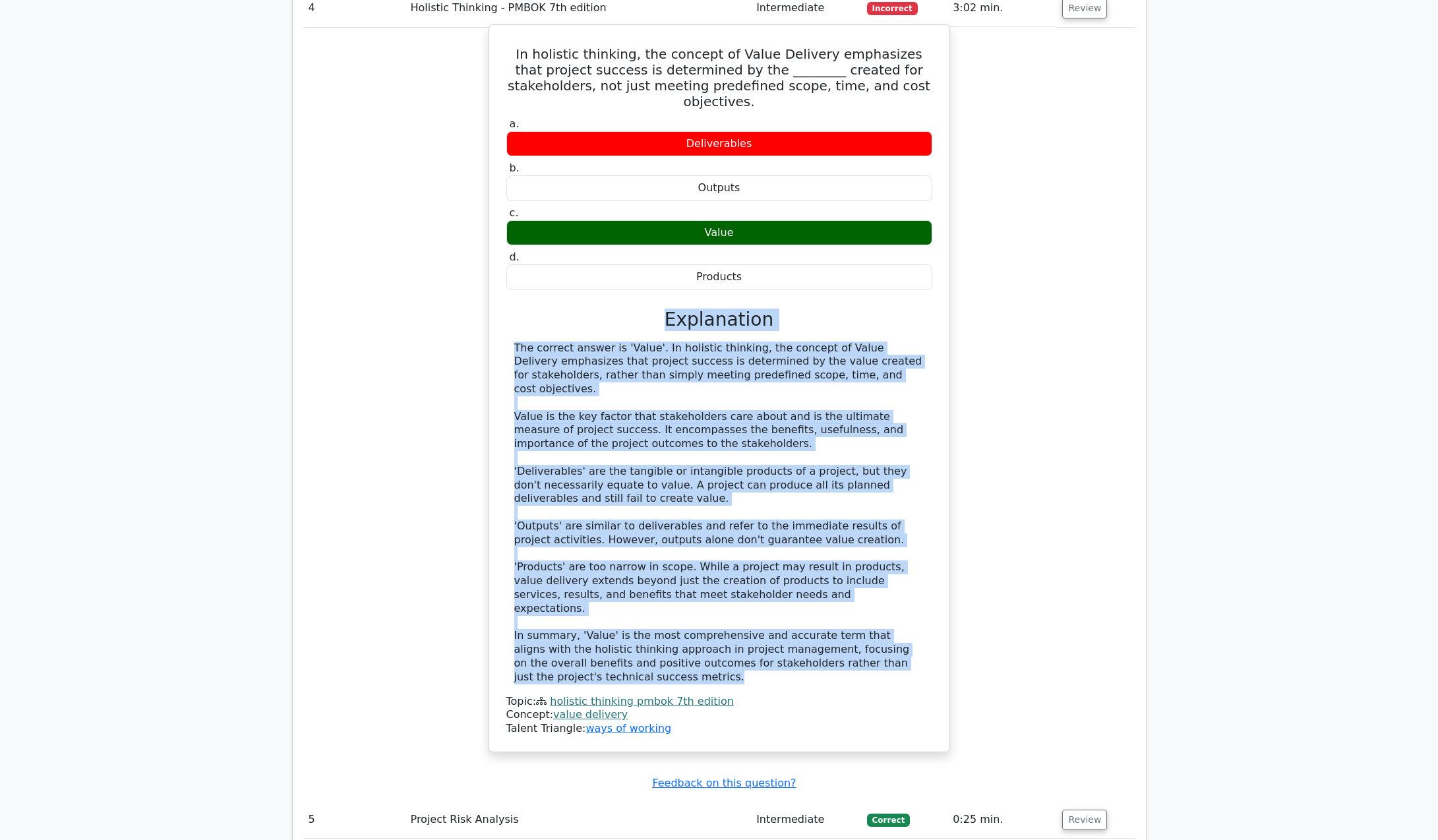
drag, startPoint x: 664, startPoint y: 454, endPoint x: 712, endPoint y: 609, distance: 162.3
click at [712, 609] on div "a. Deliverables b. Outputs c." at bounding box center [719, 425] width 428 height 621
copy div "Explanation The correct answer is 'Value'. In holistic thinking, the concept of…"
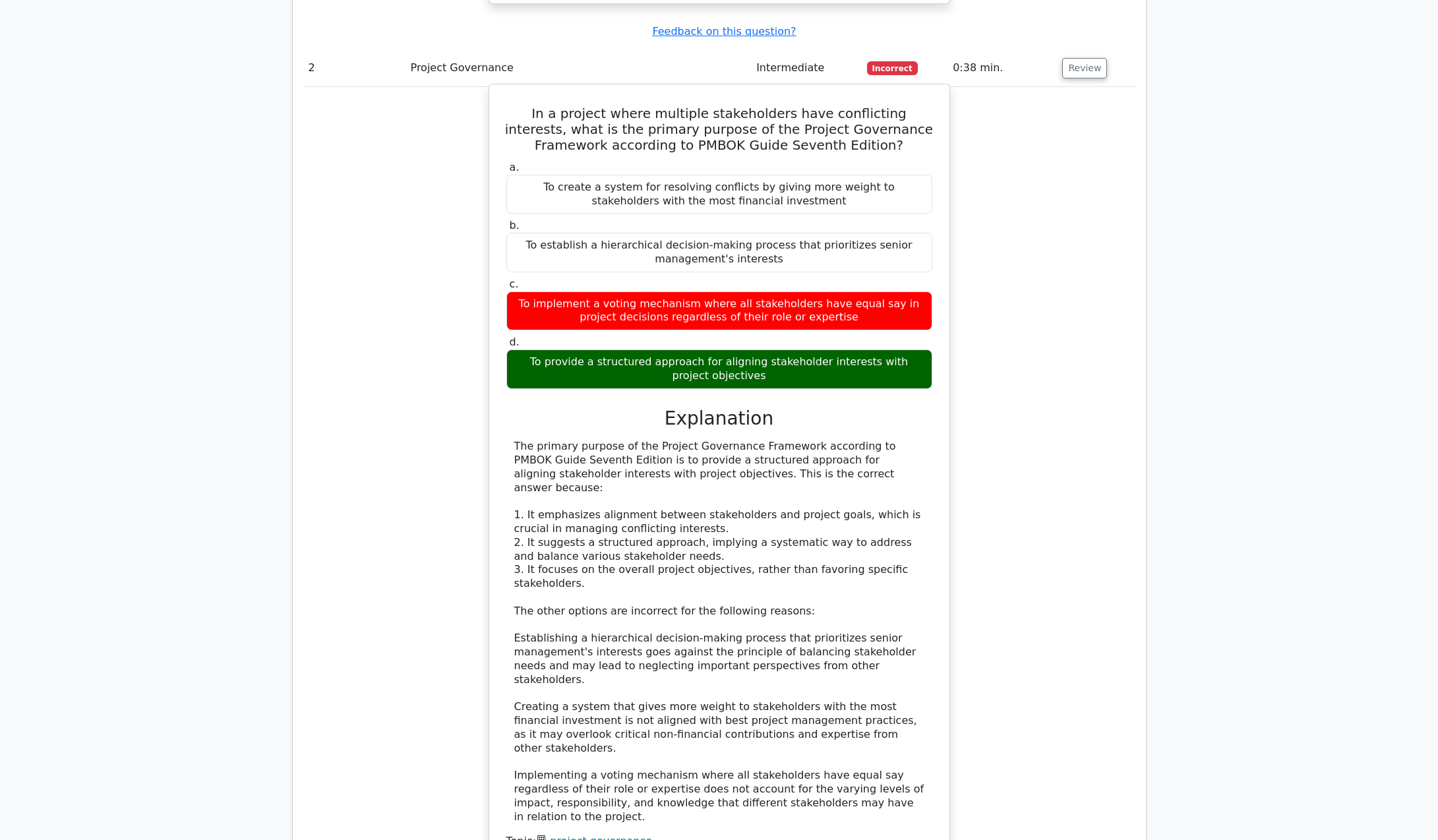
scroll to position [2304, 0]
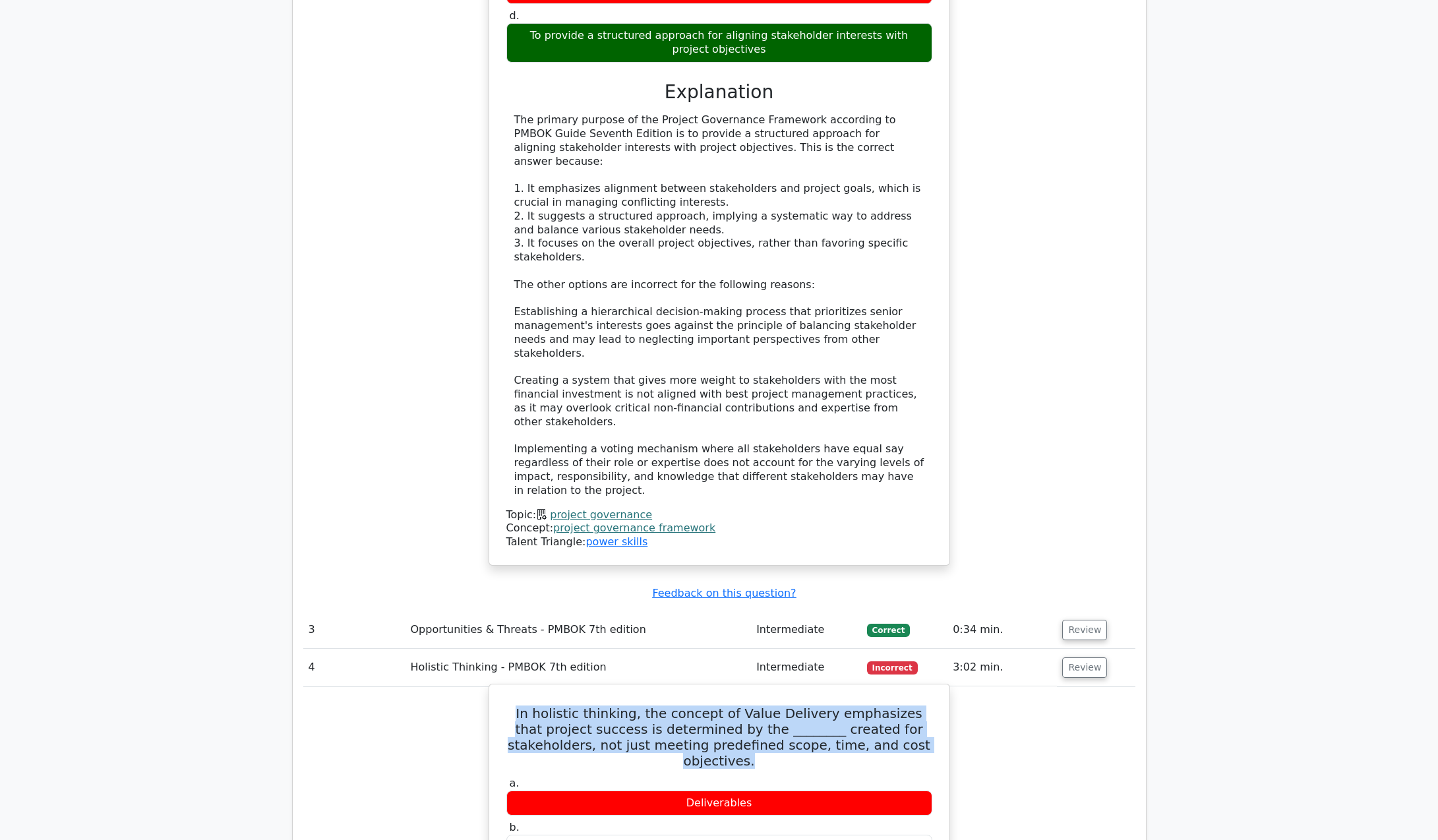
drag, startPoint x: 514, startPoint y: 650, endPoint x: 761, endPoint y: 708, distance: 253.7
click at [761, 708] on h5 "In holistic thinking, the concept of Value Delivery emphasizes that project suc…" at bounding box center [719, 736] width 428 height 63
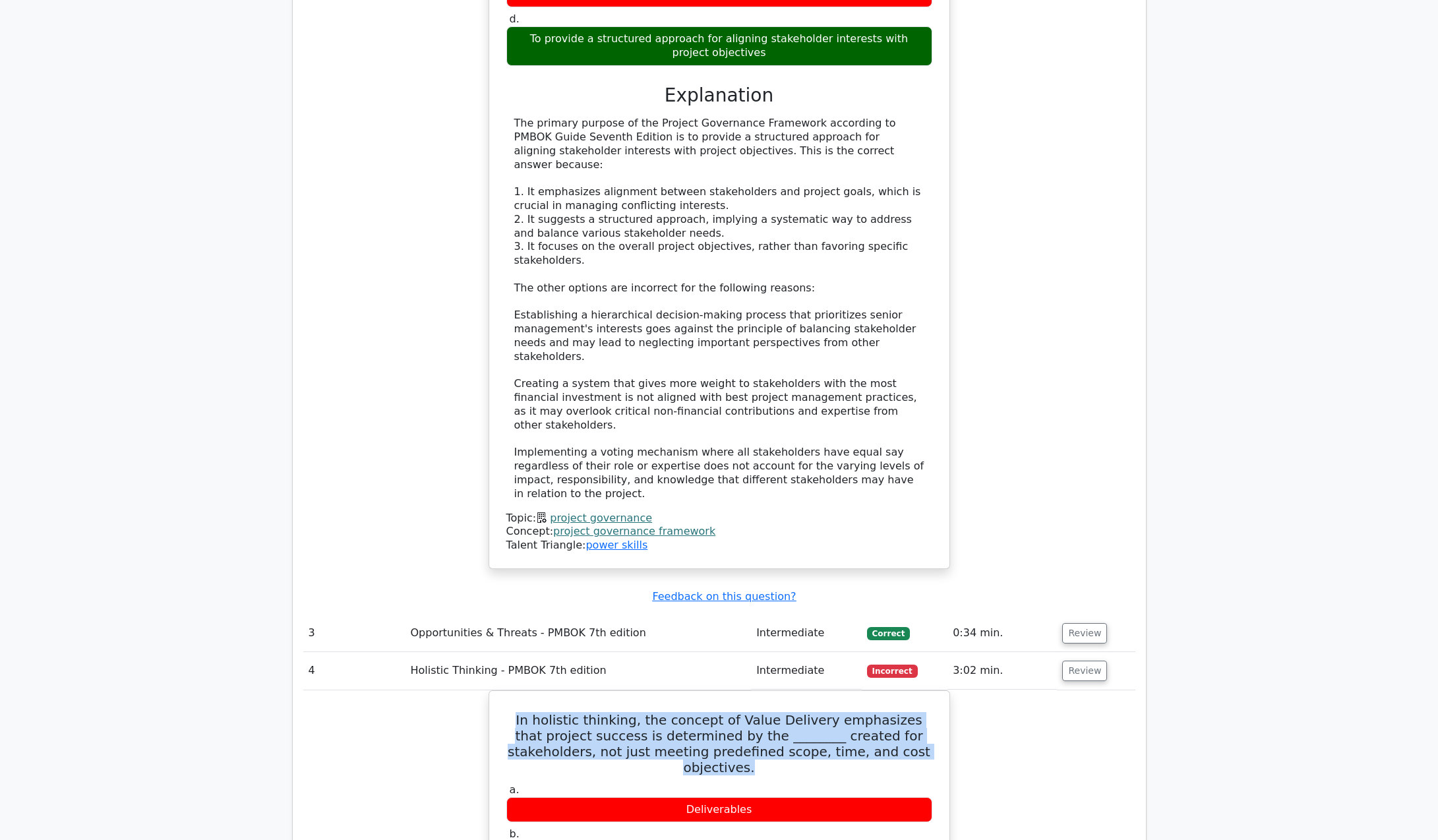
copy h5 "In holistic thinking, the concept of Value Delivery emphasizes that project suc…"
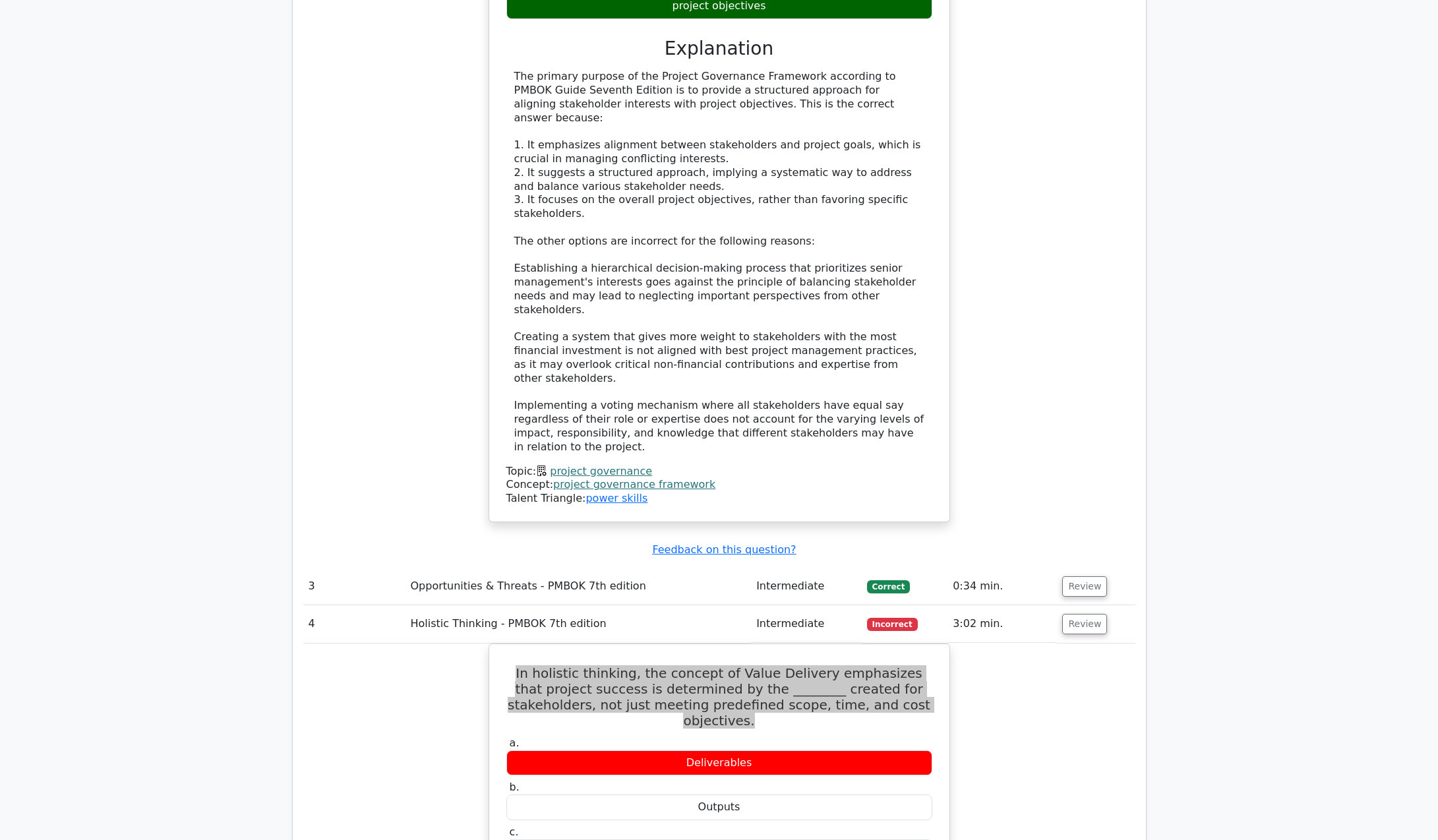
scroll to position [2370, 0]
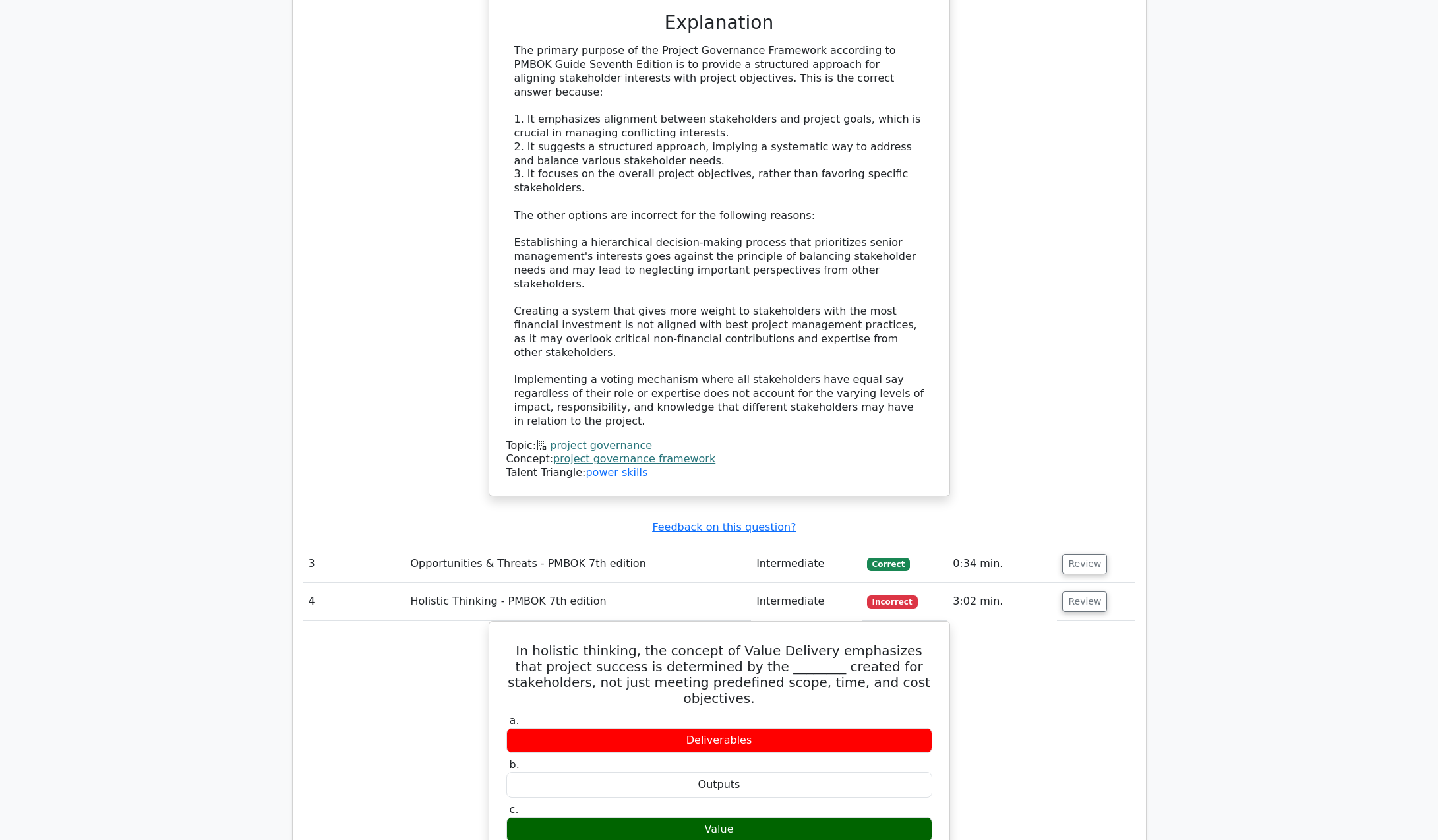
click at [702, 44] on div "The primary purpose of the Project Governance Framework according to PMBOK Guid…" at bounding box center [719, 236] width 410 height 384
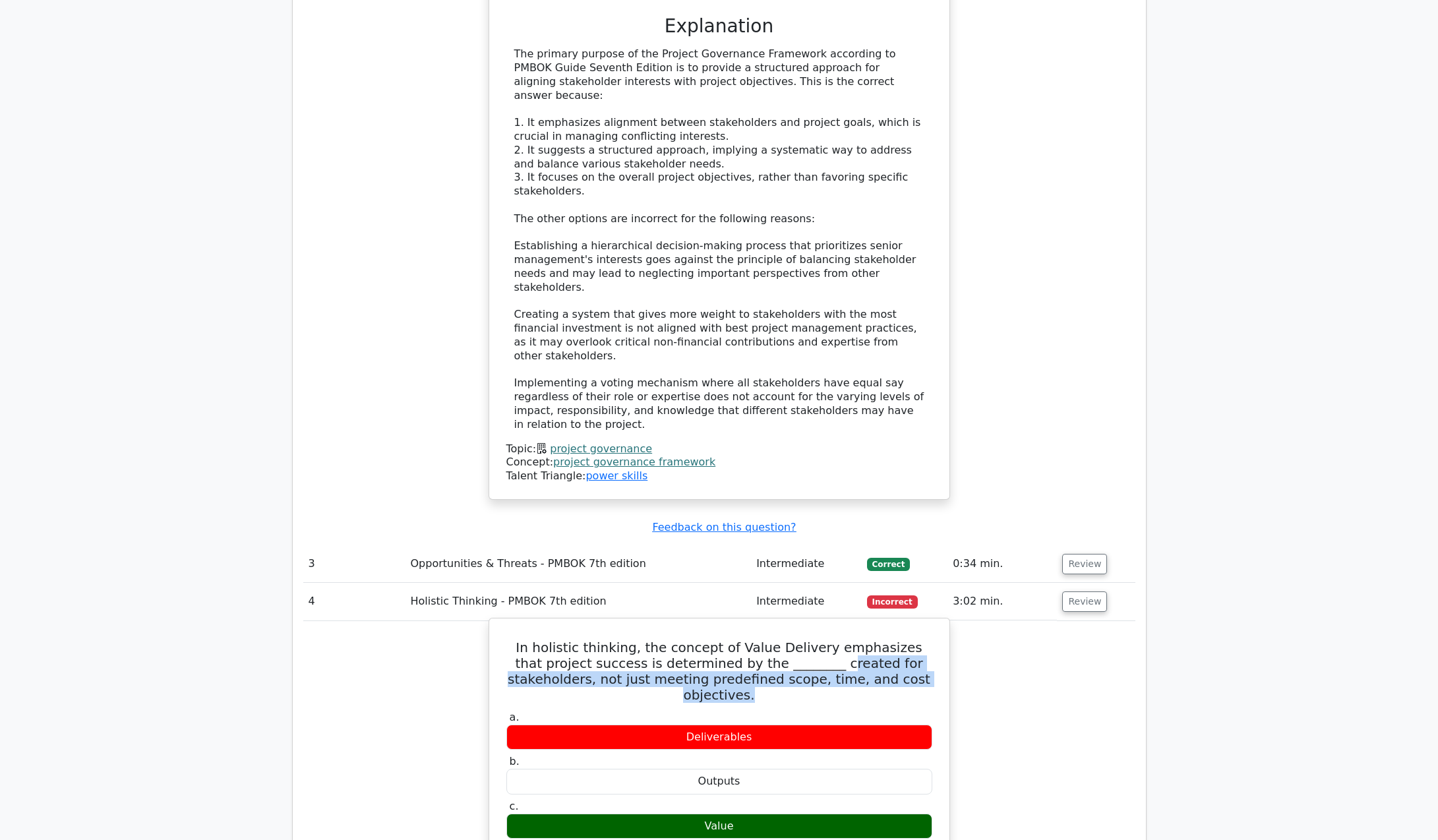
drag, startPoint x: 831, startPoint y: 605, endPoint x: 833, endPoint y: 639, distance: 34.1
click at [833, 640] on h5 "In holistic thinking, the concept of Value Delivery emphasizes that project suc…" at bounding box center [719, 671] width 428 height 63
copy h5 "reated for stakeholders, not just meeting predefined scope, time, and cost obje…"
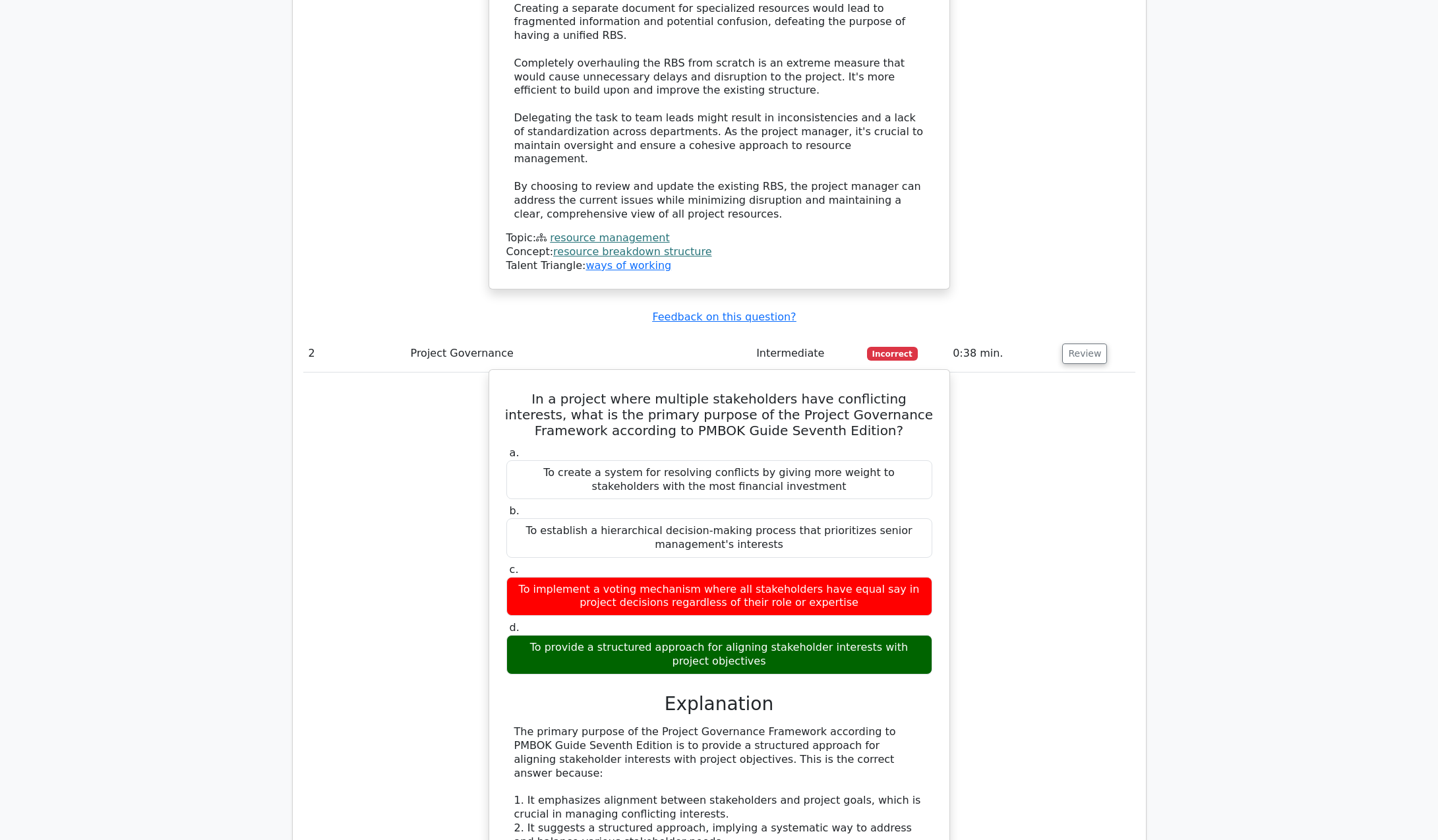
scroll to position [1711, 0]
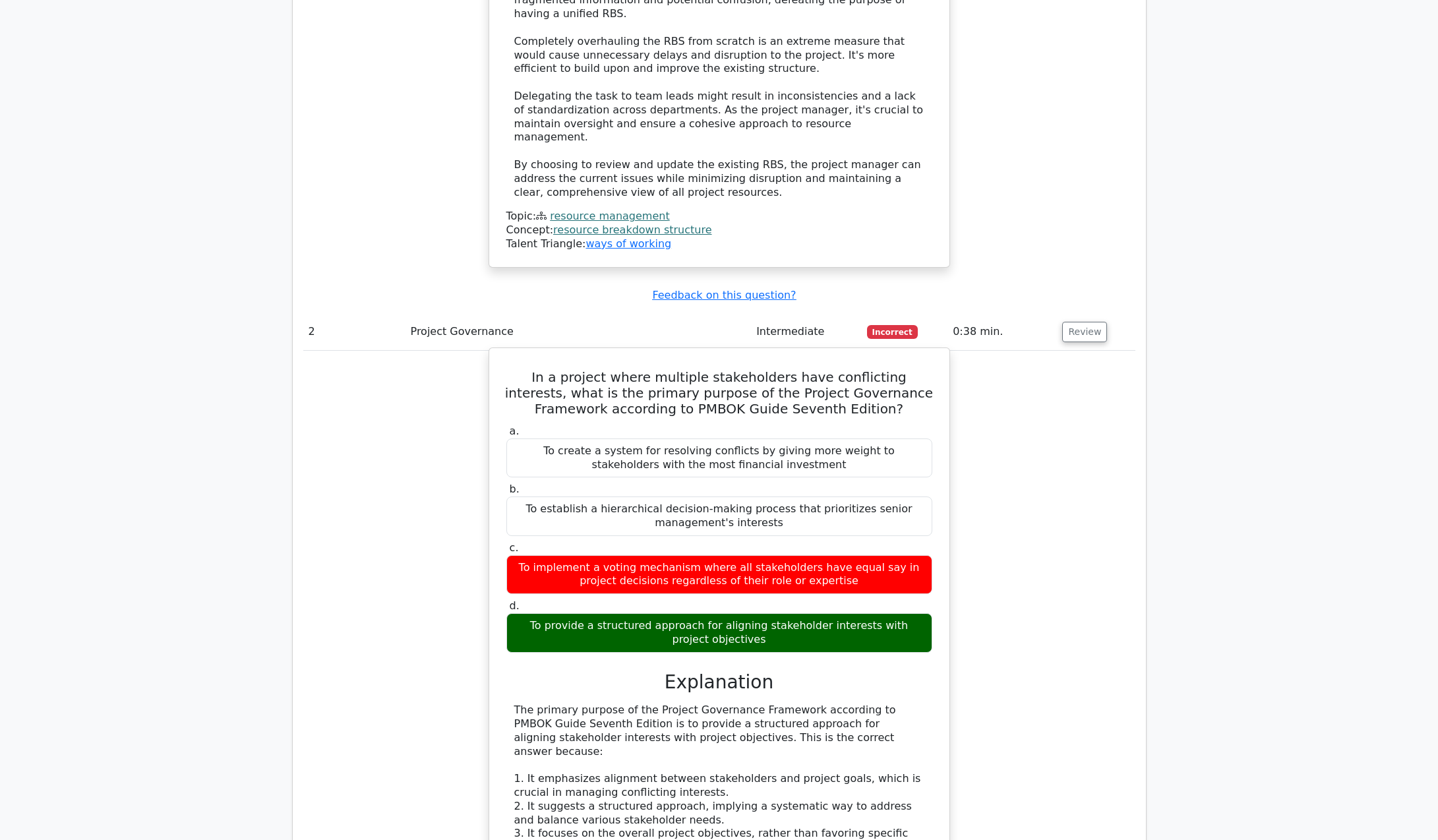
drag, startPoint x: 510, startPoint y: 326, endPoint x: 768, endPoint y: 473, distance: 296.9
click at [774, 475] on div "In a project where multiple stakeholders have conflicting interests, what is th…" at bounding box center [719, 751] width 450 height 797
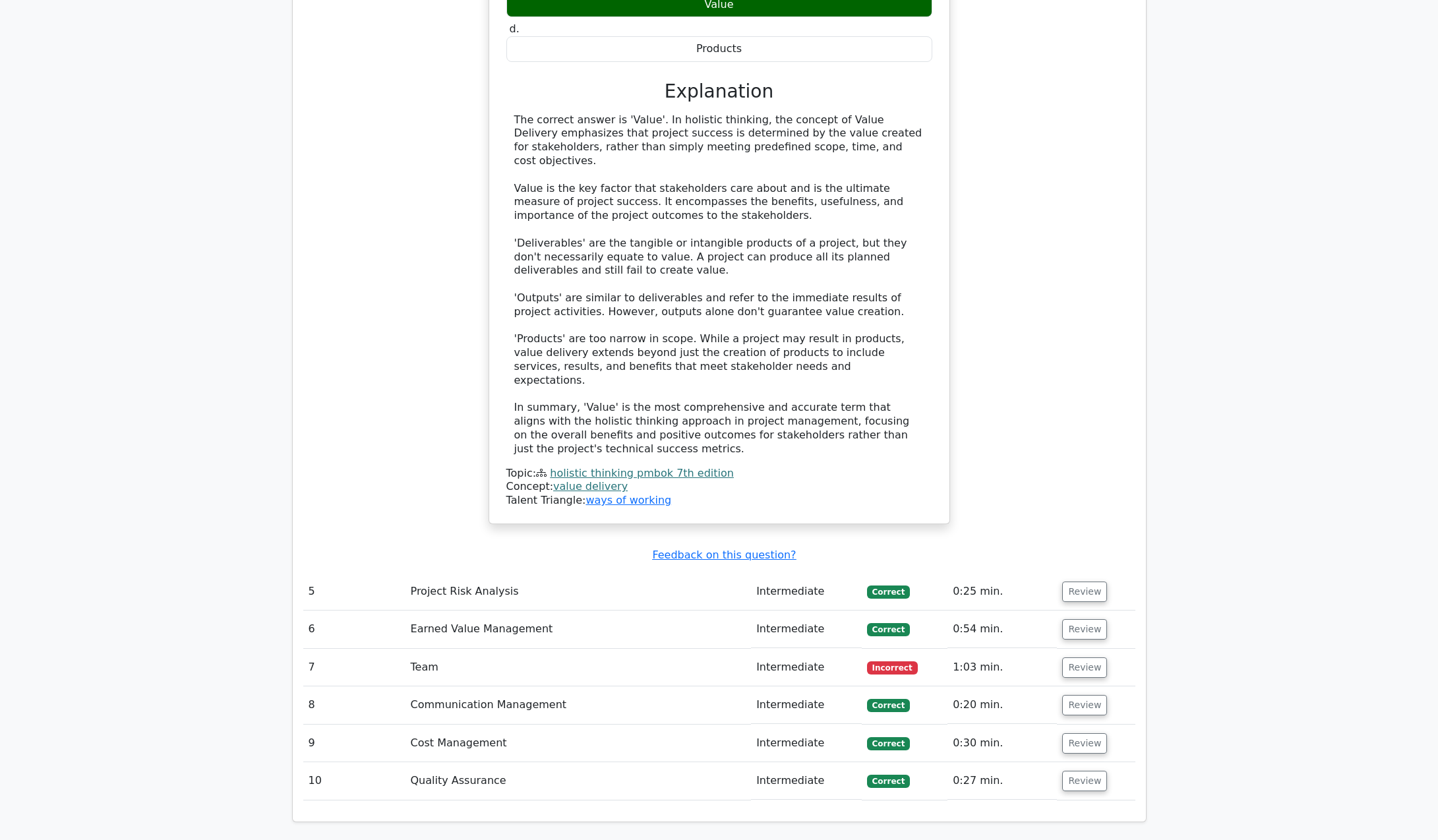
scroll to position [3293, 0]
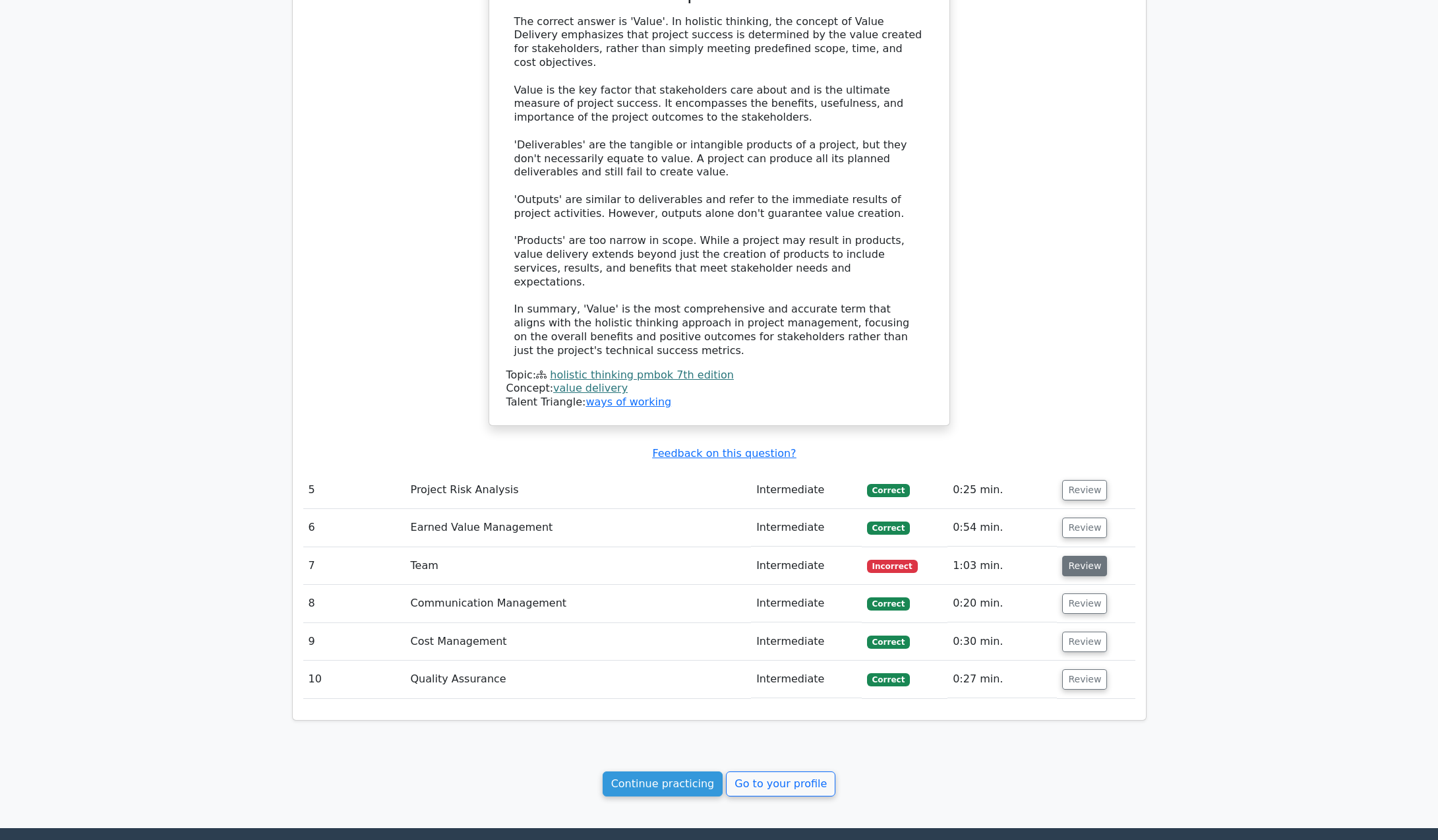
click at [1080, 556] on button "Review" at bounding box center [1085, 566] width 45 height 20
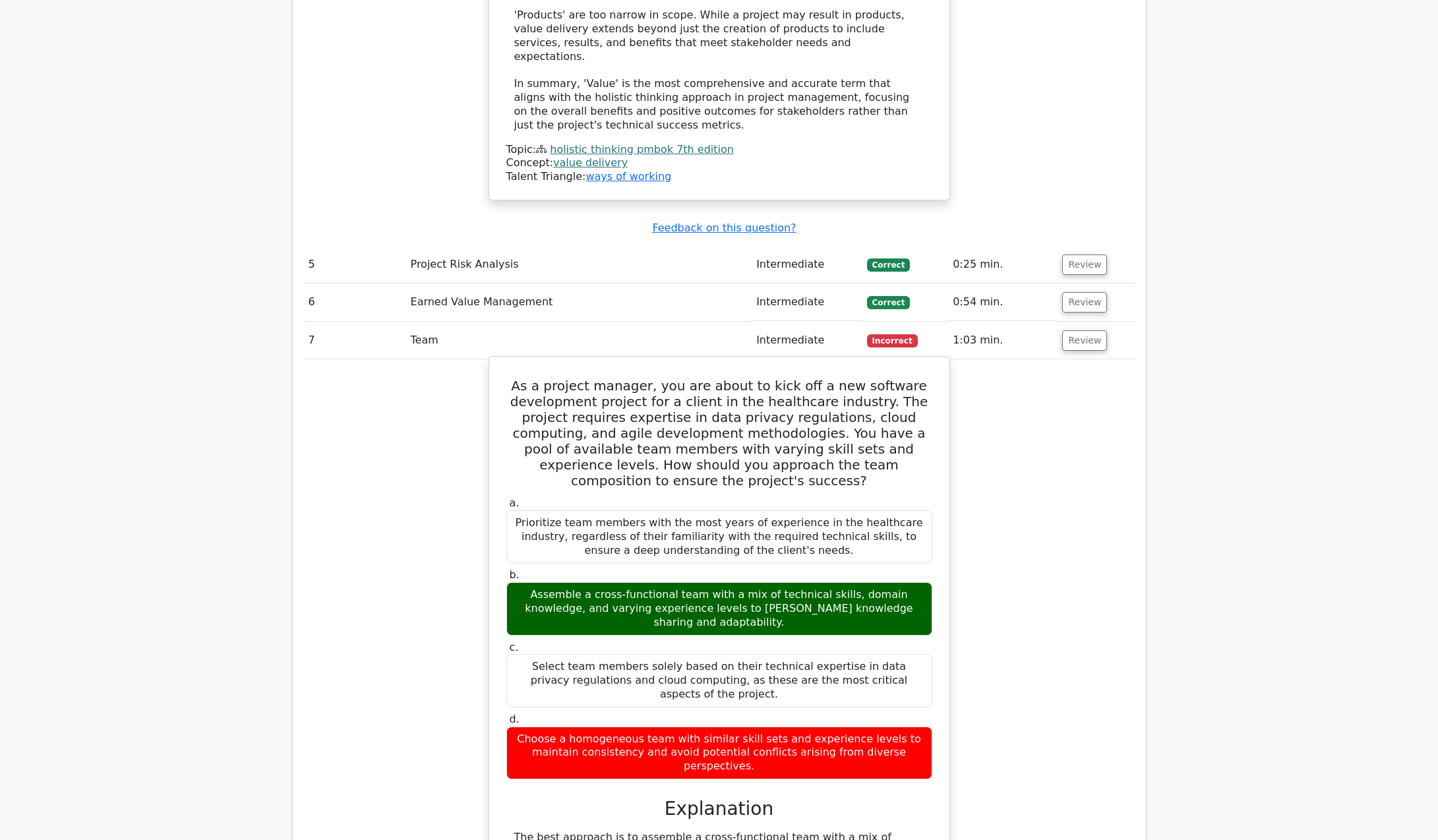
scroll to position [3755, 0]
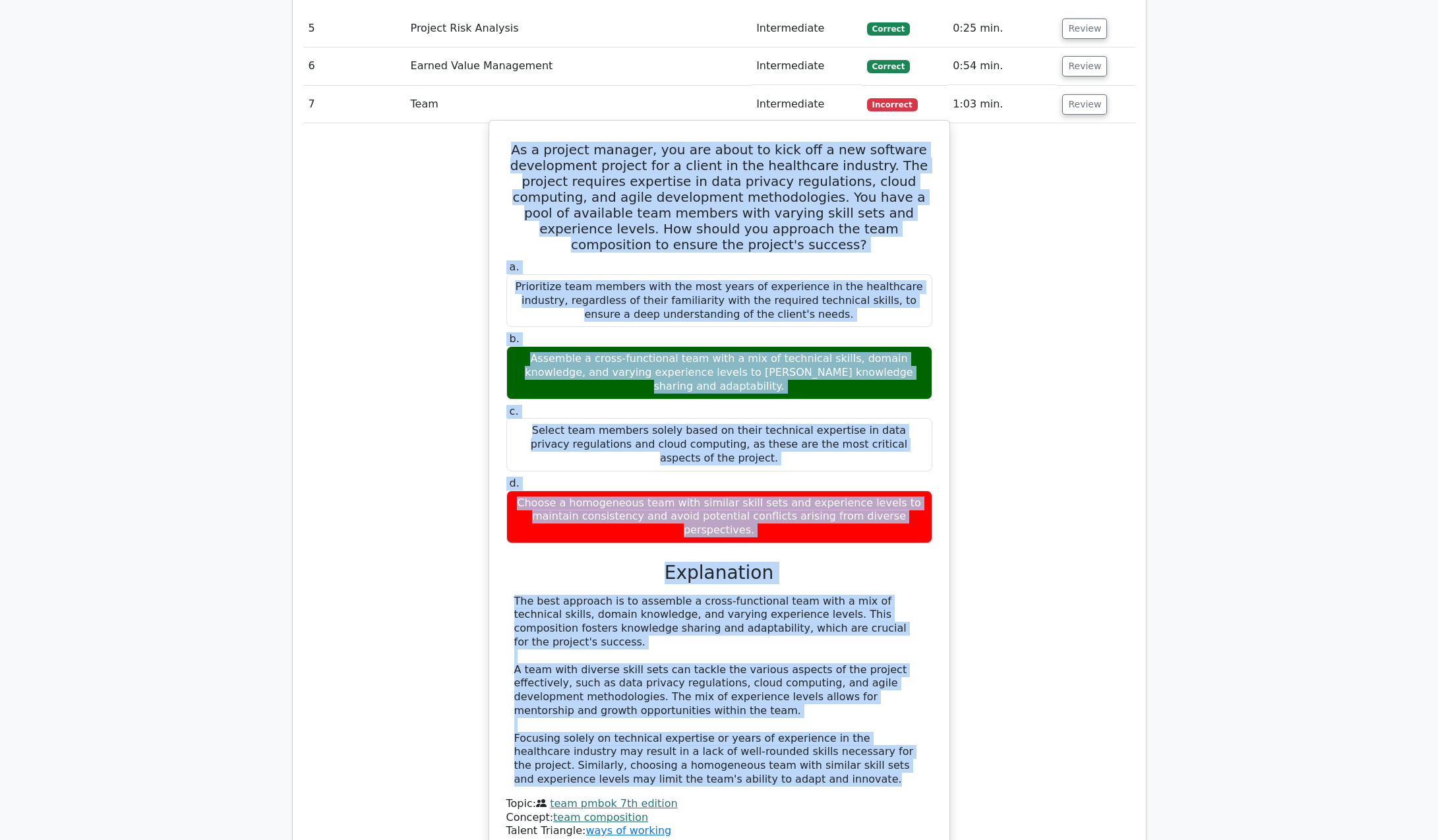
drag, startPoint x: 548, startPoint y: 346, endPoint x: 822, endPoint y: 696, distance: 444.5
click at [822, 696] on div "As a project manager, you are about to kick off a new software development proj…" at bounding box center [719, 487] width 450 height 723
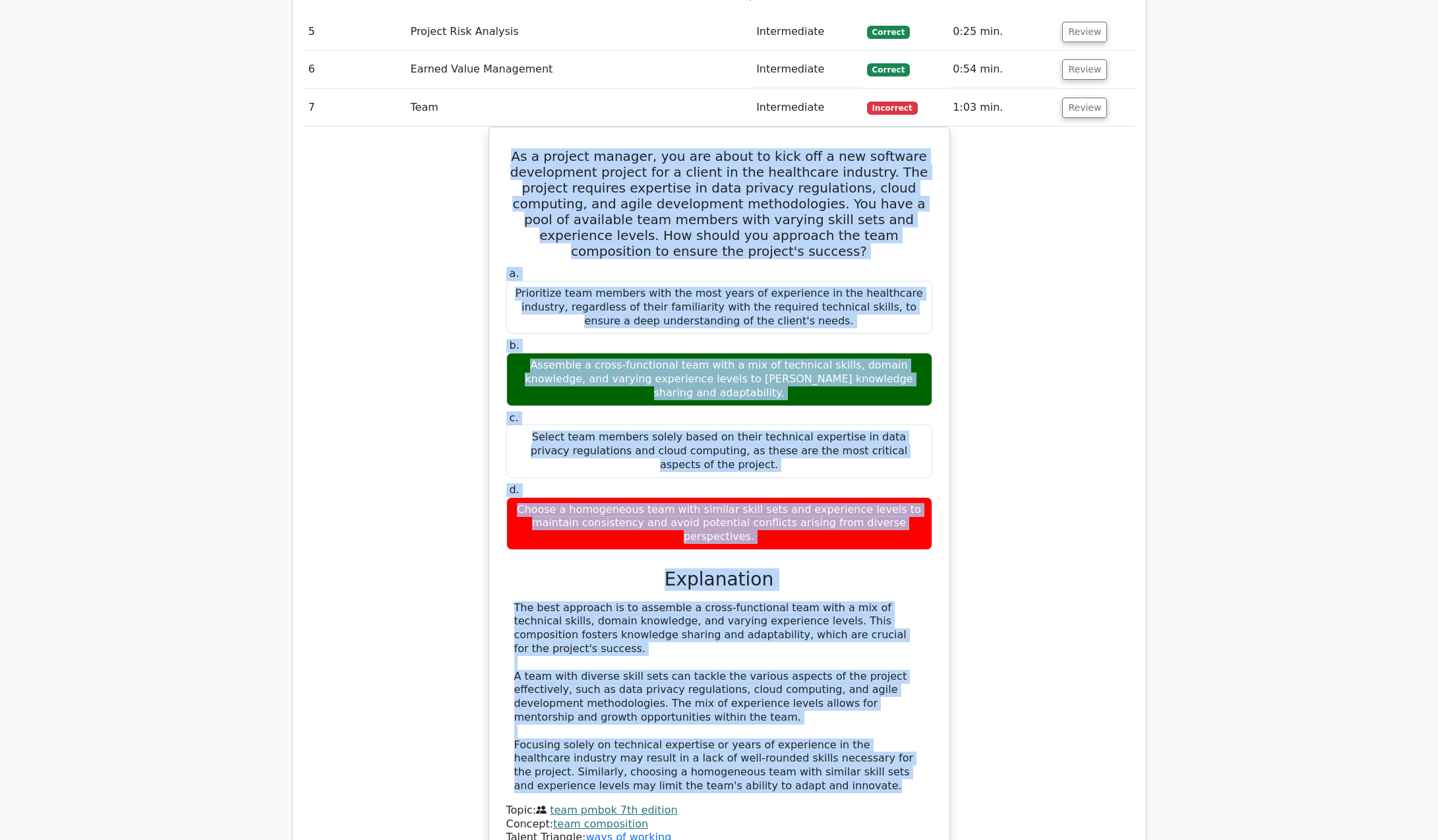
copy div "As a project manager, you are about to kick off a new software development proj…"
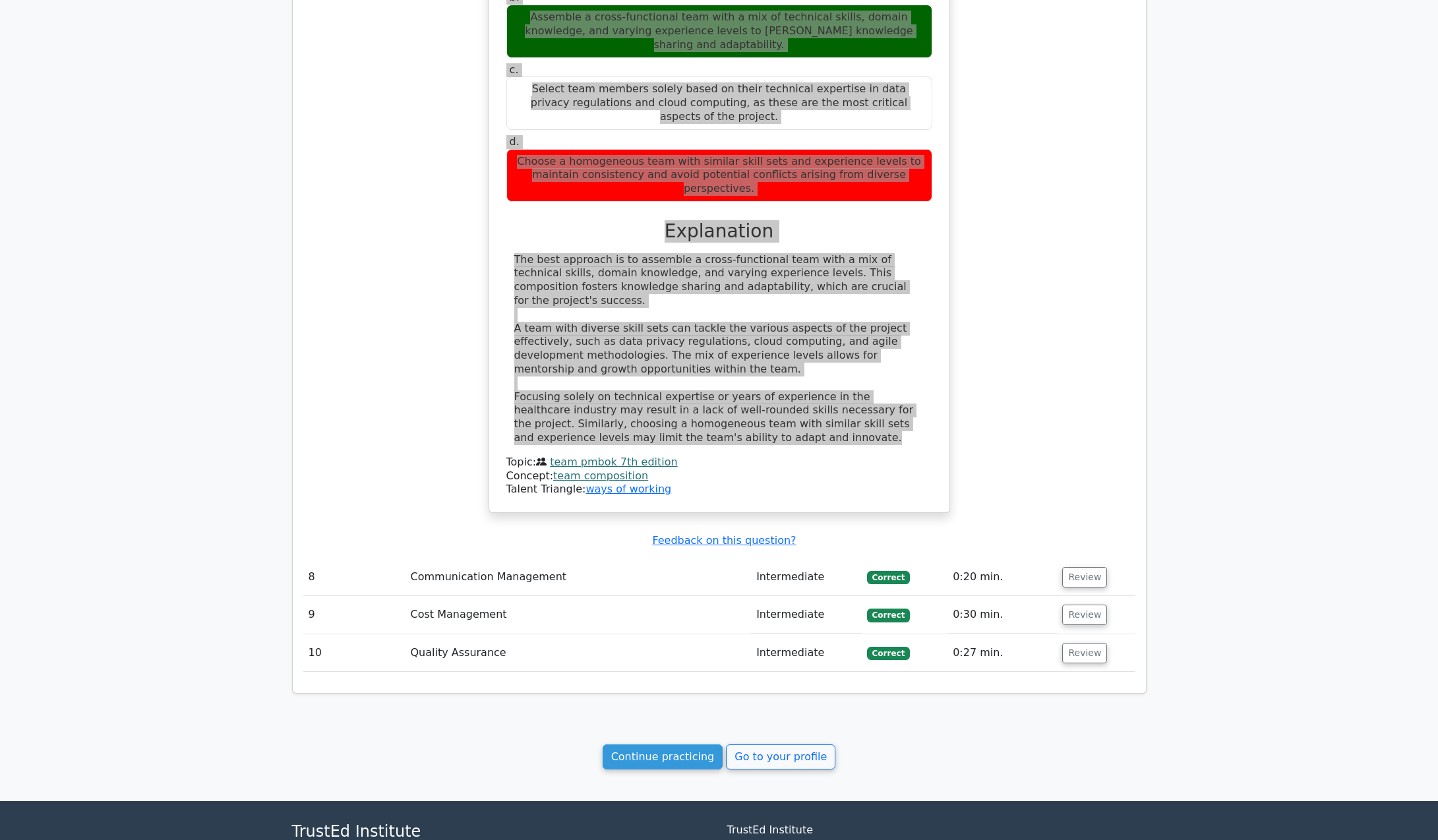
scroll to position [4077, 0]
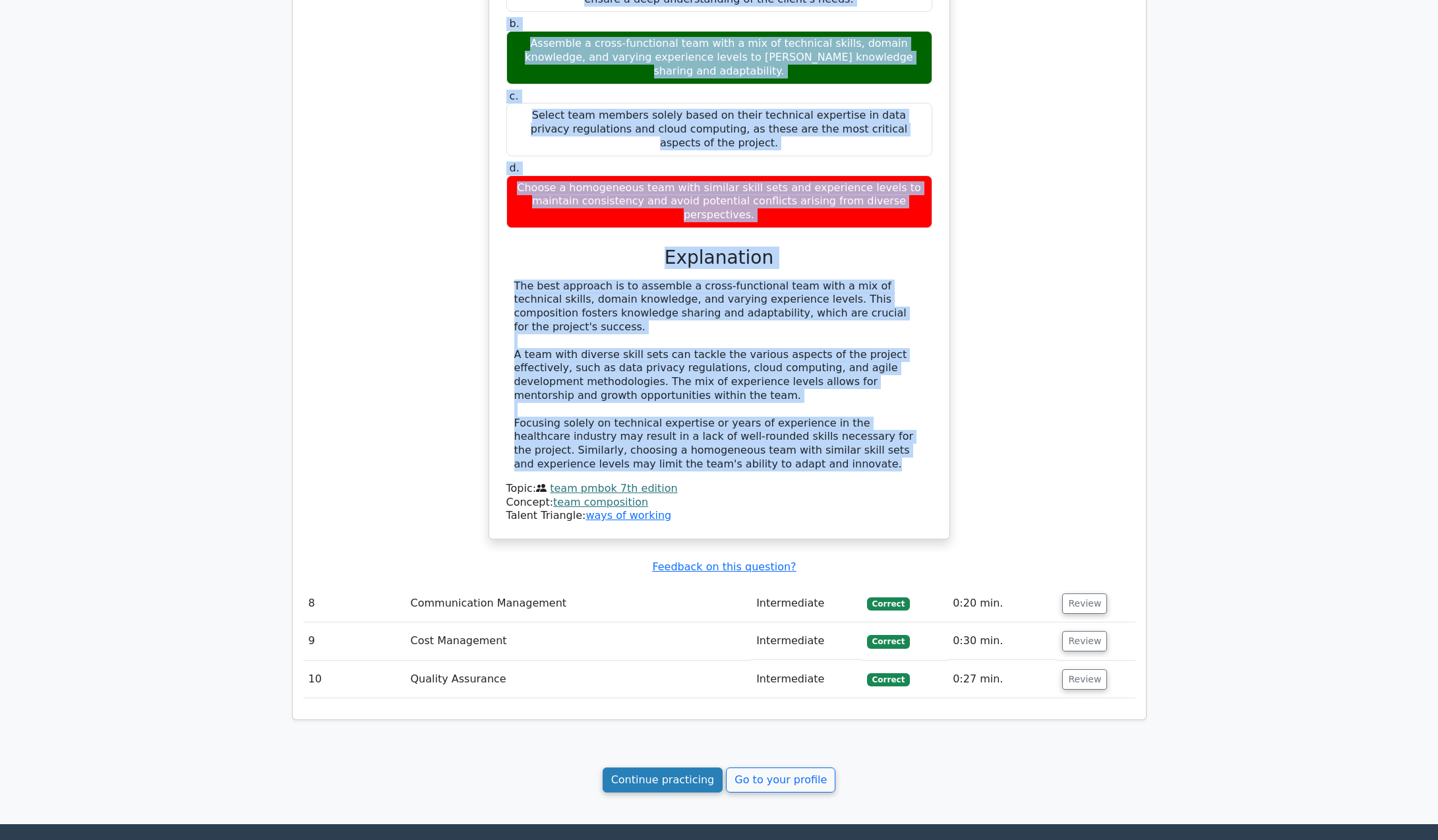
click at [669, 767] on link "Continue practicing" at bounding box center [663, 780] width 121 height 25
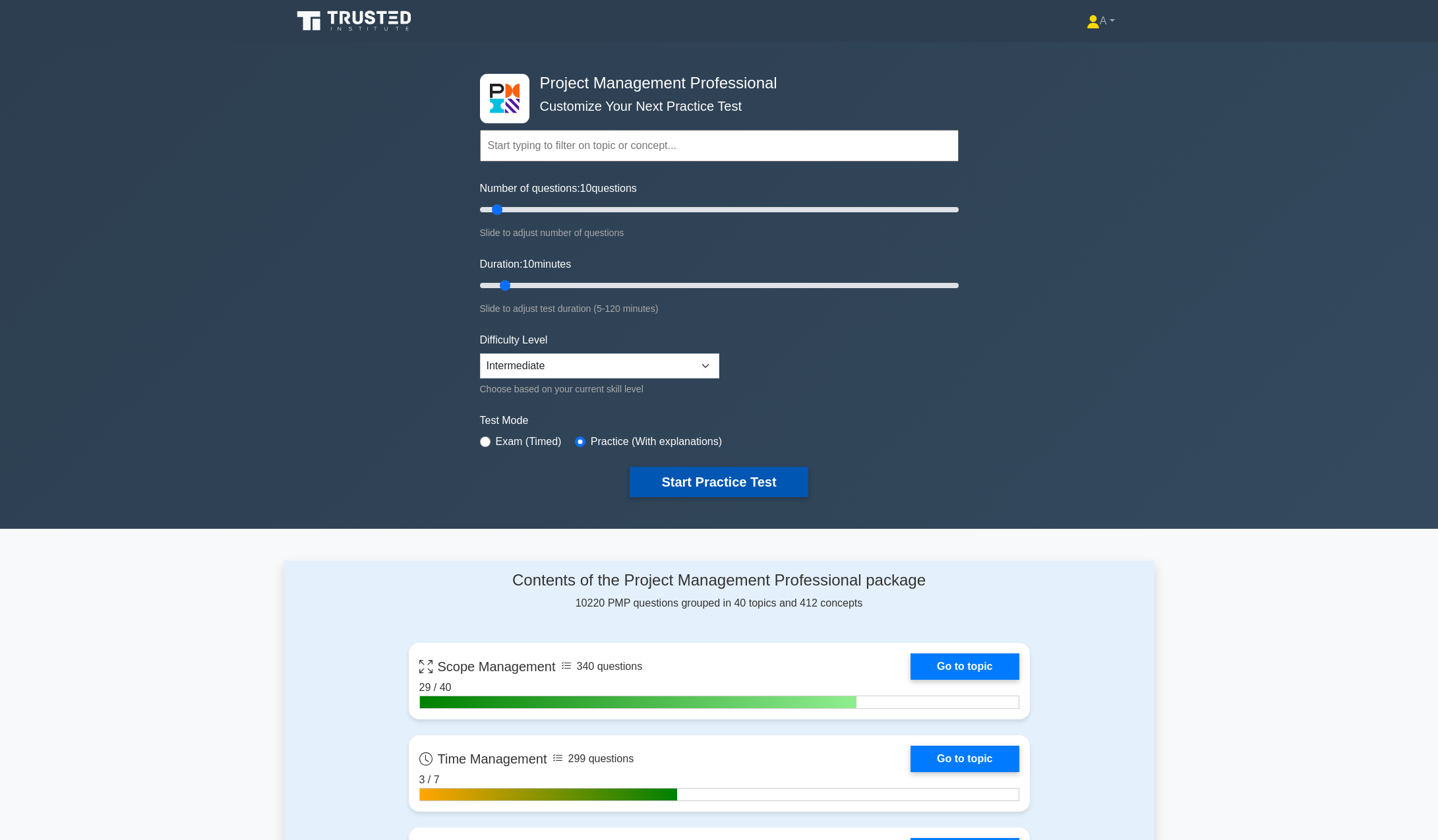
click at [663, 484] on button "Start Practice Test" at bounding box center [719, 482] width 178 height 30
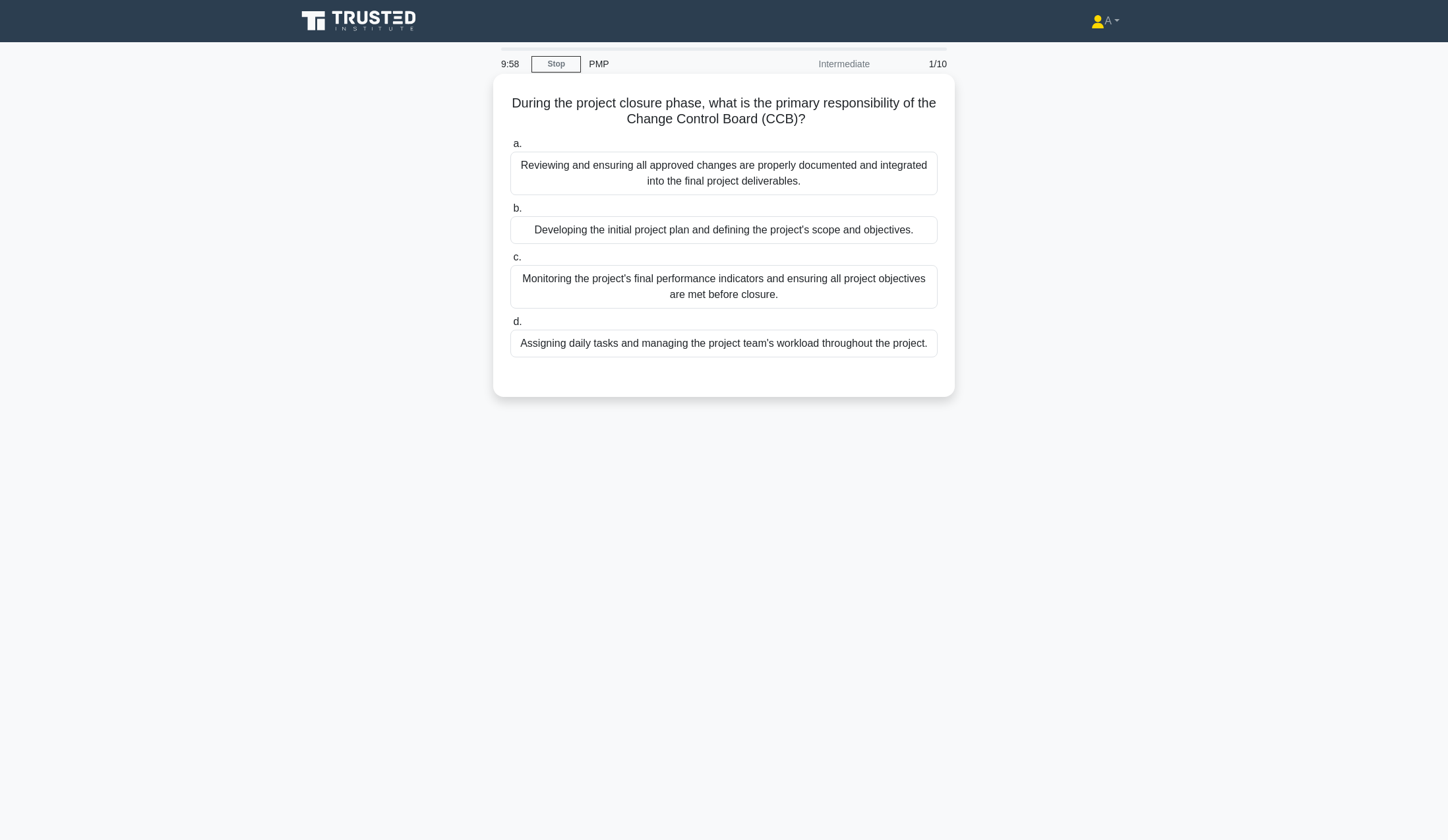
drag, startPoint x: 530, startPoint y: 106, endPoint x: 932, endPoint y: 352, distance: 471.3
click at [932, 352] on div "During the project closure phase, what is the primary responsibility of the Cha…" at bounding box center [724, 235] width 451 height 312
copy div "During the project closure phase, what is the primary responsibility of the Cha…"
click at [744, 169] on div "Reviewing and ensuring all approved changes are properly documented and integra…" at bounding box center [724, 173] width 428 height 43
click at [510, 148] on input "a. Reviewing and ensuring all approved changes are properly documented and inte…" at bounding box center [510, 145] width 0 height 9
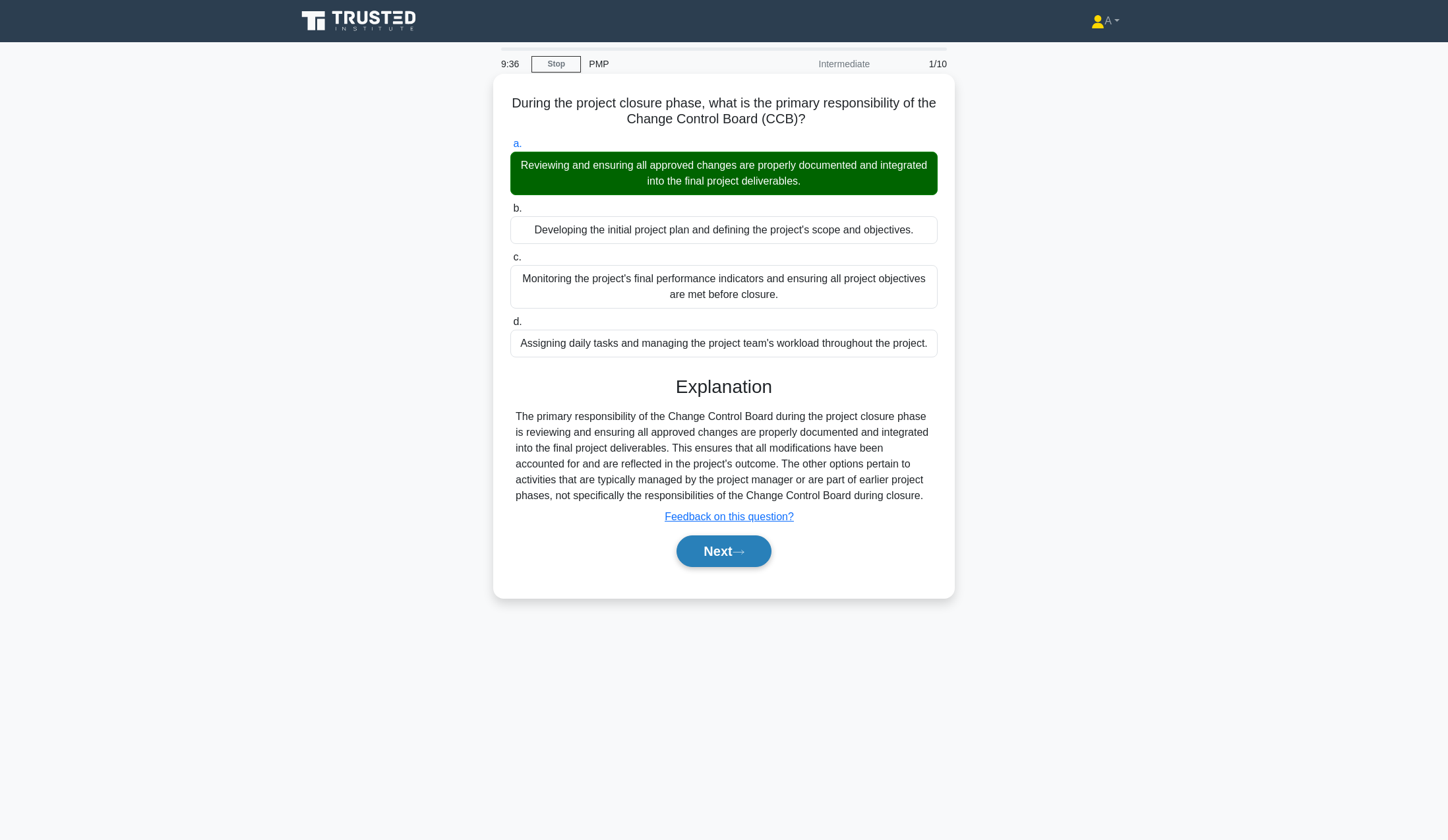
click at [719, 553] on button "Next" at bounding box center [724, 552] width 94 height 32
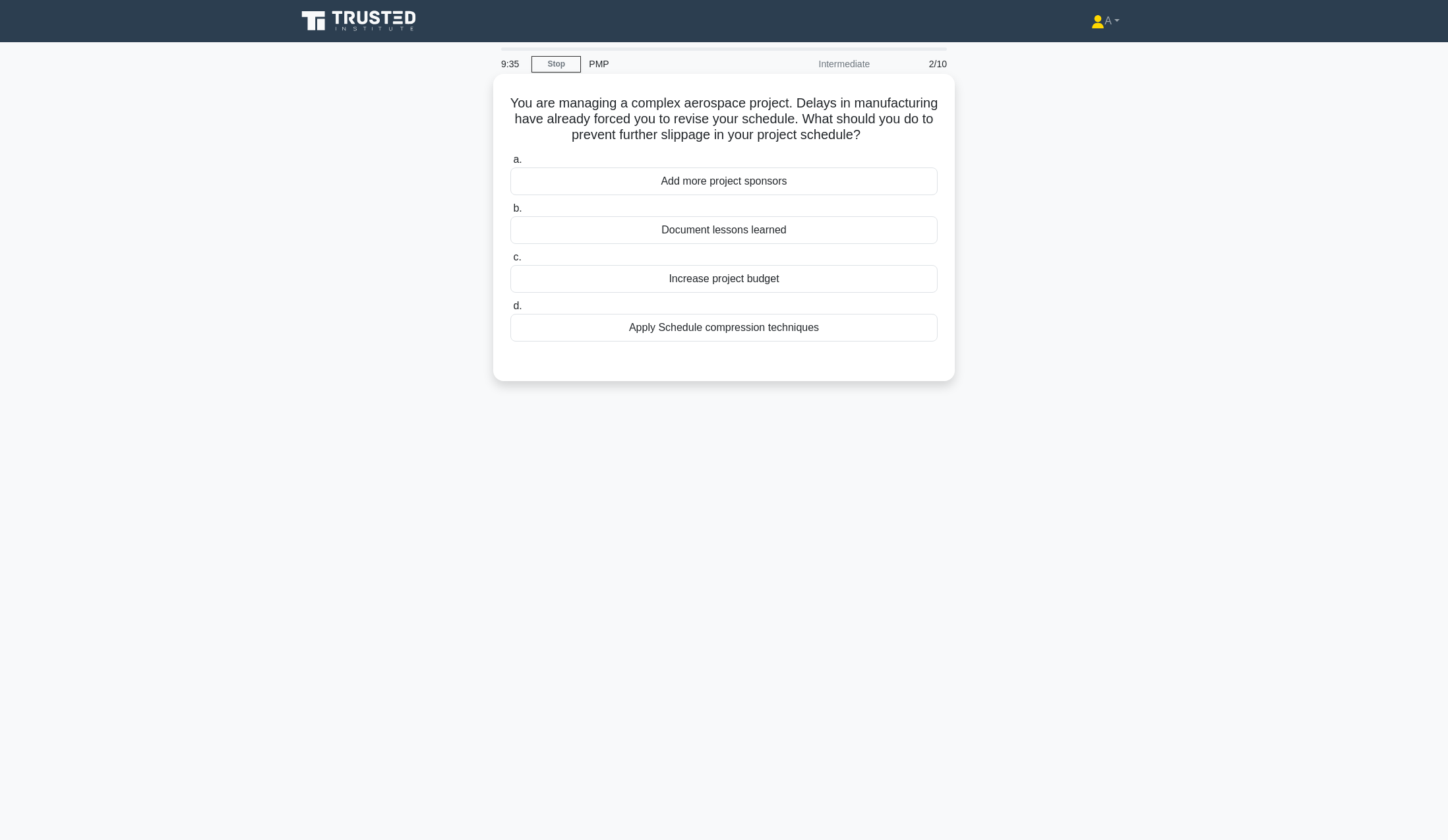
drag, startPoint x: 534, startPoint y: 91, endPoint x: 861, endPoint y: 325, distance: 402.1
click at [861, 325] on div "You are managing a complex aerospace project. Delays in manufacturing have alre…" at bounding box center [724, 227] width 451 height 297
copy div "You are managing a complex aerospace project. Delays in manufacturing have alre…"
click at [677, 223] on div "Document lessons learned" at bounding box center [724, 230] width 428 height 27
click at [510, 213] on input "b. Document lessons learned" at bounding box center [510, 208] width 0 height 9
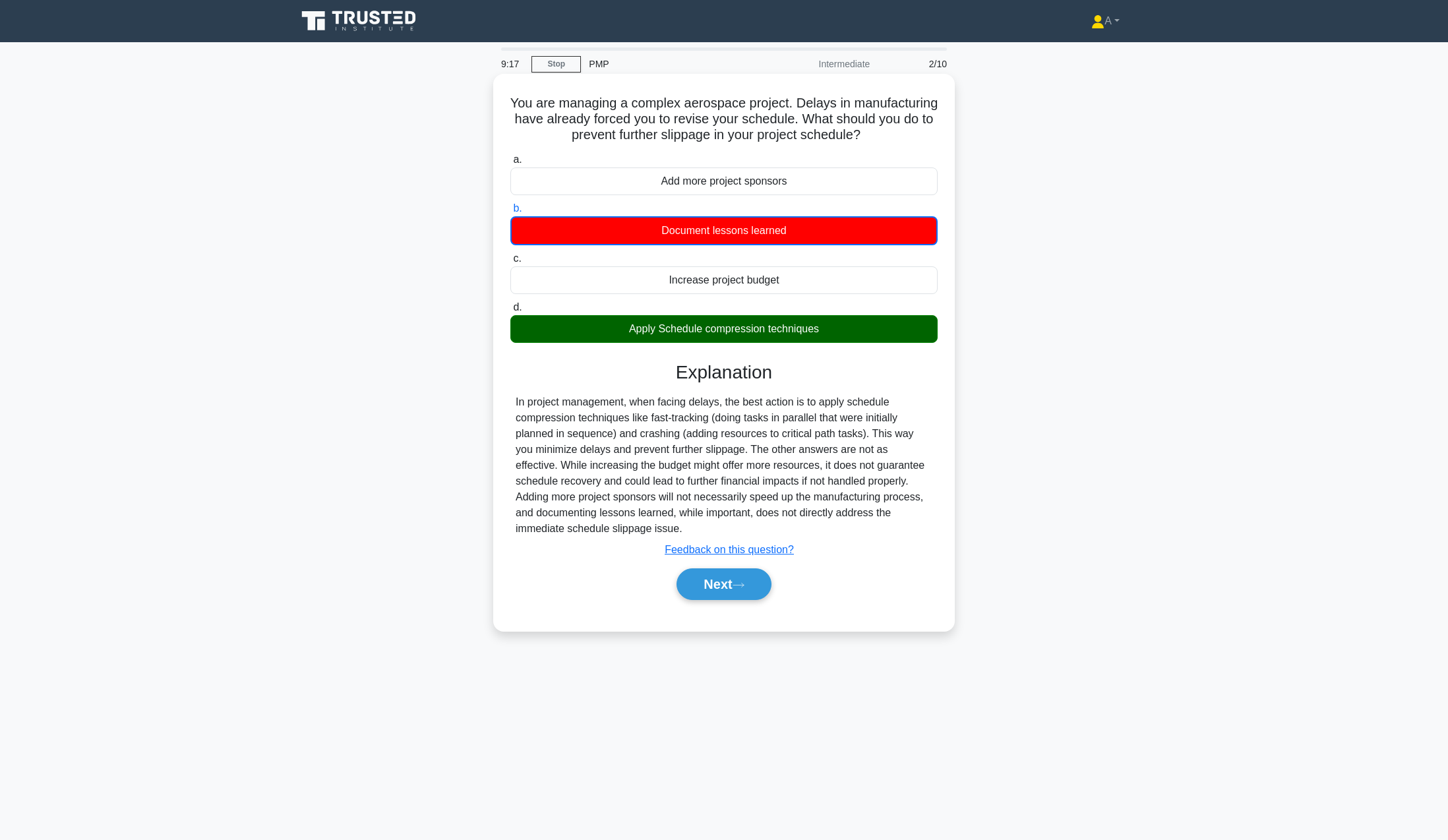
click at [688, 416] on div "In project management, when facing delays, the best action is to apply schedule…" at bounding box center [724, 466] width 417 height 143
click at [726, 584] on button "Next" at bounding box center [724, 585] width 94 height 32
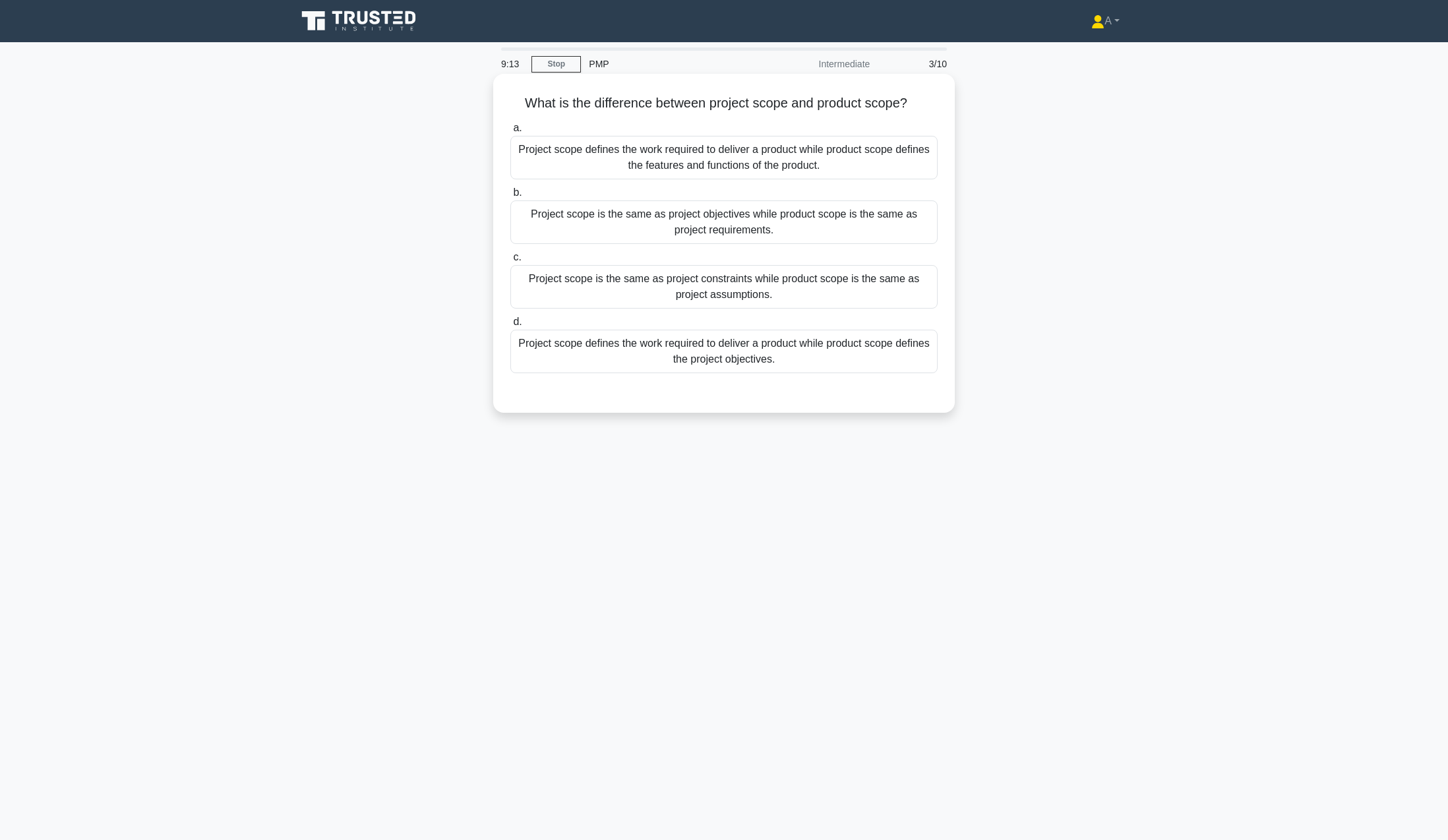
drag, startPoint x: 512, startPoint y: 102, endPoint x: 800, endPoint y: 358, distance: 385.3
click at [800, 358] on div "What is the difference between project scope and product scope? .spinner_0XTQ{t…" at bounding box center [724, 243] width 451 height 328
copy div "What is the difference between project scope and product scope? .spinner_0XTQ{t…"
click at [777, 155] on div "Project scope defines the work required to deliver a product while product scop…" at bounding box center [724, 157] width 428 height 43
click at [510, 132] on input "a. Project scope defines the work required to deliver a product while product s…" at bounding box center [510, 129] width 0 height 9
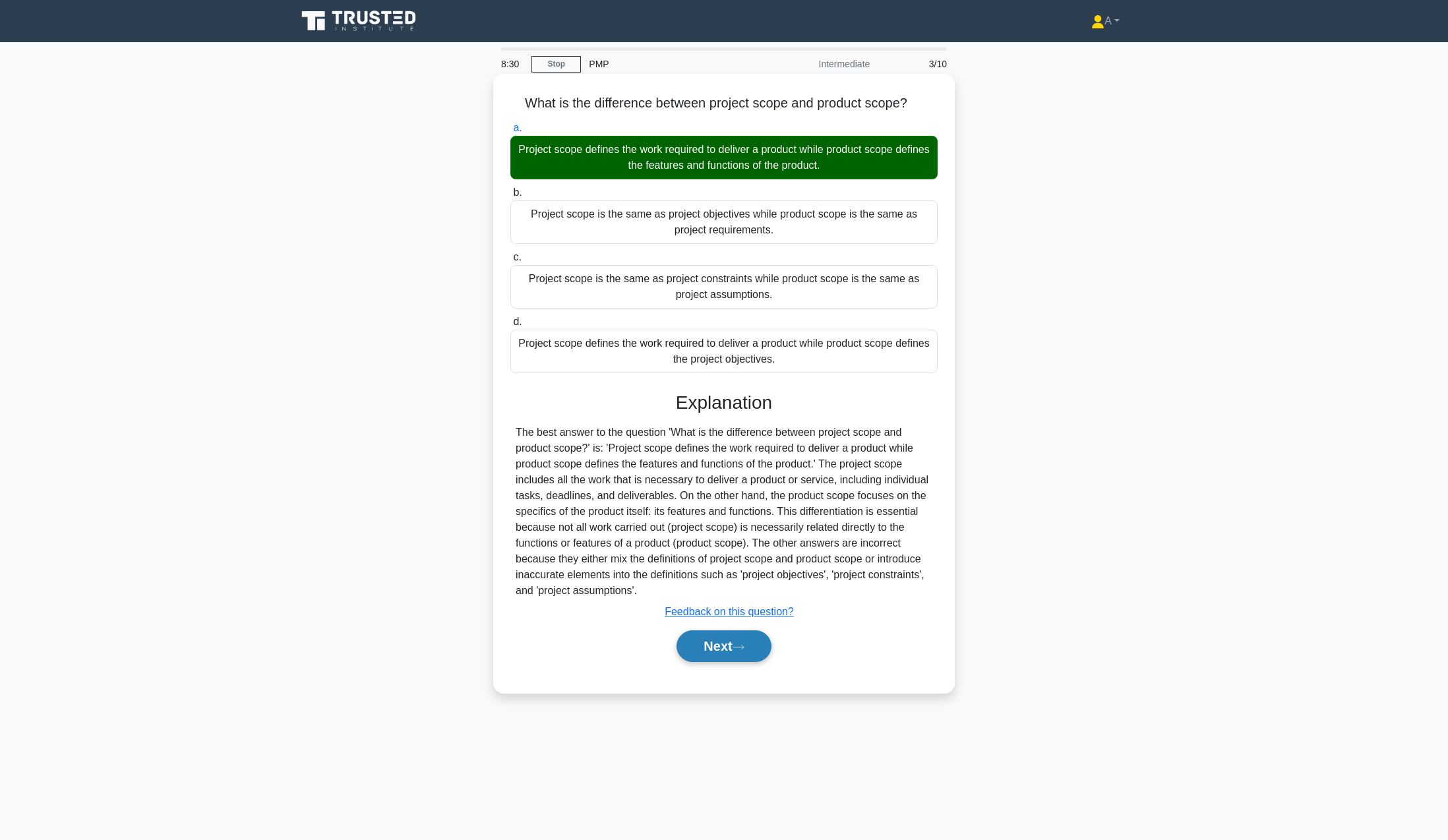
click at [740, 646] on icon at bounding box center [738, 647] width 12 height 7
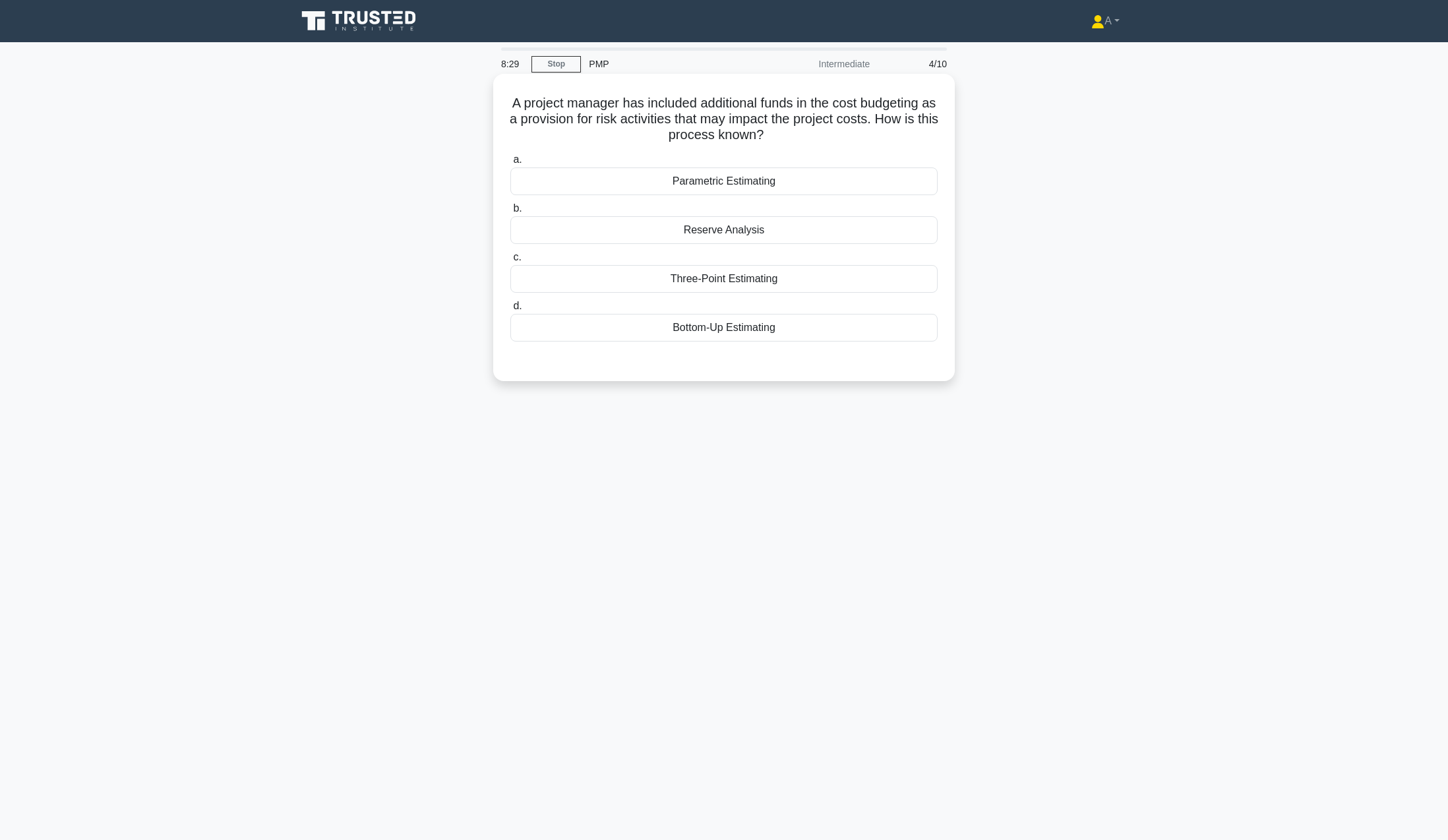
drag, startPoint x: 508, startPoint y: 91, endPoint x: 811, endPoint y: 339, distance: 391.6
click at [803, 333] on div "A project manager has included additional funds in the cost budgeting as a prov…" at bounding box center [724, 227] width 451 height 297
copy div "A project manager has included additional funds in the cost budgeting as a prov…"
click at [597, 228] on div "Reserve Analysis" at bounding box center [724, 230] width 428 height 27
click at [510, 213] on input "b. Reserve Analysis" at bounding box center [510, 208] width 0 height 9
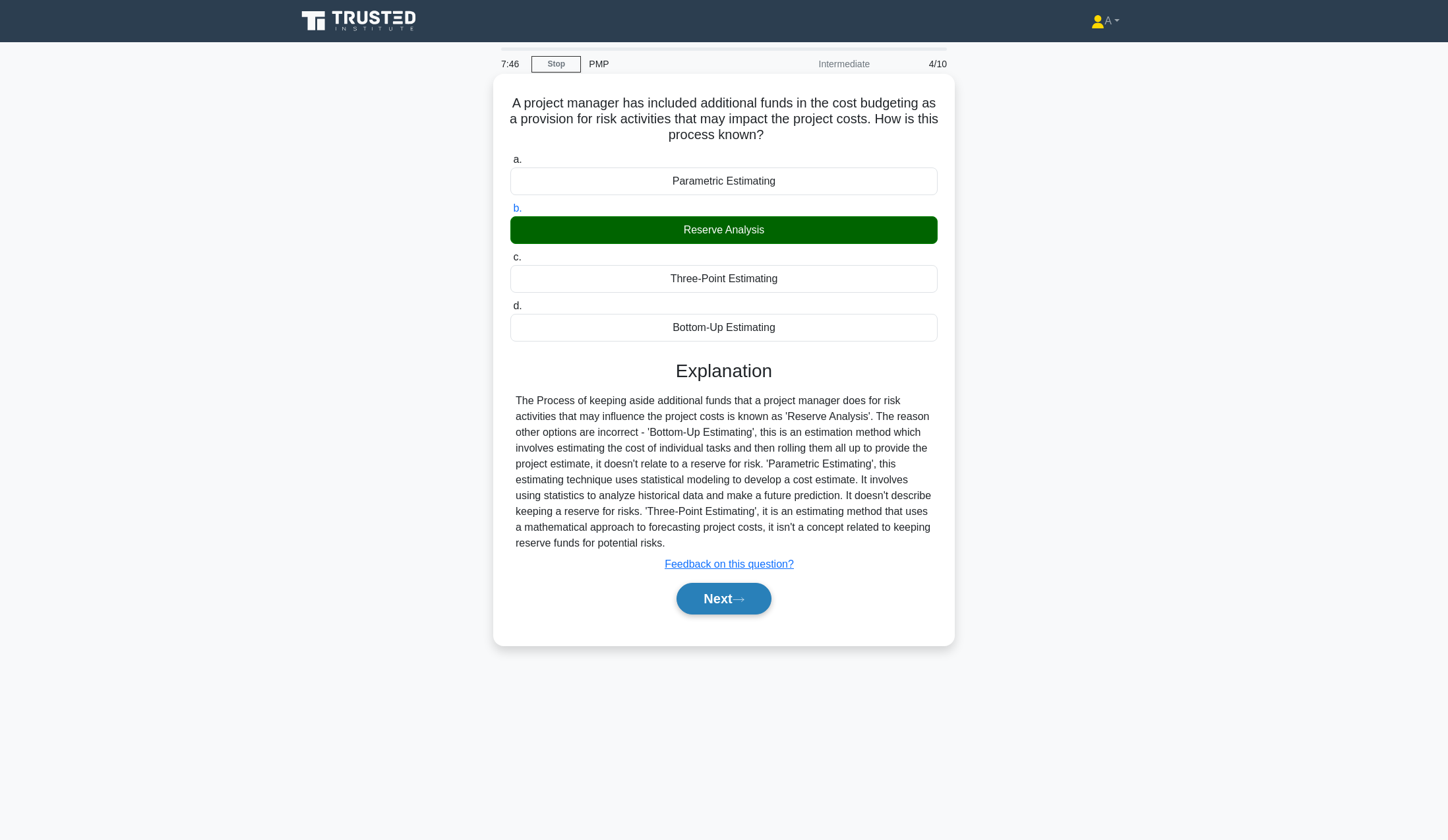
click at [718, 607] on button "Next" at bounding box center [724, 599] width 94 height 32
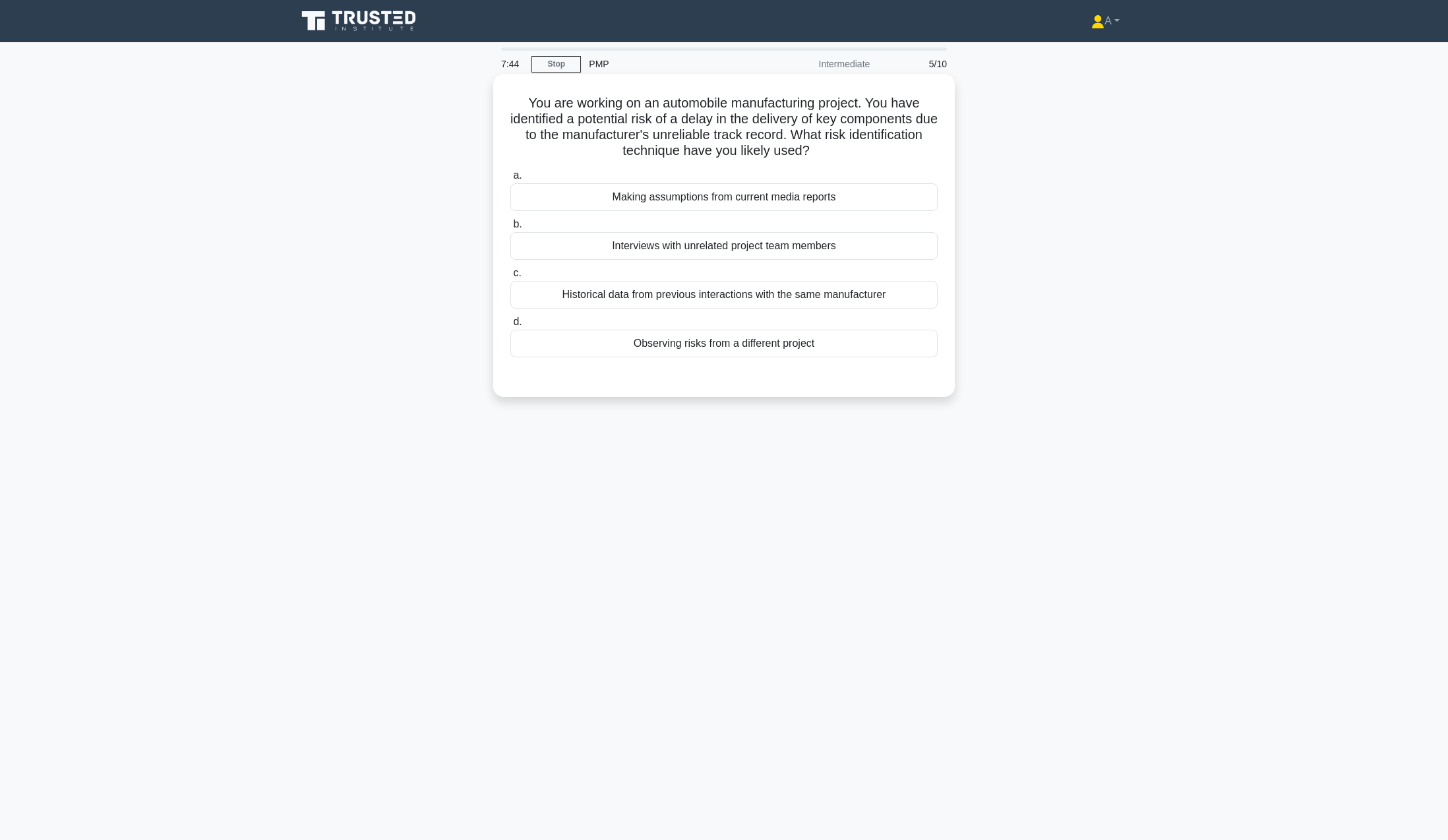
drag, startPoint x: 518, startPoint y: 97, endPoint x: 822, endPoint y: 353, distance: 397.4
click at [822, 353] on div "You are working on an automobile manufacturing project. You have identified a p…" at bounding box center [724, 235] width 451 height 312
copy div "You are working on an automobile manufacturing project. You have identified a p…"
click at [799, 352] on div "Observing risks from a different project" at bounding box center [724, 343] width 428 height 27
click at [510, 326] on input "d. Observing risks from a different project" at bounding box center [510, 322] width 0 height 9
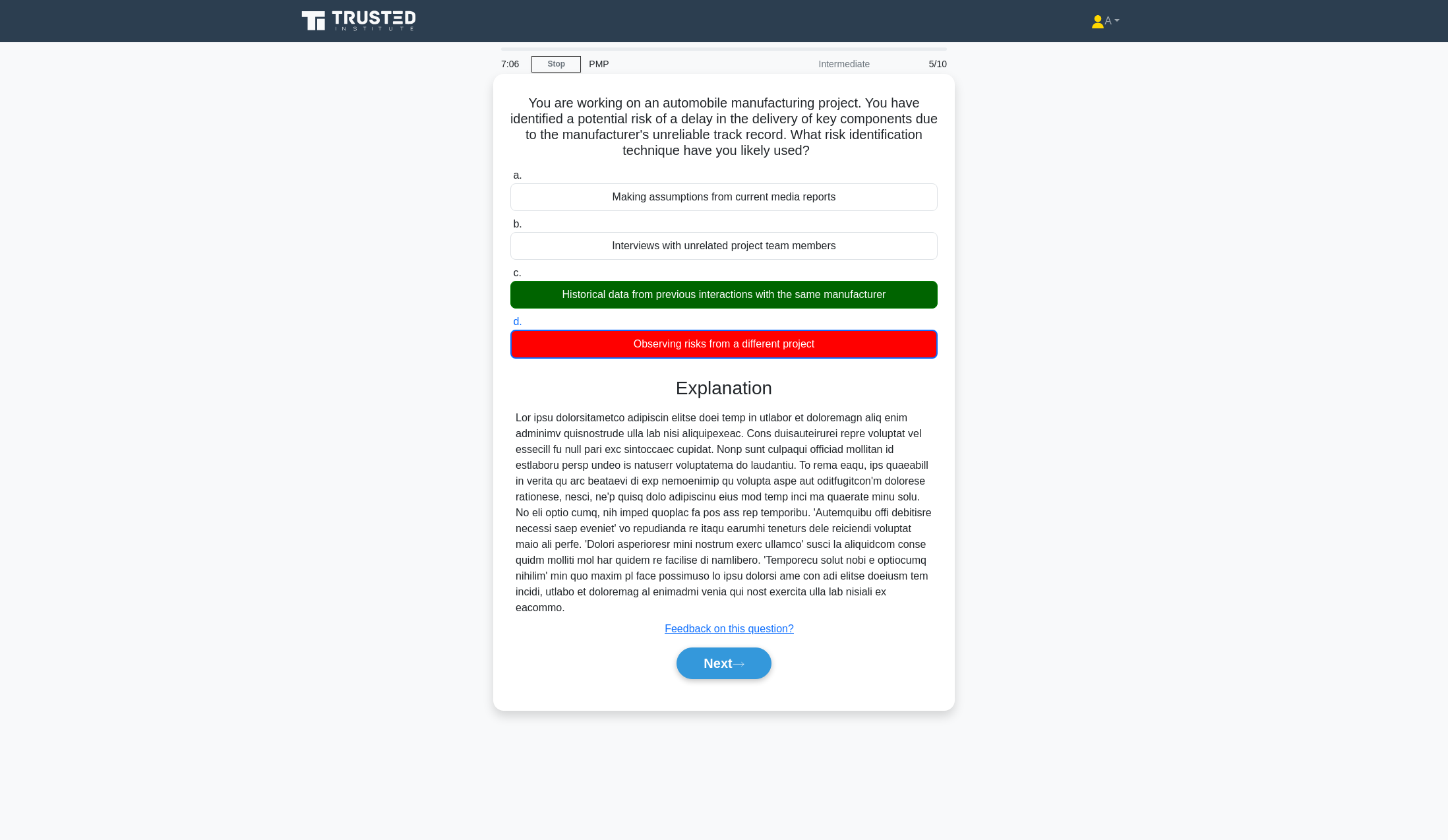
click at [594, 469] on div at bounding box center [724, 513] width 417 height 206
click at [713, 648] on button "Next" at bounding box center [724, 663] width 94 height 32
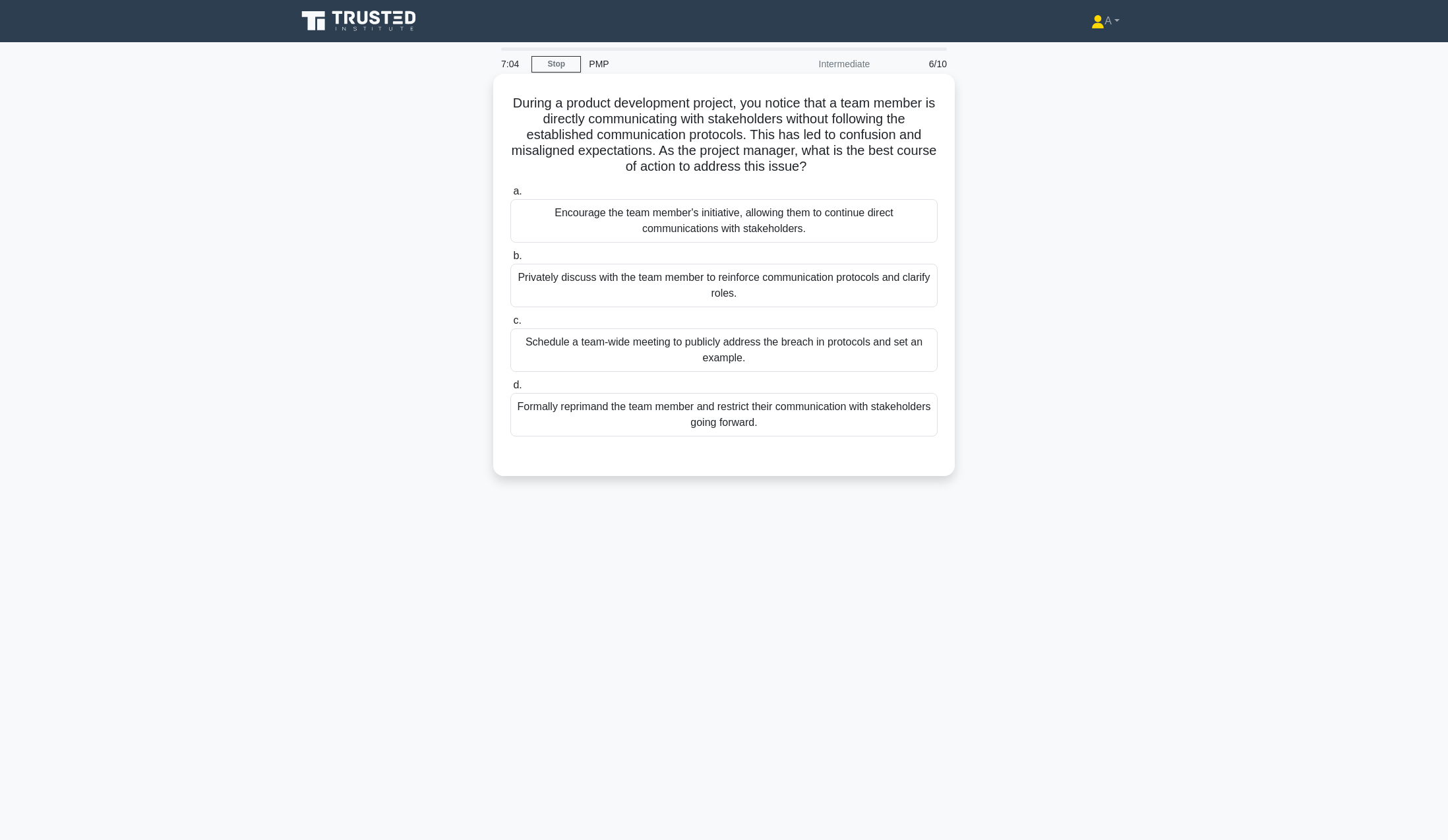
drag, startPoint x: 703, startPoint y: 235, endPoint x: 842, endPoint y: 434, distance: 242.7
click at [846, 434] on div "During a product development project, you notice that a team member is directly…" at bounding box center [724, 275] width 451 height 392
copy div "During a product development project, you notice that a team member is directly…"
click at [557, 347] on div "Schedule a team-wide meeting to publicly address the breach in protocols and se…" at bounding box center [724, 349] width 428 height 43
click at [510, 325] on input "c. Schedule a team-wide meeting to publicly address the breach in protocols and…" at bounding box center [510, 321] width 0 height 9
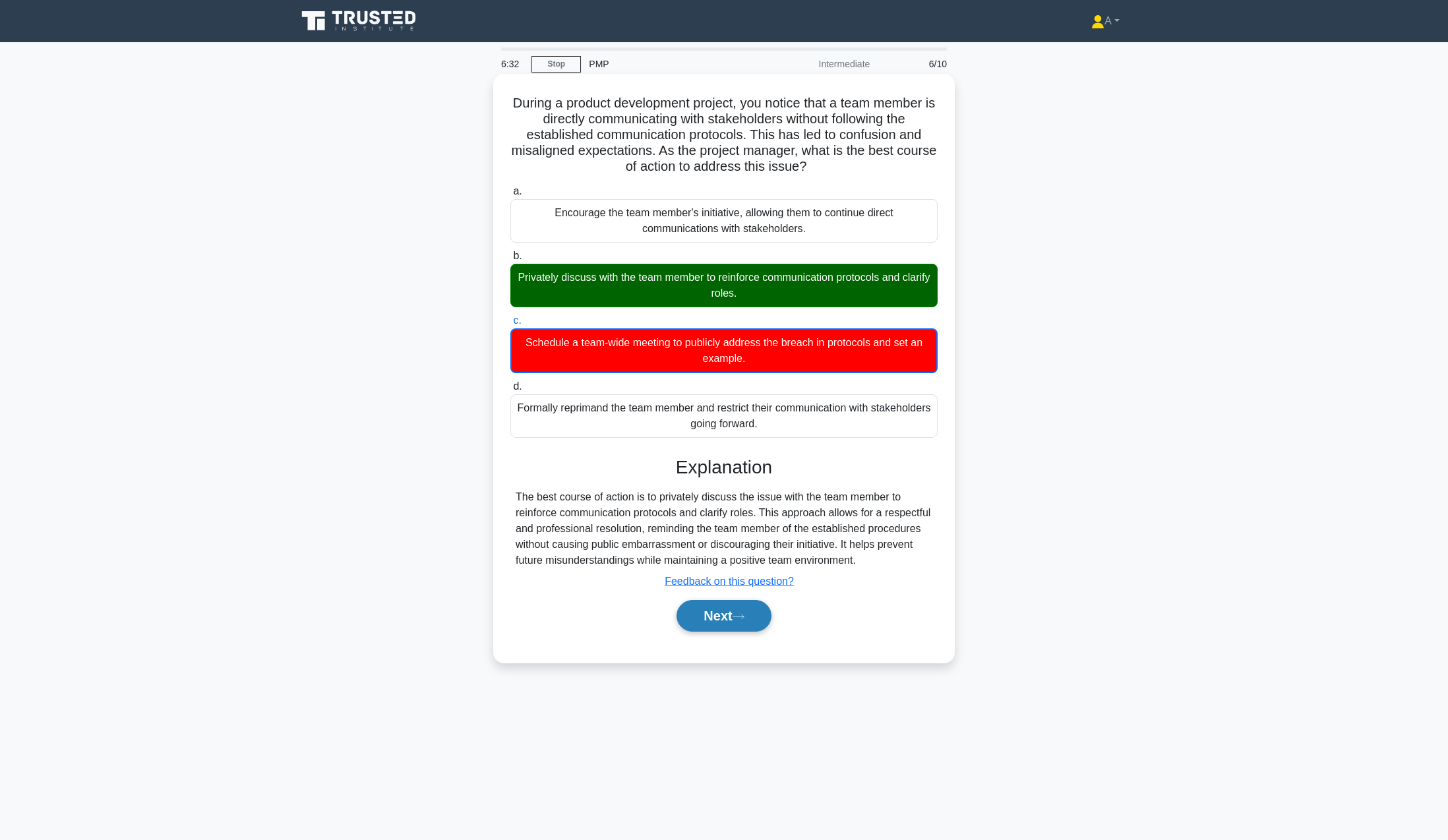
click at [728, 616] on button "Next" at bounding box center [724, 616] width 94 height 32
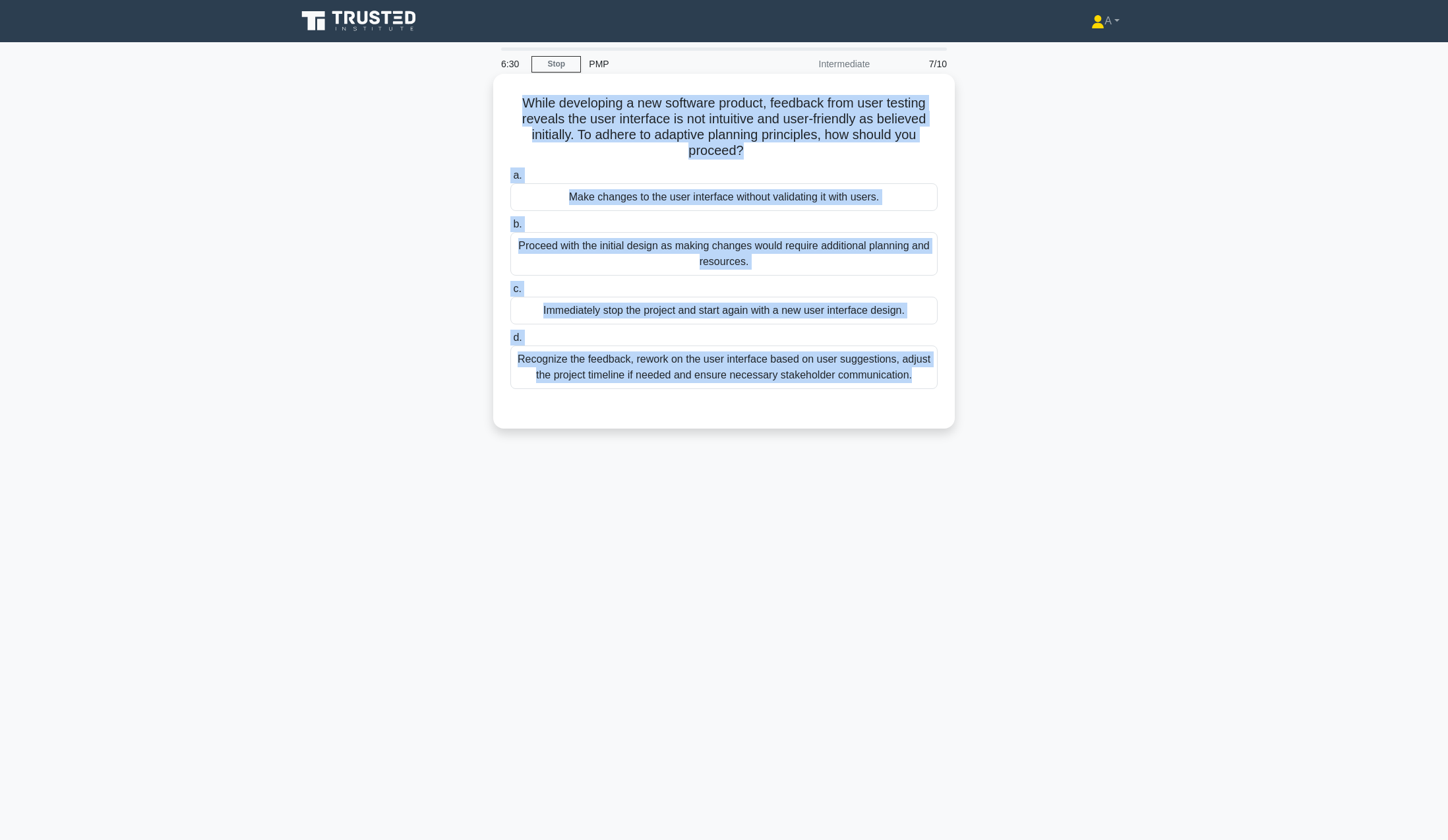
drag, startPoint x: 539, startPoint y: 114, endPoint x: 916, endPoint y: 405, distance: 476.2
click at [916, 405] on div "While developing a new software product, feedback from user testing reveals the…" at bounding box center [724, 251] width 451 height 344
copy div "While developing a new software product, feedback from user testing reveals the…"
click at [537, 369] on div "Recognize the feedback, rework on the user interface based on user suggestions,…" at bounding box center [724, 367] width 428 height 43
click at [510, 342] on input "d. Recognize the feedback, rework on the user interface based on user suggestio…" at bounding box center [510, 338] width 0 height 9
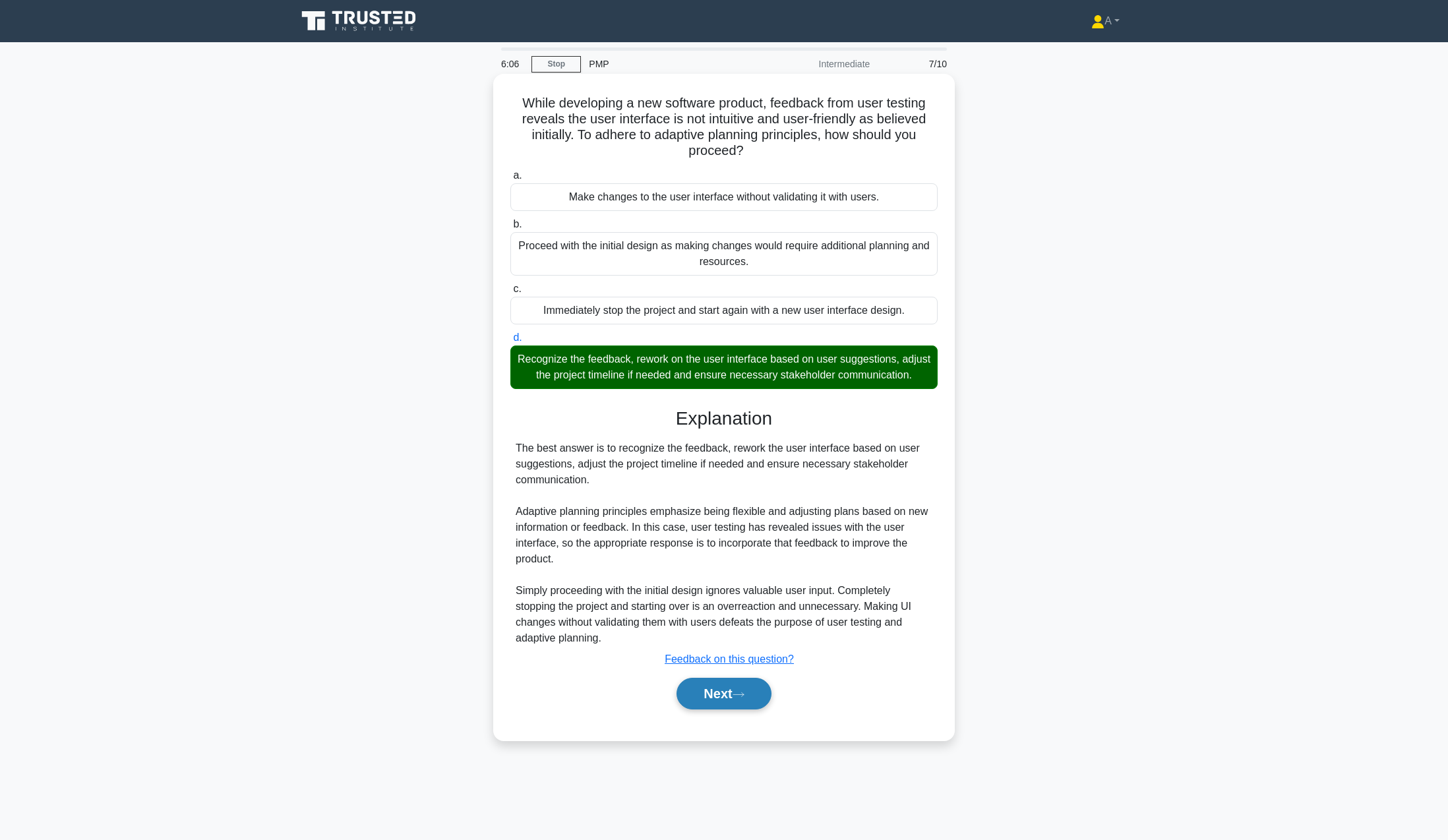
click at [752, 704] on button "Next" at bounding box center [724, 694] width 94 height 32
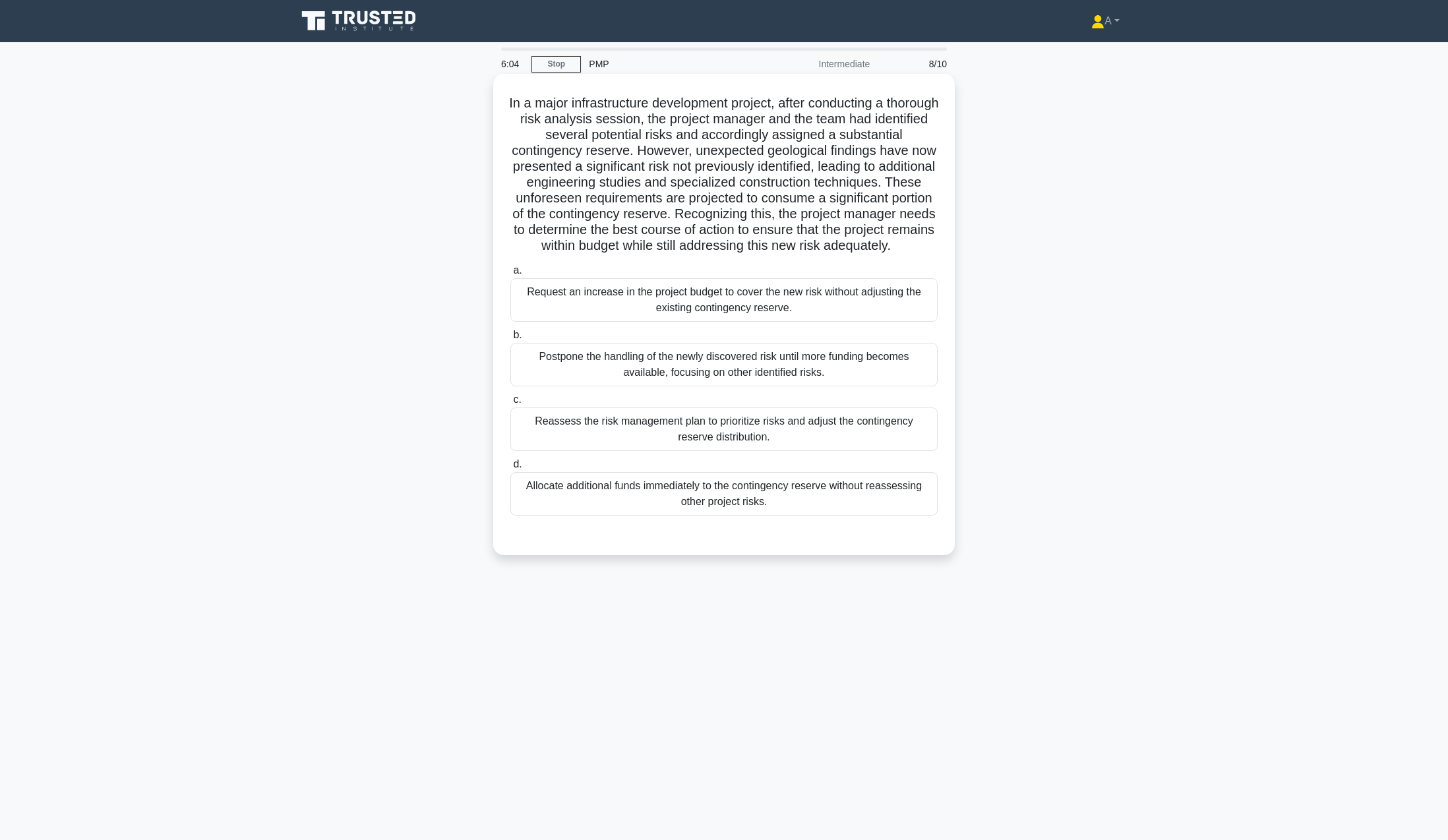
drag, startPoint x: 511, startPoint y: 98, endPoint x: 829, endPoint y: 514, distance: 523.6
click at [829, 514] on div "In a major infrastructure development project, after conducting a thorough risk…" at bounding box center [724, 314] width 451 height 471
copy div "In a major infrastructure development project, after conducting a thorough risk…"
click at [594, 447] on div "Reassess the risk management plan to prioritize risks and adjust the contingenc…" at bounding box center [724, 428] width 428 height 43
click at [510, 404] on input "c. Reassess the risk management plan to prioritize risks and adjust the conting…" at bounding box center [510, 400] width 0 height 9
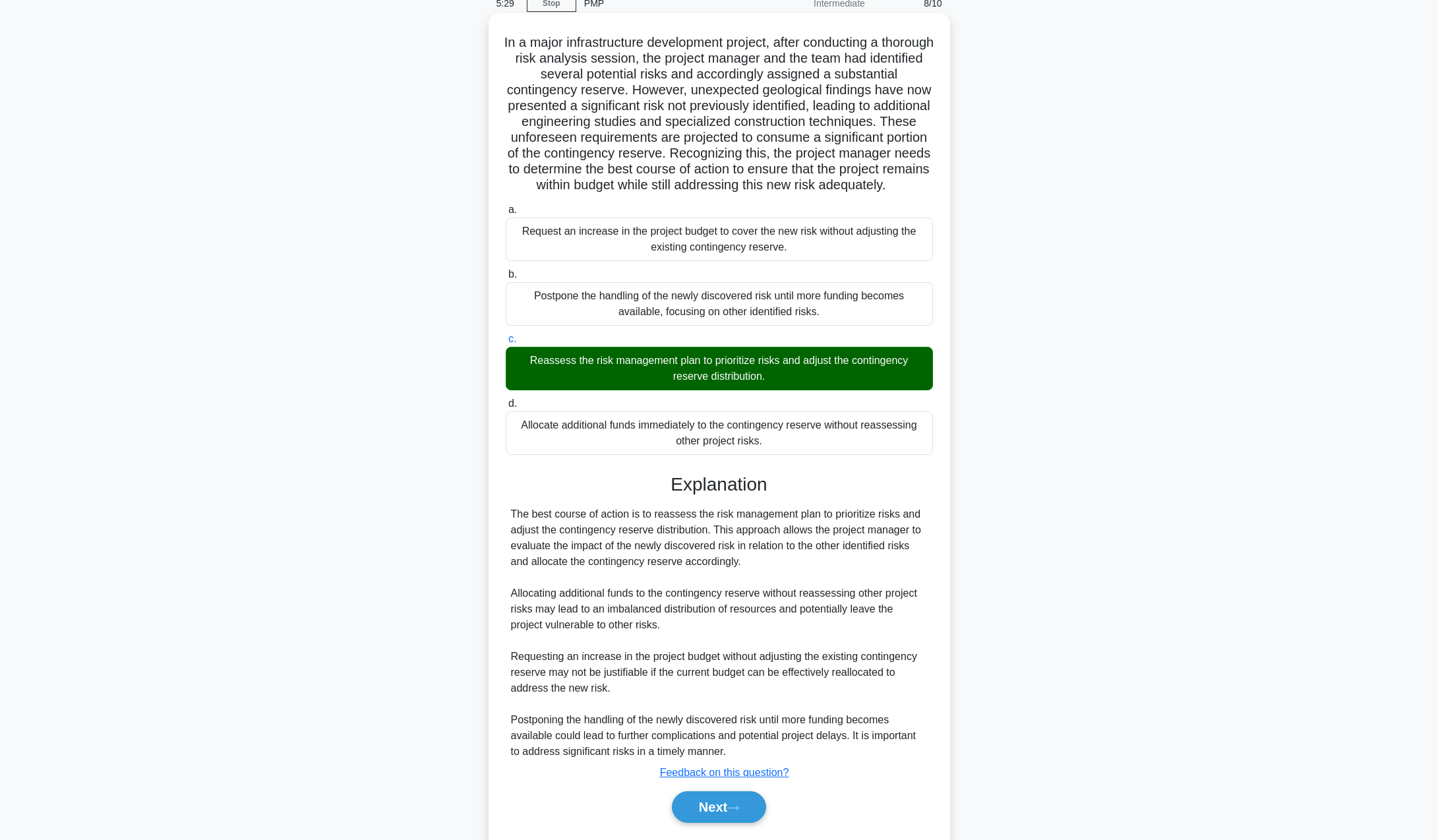
scroll to position [116, 0]
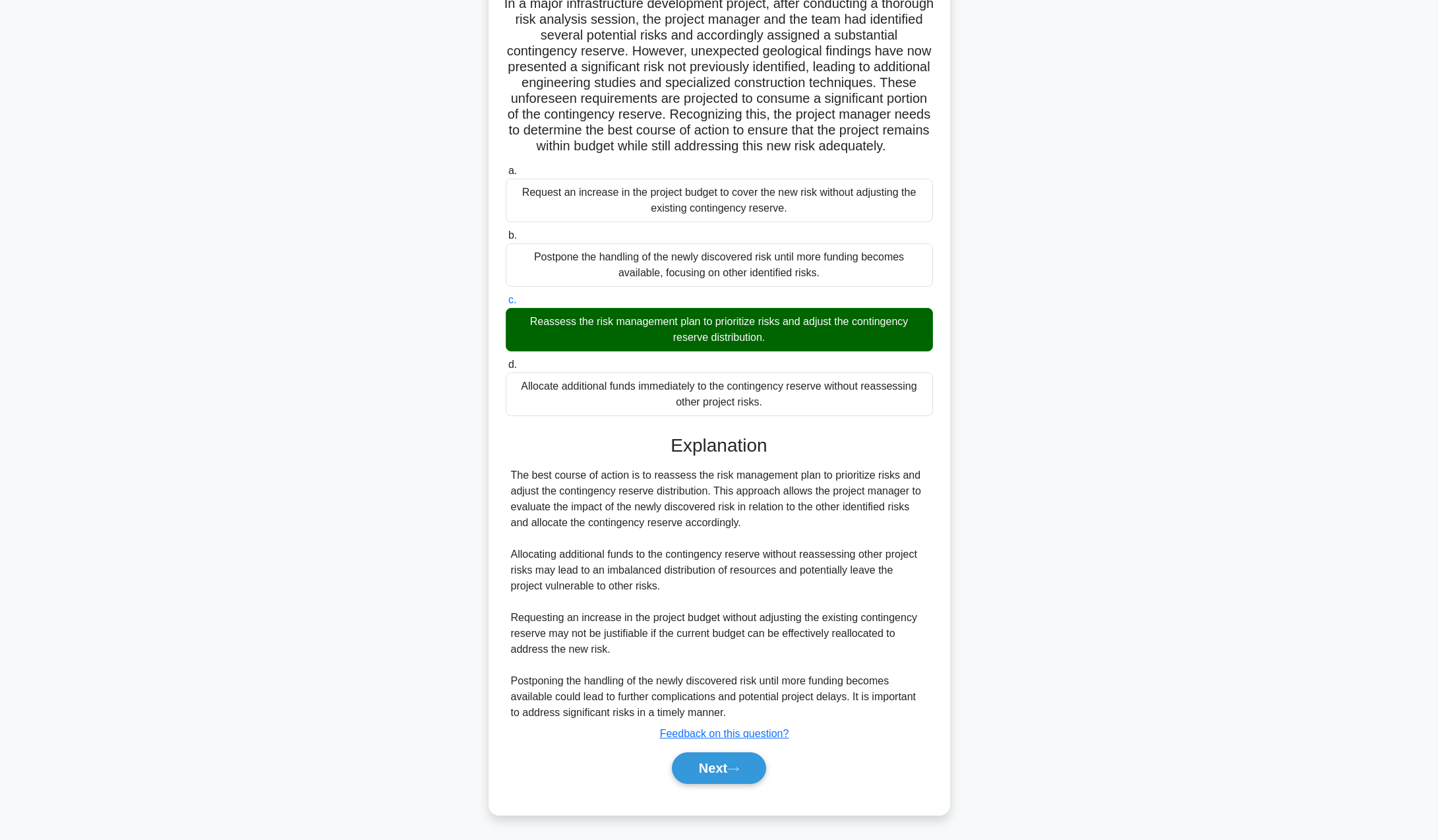
click at [697, 751] on div "Next" at bounding box center [719, 768] width 428 height 43
click at [699, 766] on button "Next" at bounding box center [719, 768] width 94 height 32
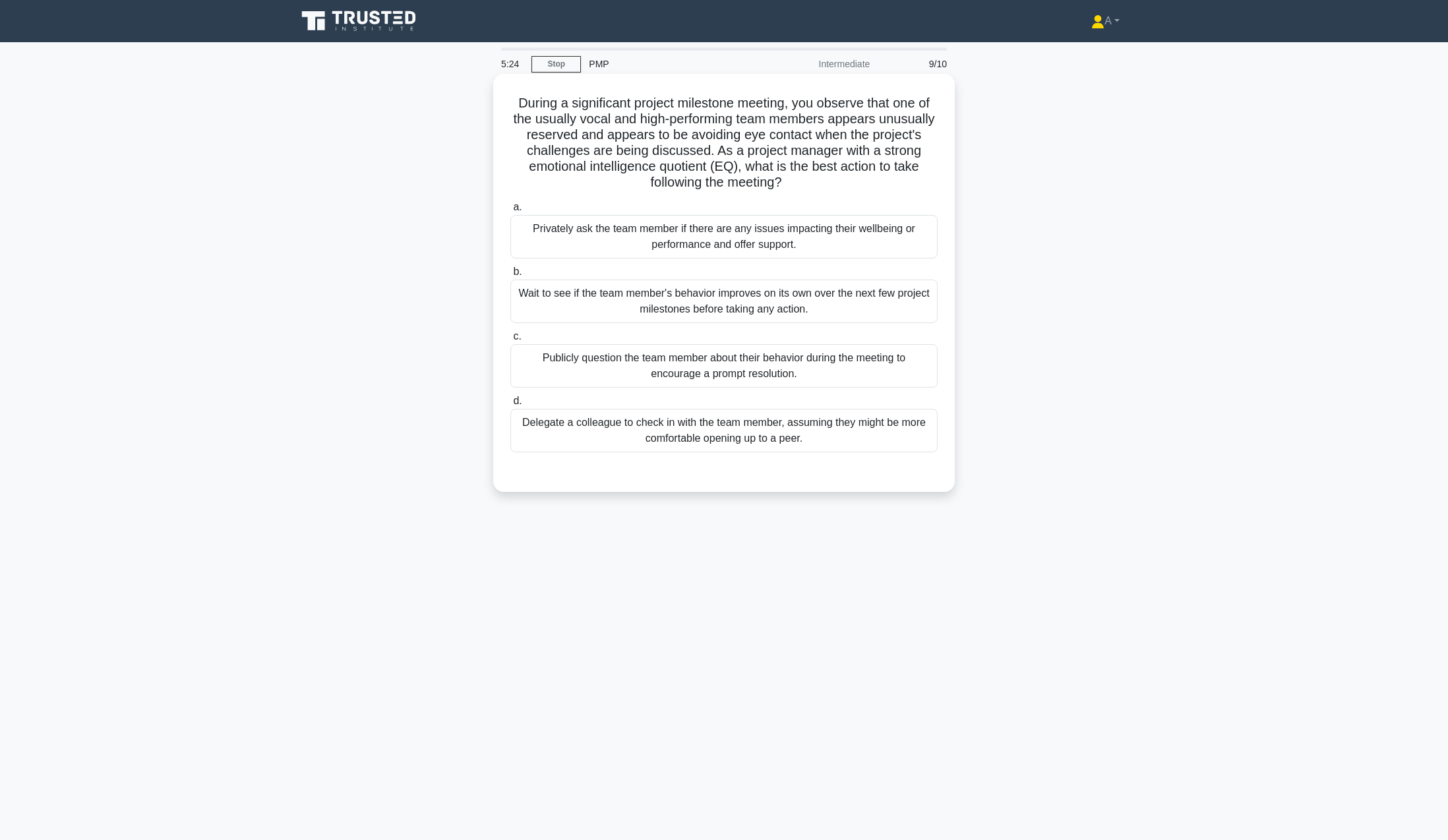
drag, startPoint x: 515, startPoint y: 101, endPoint x: 846, endPoint y: 436, distance: 470.9
click at [850, 435] on div "During a significant project milestone meeting, you observe that one of the usu…" at bounding box center [724, 282] width 451 height 407
copy div "During a significant project milestone meeting, you observe that one of the usu…"
click at [567, 230] on div "Privately ask the team member if there are any issues impacting their wellbeing…" at bounding box center [724, 236] width 428 height 43
click at [510, 212] on input "a. Privately ask the team member if there are any issues impacting their wellbe…" at bounding box center [510, 208] width 0 height 9
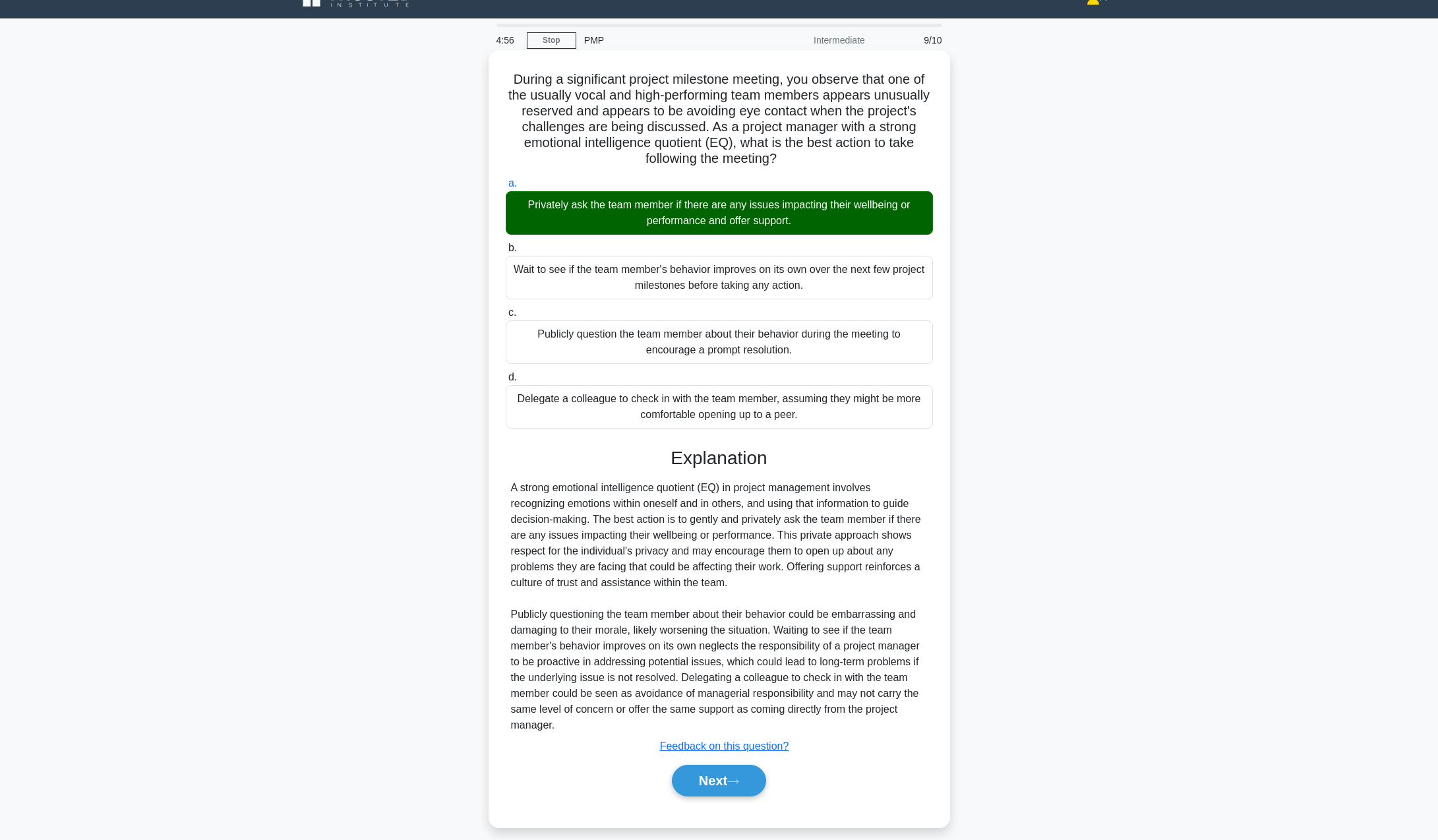
scroll to position [37, 0]
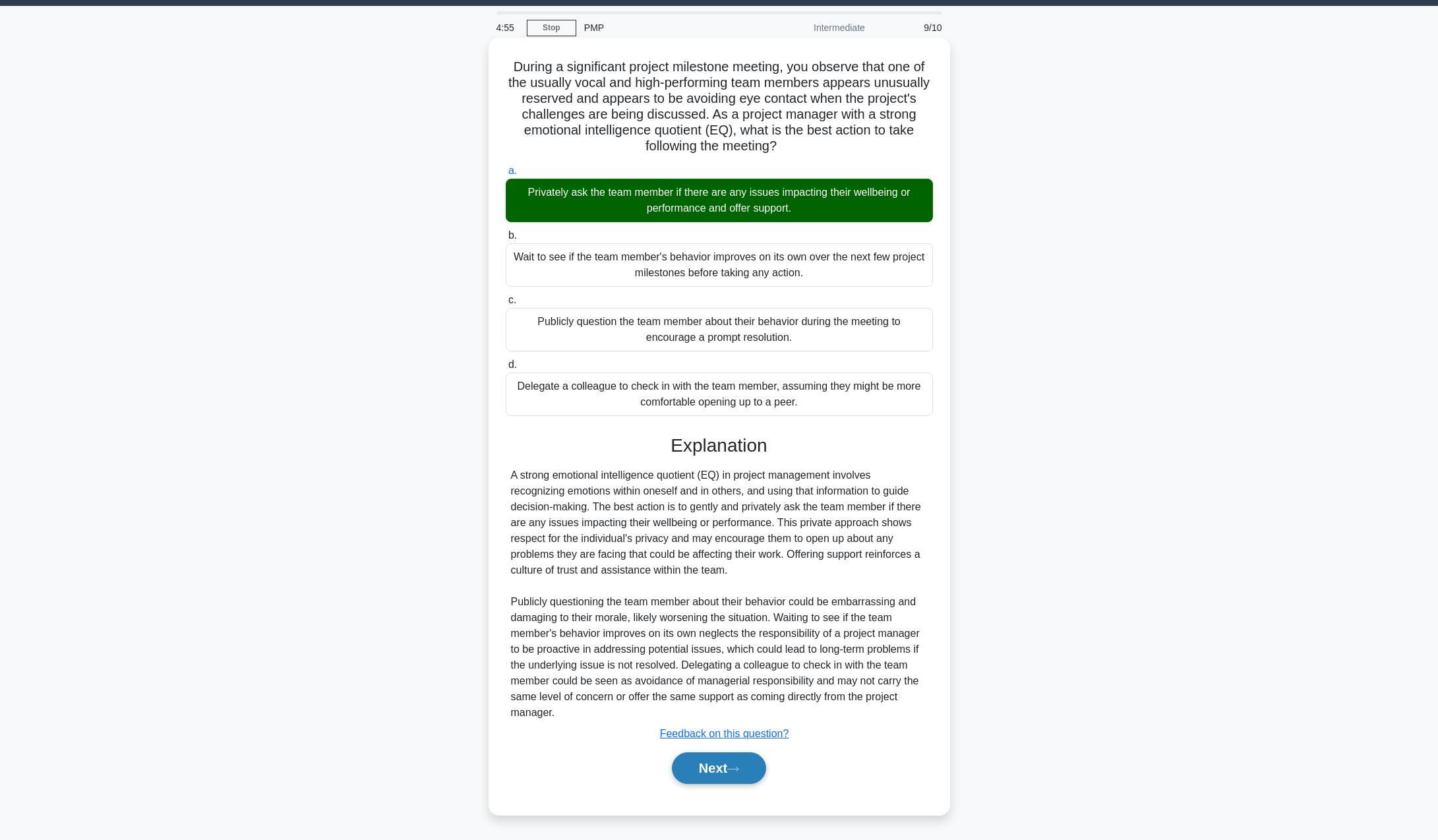
click at [715, 769] on button "Next" at bounding box center [719, 768] width 94 height 32
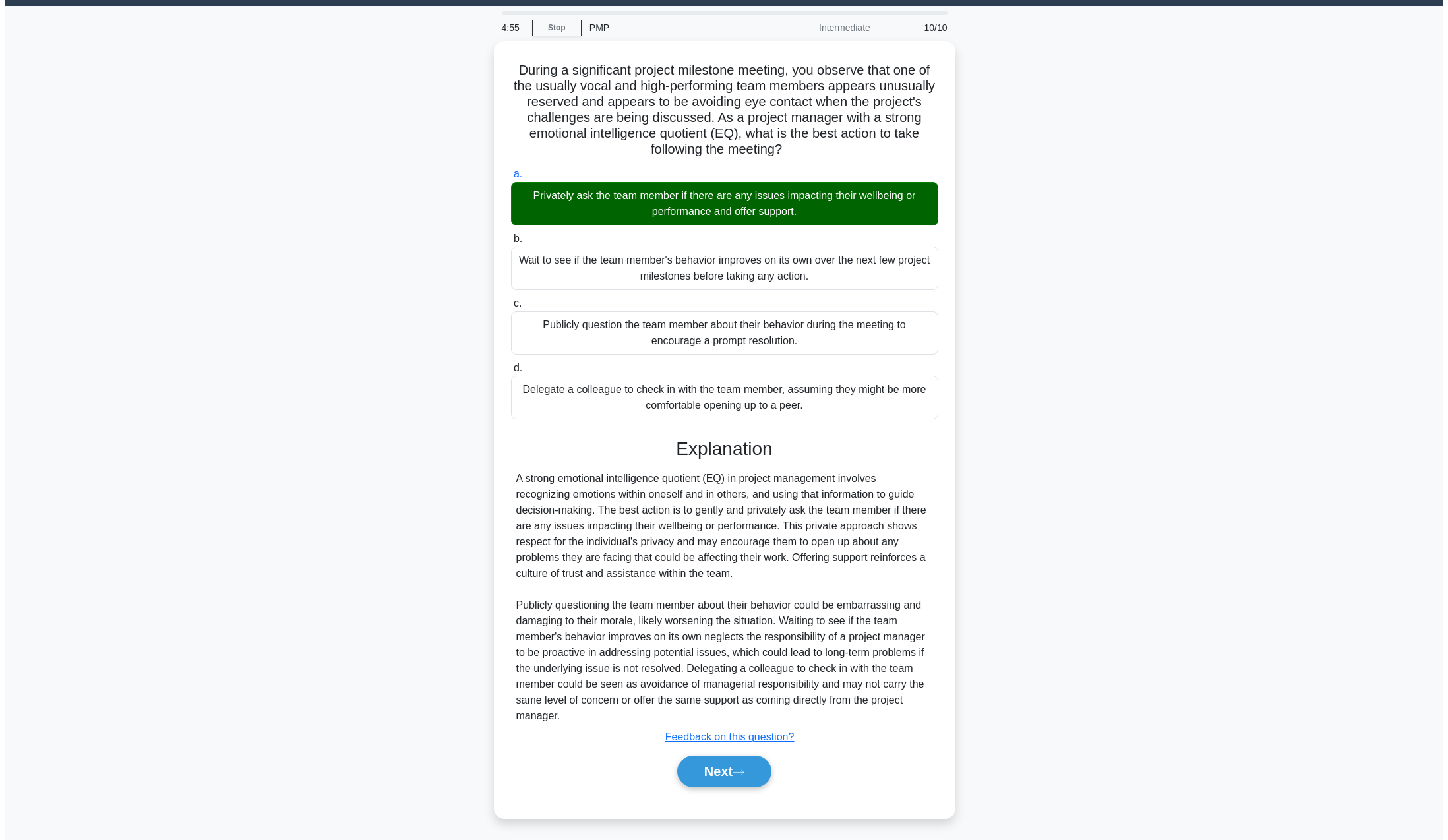
scroll to position [0, 0]
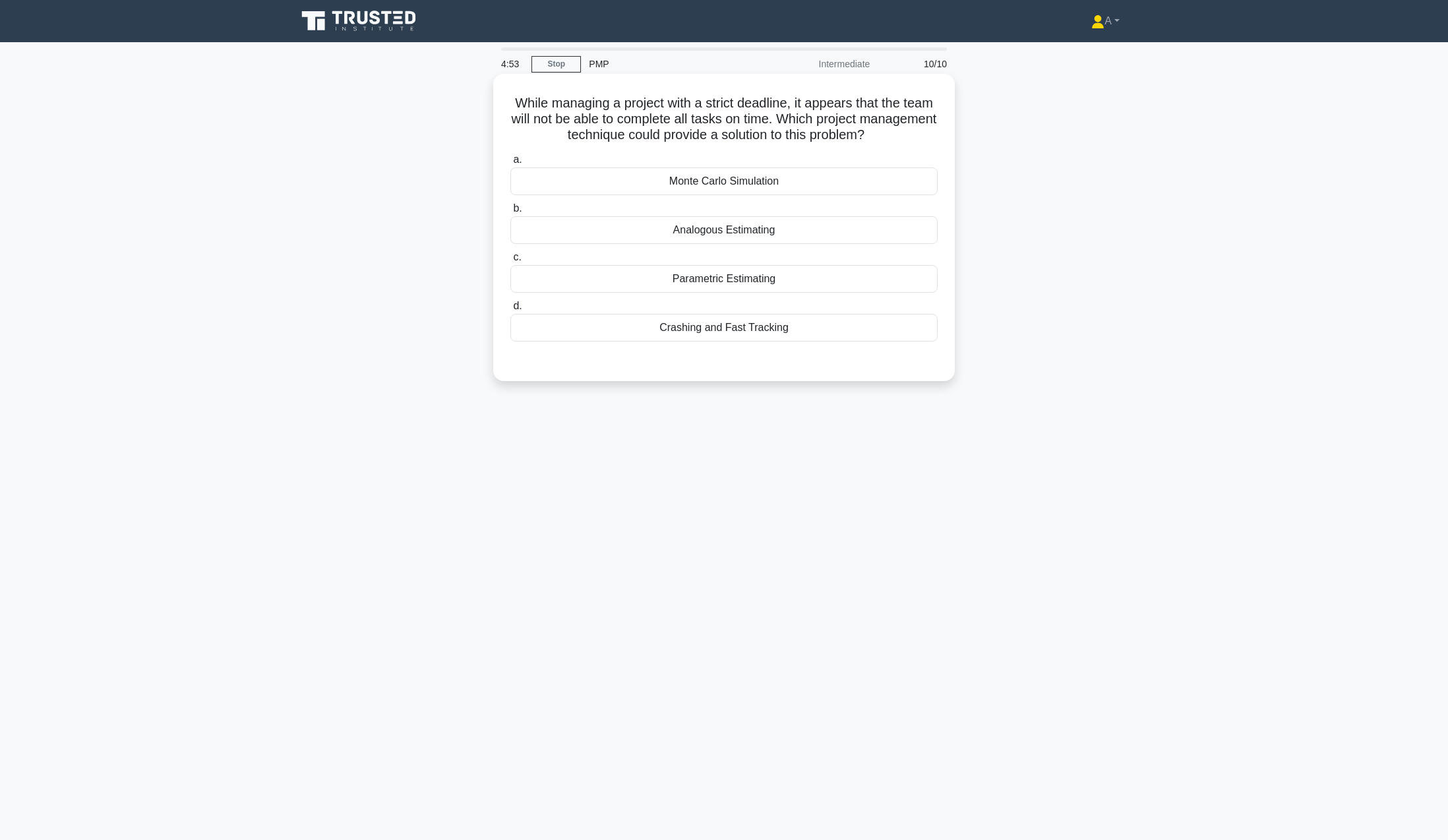
drag, startPoint x: 520, startPoint y: 99, endPoint x: 838, endPoint y: 330, distance: 393.0
click at [838, 330] on div "While managing a project with a strict deadline, it appears that the team will …" at bounding box center [724, 227] width 451 height 297
copy div "While managing a project with a strict deadline, it appears that the team will …"
click at [611, 327] on div "Crashing and Fast Tracking" at bounding box center [724, 327] width 428 height 27
click at [510, 310] on input "d. Crashing and Fast Tracking" at bounding box center [510, 306] width 0 height 9
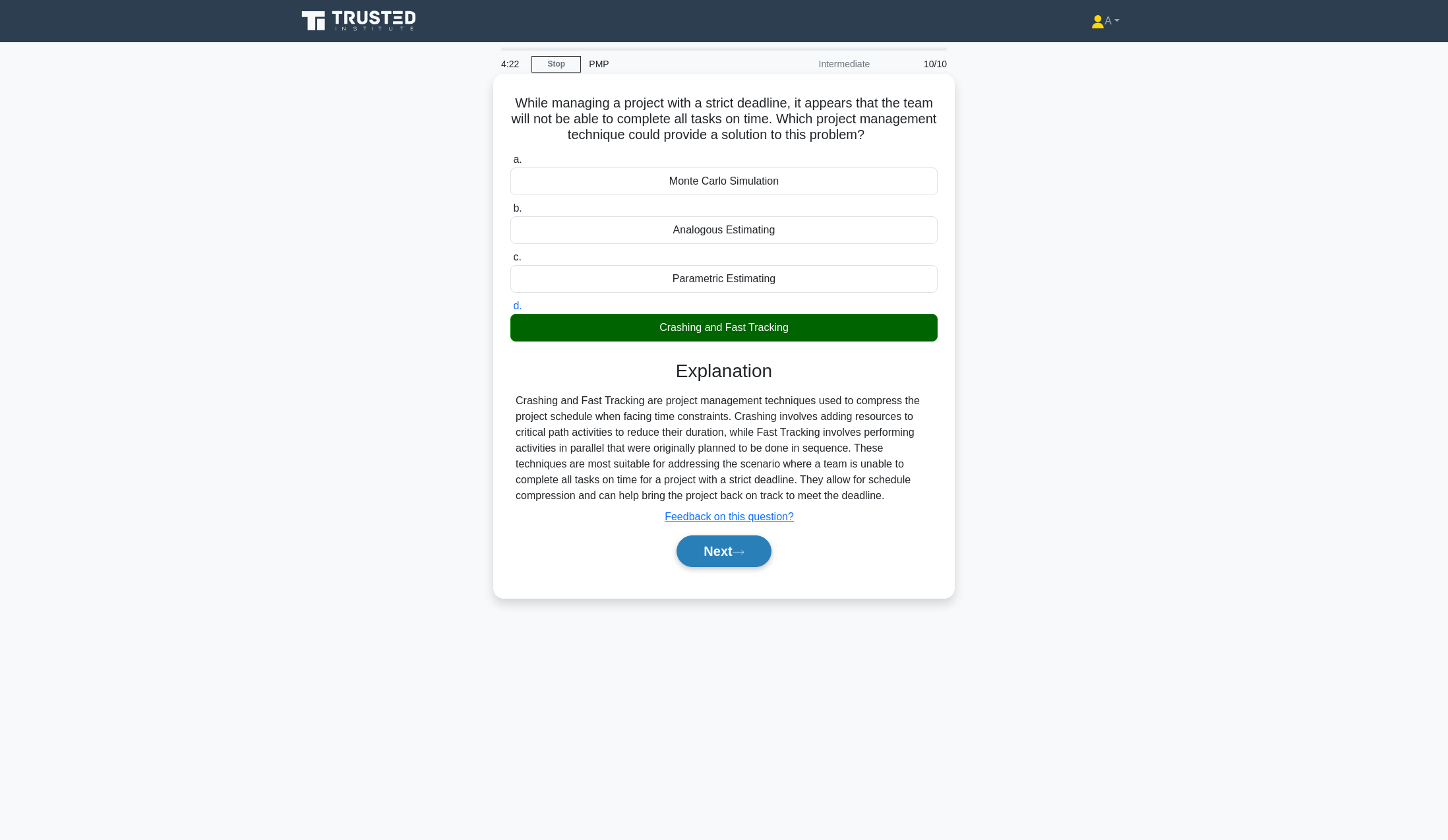
click at [737, 548] on button "Next" at bounding box center [724, 552] width 94 height 32
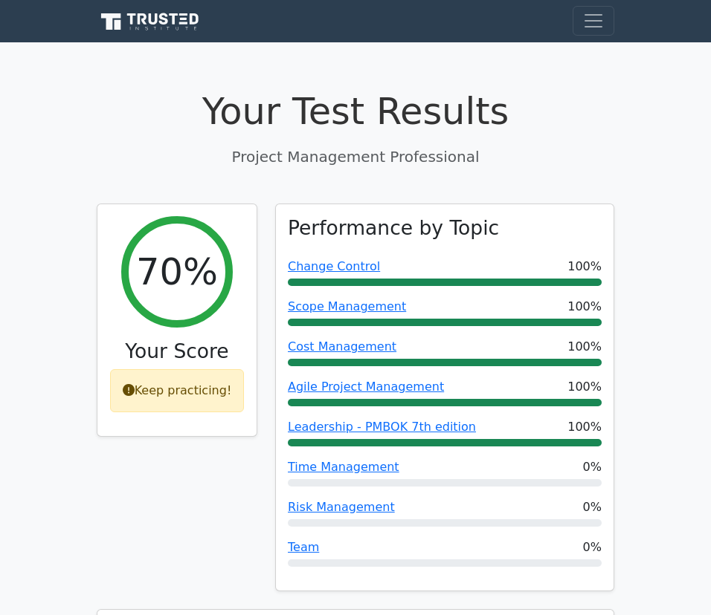
click at [149, 21] on icon at bounding box center [153, 18] width 9 height 11
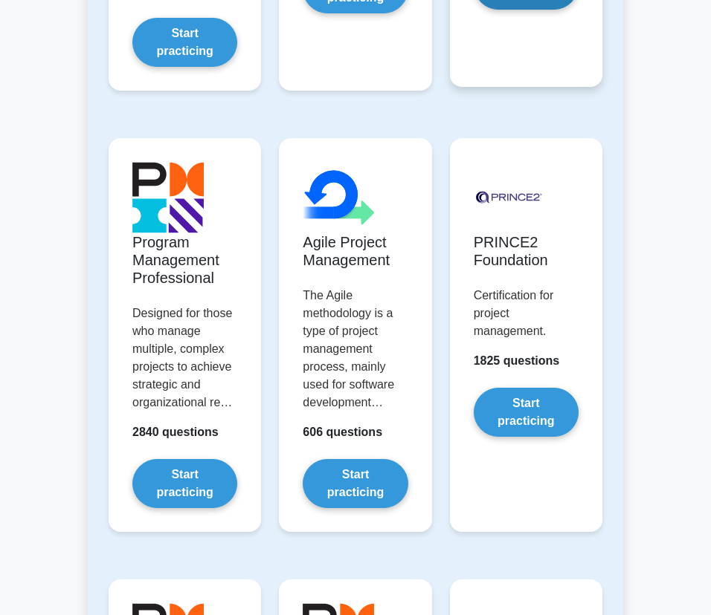
scroll to position [1264, 0]
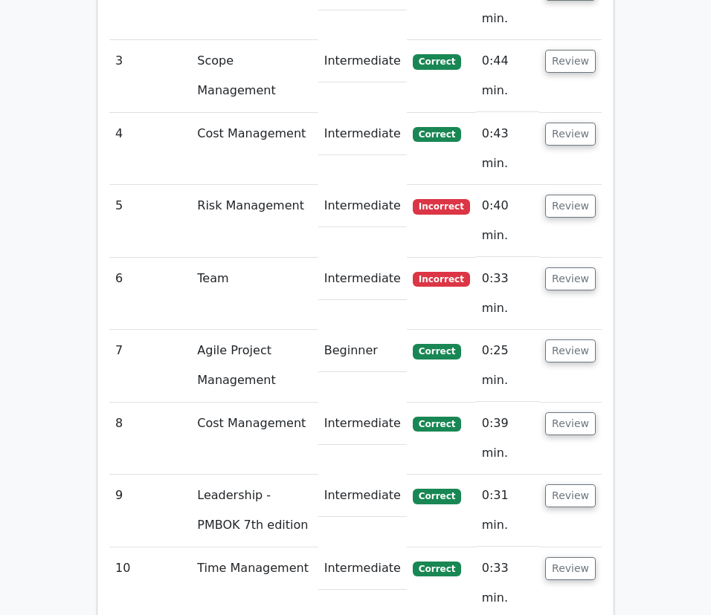
scroll to position [1771, 0]
